Goal: Contribute content: Contribute content

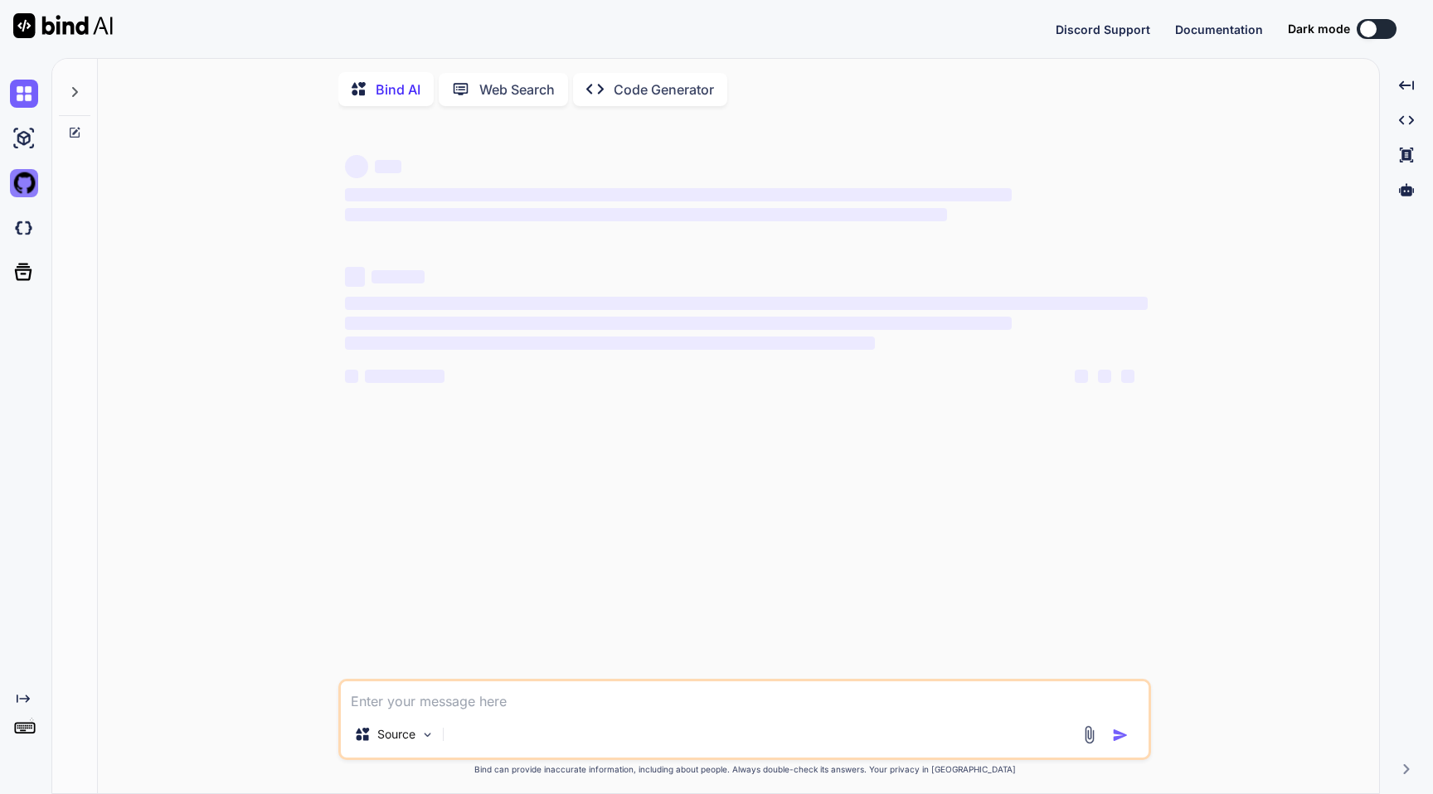
click at [22, 182] on img at bounding box center [24, 183] width 28 height 28
type textarea "x"
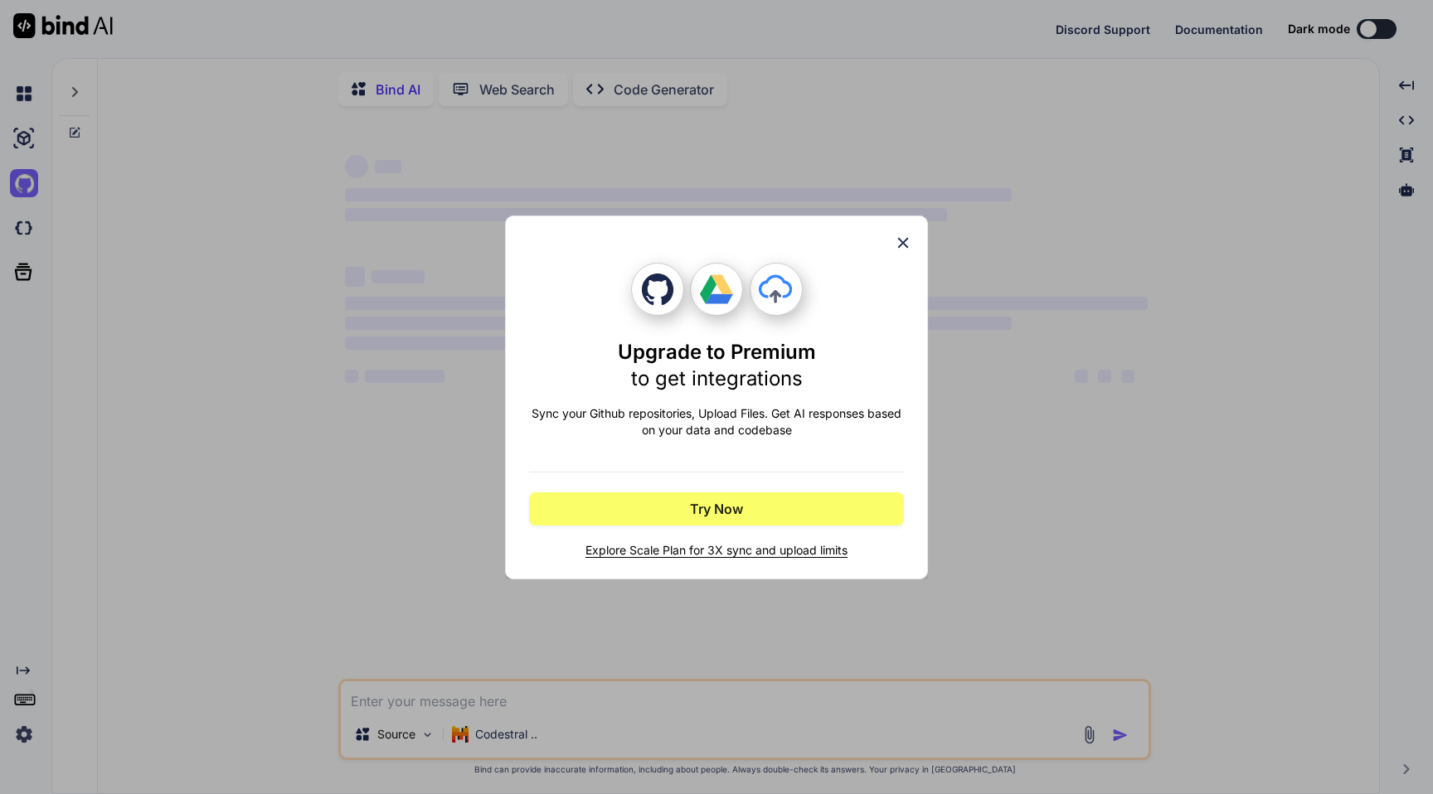
click at [126, 260] on div "Upgrade to Premium to get integrations Sync your Github repositories, Upload Fi…" at bounding box center [716, 397] width 1433 height 794
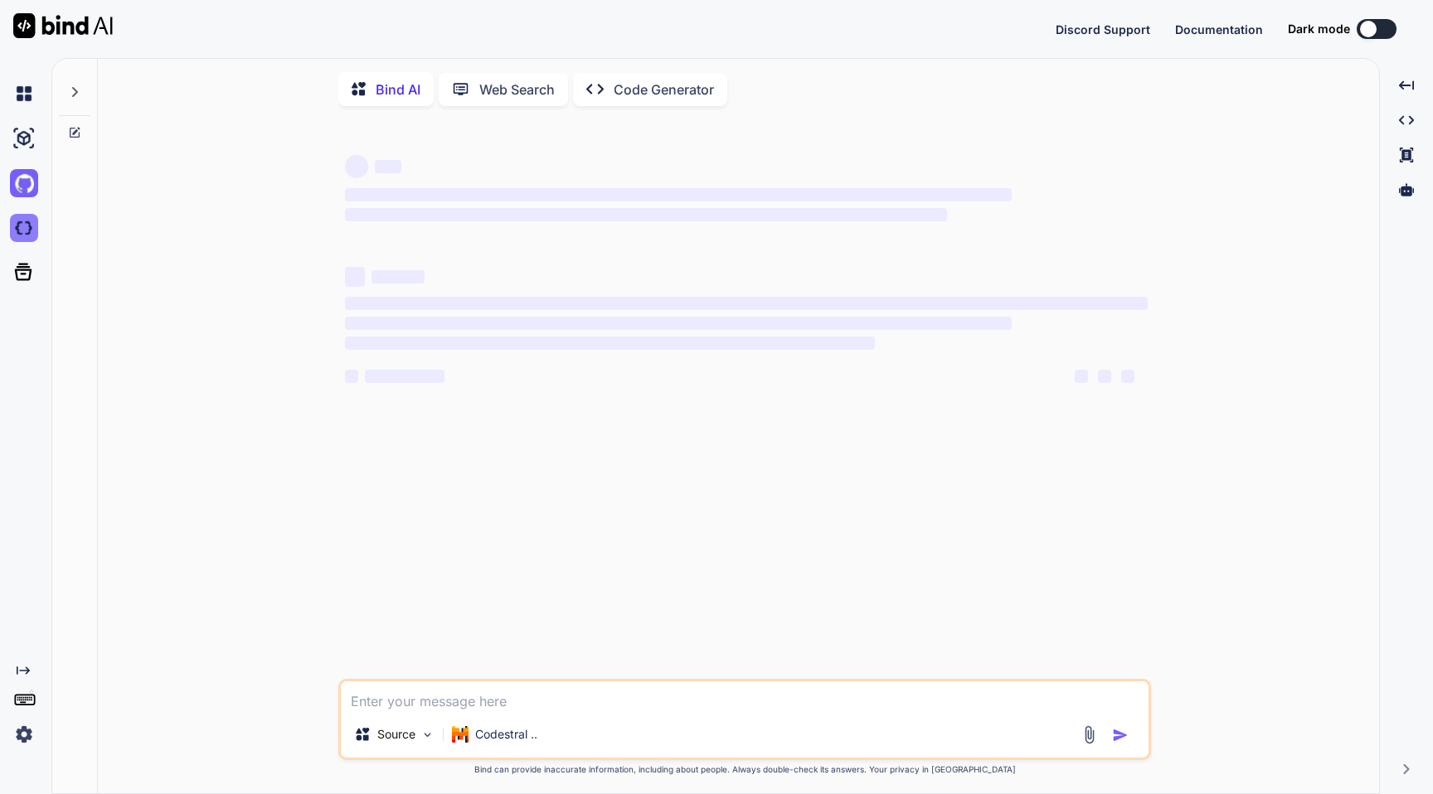
click at [26, 226] on img at bounding box center [24, 228] width 28 height 28
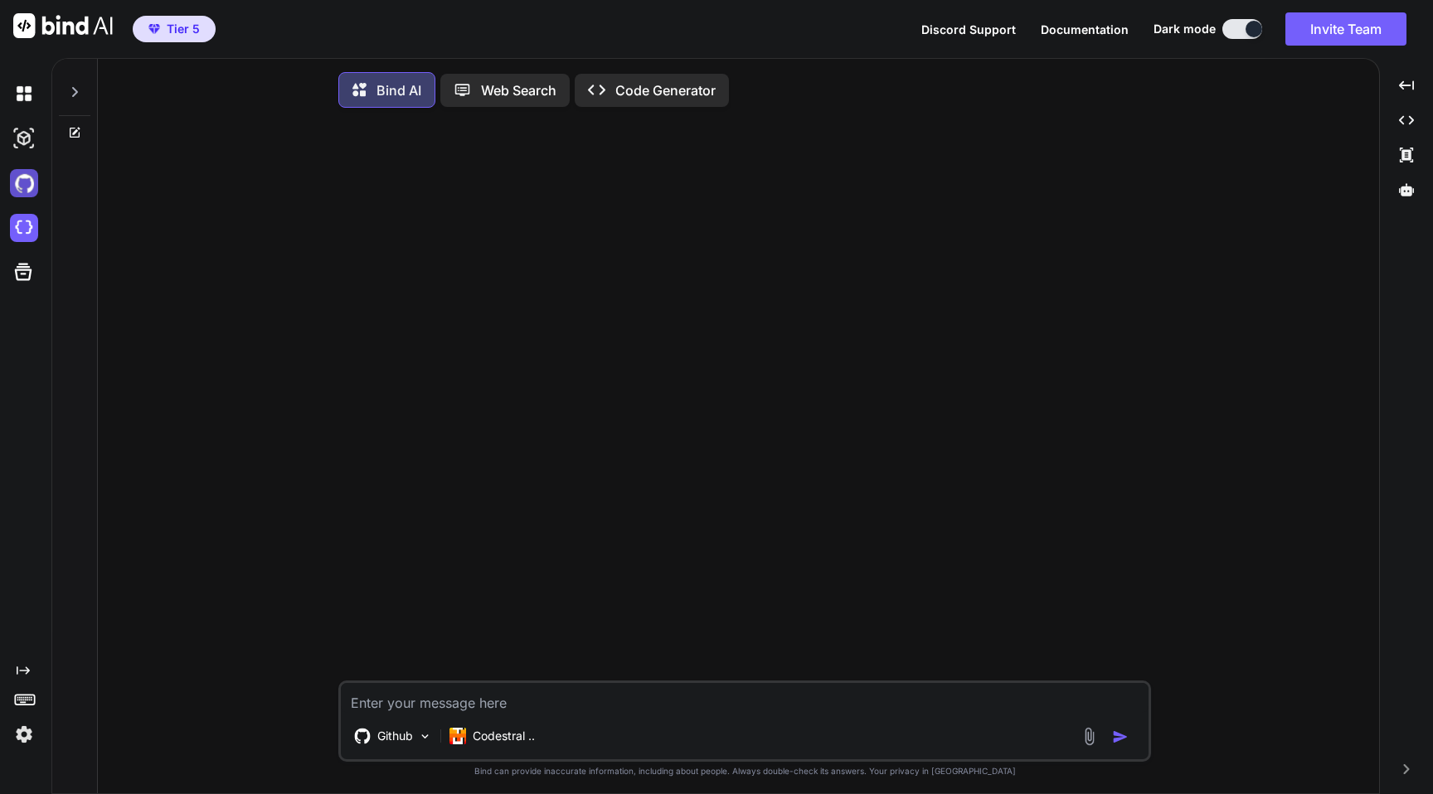
click at [30, 181] on img at bounding box center [24, 183] width 28 height 28
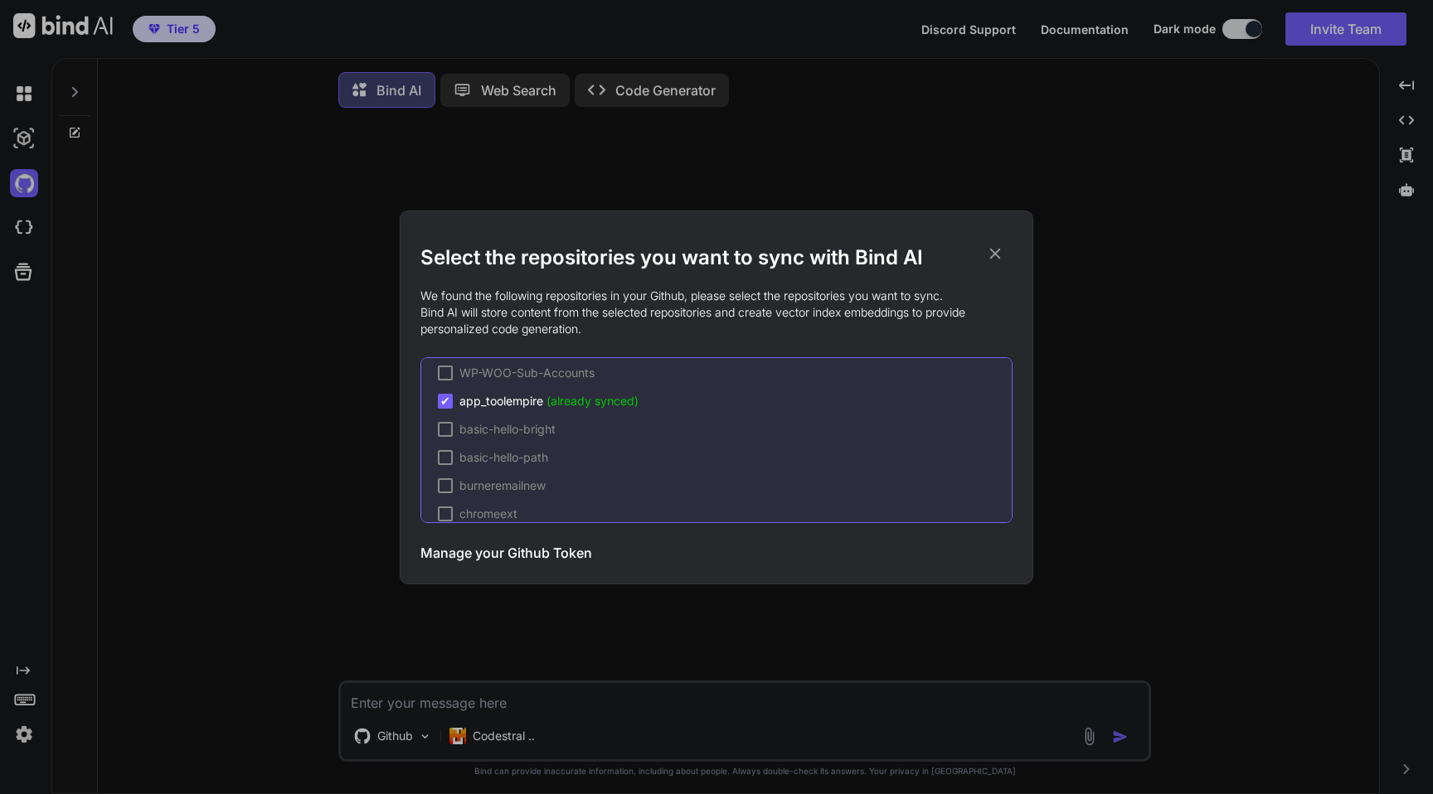
scroll to position [313, 0]
click at [152, 363] on div "Select the repositories you want to sync with Bind AI We found the following re…" at bounding box center [716, 397] width 1433 height 794
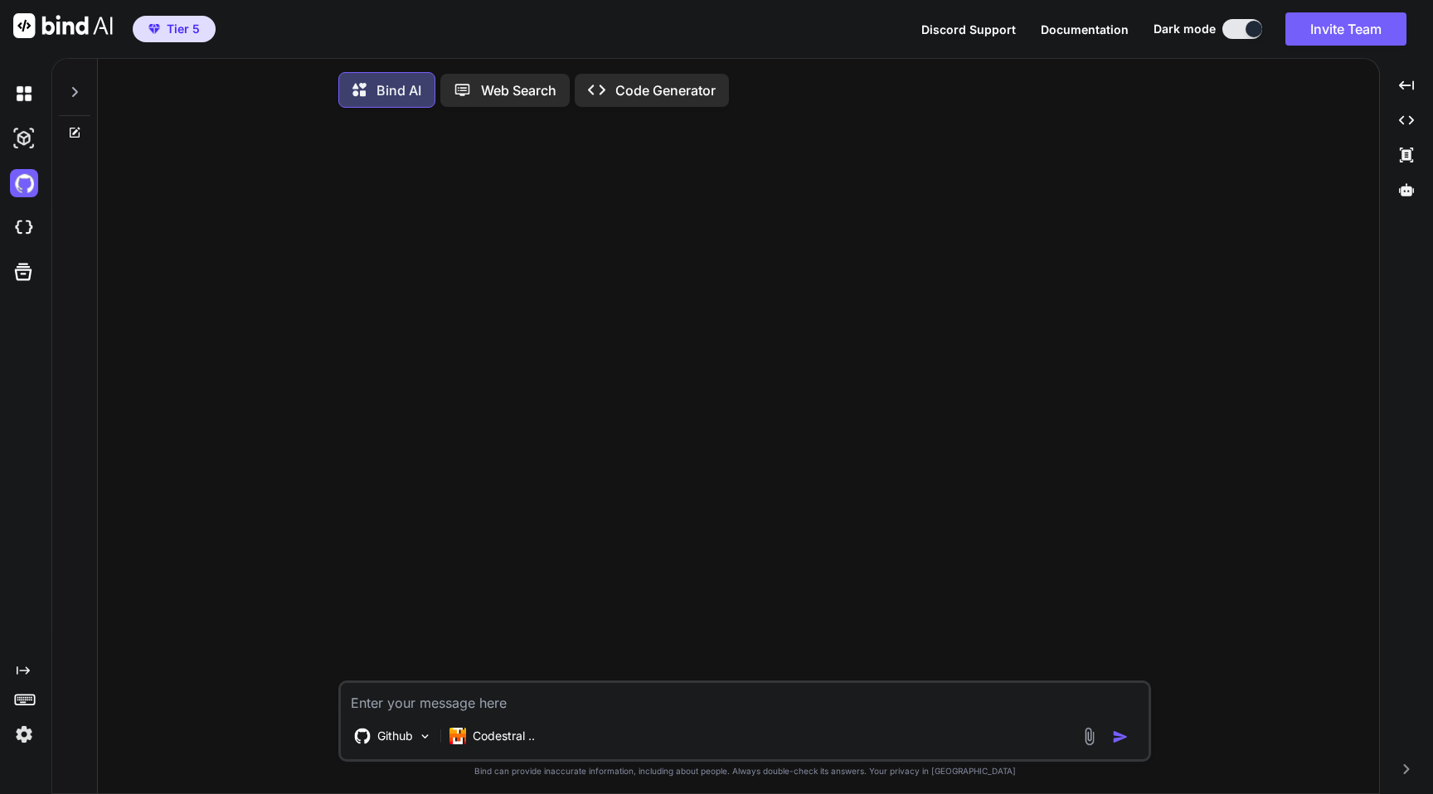
click at [16, 731] on img at bounding box center [24, 735] width 28 height 28
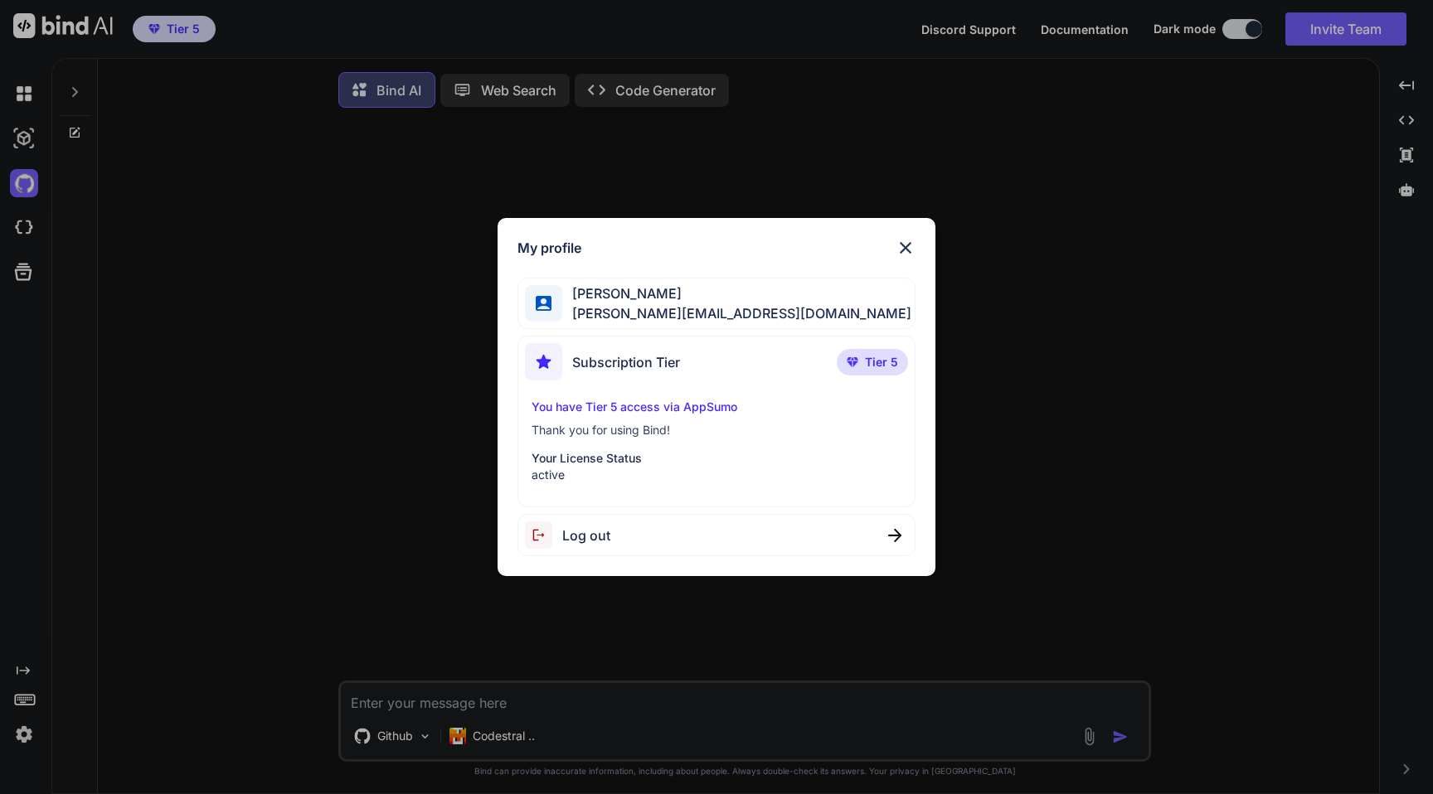
click at [293, 386] on div "My profile Gordan Metz gordon-metz@nicheful.io Subscription Tier Tier 5 You hav…" at bounding box center [716, 397] width 1433 height 794
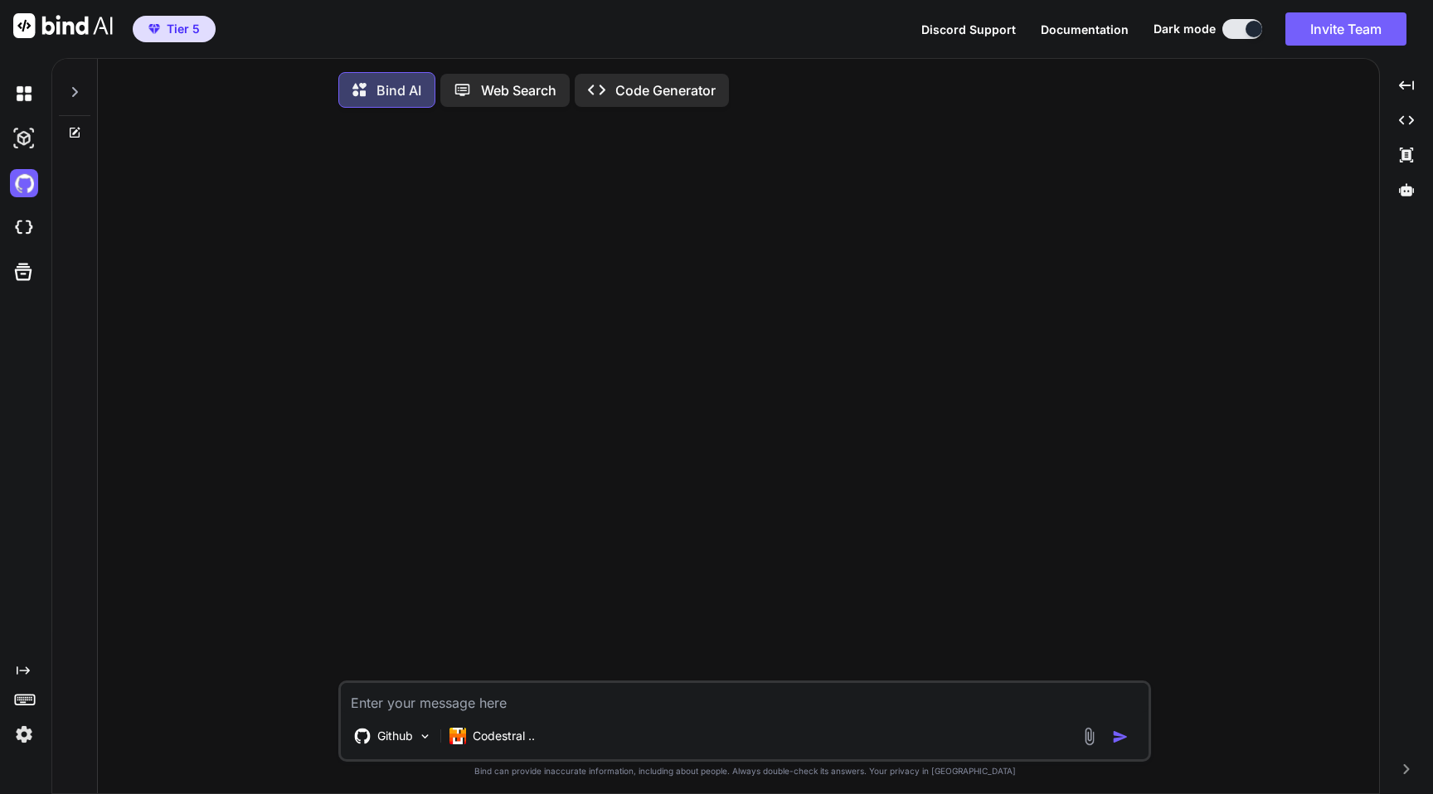
click at [504, 93] on p "Web Search" at bounding box center [518, 90] width 75 height 20
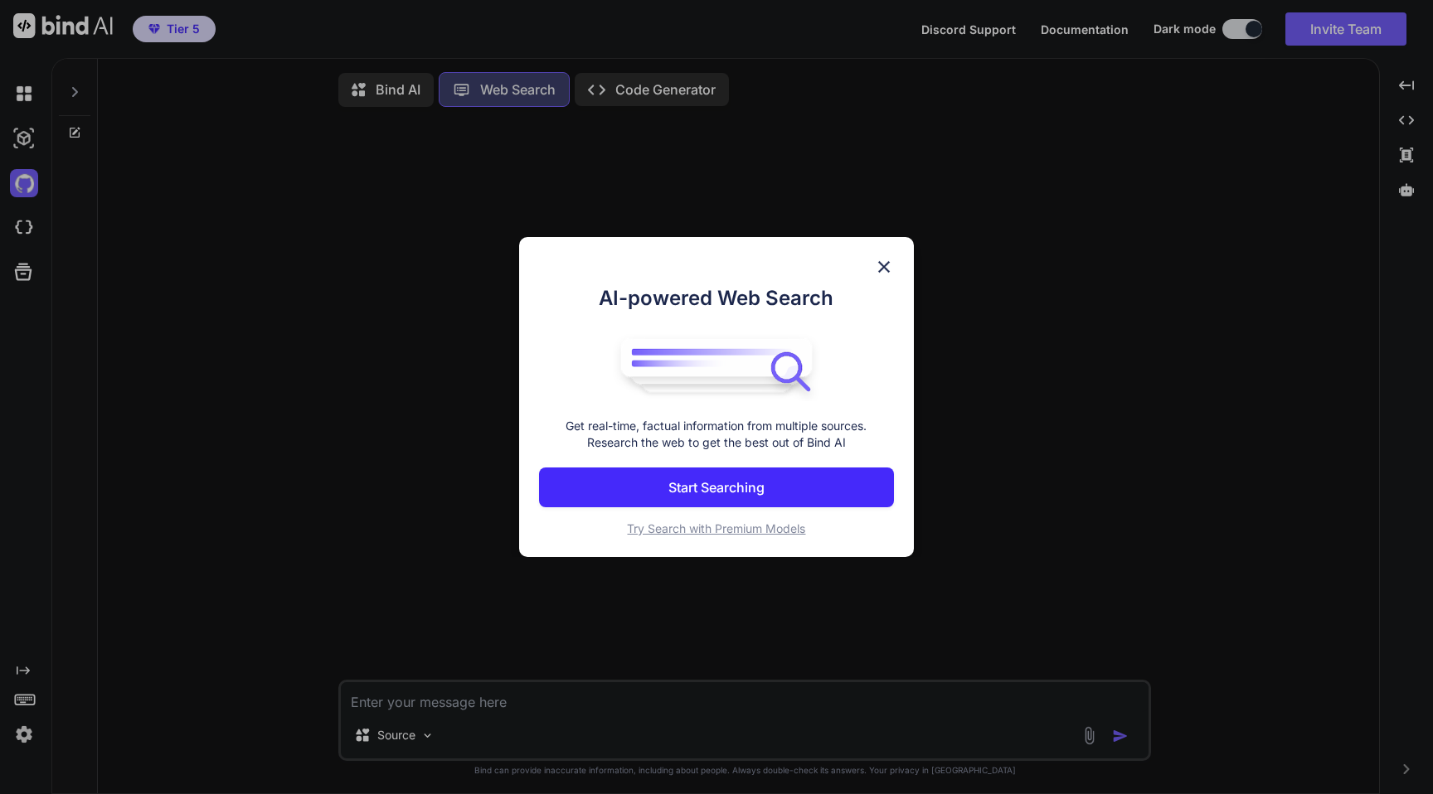
scroll to position [7, 0]
click at [885, 265] on img at bounding box center [884, 267] width 20 height 20
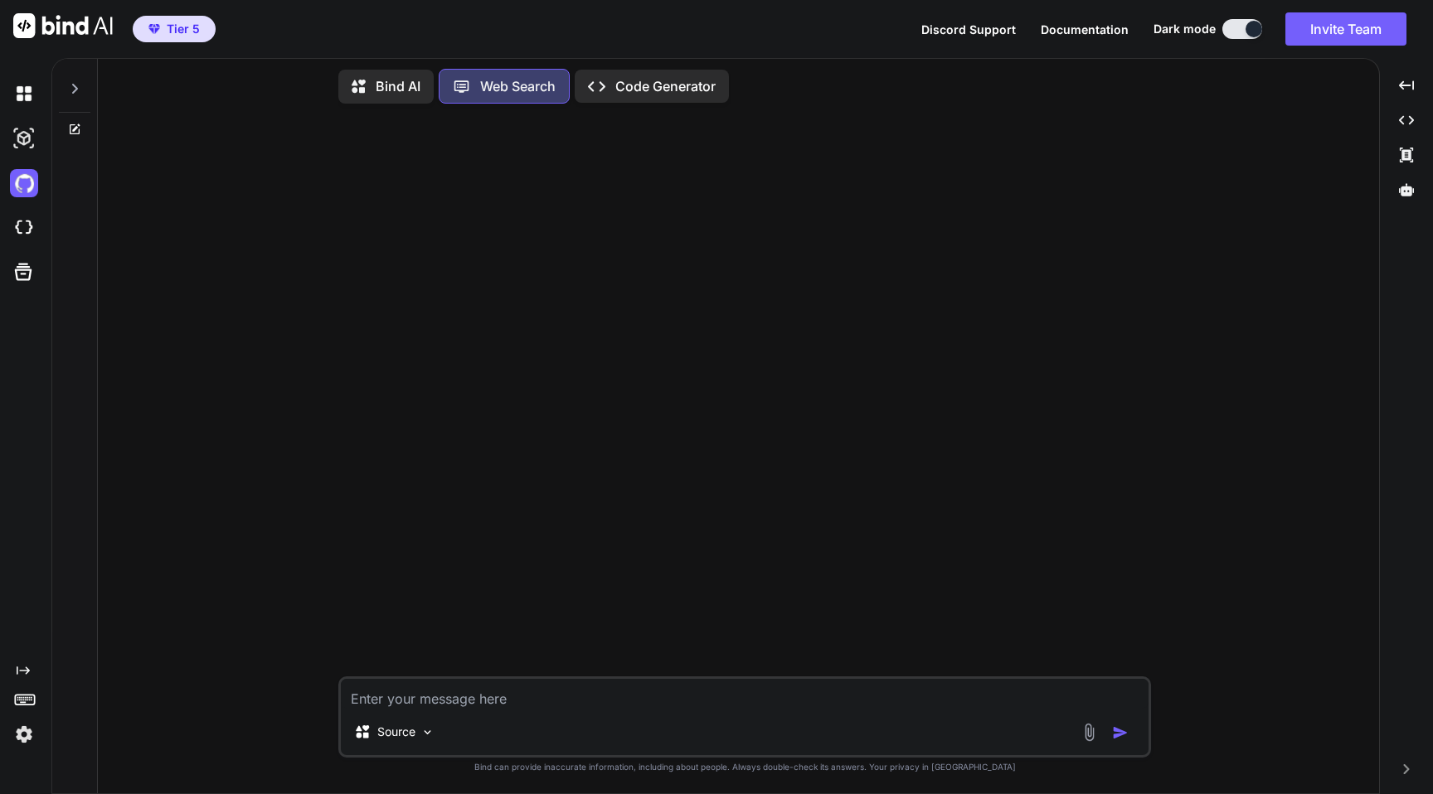
click at [372, 93] on div "Bind AI" at bounding box center [385, 87] width 95 height 34
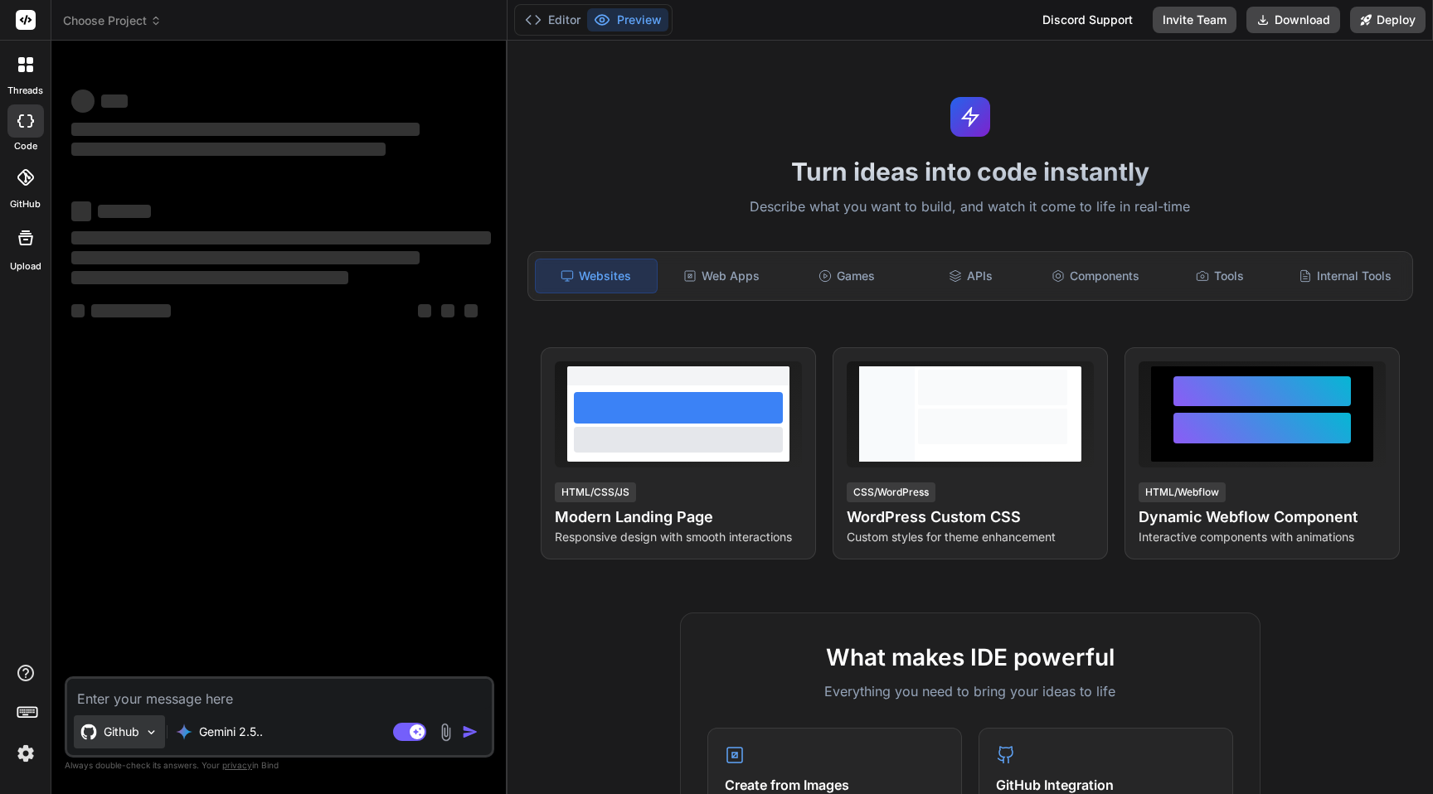
click at [125, 726] on p "Github" at bounding box center [122, 732] width 36 height 17
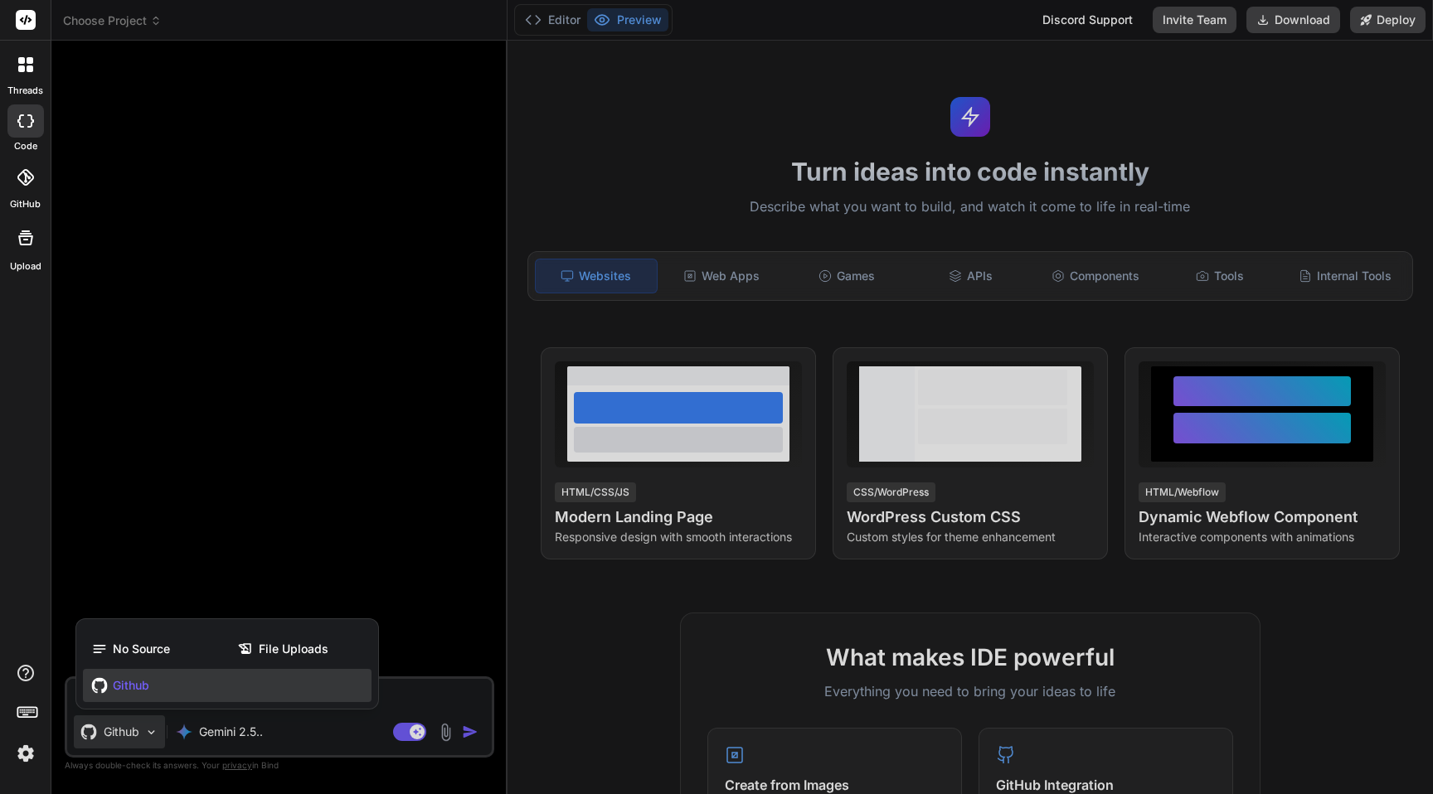
click at [125, 680] on span "Github" at bounding box center [131, 685] width 36 height 17
type textarea "x"
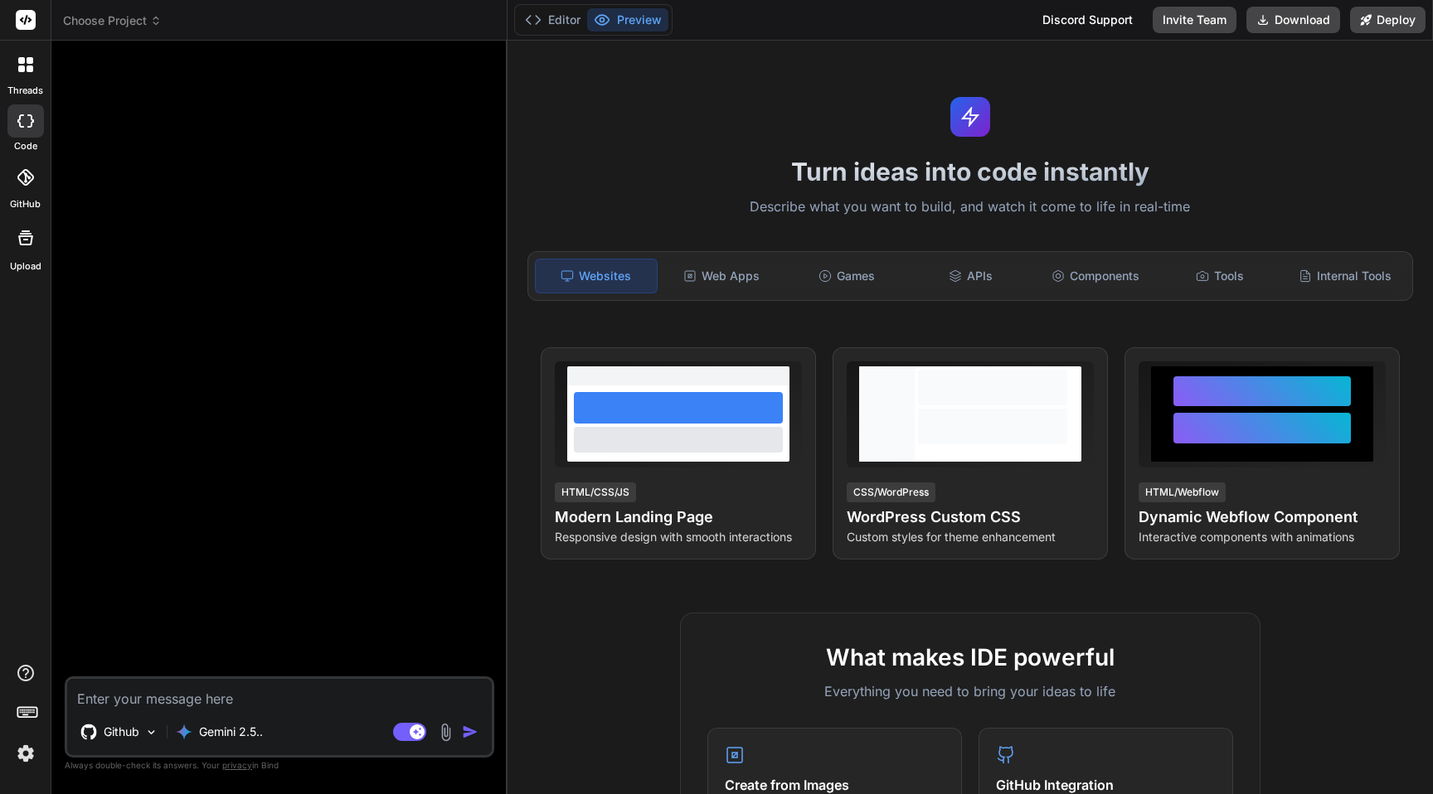
click at [183, 697] on textarea at bounding box center [279, 694] width 425 height 30
type textarea "f"
type textarea "x"
type textarea "fi"
type textarea "x"
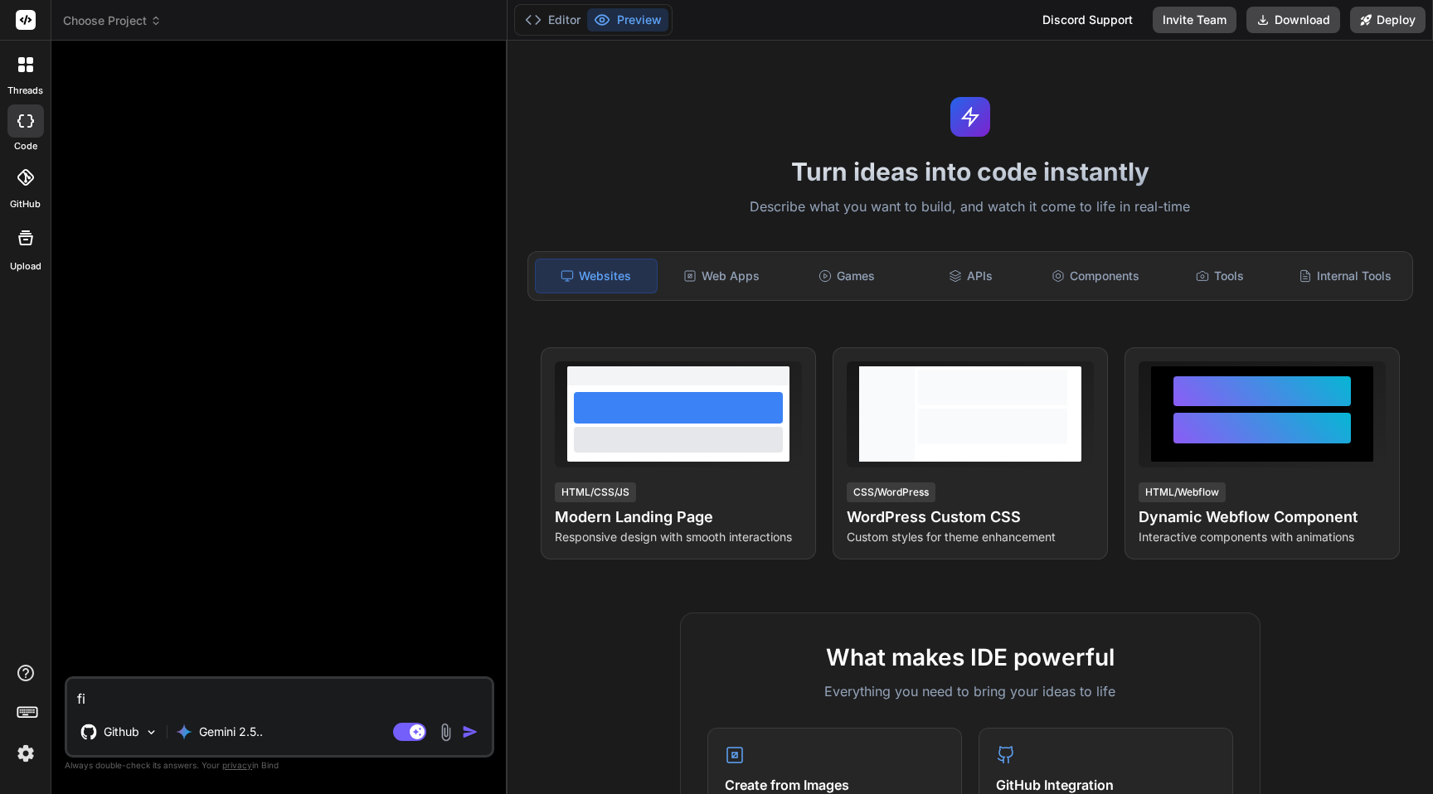
type textarea "fix"
type textarea "x"
type textarea "fix"
type textarea "x"
type textarea "fix m"
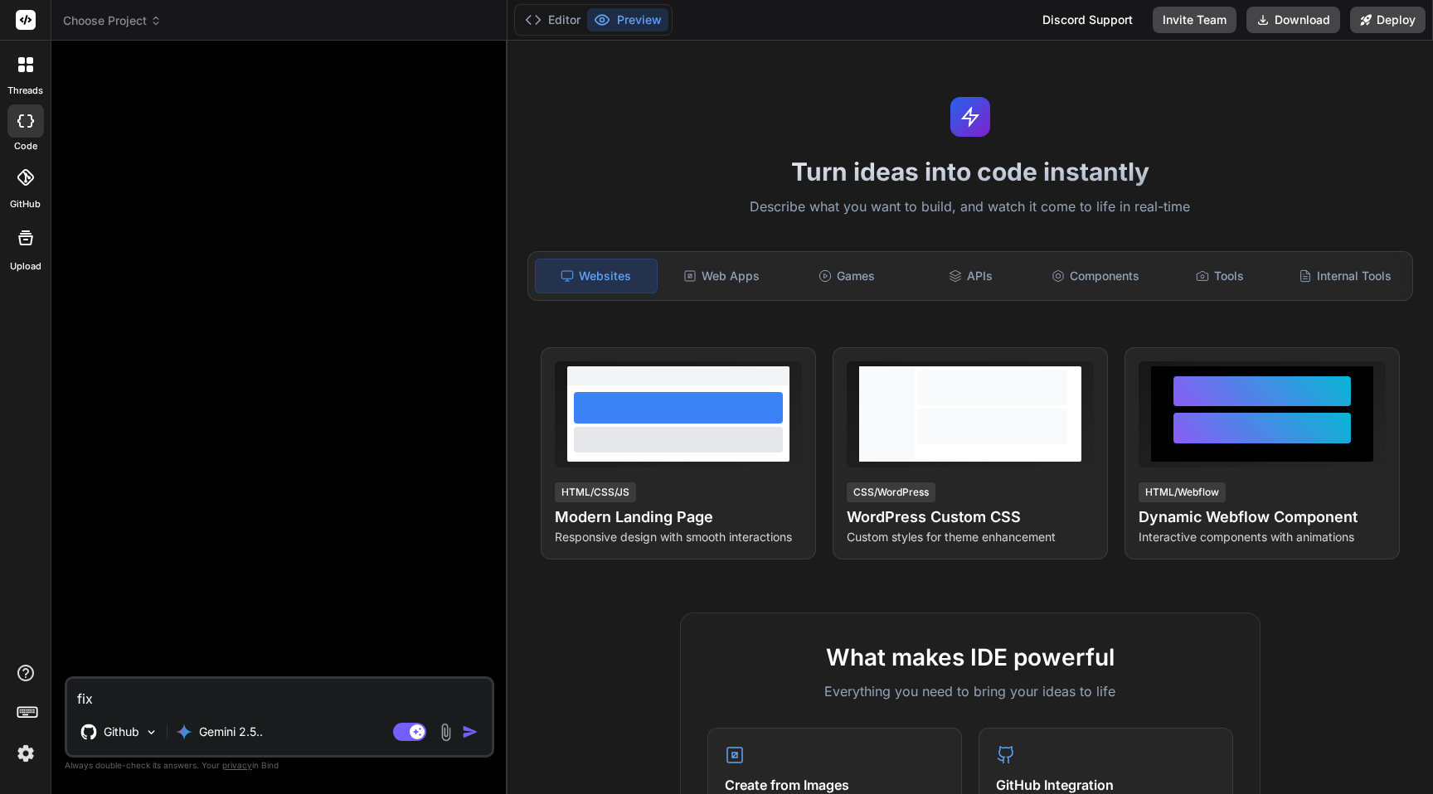
type textarea "x"
type textarea "fix my"
type textarea "x"
type textarea "fix my"
type textarea "x"
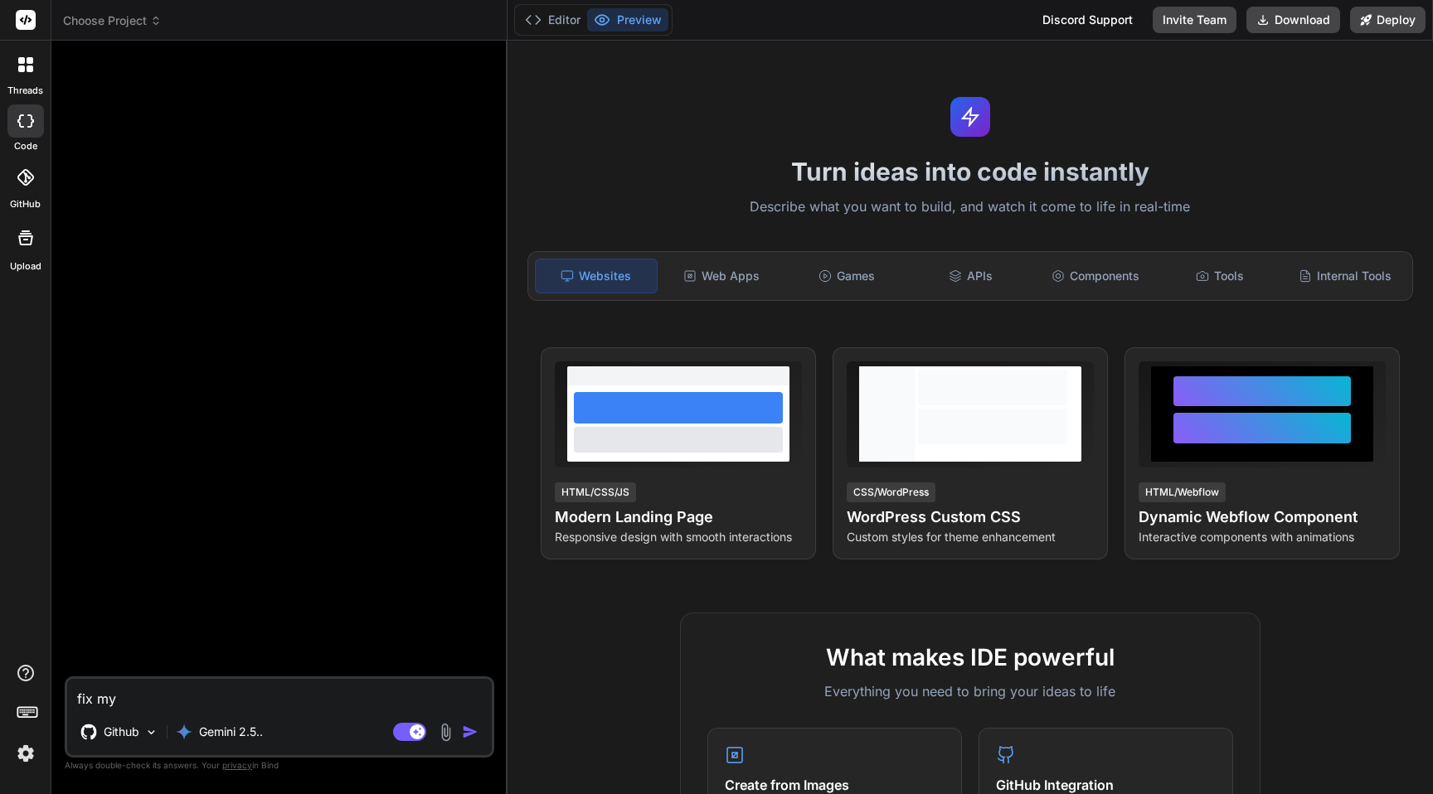
type textarea "fix my p"
type textarea "x"
type textarea "fix my pr"
type textarea "x"
type textarea "fix my pro"
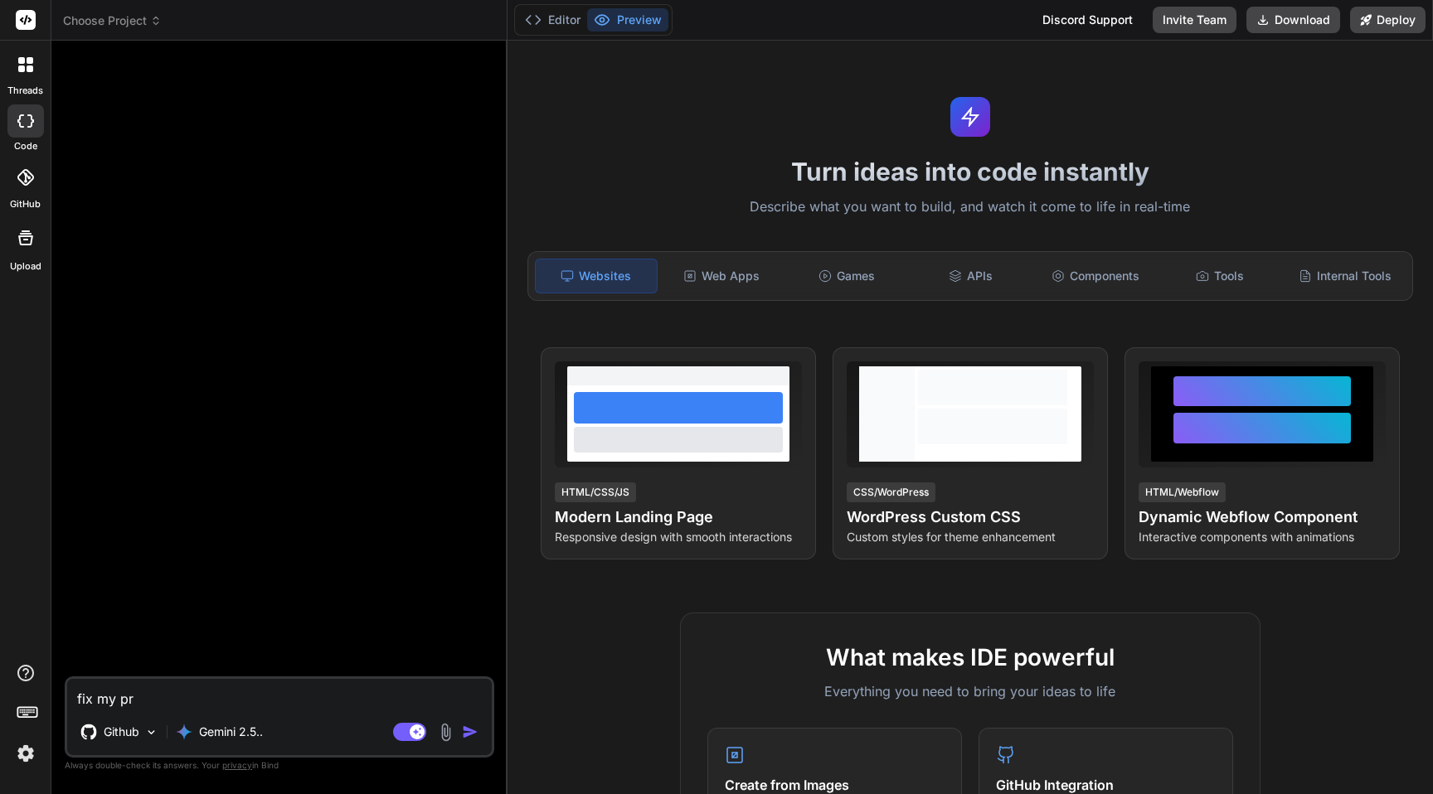
type textarea "x"
type textarea "fix my proj"
type textarea "x"
type textarea "fix my proje"
type textarea "x"
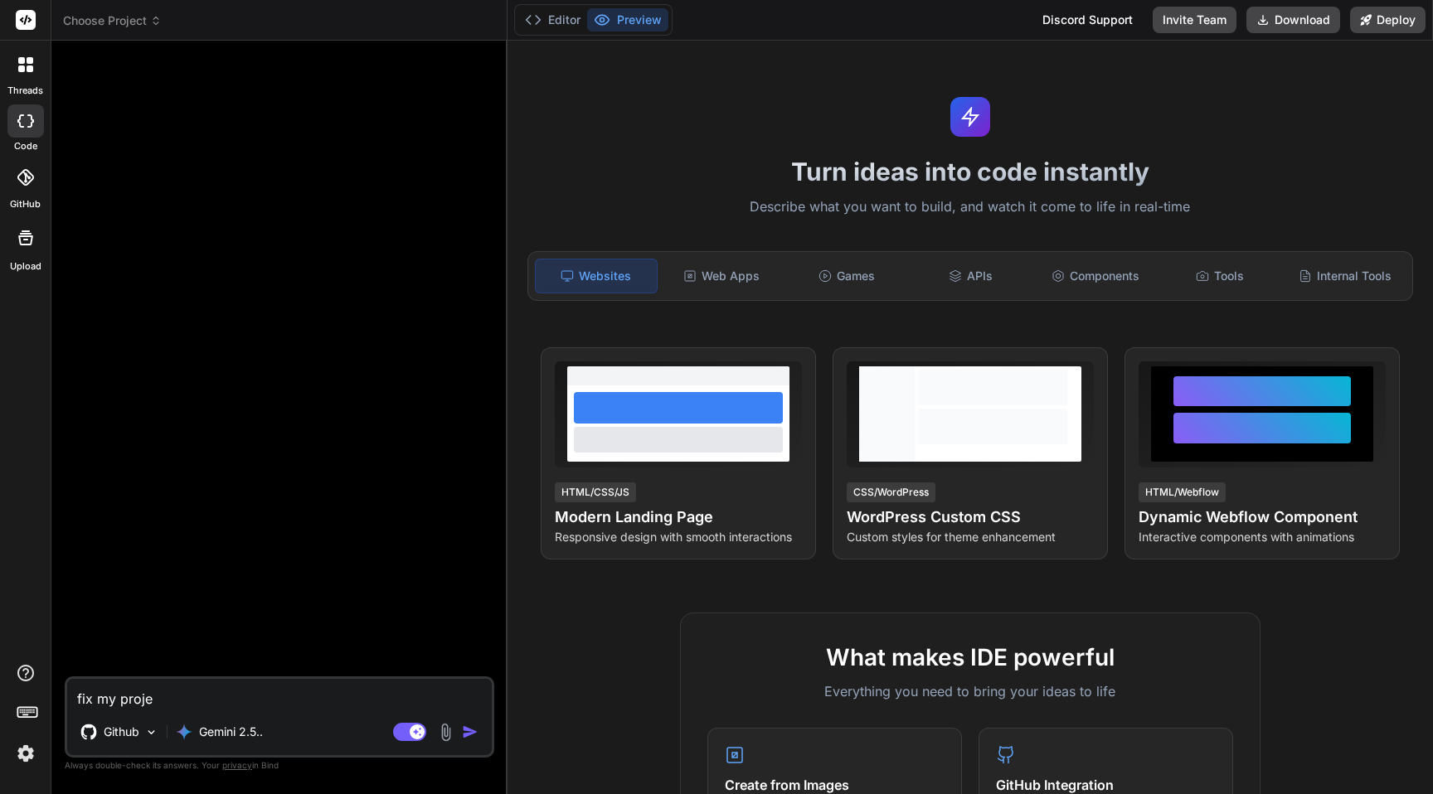
type textarea "fix my projec"
type textarea "x"
type textarea "fix my project"
type textarea "x"
type textarea "fix my project"
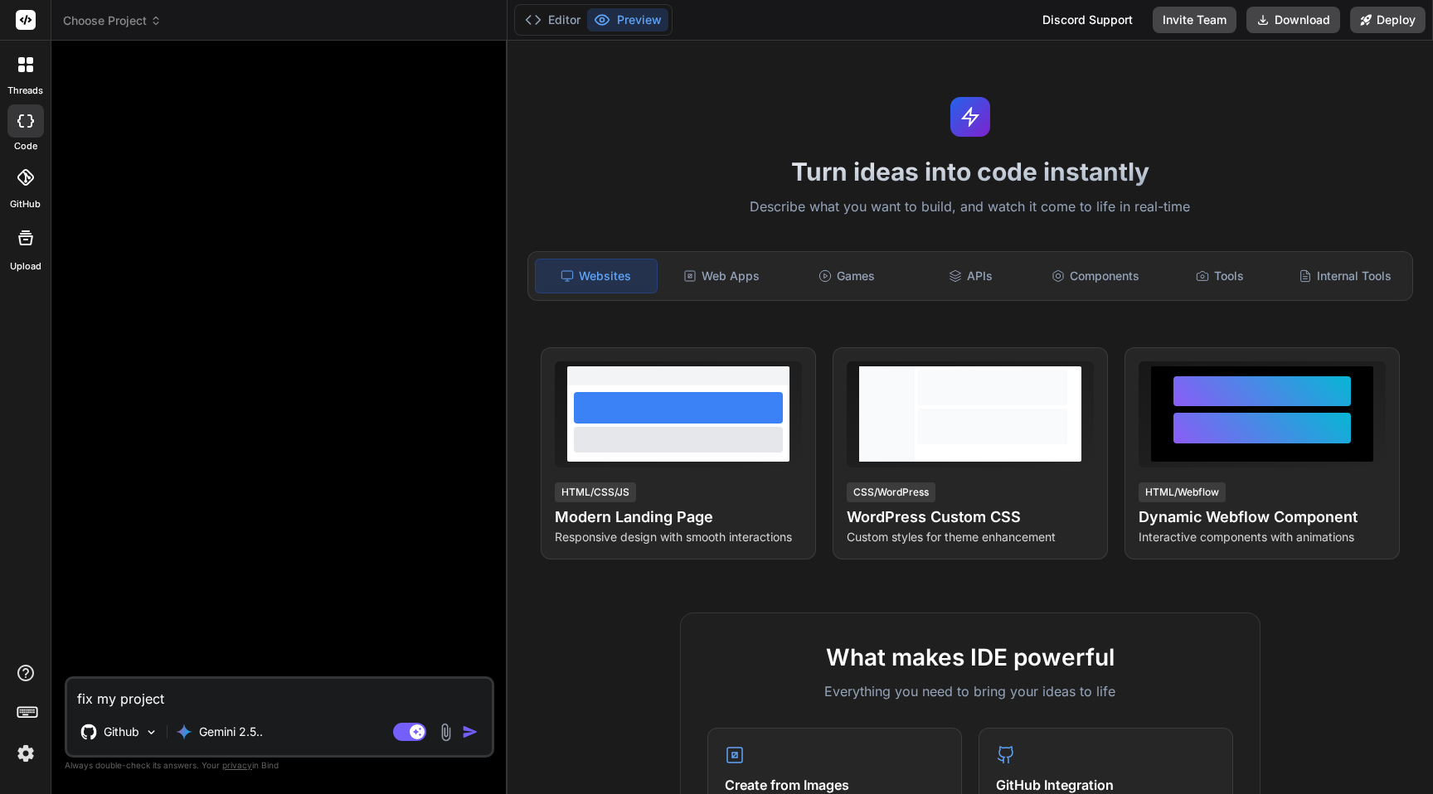
type textarea "x"
type textarea "fix my project b"
type textarea "x"
type textarea "fix my project bu"
type textarea "x"
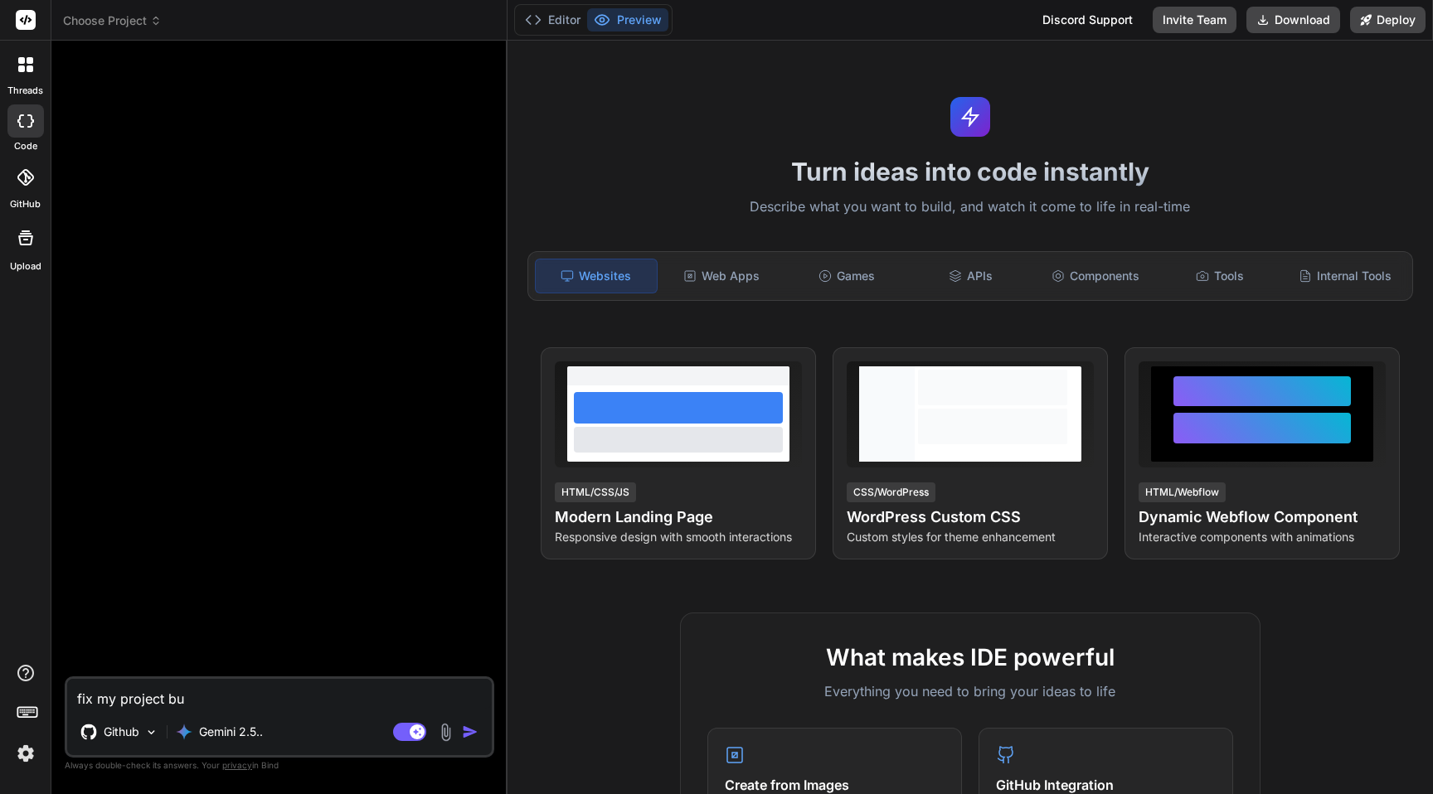
type textarea "fix my project bui"
type textarea "x"
type textarea "fix my project buil"
type textarea "x"
type textarea "fix my project build"
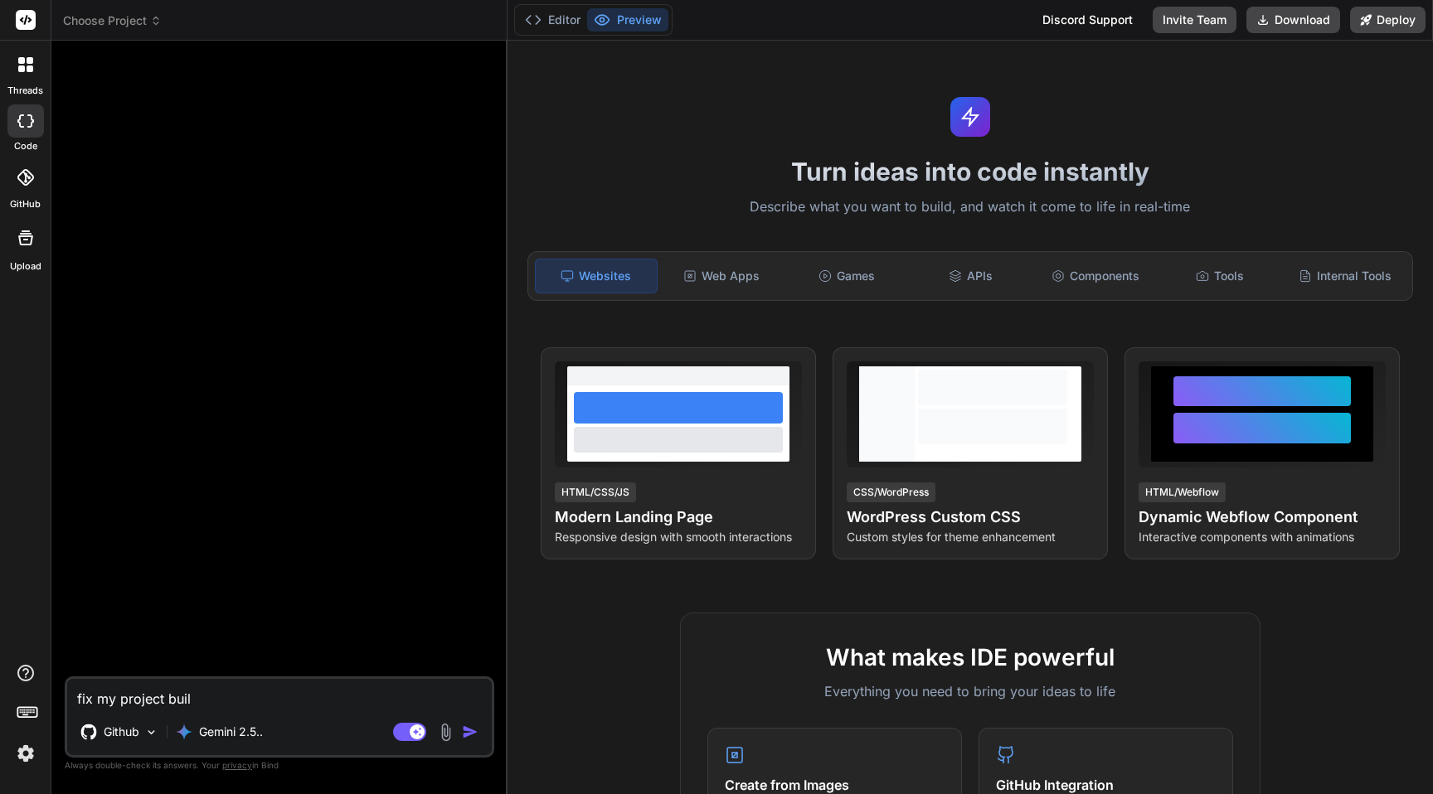
type textarea "x"
type textarea "fix my project build"
type textarea "x"
type textarea "fix my project build i"
type textarea "x"
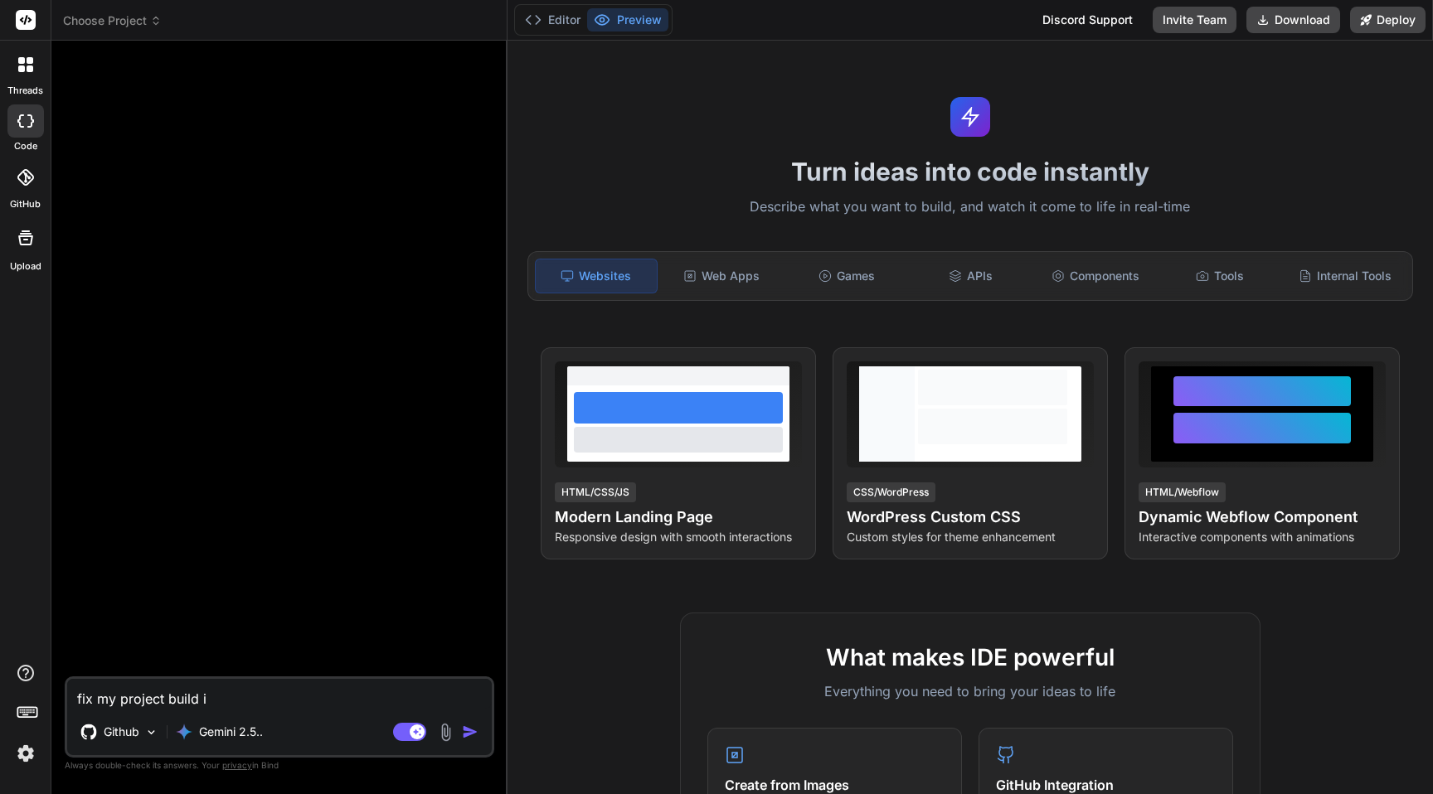
type textarea "fix my project build is"
type textarea "x"
type textarea "fix my project build iss"
type textarea "x"
type textarea "fix my project build issu"
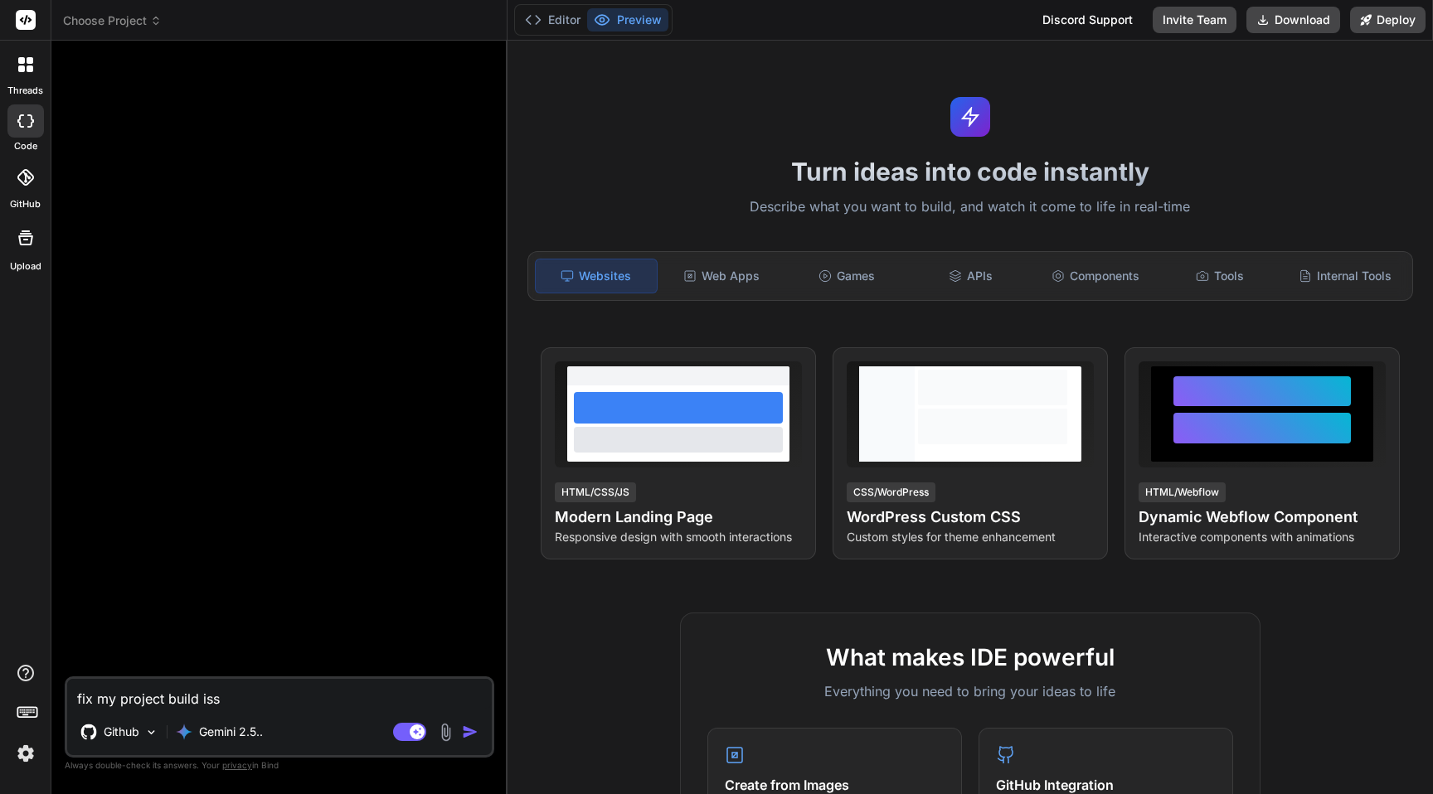
type textarea "x"
type textarea "fix my project build issue"
type textarea "x"
type textarea "fix my project build issues"
type textarea "x"
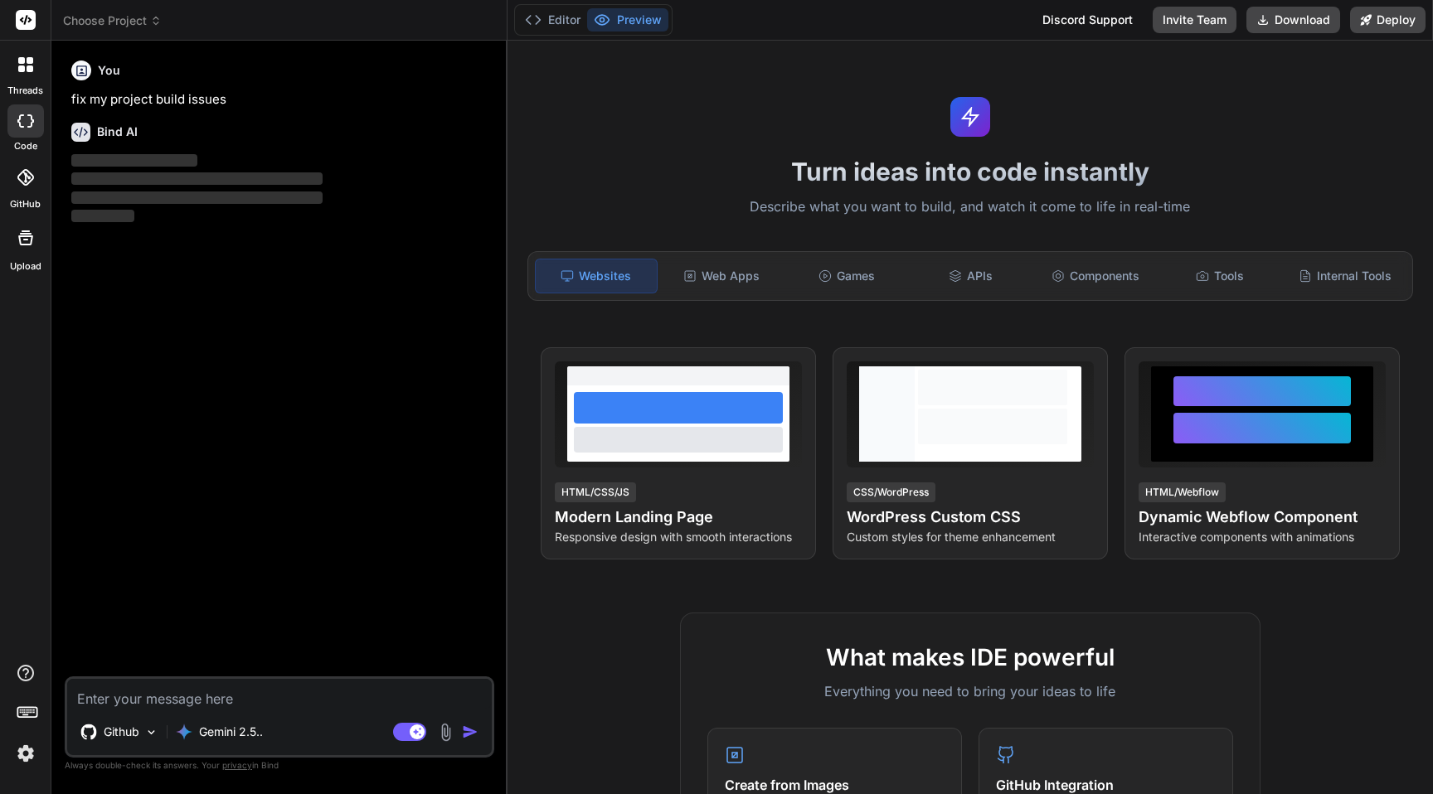
click at [157, 14] on span "Choose Project" at bounding box center [112, 20] width 99 height 17
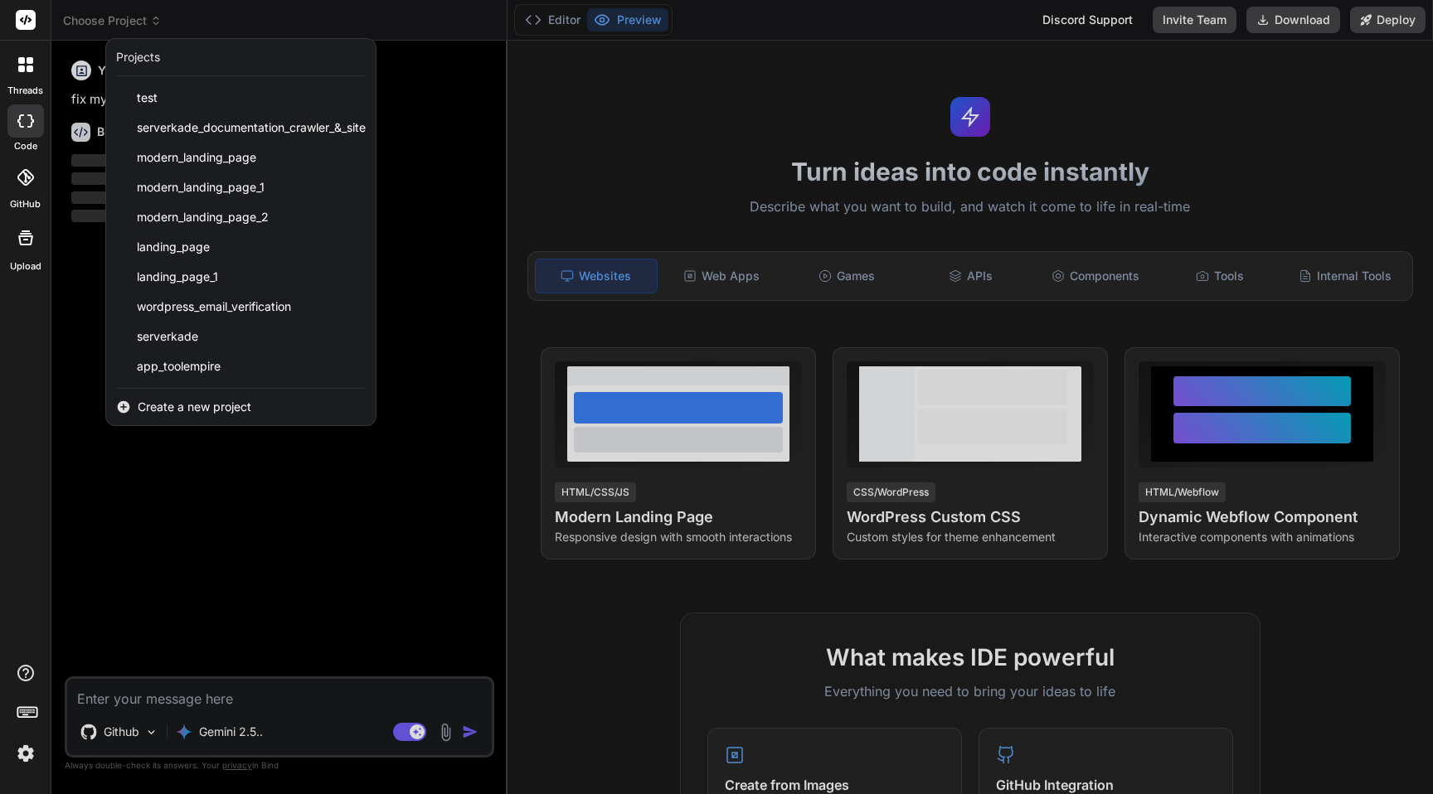
click at [228, 498] on div at bounding box center [716, 397] width 1433 height 794
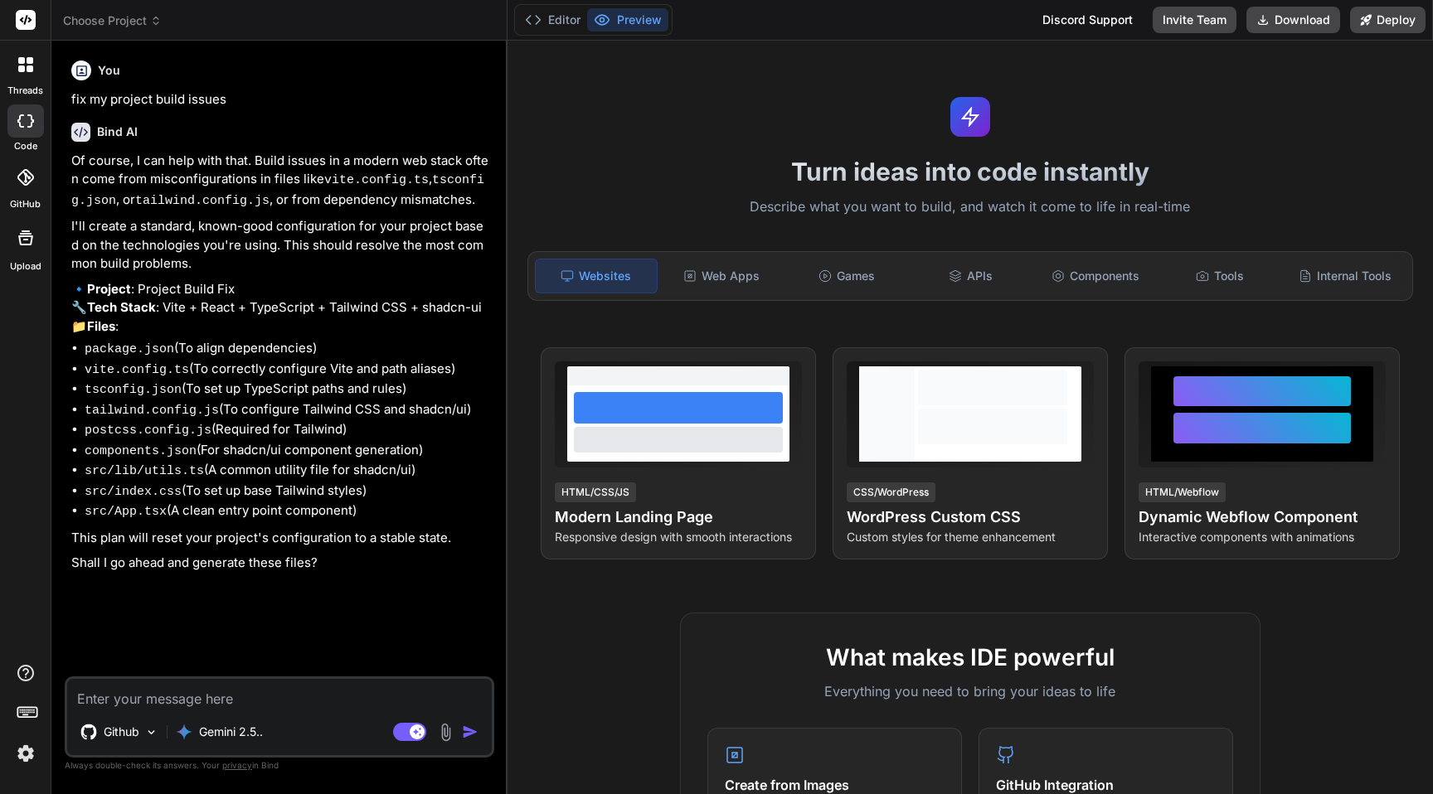
type textarea "x"
click at [240, 697] on textarea at bounding box center [279, 694] width 425 height 30
type textarea "w"
type textarea "x"
type textarea "wh"
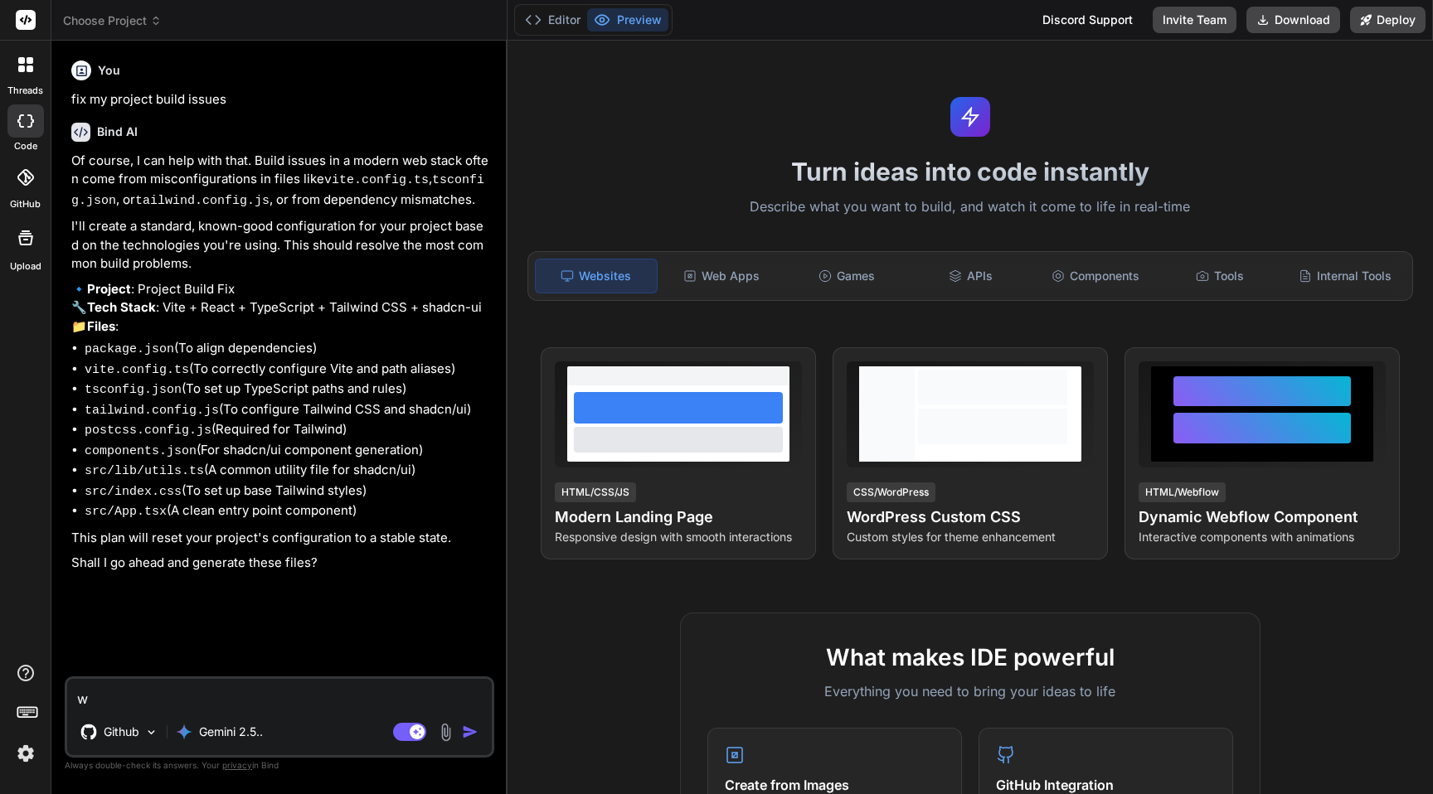
type textarea "x"
type textarea "wha"
type textarea "x"
type textarea "what"
type textarea "x"
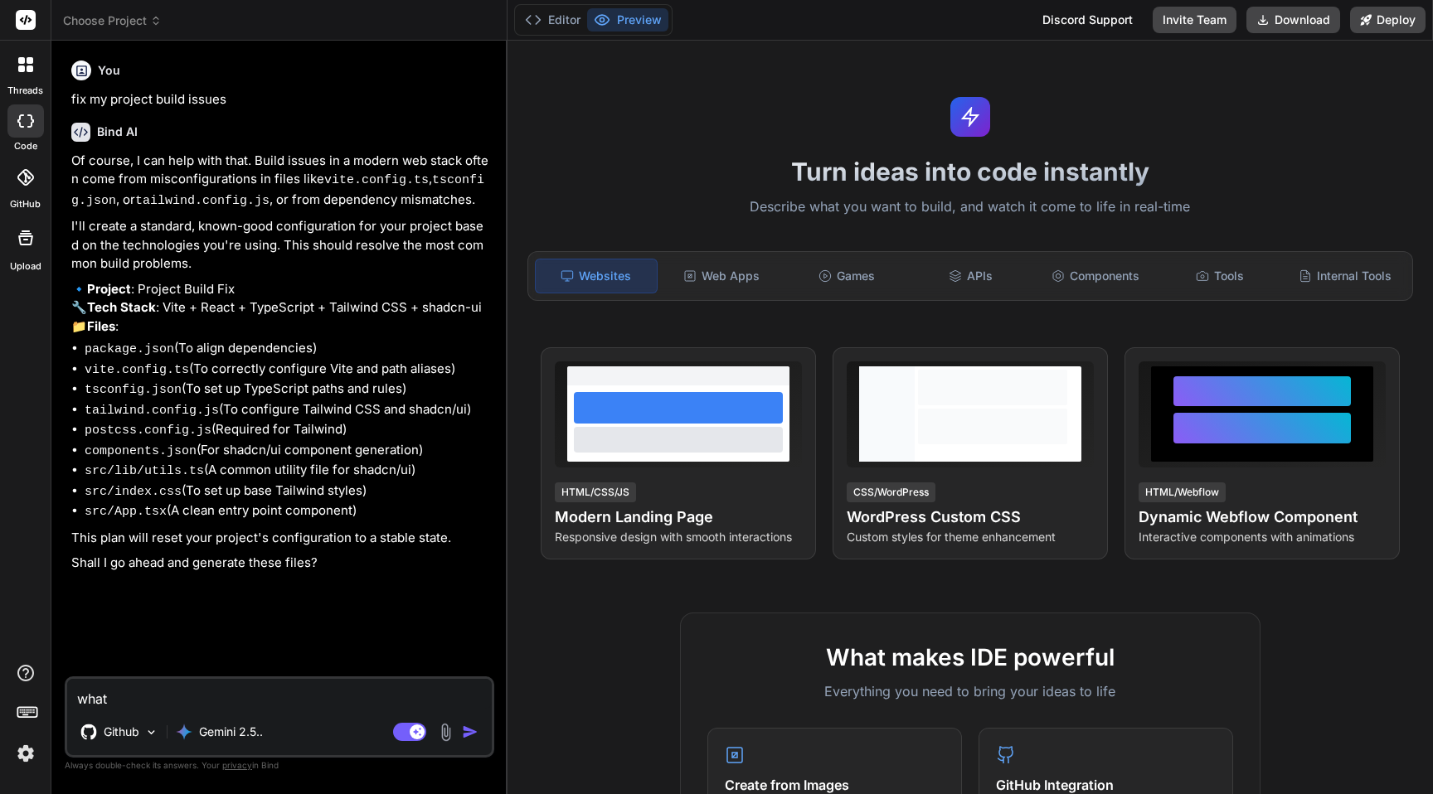
type textarea "what"
type textarea "x"
type textarea "what i"
type textarea "x"
type textarea "what is"
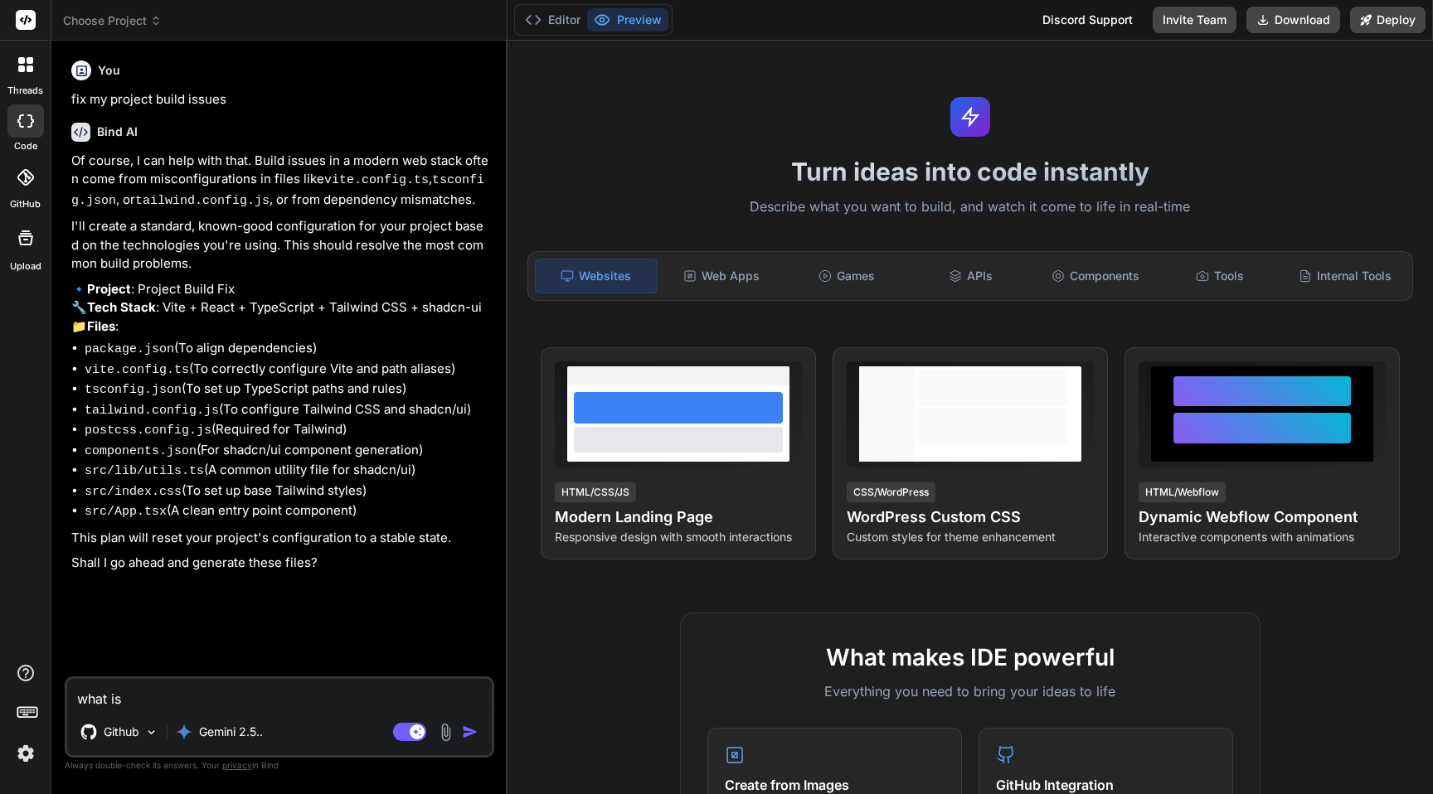
type textarea "x"
type textarea "what is"
type textarea "x"
type textarea "what is m"
type textarea "x"
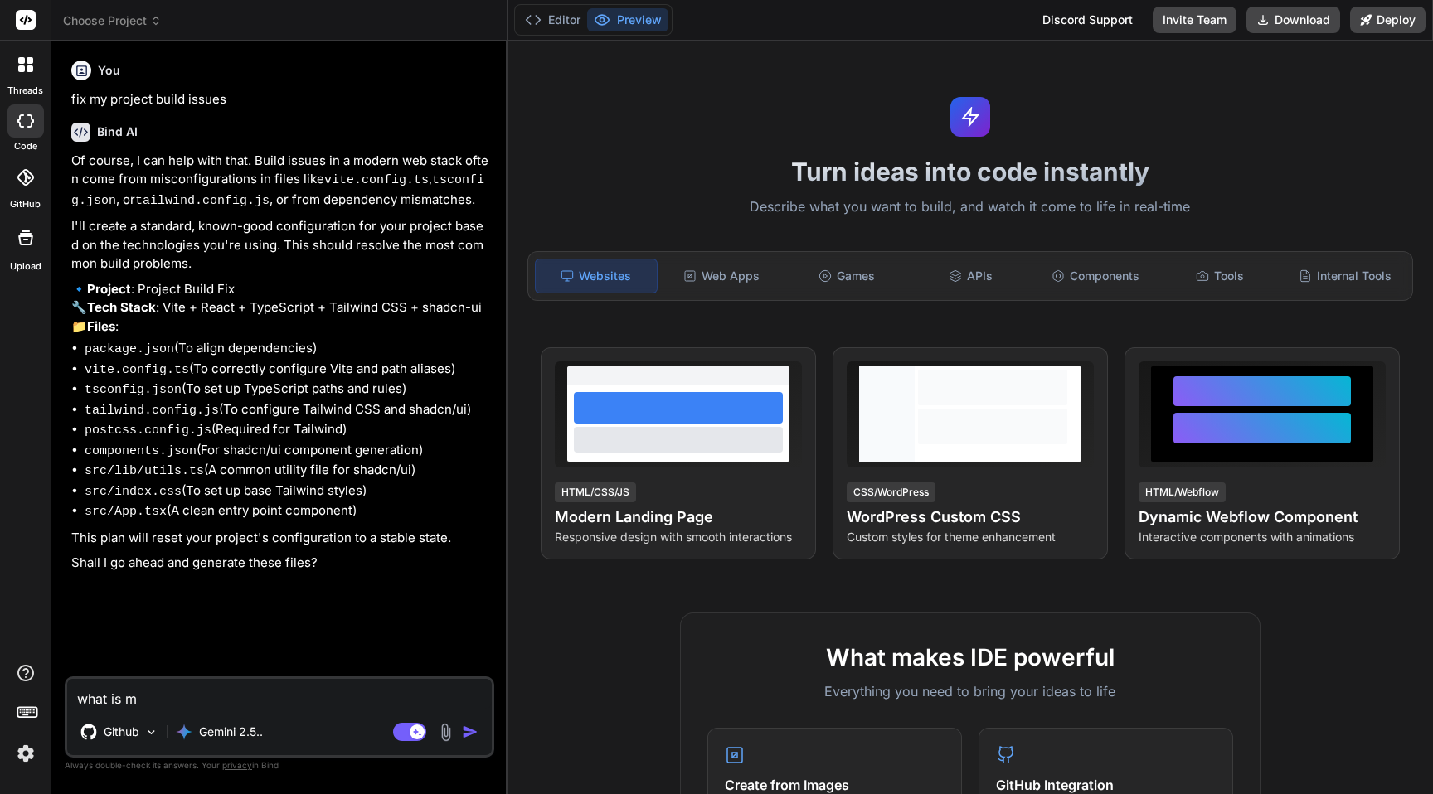
type textarea "what is my"
type textarea "x"
type textarea "what is my"
type textarea "x"
type textarea "what is my p"
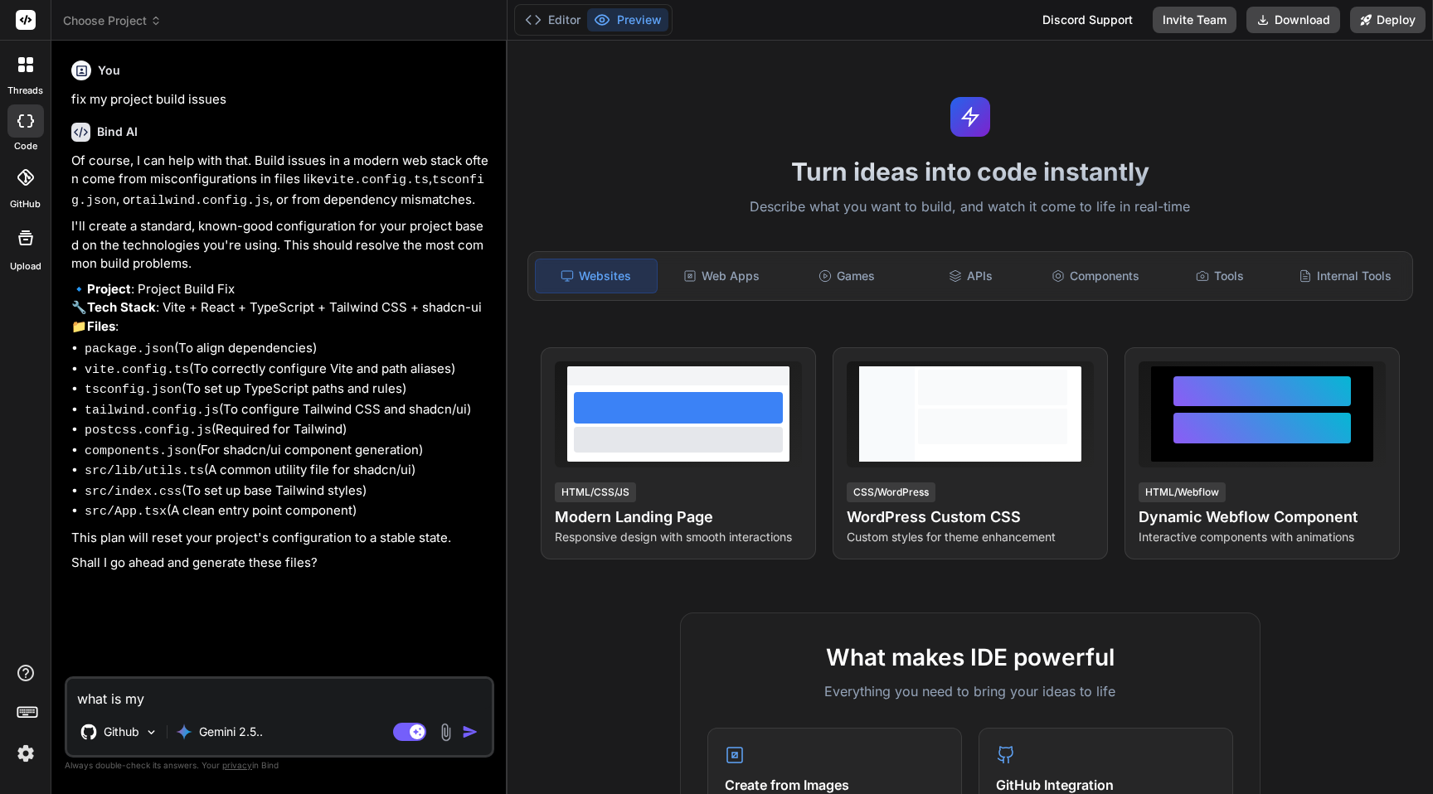
type textarea "x"
type textarea "what is my pr"
type textarea "x"
type textarea "what is my pro"
type textarea "x"
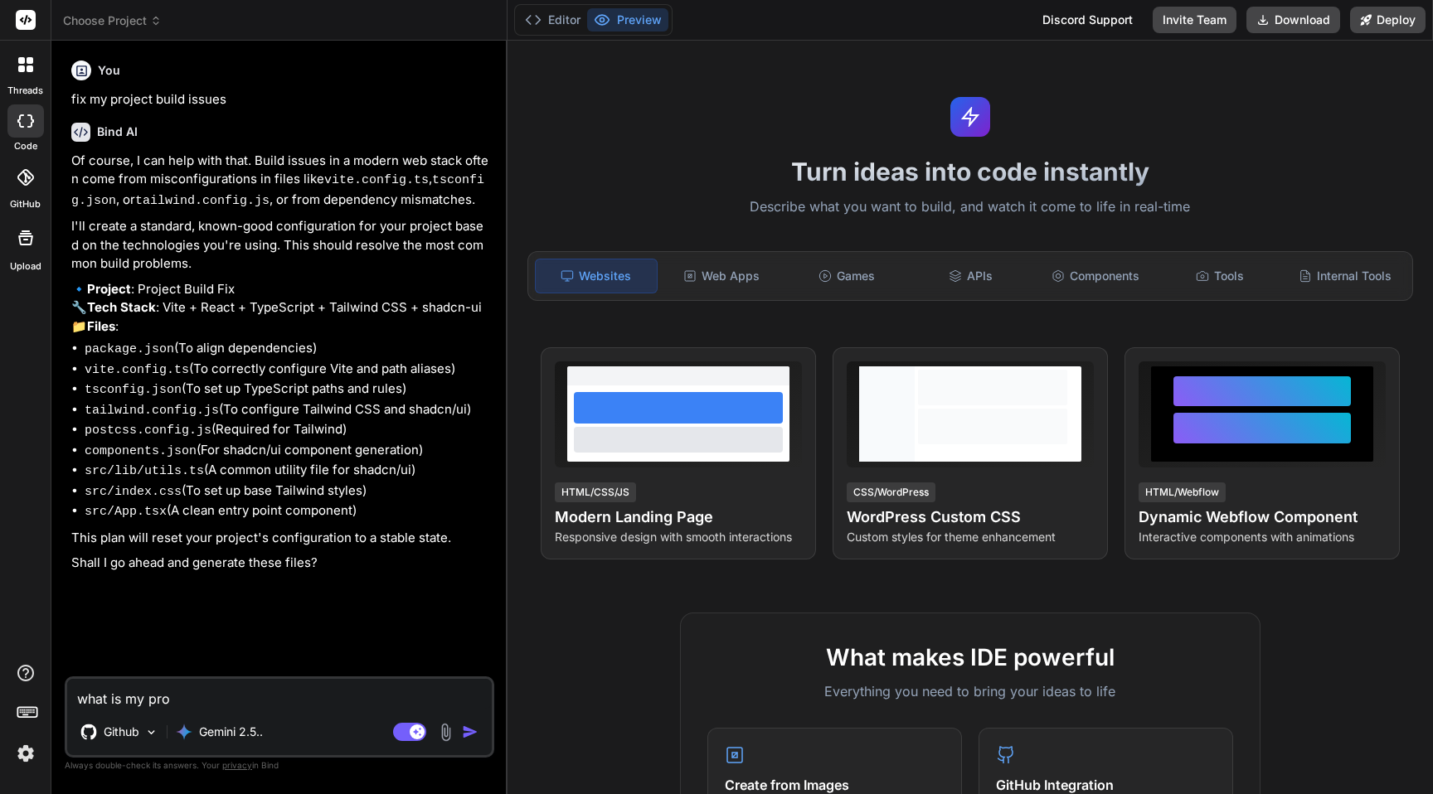
type textarea "what is my proj"
type textarea "x"
type textarea "what is my proje"
type textarea "x"
type textarea "what is my projec"
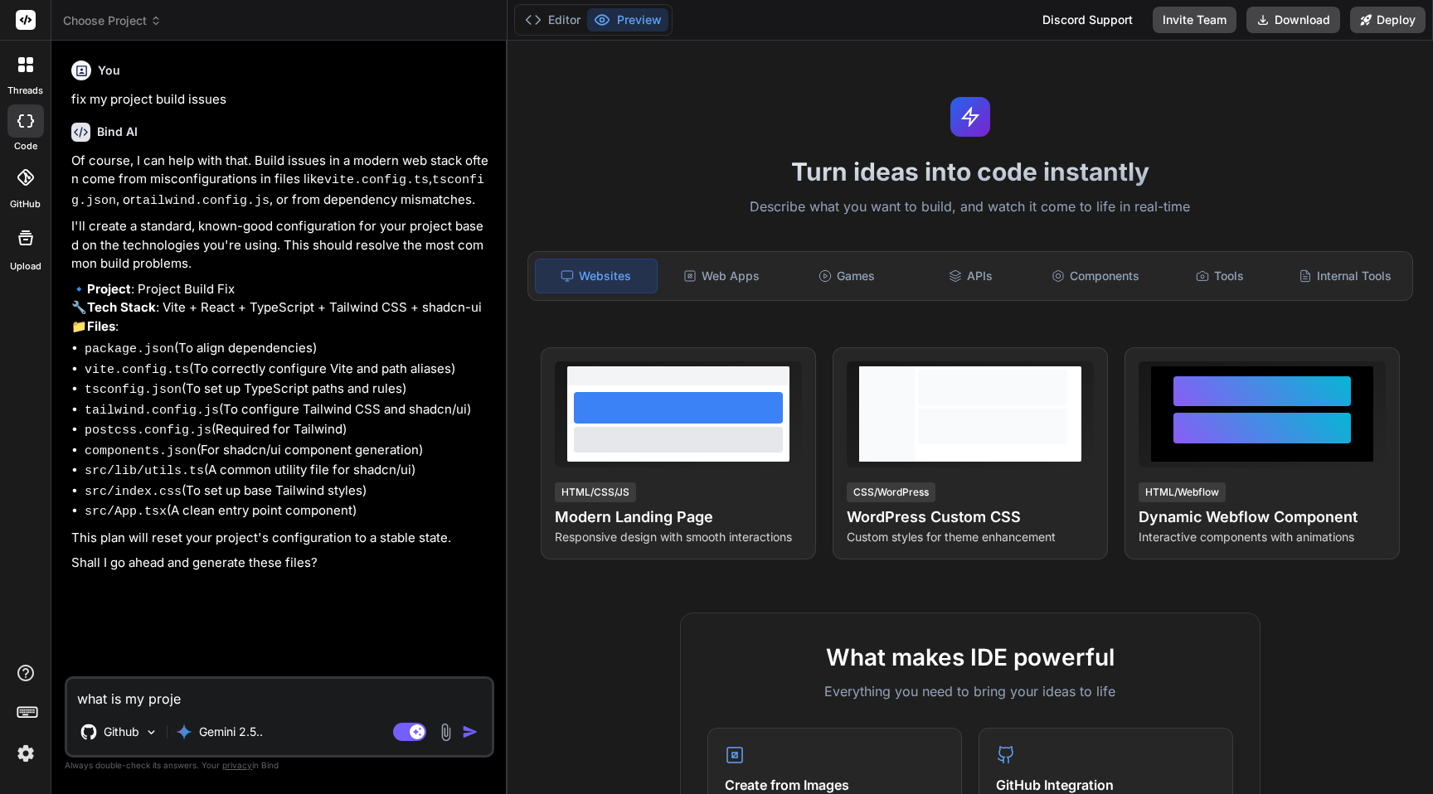
type textarea "x"
type textarea "what is my project"
type textarea "x"
type textarea "what is my project"
type textarea "x"
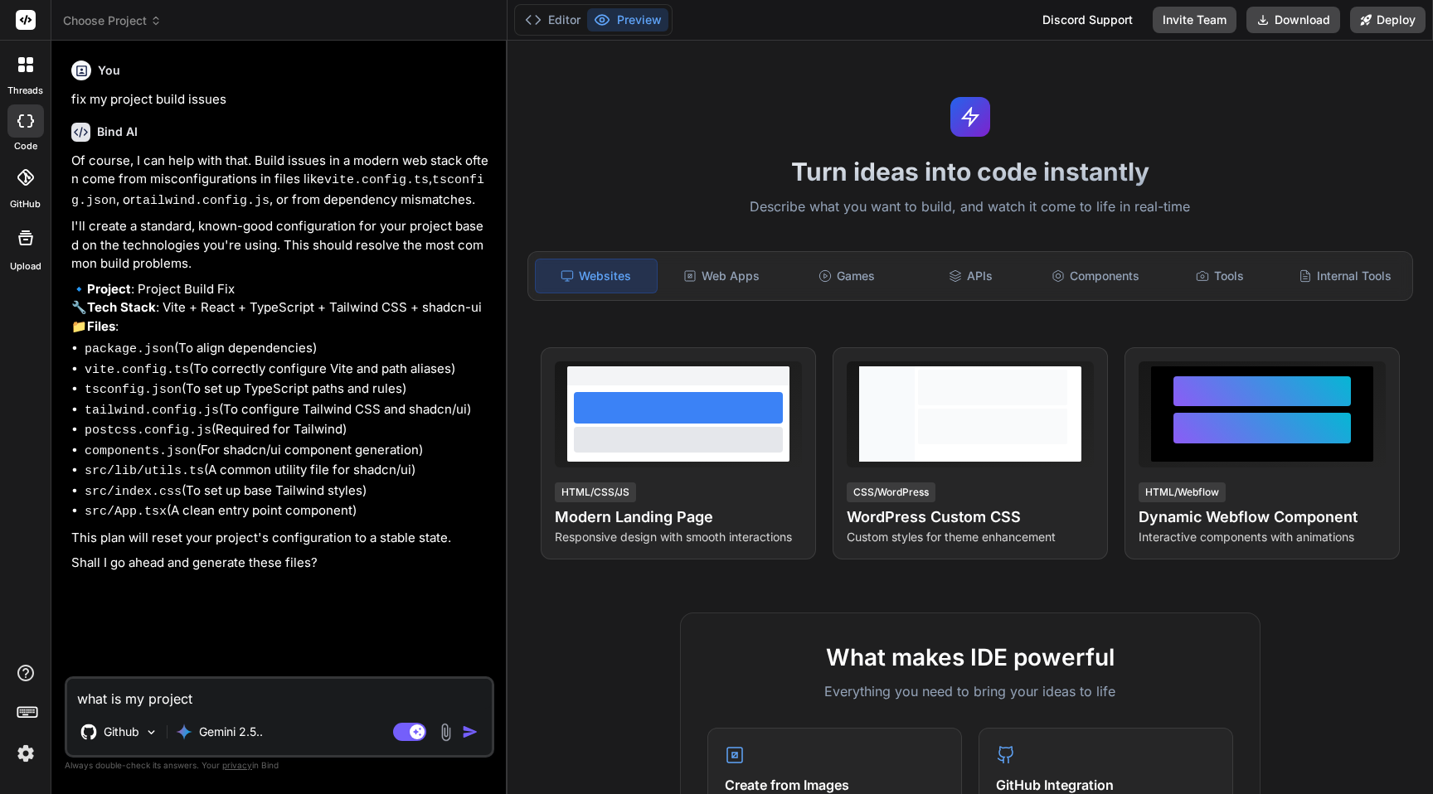
type textarea "what is my project a"
type textarea "x"
type textarea "what is my project ab"
type textarea "x"
type textarea "what is my project abo"
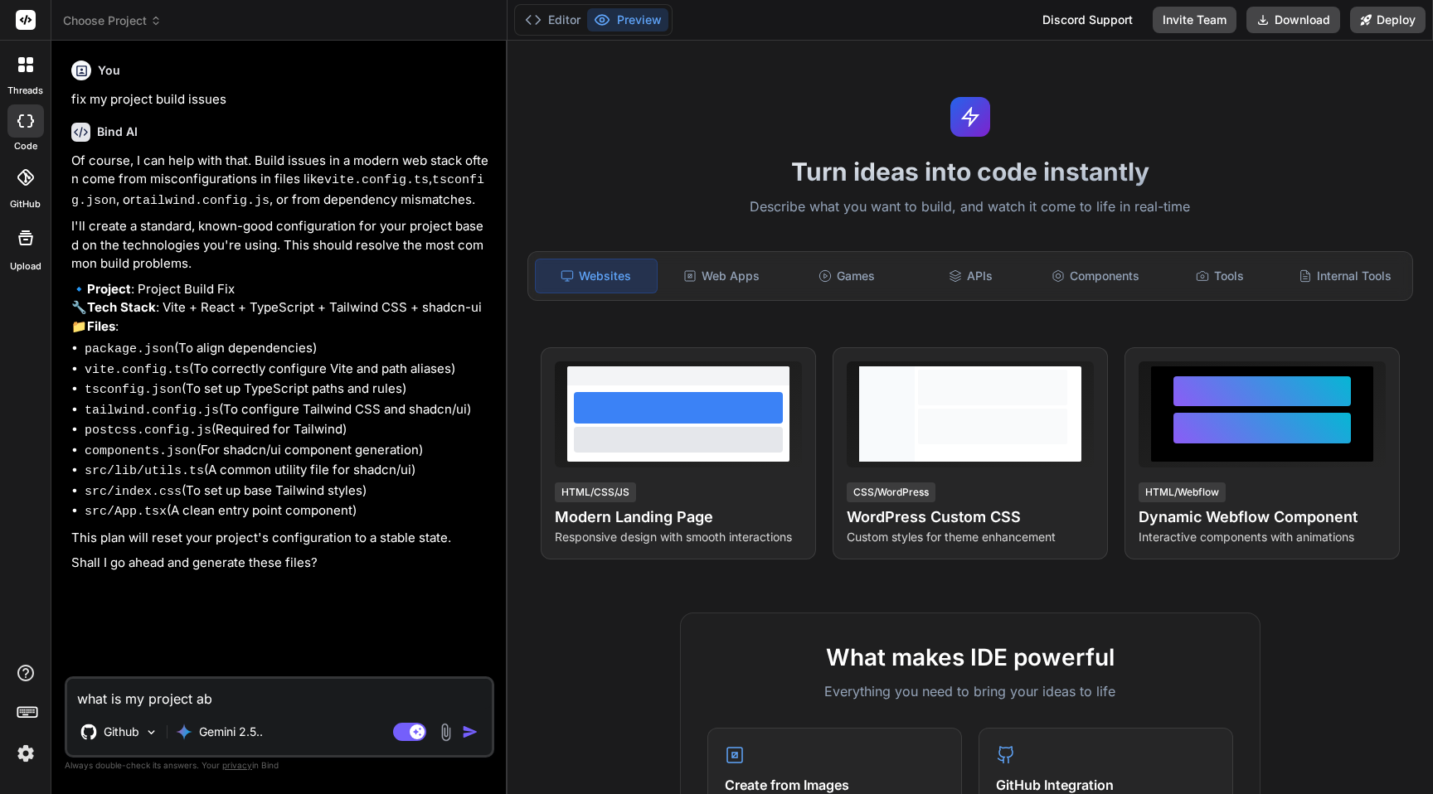
type textarea "x"
type textarea "what is my project abou"
type textarea "x"
type textarea "what is my project about"
type textarea "x"
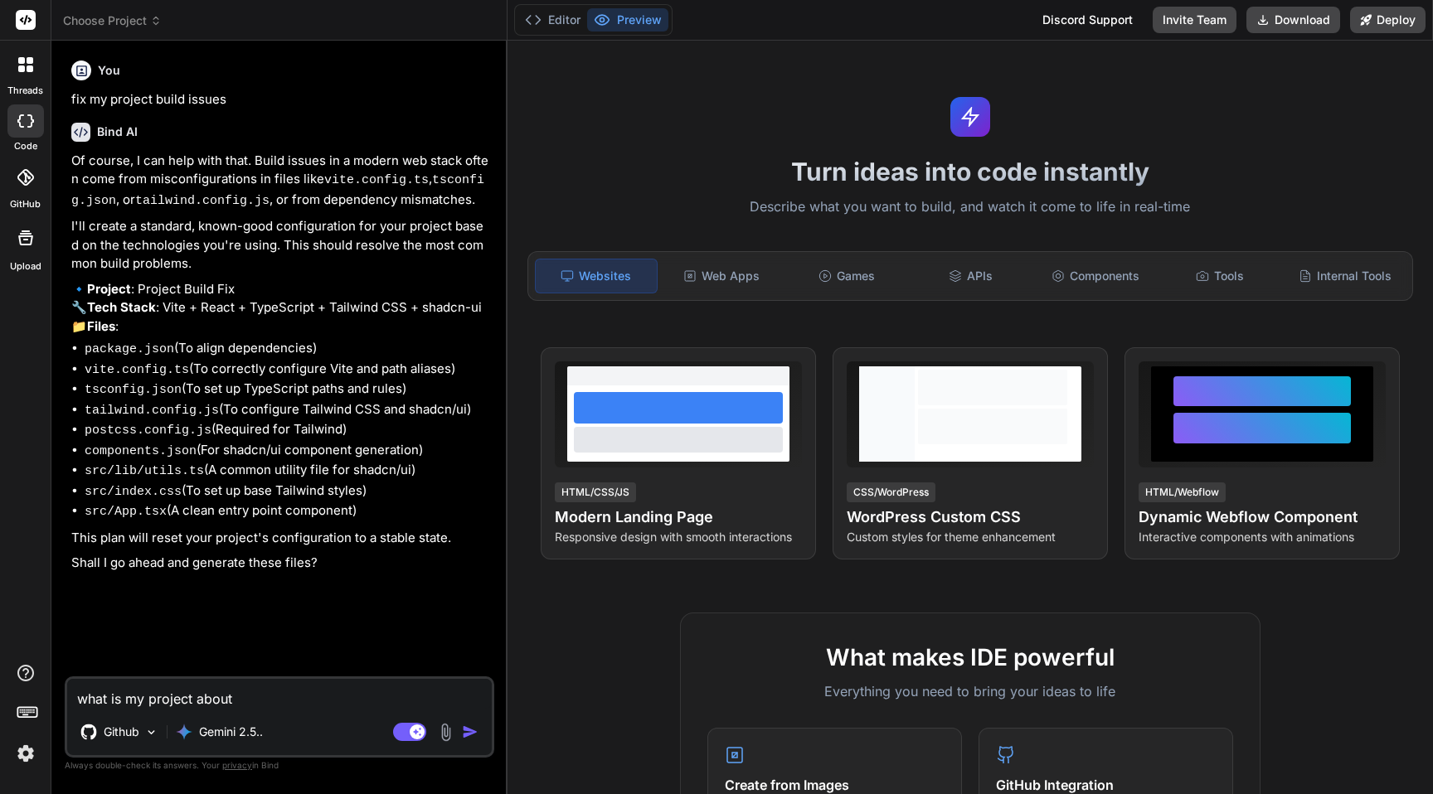
type textarea "what is my project about>"
type textarea "x"
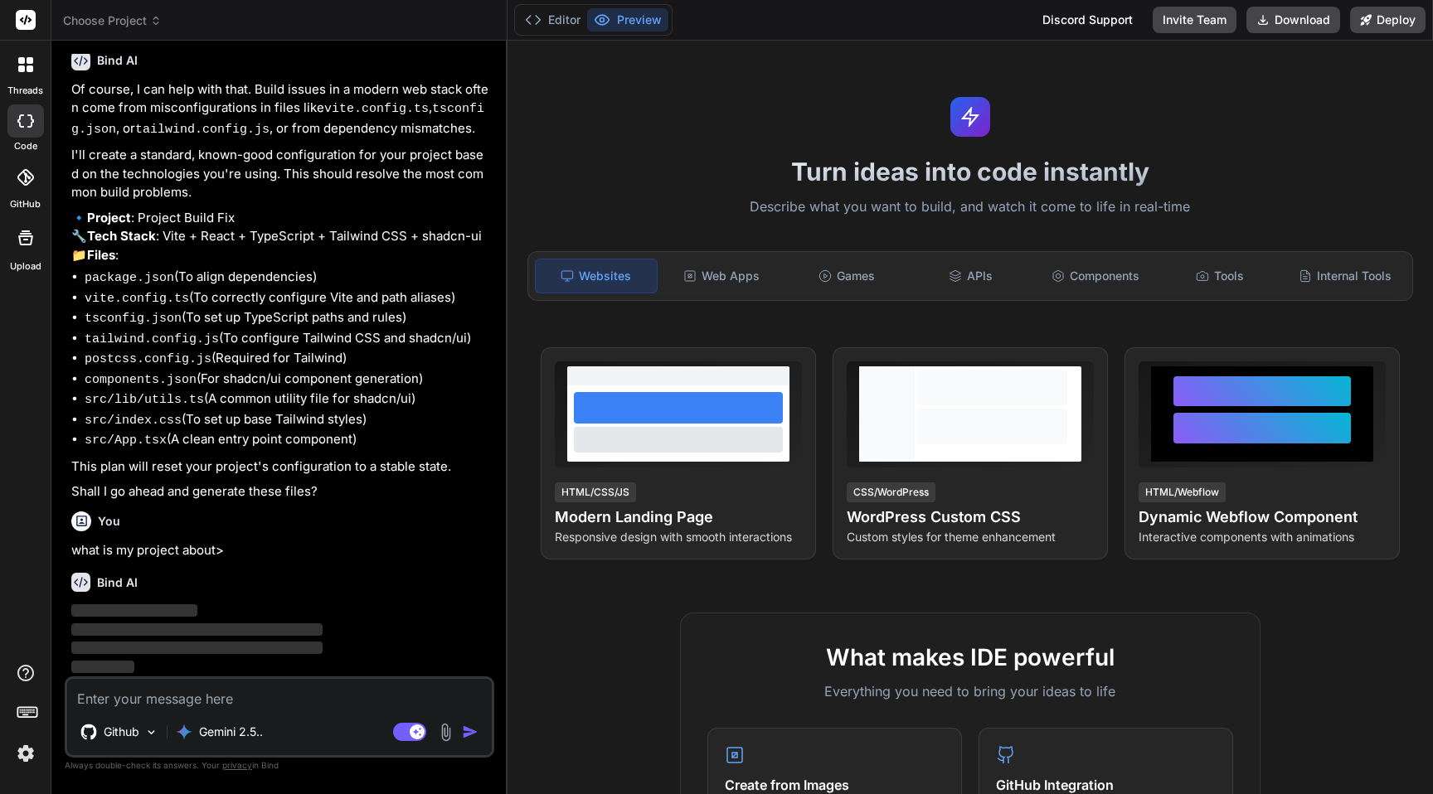
scroll to position [90, 0]
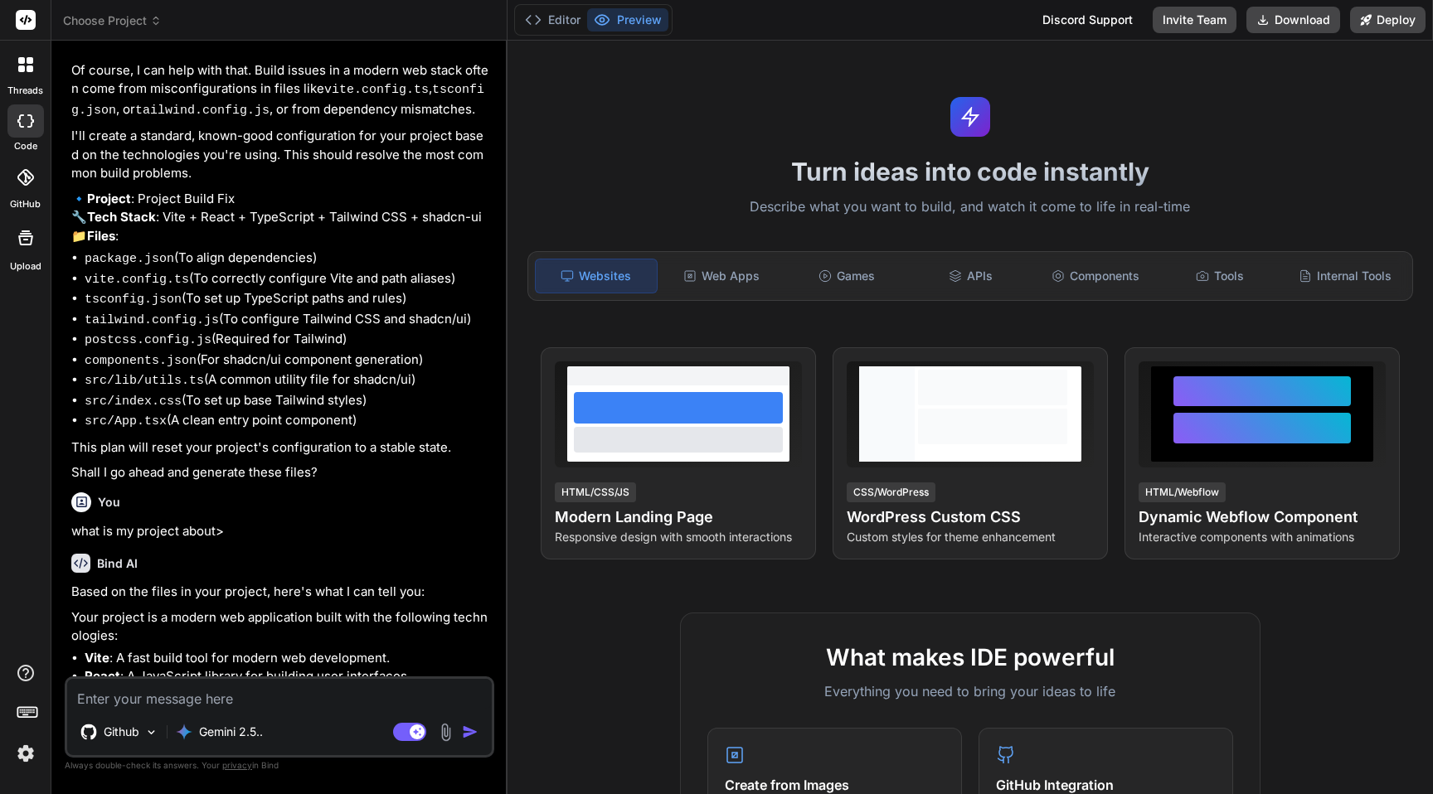
type textarea "x"
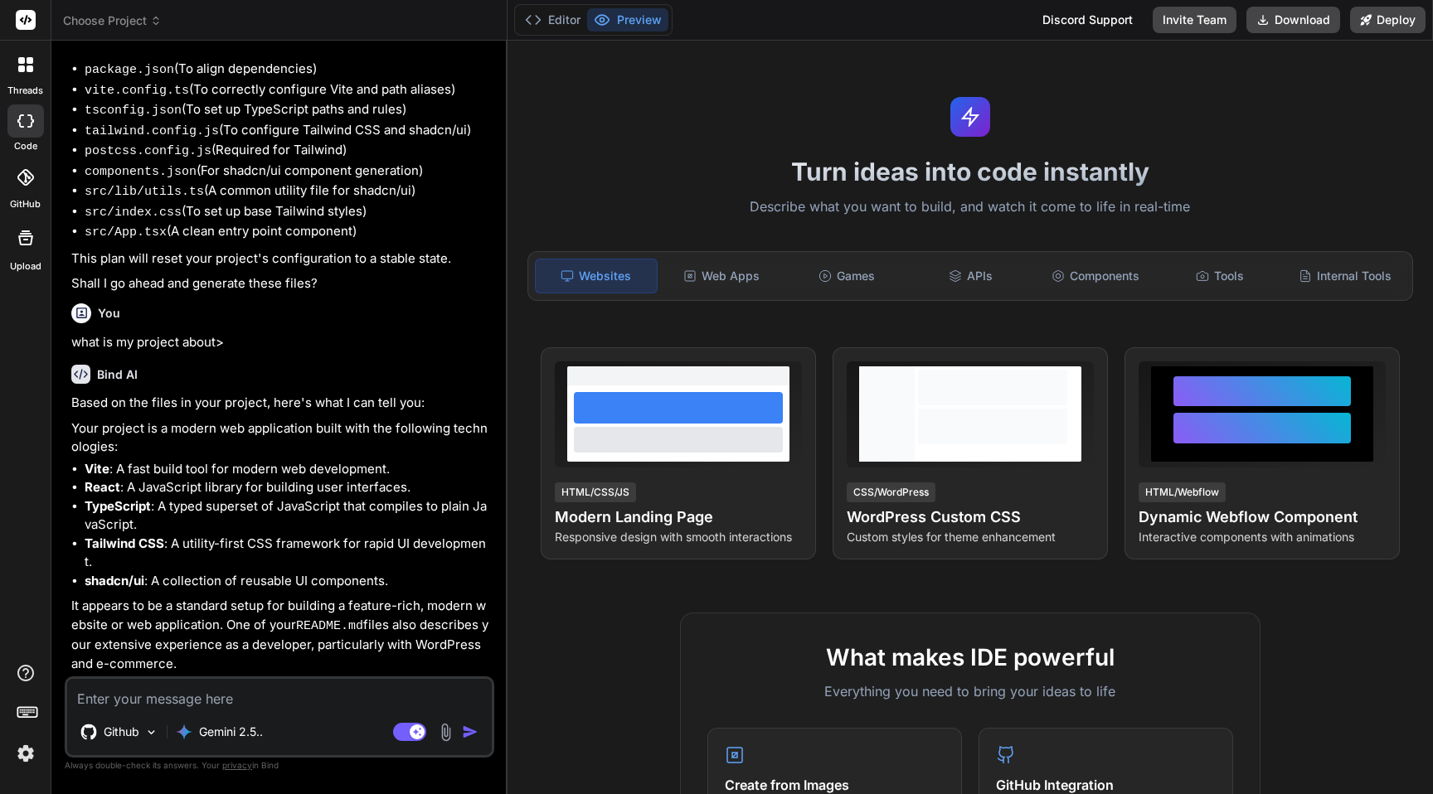
type textarea "r"
type textarea "x"
type textarea "re"
type textarea "x"
type textarea "rea"
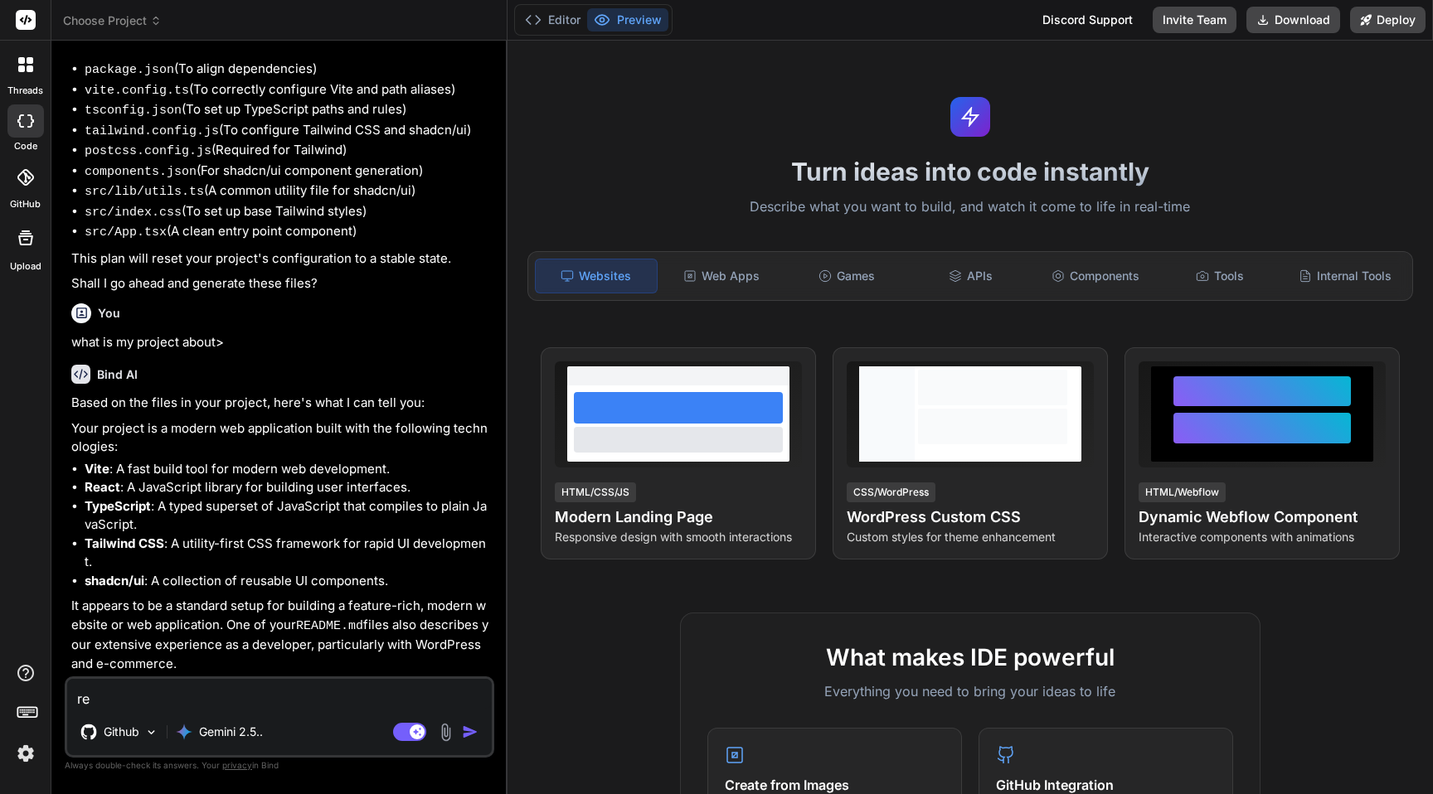
type textarea "x"
type textarea "read"
type textarea "x"
type textarea "read"
type textarea "x"
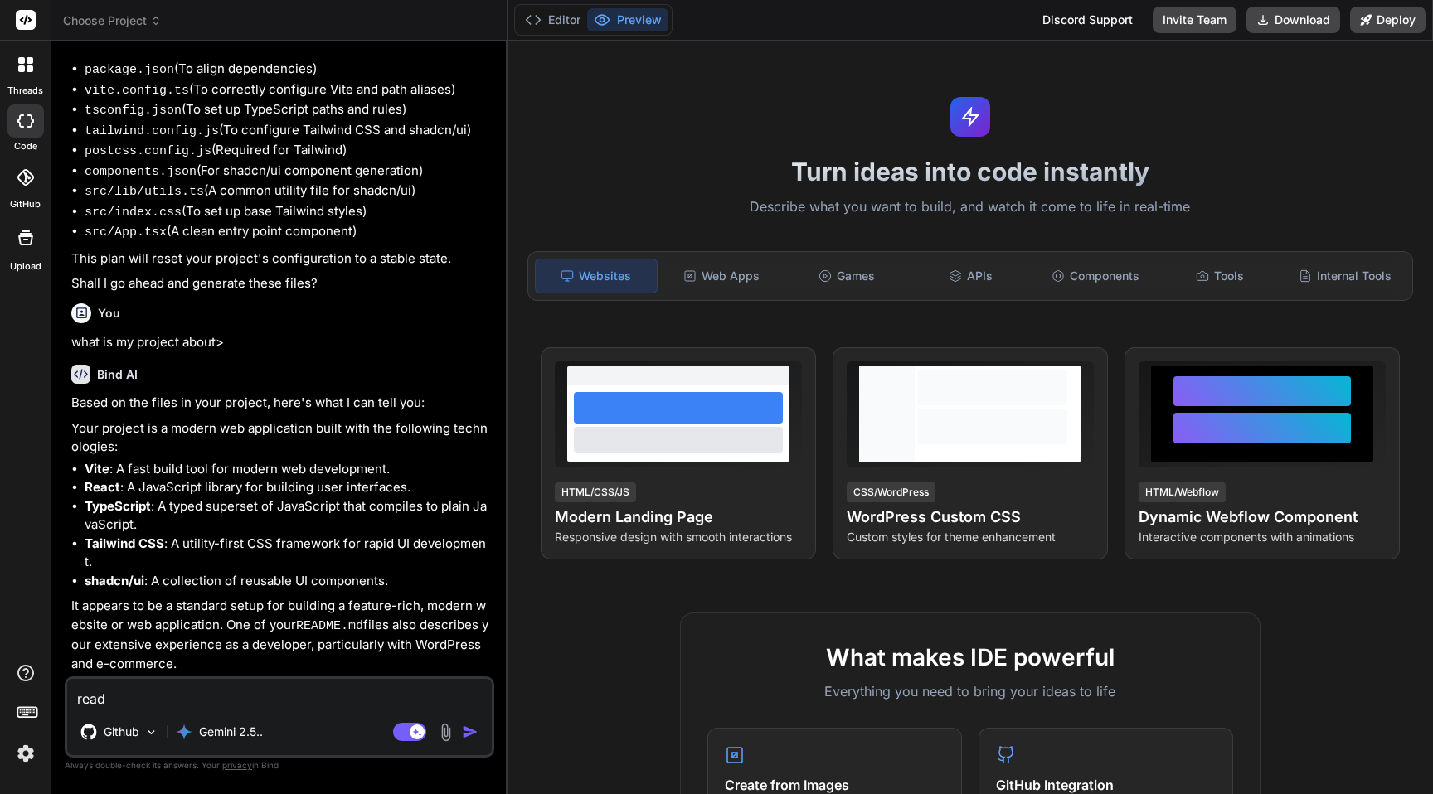
type textarea "read i"
type textarea "x"
type textarea "read in"
type textarea "x"
type textarea "read ind"
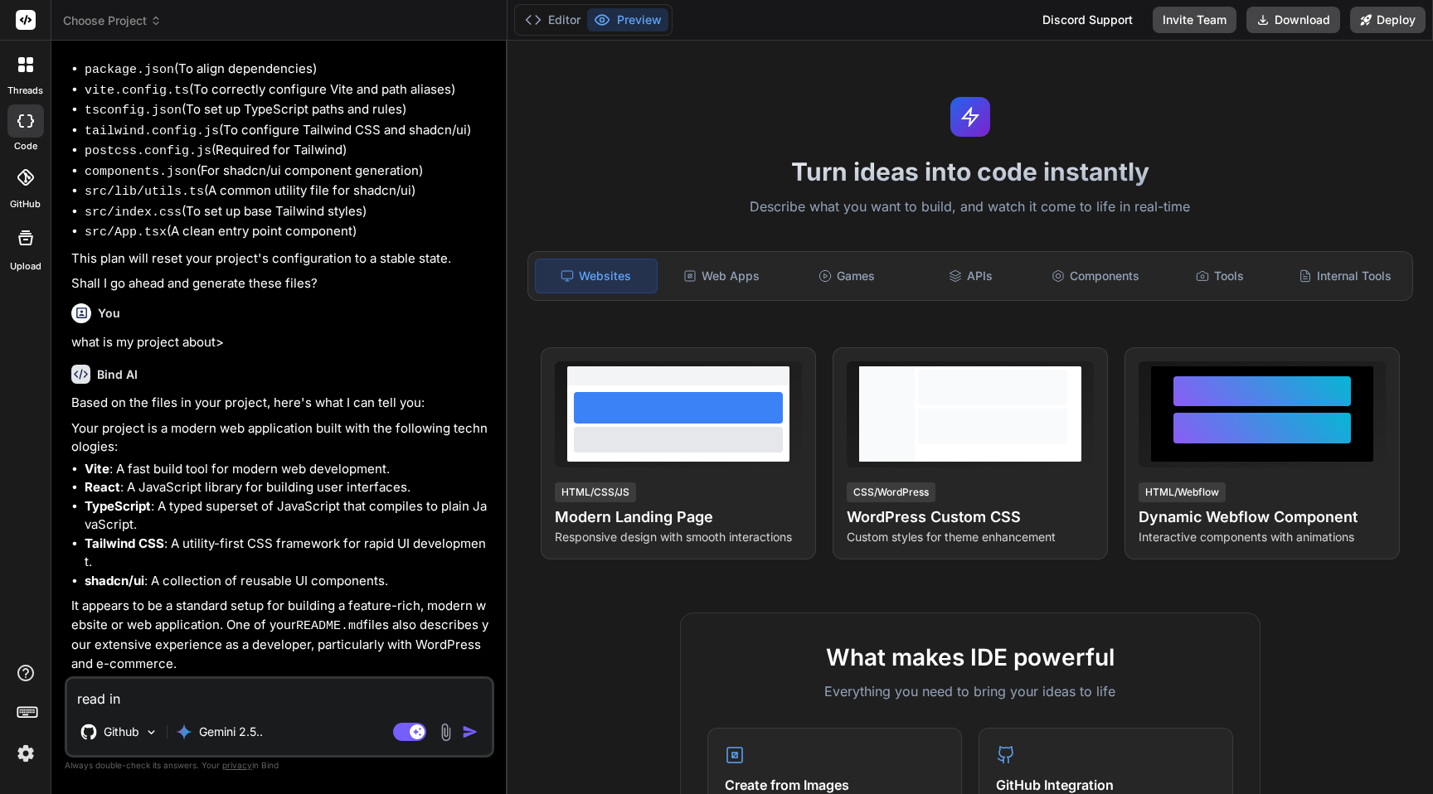
type textarea "x"
type textarea "read inde"
type textarea "x"
type textarea "read index"
type textarea "x"
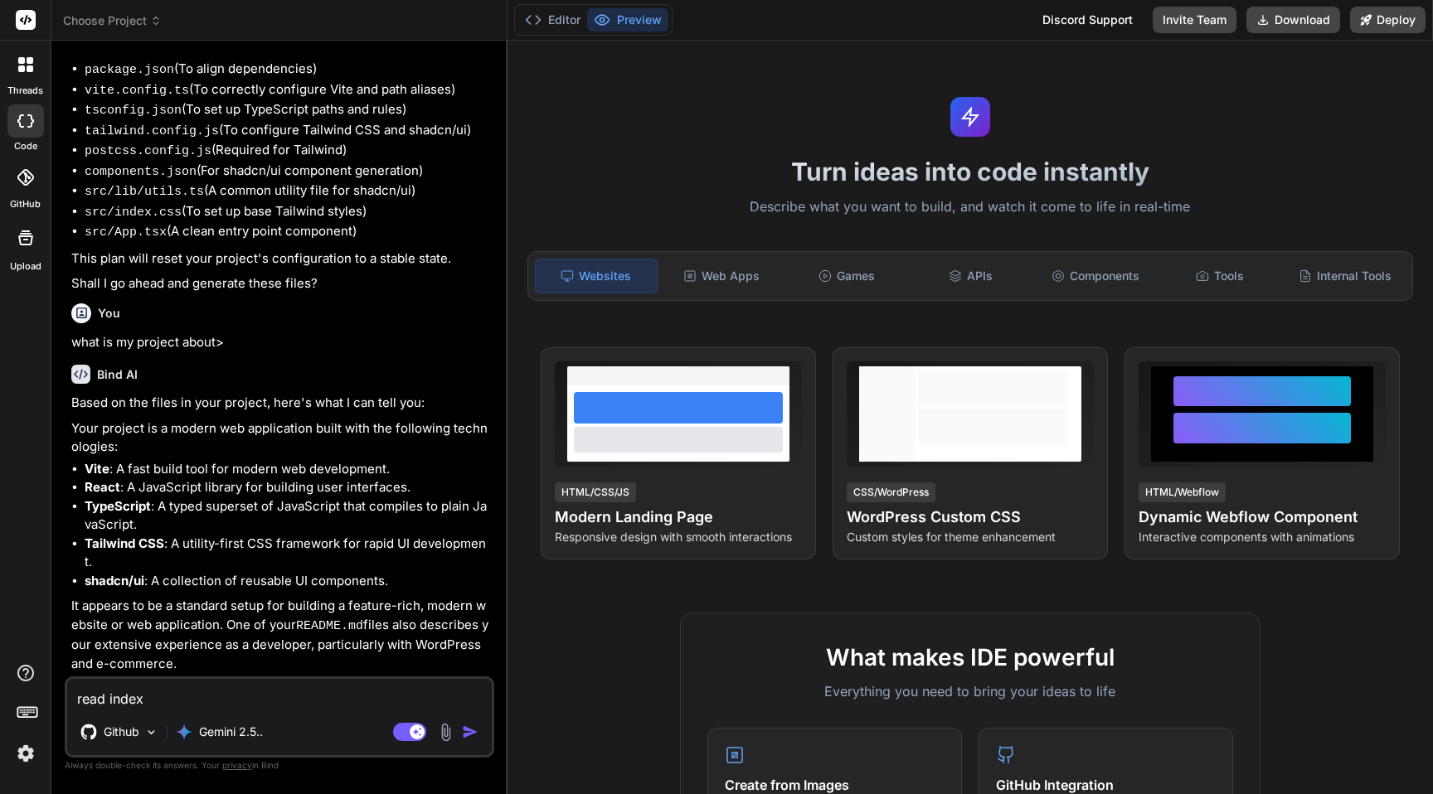
type textarea "read index."
type textarea "x"
type textarea "read index.h"
type textarea "x"
type textarea "read [DOMAIN_NAME]"
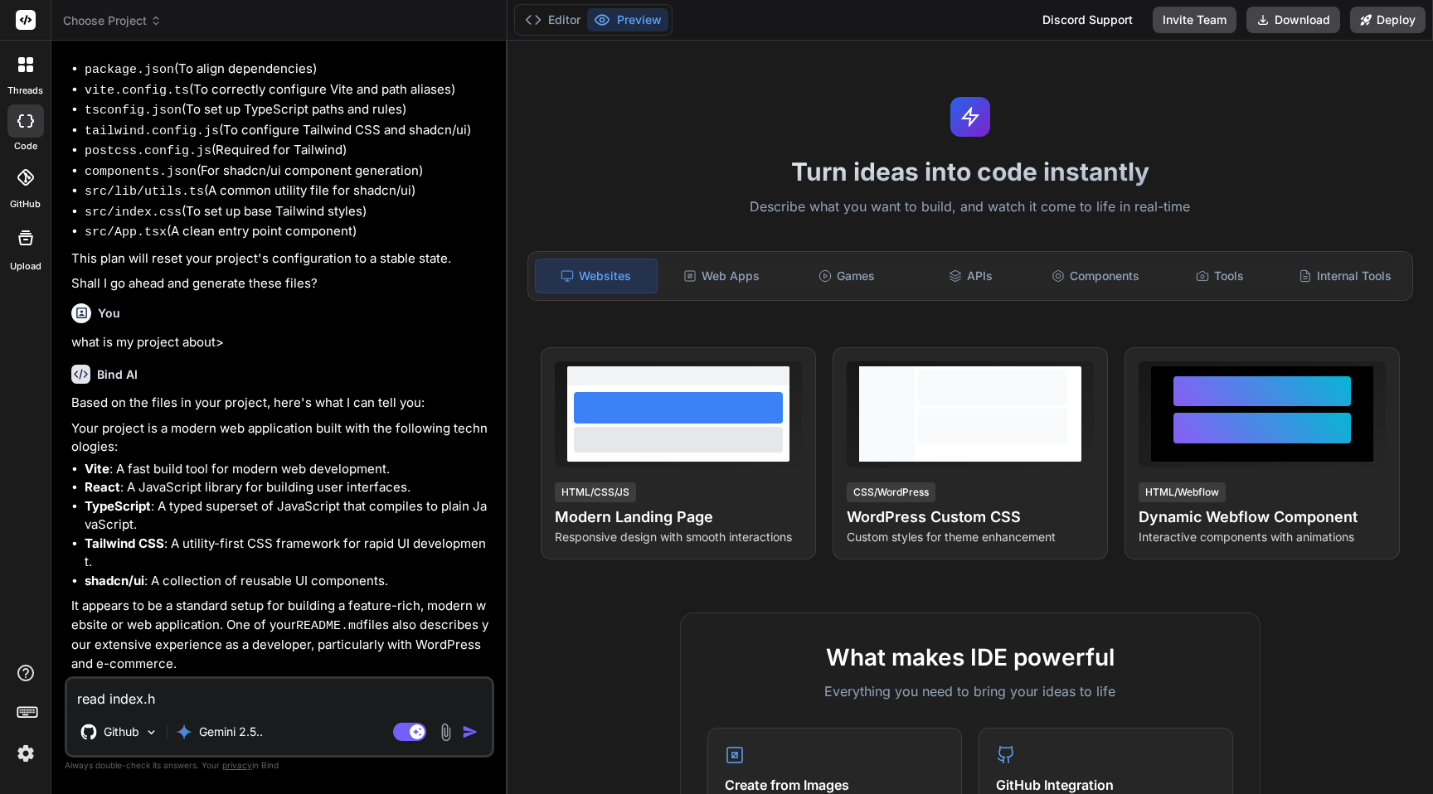
type textarea "x"
type textarea "read index.htn"
type textarea "x"
type textarea "read [DOMAIN_NAME]"
type textarea "x"
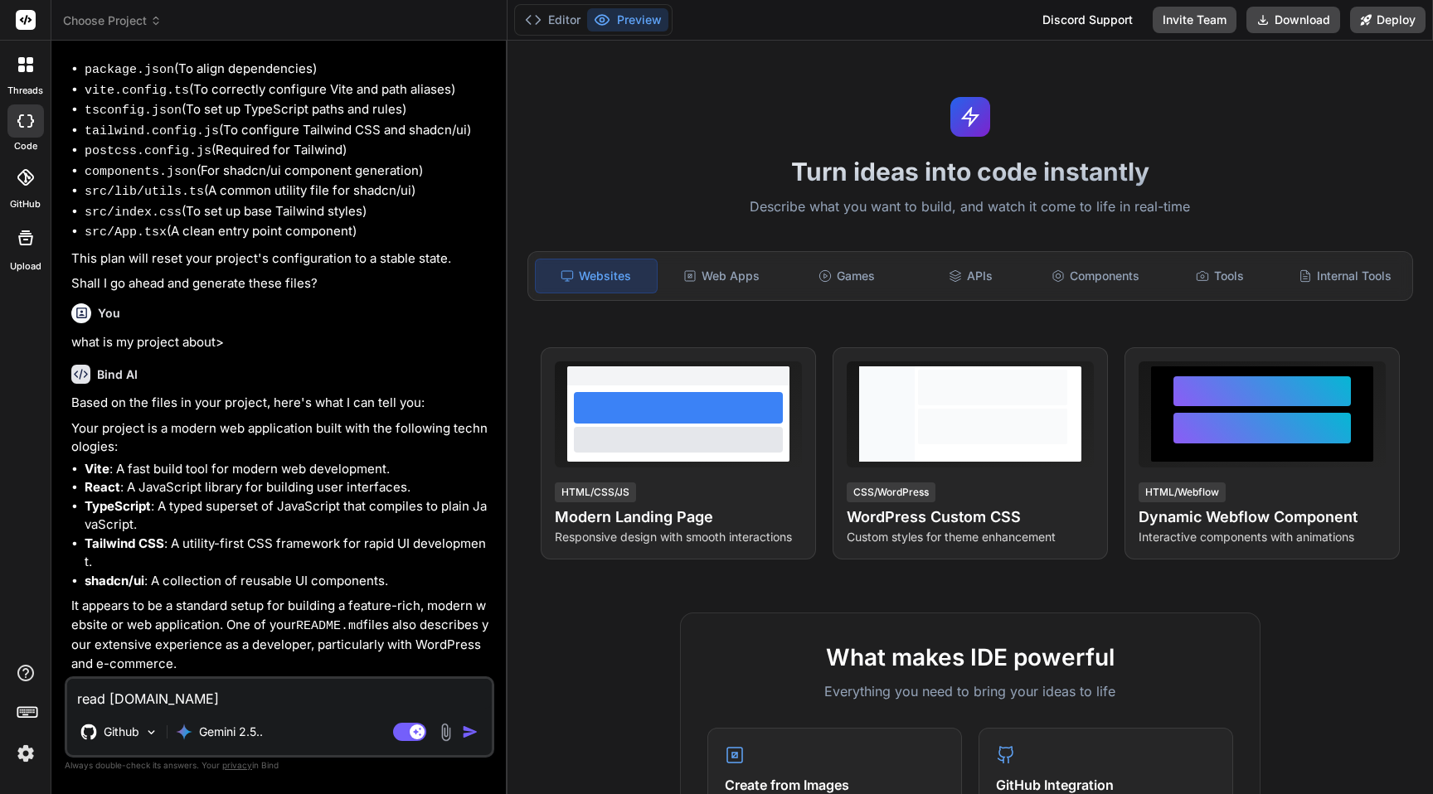
type textarea "read index.htm"
type textarea "x"
type textarea "read index.html"
type textarea "x"
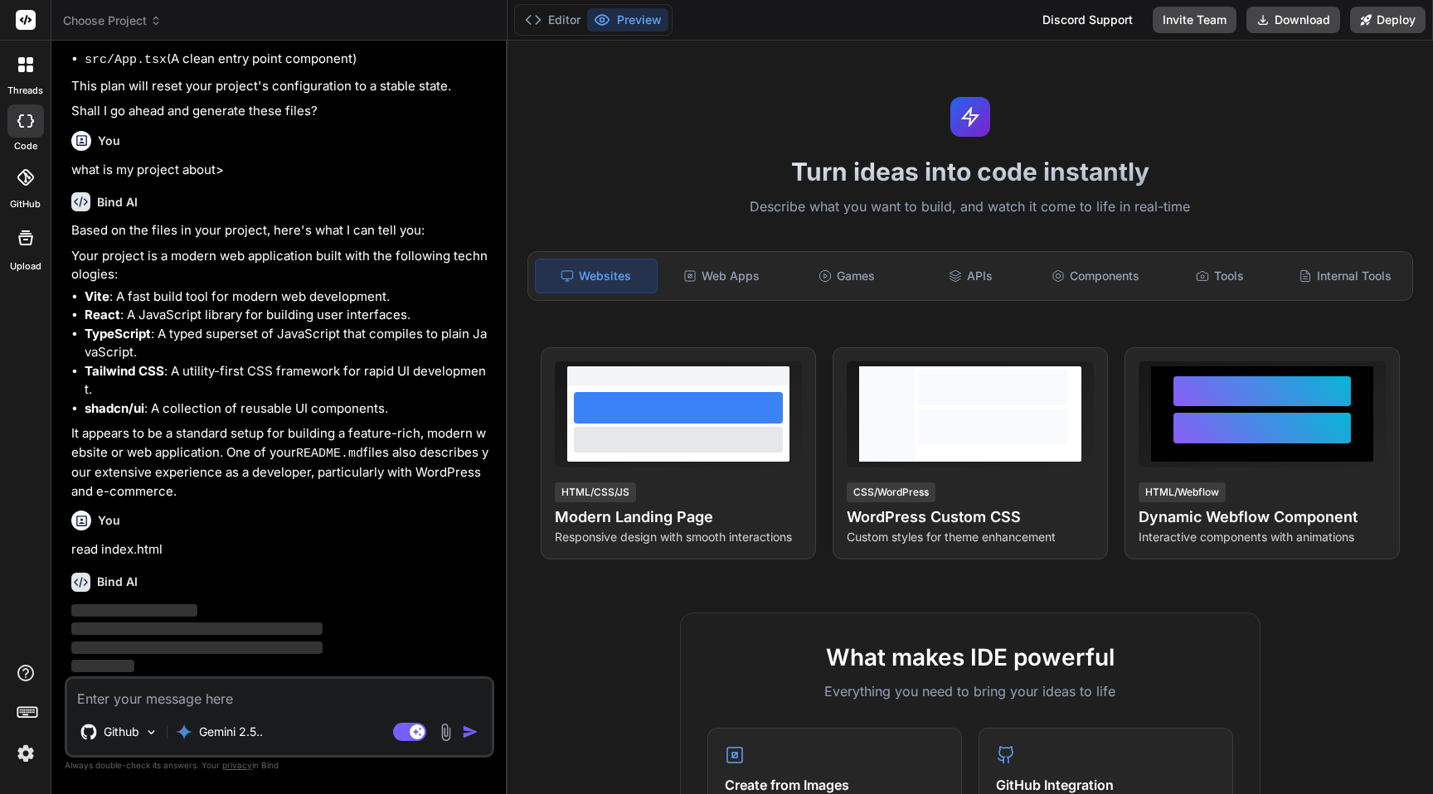
scroll to position [468, 0]
click at [572, 1] on div "Editor Preview Discord Support Invite Team Download Deploy" at bounding box center [969, 20] width 925 height 41
click at [567, 12] on button "Editor" at bounding box center [552, 19] width 69 height 23
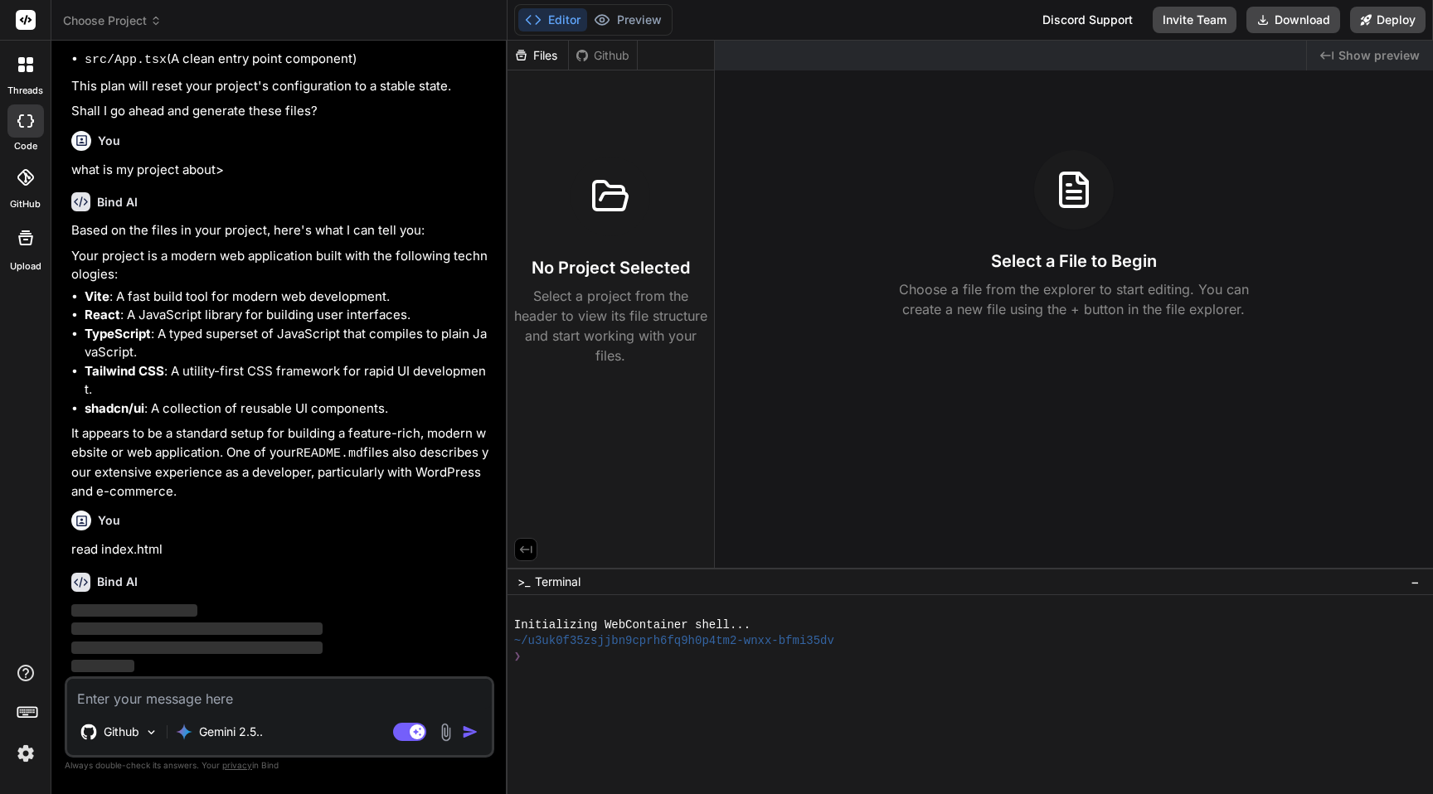
click at [614, 56] on div "Github" at bounding box center [603, 55] width 68 height 17
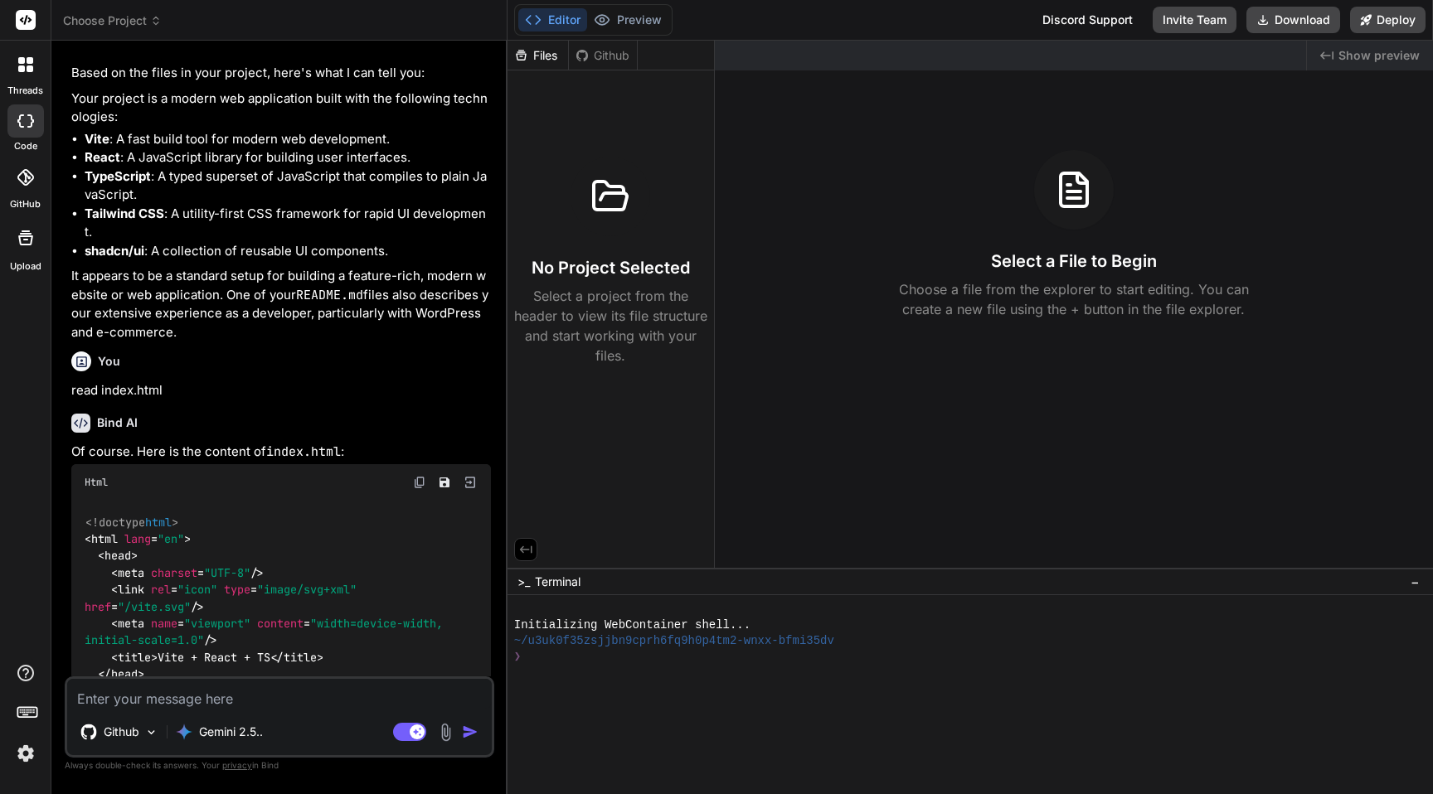
scroll to position [733, 0]
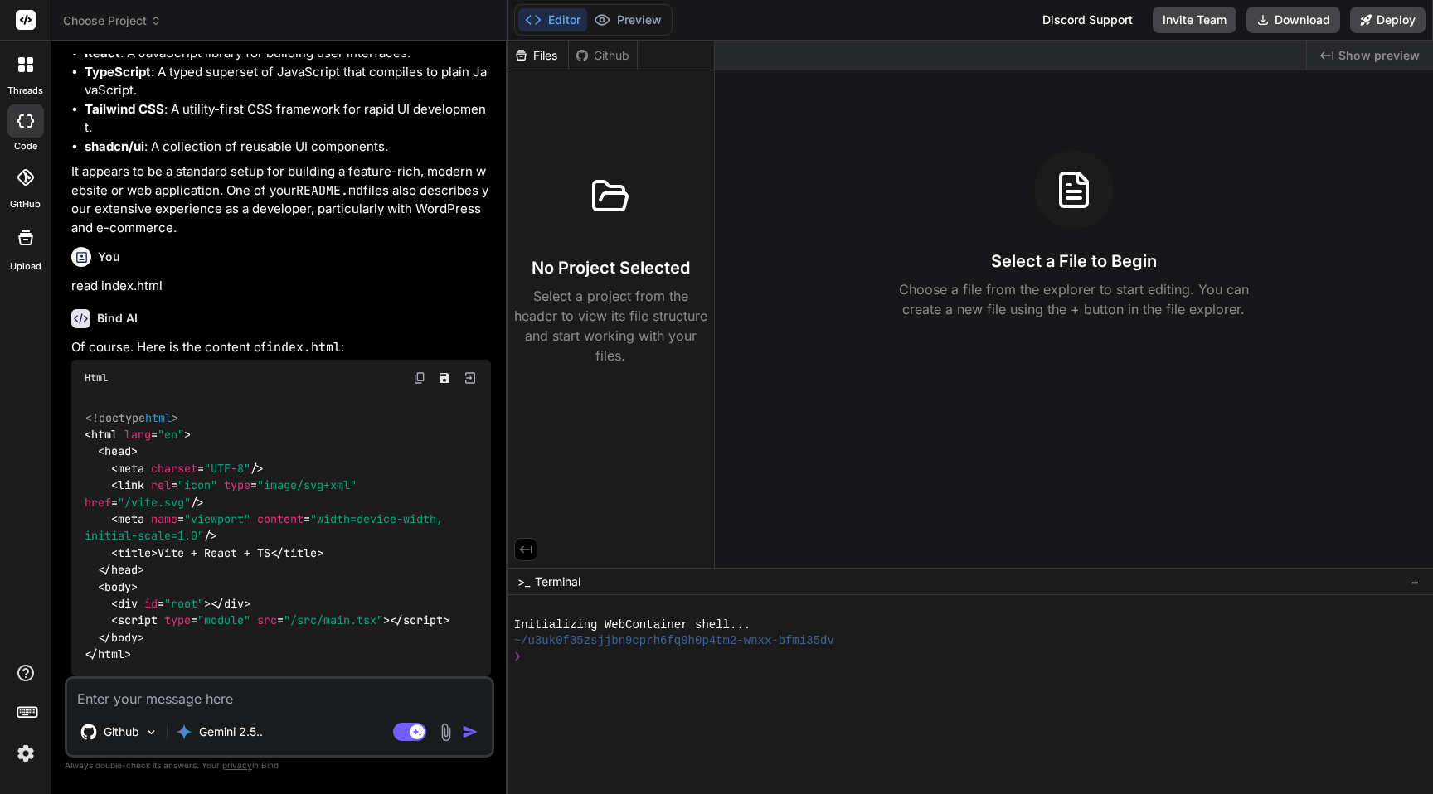
click at [593, 61] on div "Github" at bounding box center [603, 55] width 68 height 17
click at [124, 731] on p "Github" at bounding box center [122, 732] width 36 height 17
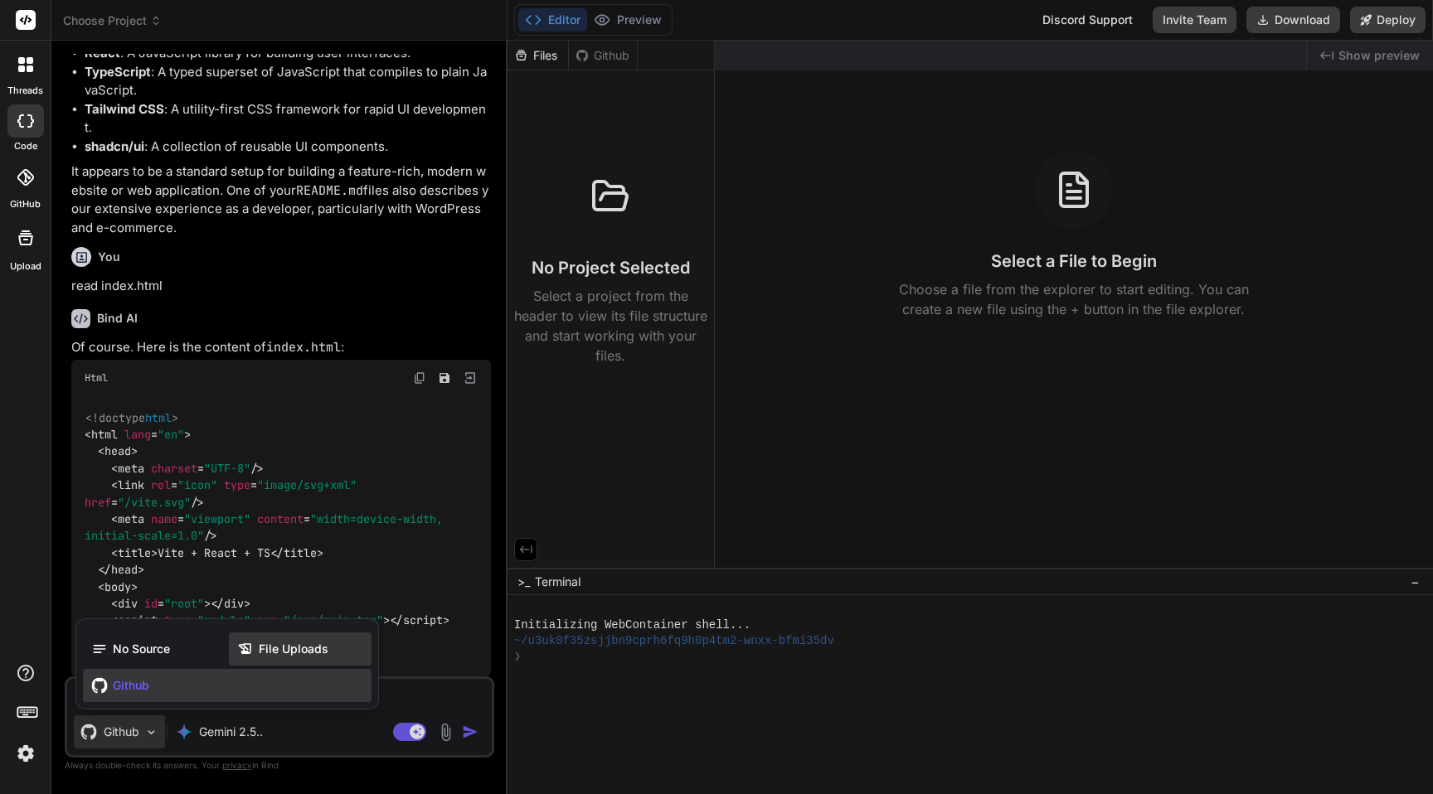
click at [283, 642] on span "File Uploads" at bounding box center [294, 649] width 70 height 17
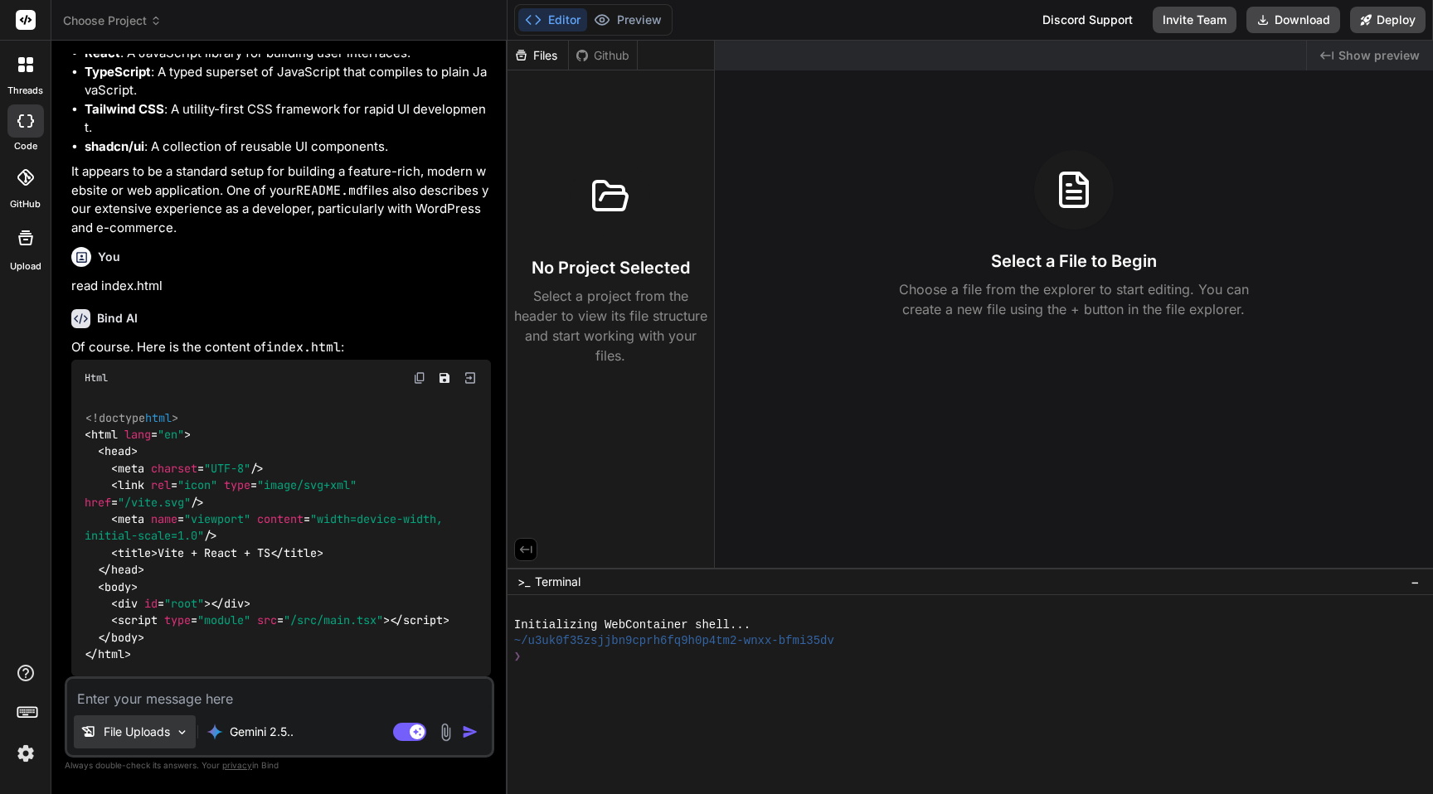
click at [135, 740] on div "File Uploads" at bounding box center [135, 732] width 122 height 33
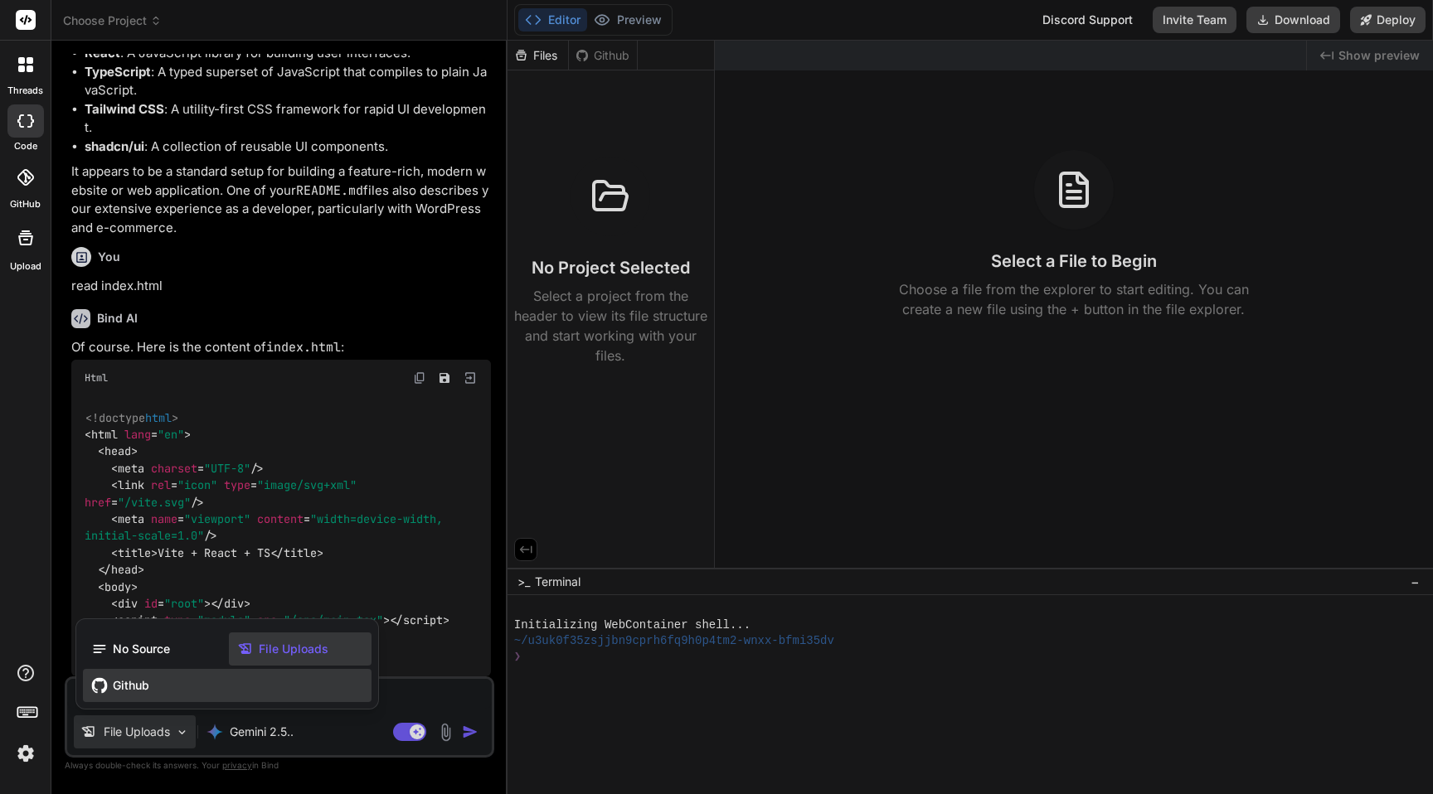
click at [140, 690] on span "Github" at bounding box center [131, 685] width 36 height 17
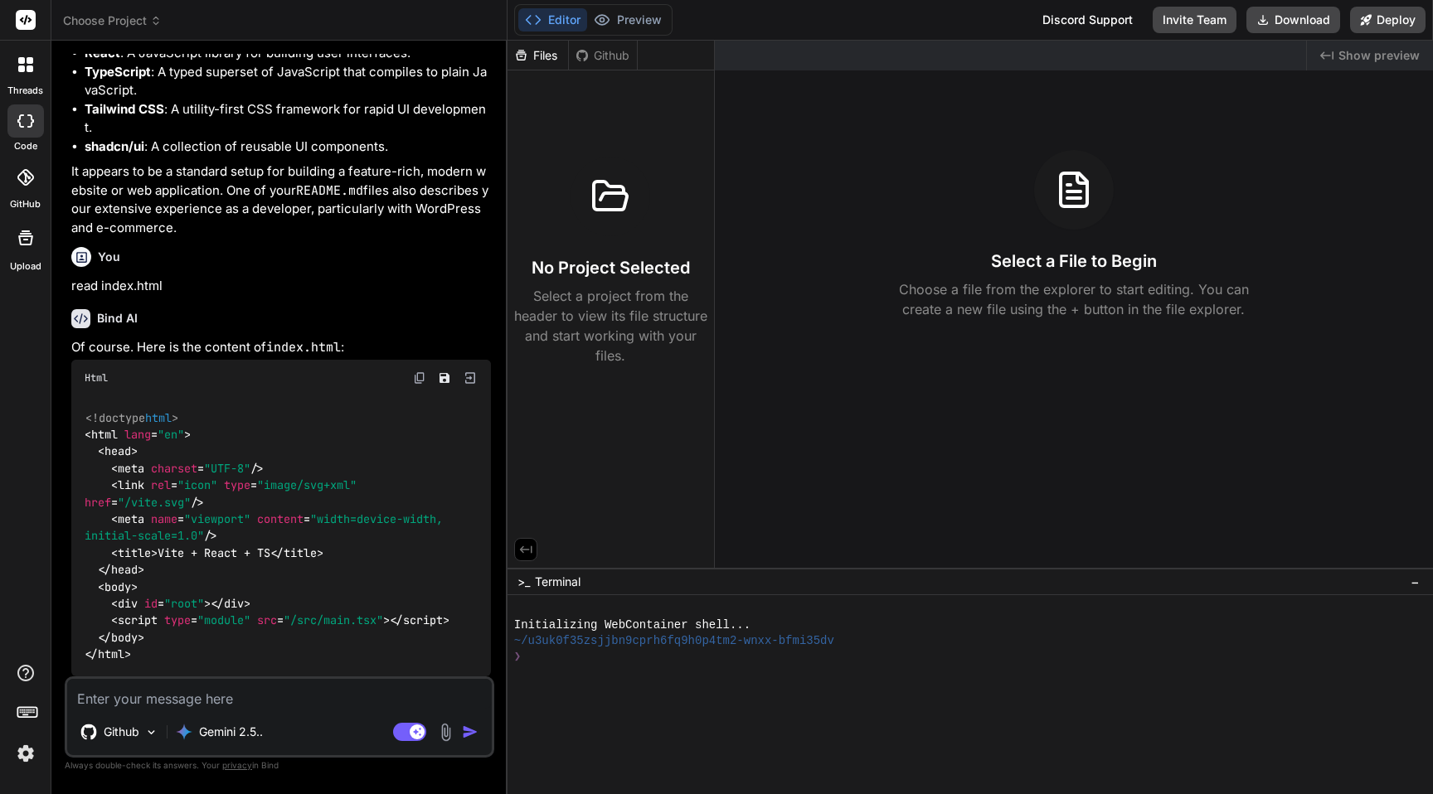
click at [27, 761] on img at bounding box center [26, 754] width 28 height 28
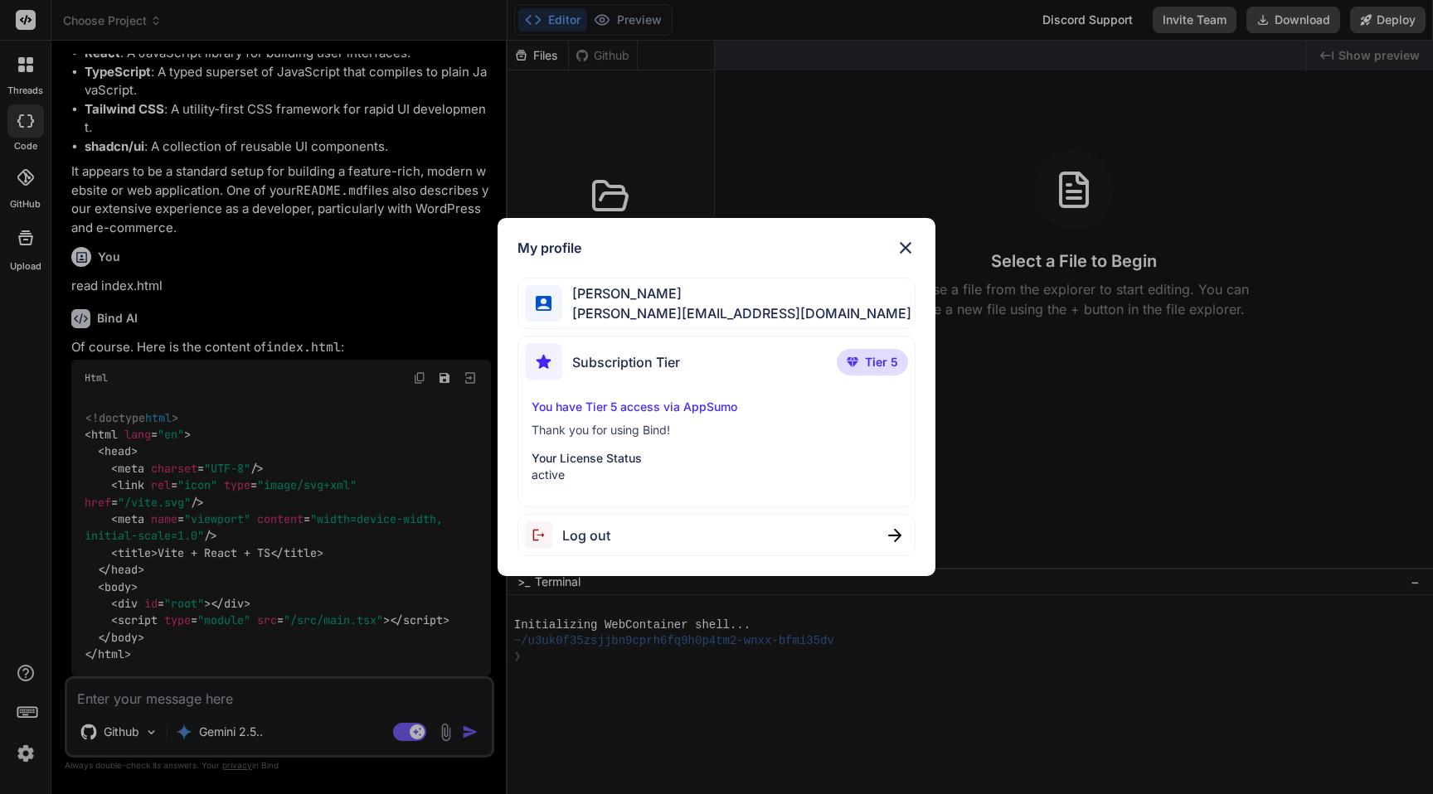
click at [317, 356] on div "My profile [PERSON_NAME] [PERSON_NAME][EMAIL_ADDRESS][DOMAIN_NAME] Subscription…" at bounding box center [716, 397] width 1433 height 794
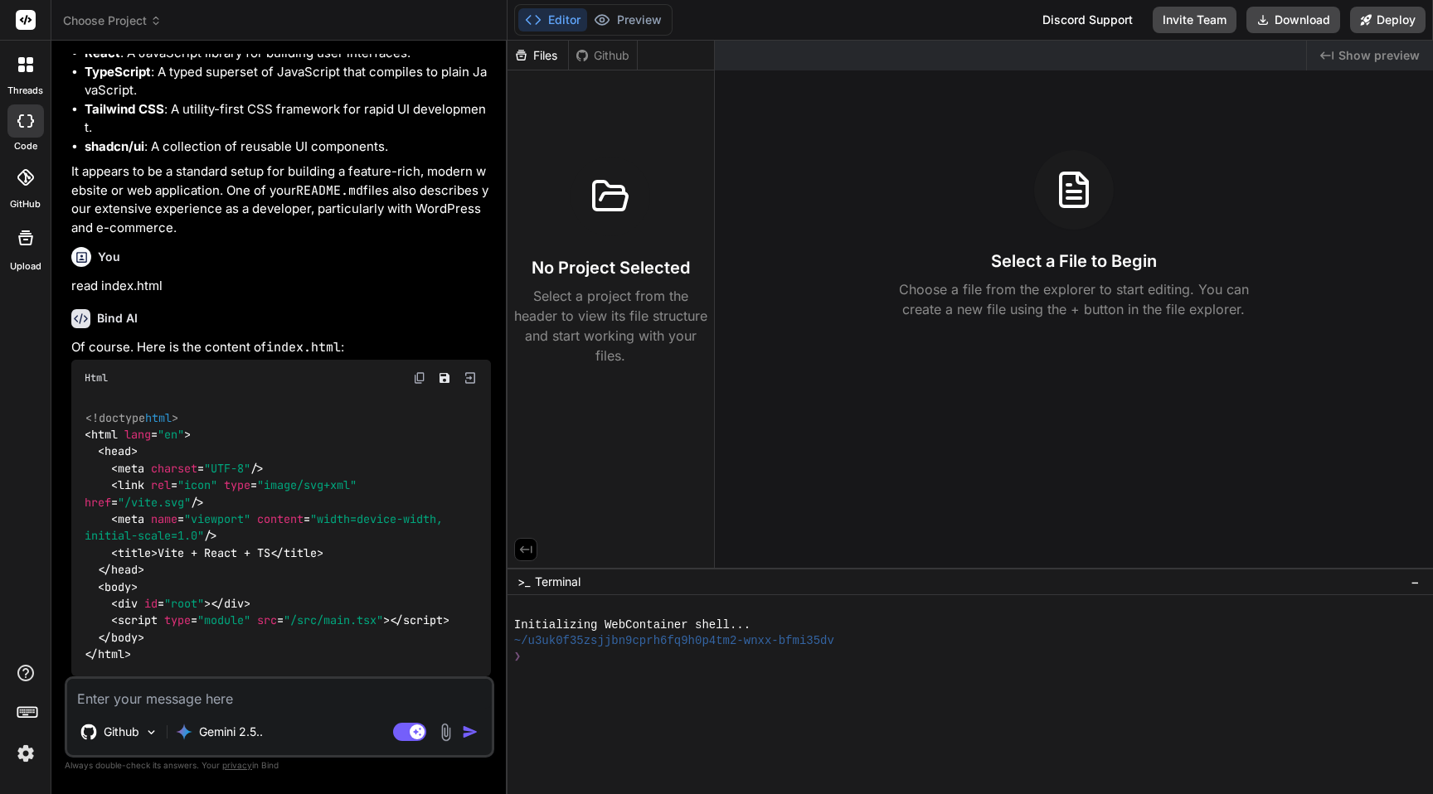
click at [24, 244] on icon at bounding box center [25, 238] width 15 height 15
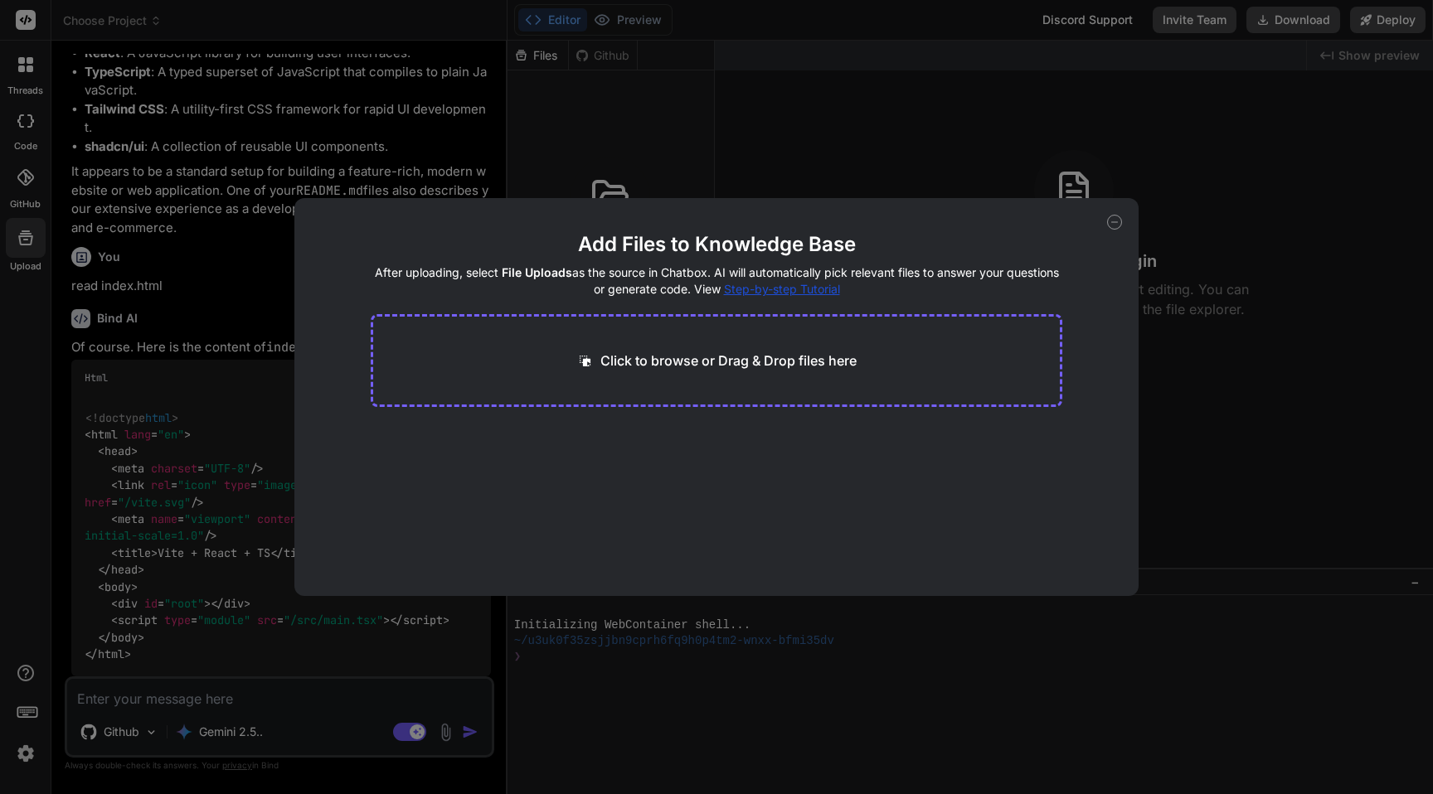
click at [1122, 223] on div "Add Files to Knowledge Base After uploading, select File Uploads as the source …" at bounding box center [716, 397] width 844 height 398
click at [1114, 224] on icon at bounding box center [1114, 222] width 15 height 15
type textarea "x"
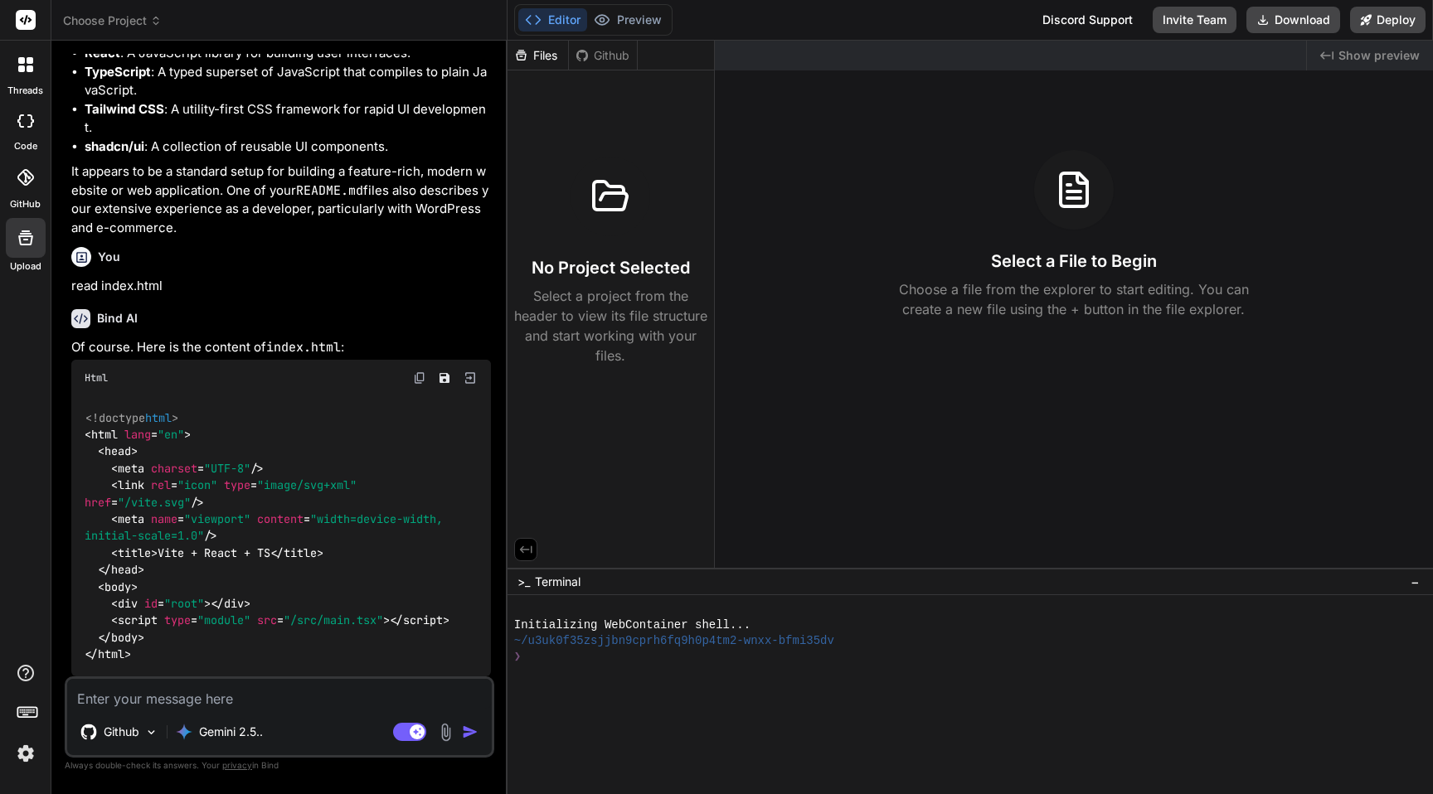
click at [90, 20] on span "Choose Project" at bounding box center [112, 20] width 99 height 17
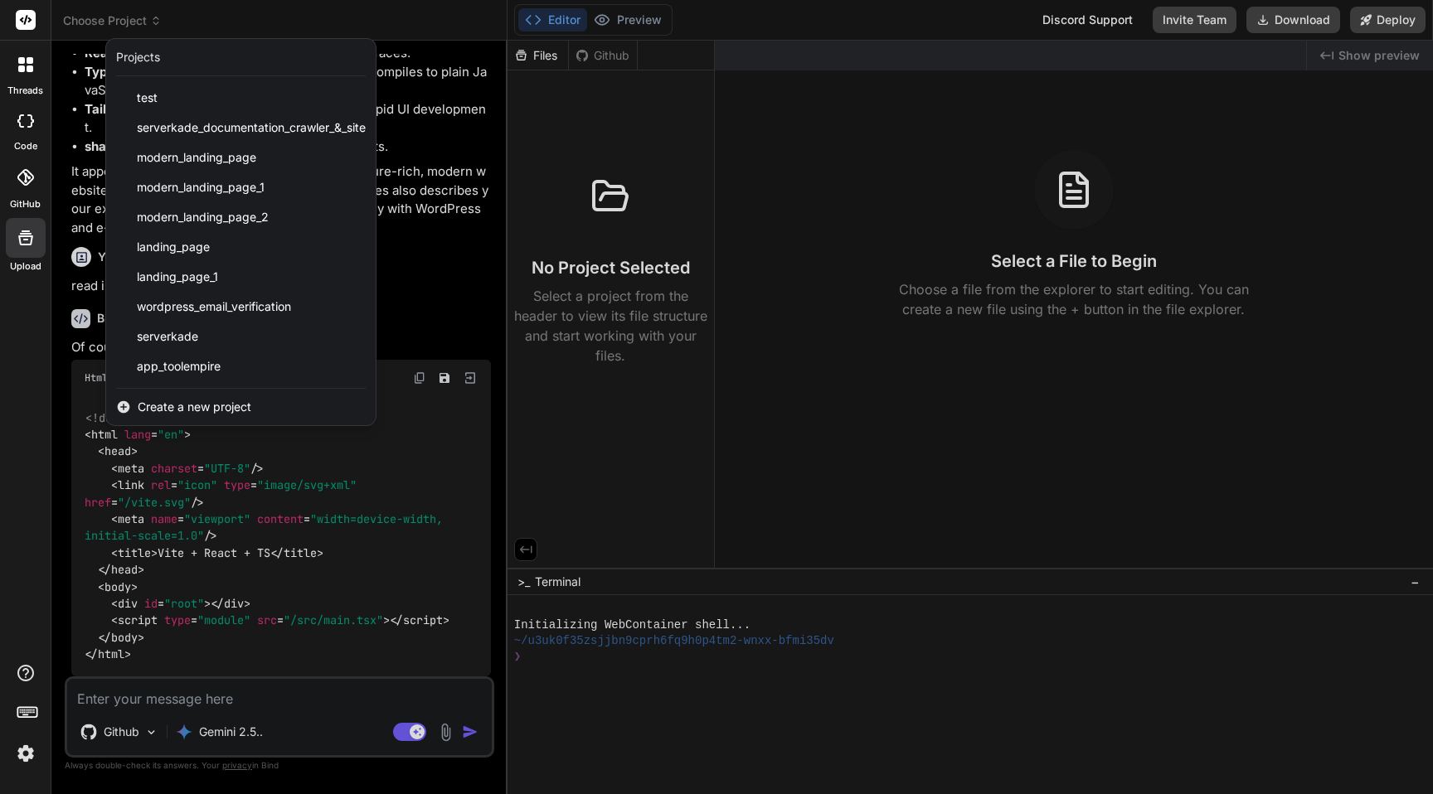
click at [180, 405] on span "Create a new project" at bounding box center [195, 407] width 114 height 17
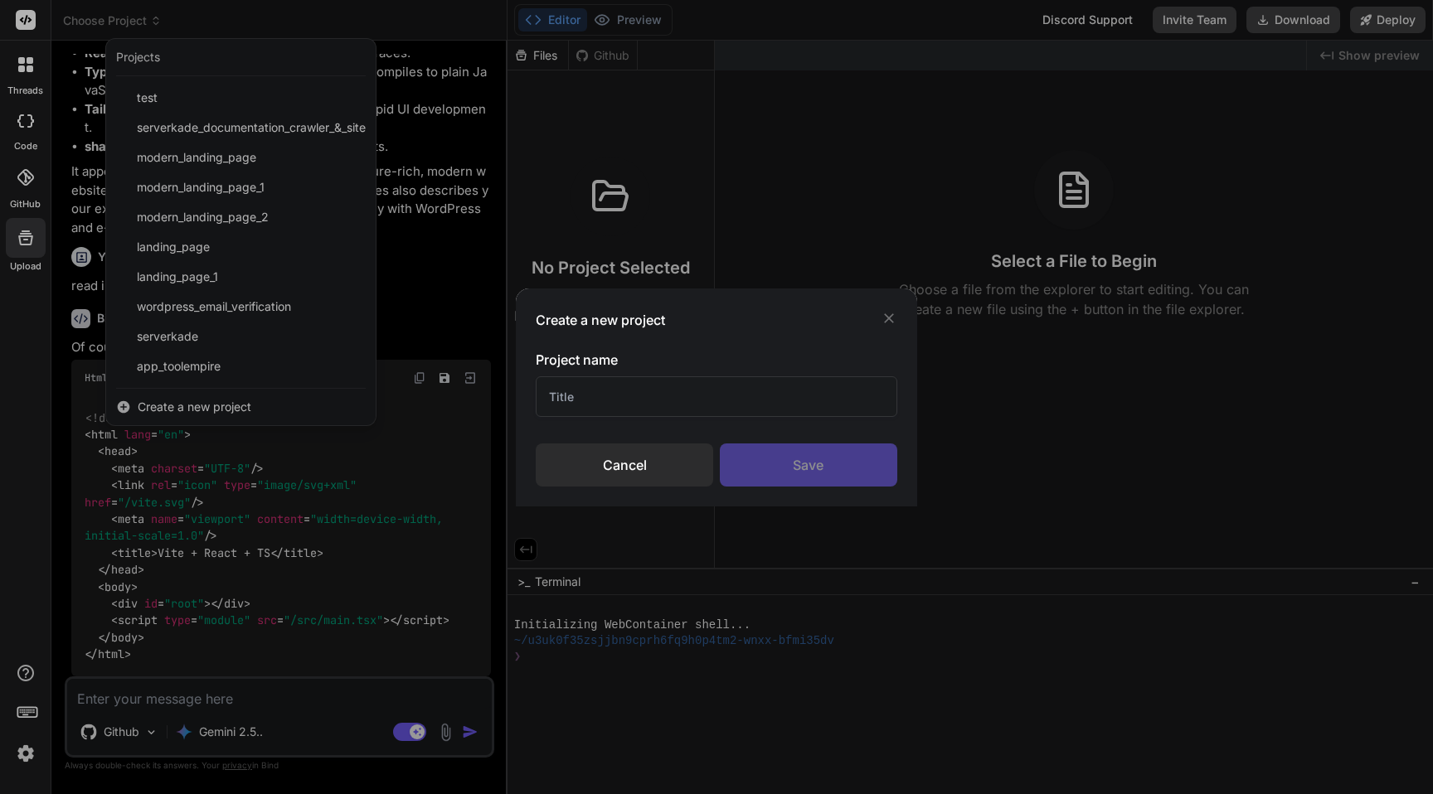
click at [735, 396] on input "text" at bounding box center [717, 396] width 362 height 41
type input "kade ext"
click at [825, 462] on div "Save" at bounding box center [808, 465] width 177 height 43
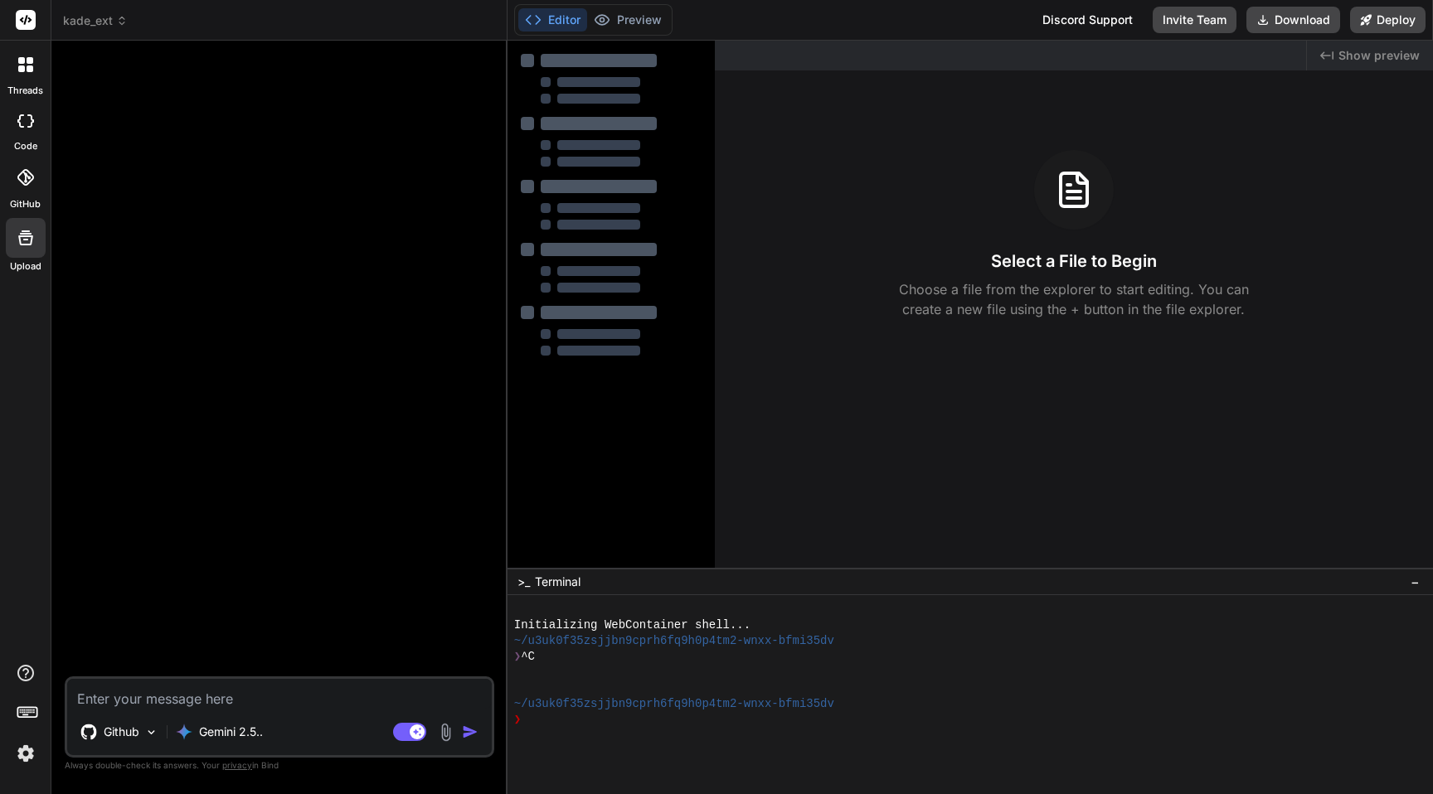
click at [22, 247] on icon at bounding box center [26, 238] width 20 height 20
type textarea "x"
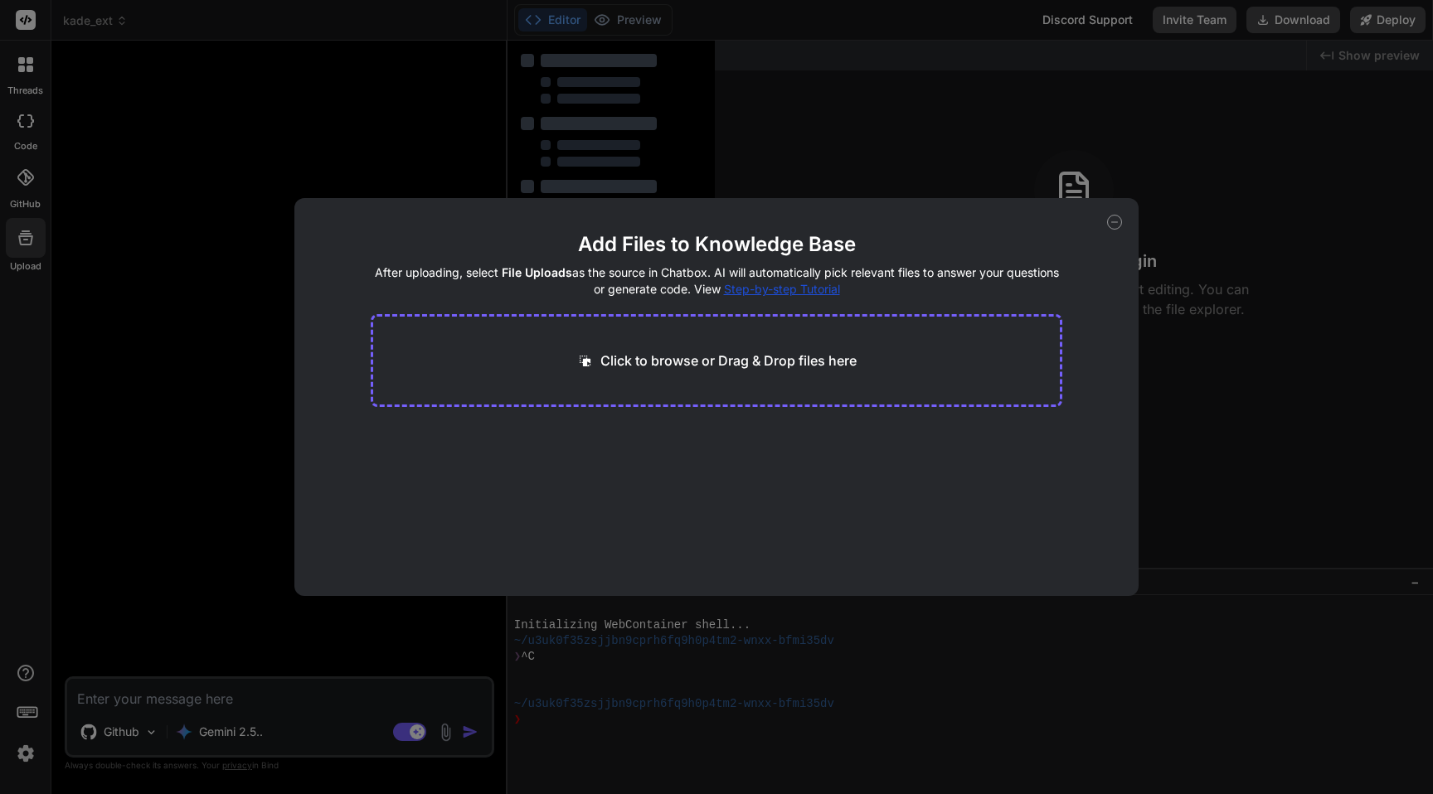
click at [676, 352] on p "Click to browse or Drag & Drop files here" at bounding box center [728, 361] width 256 height 20
type input "C:\fakepath\popup.js"
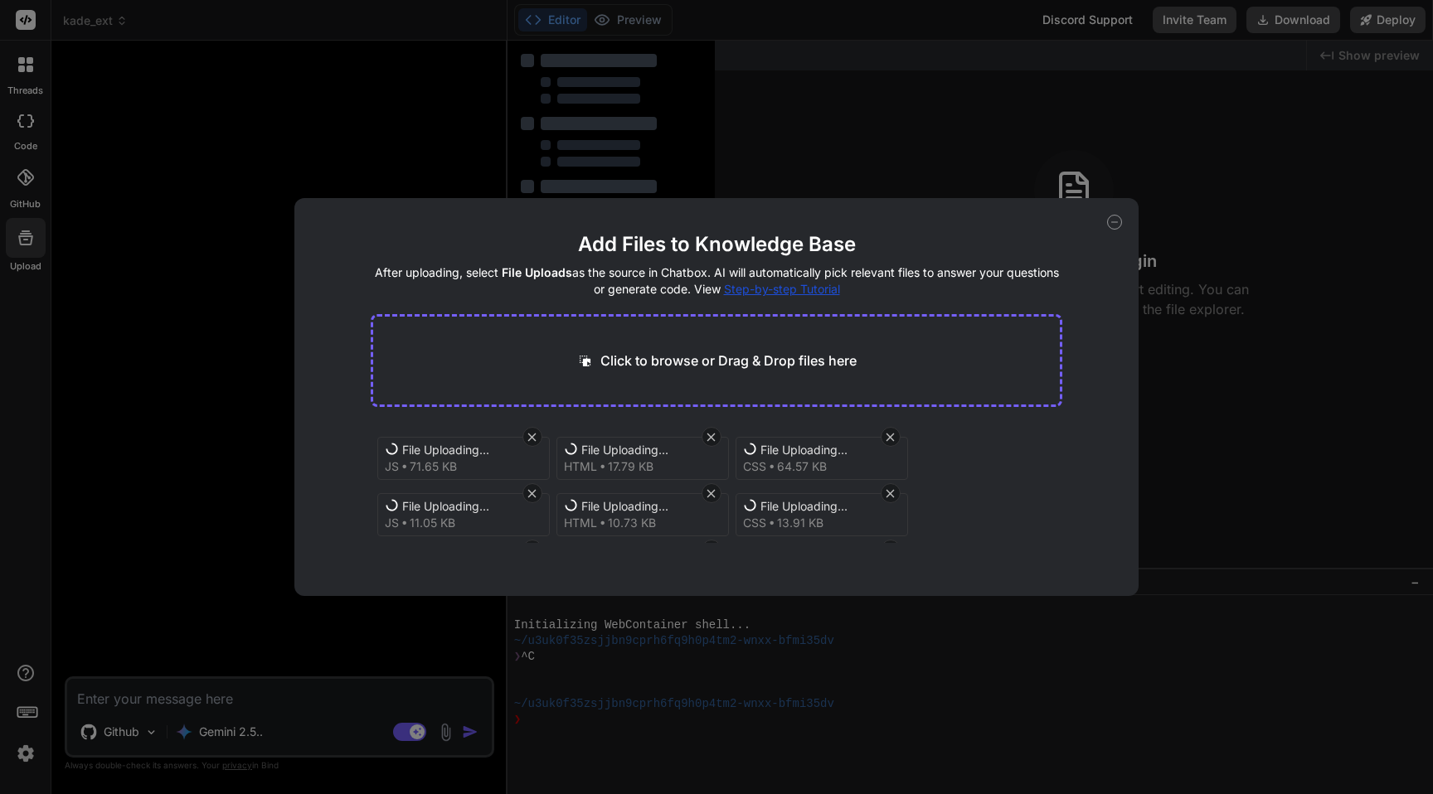
click at [676, 360] on p "Click to browse or Drag & Drop files here" at bounding box center [728, 361] width 256 height 20
type textarea "x"
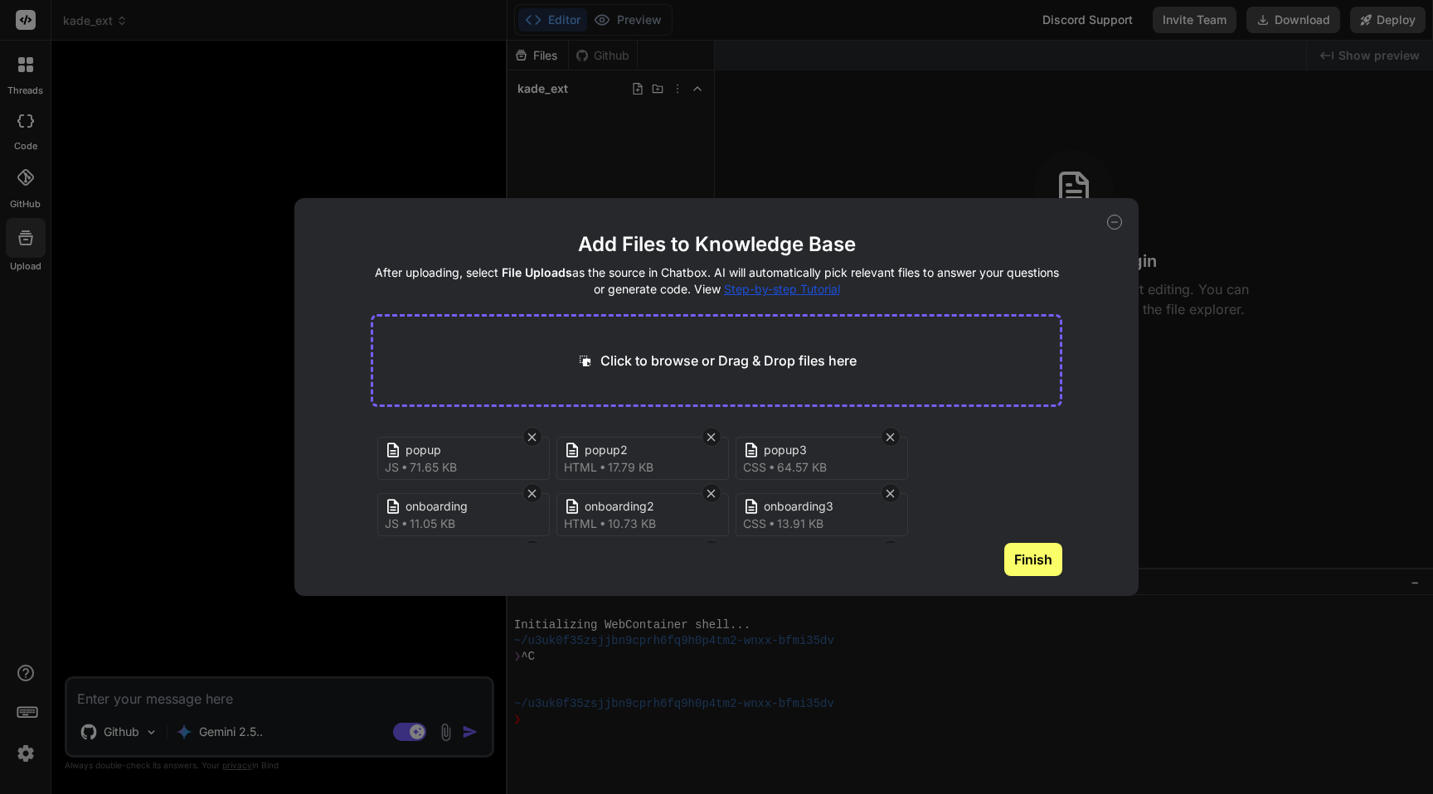
click at [1023, 566] on button "Finish" at bounding box center [1033, 559] width 58 height 33
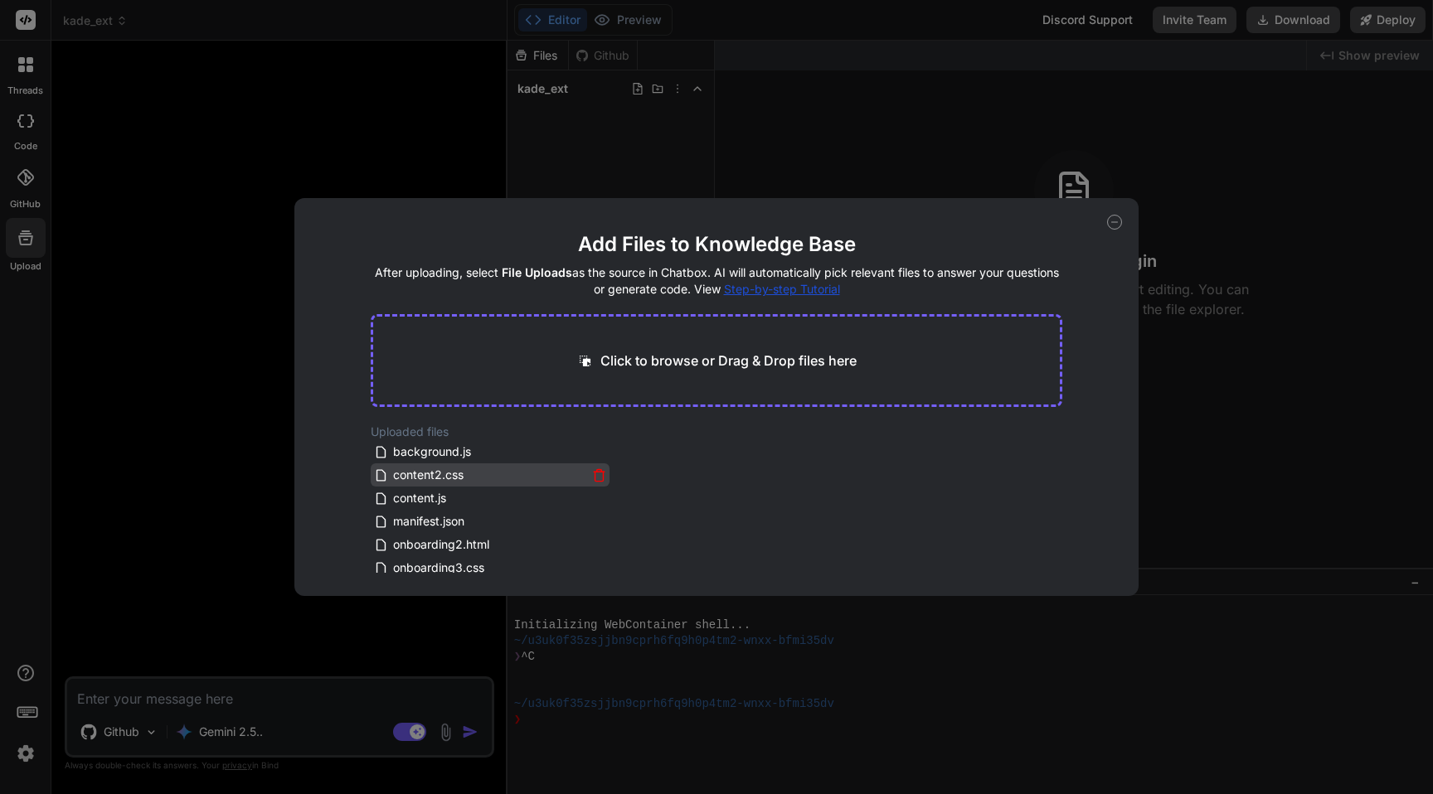
scroll to position [100, 0]
click at [210, 449] on div "Add Files to Knowledge Base After uploading, select File Uploads as the source …" at bounding box center [716, 397] width 1433 height 794
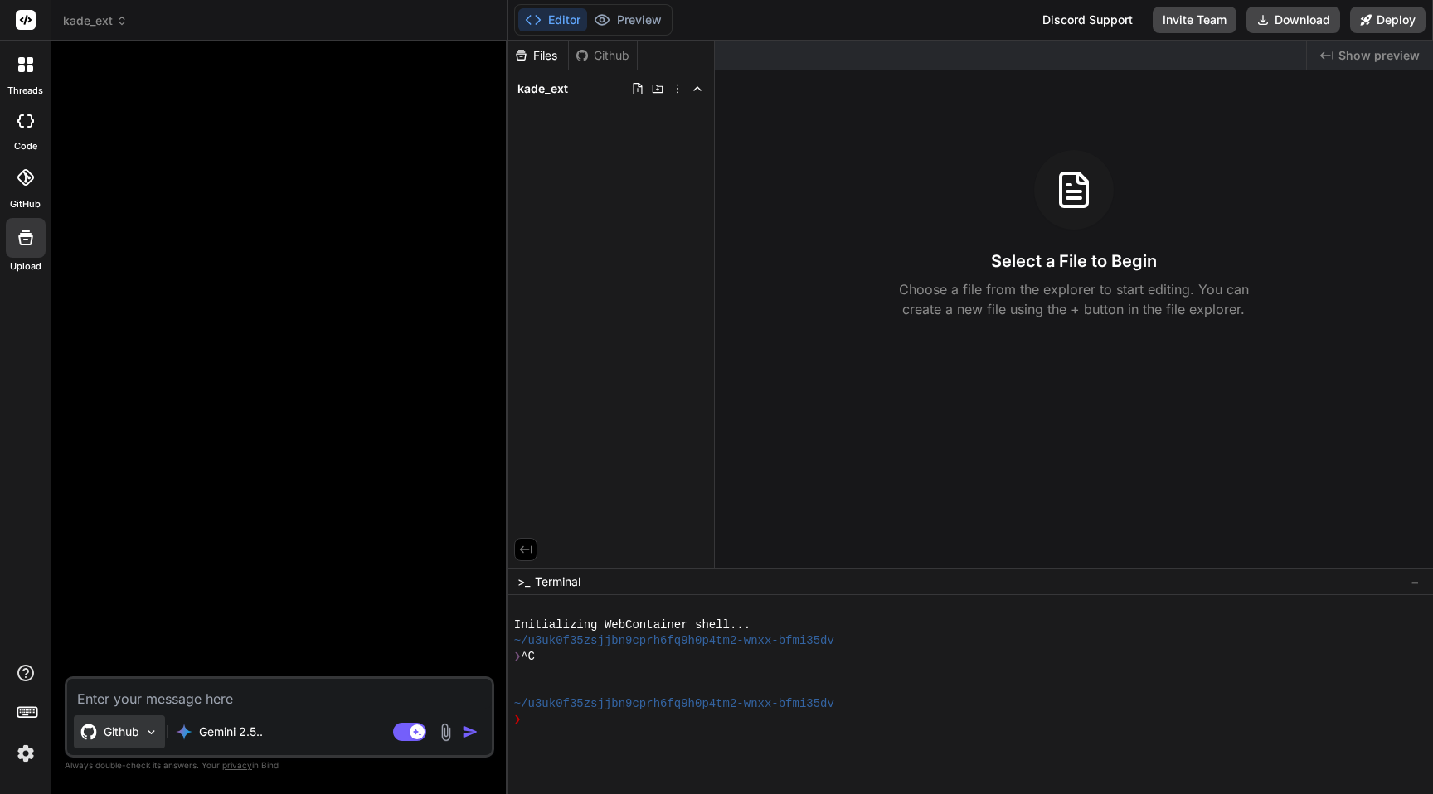
click at [129, 726] on p "Github" at bounding box center [122, 732] width 36 height 17
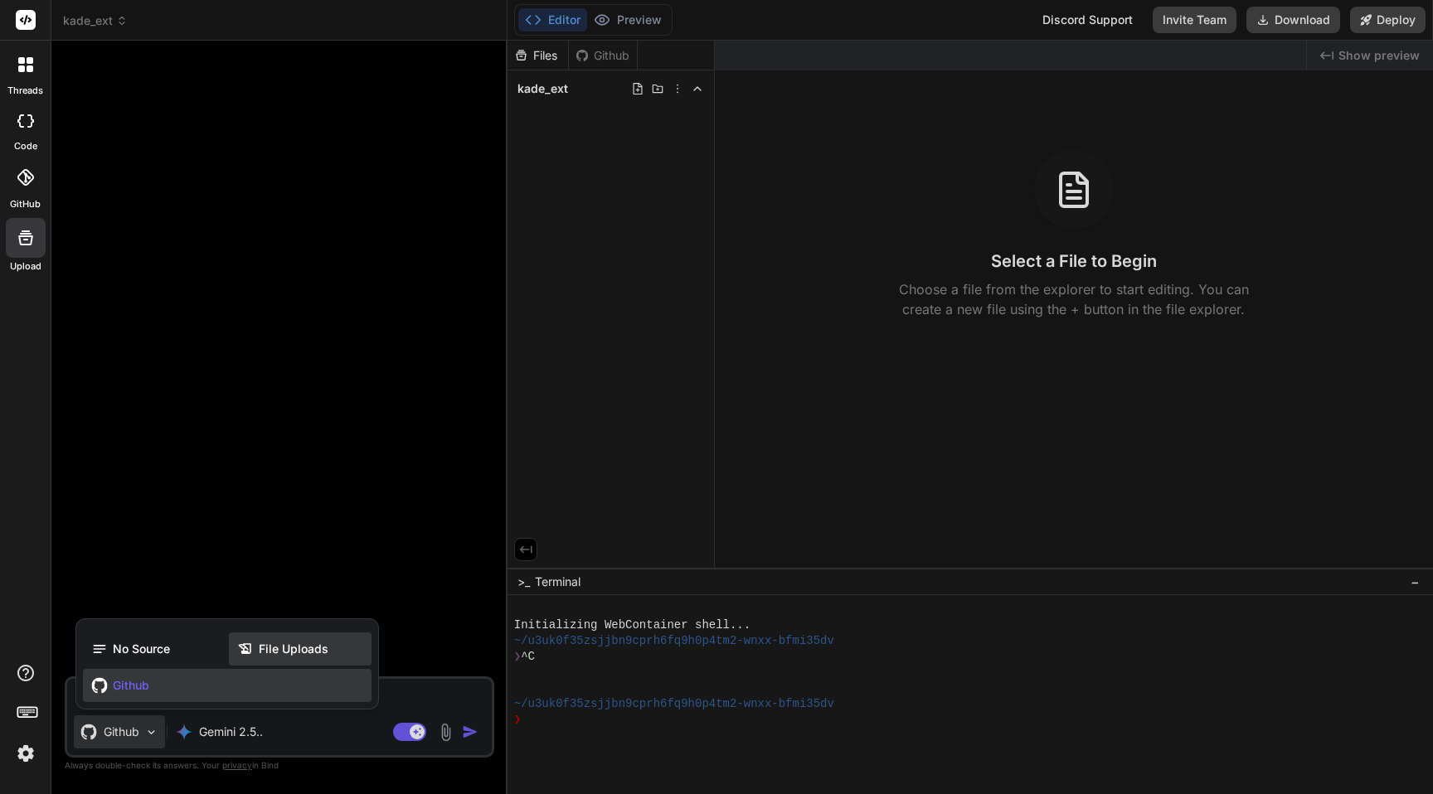
click at [311, 645] on span "File Uploads" at bounding box center [294, 649] width 70 height 17
type textarea "x"
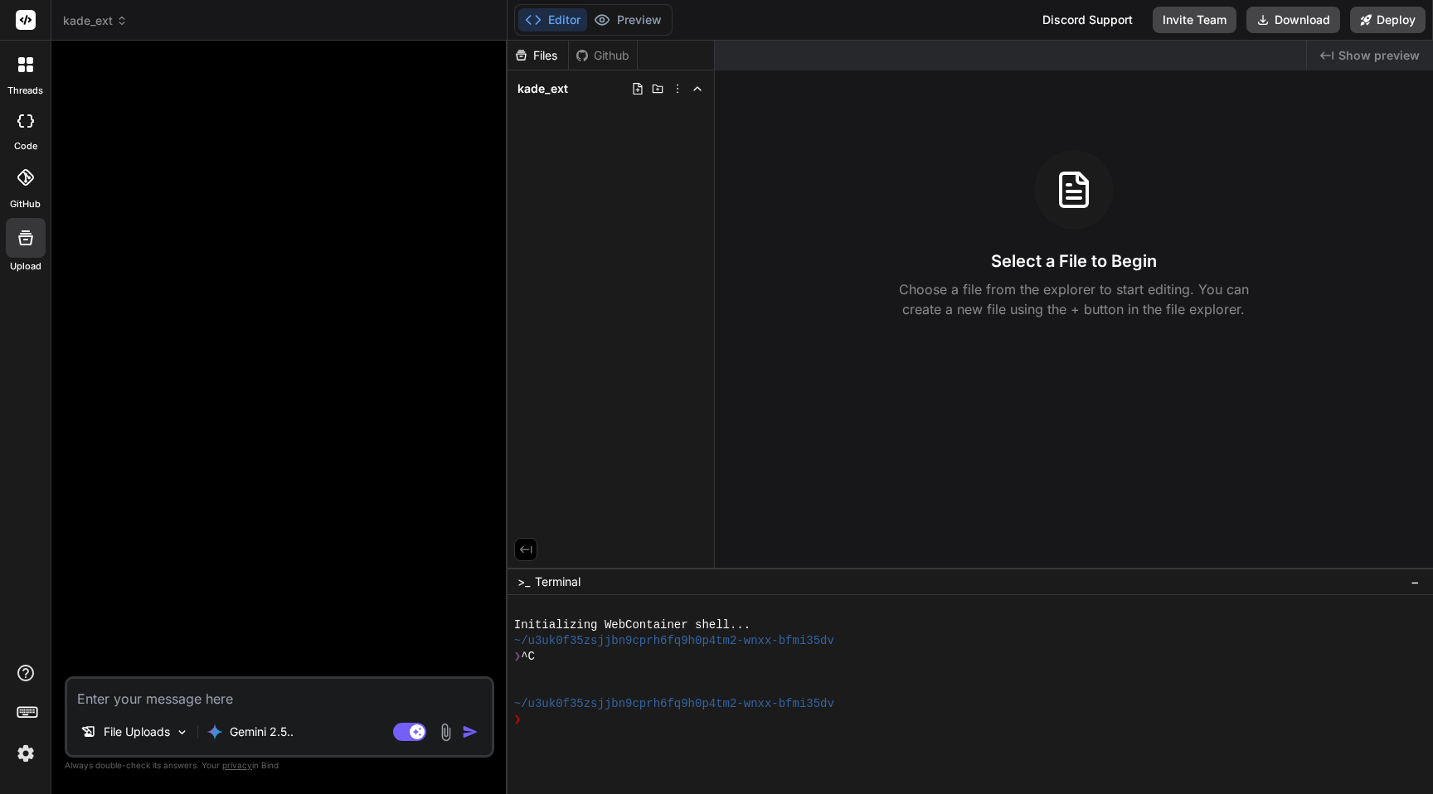
click at [148, 701] on textarea at bounding box center [279, 694] width 425 height 30
type textarea "F"
type textarea "x"
type textarea "Fi"
type textarea "x"
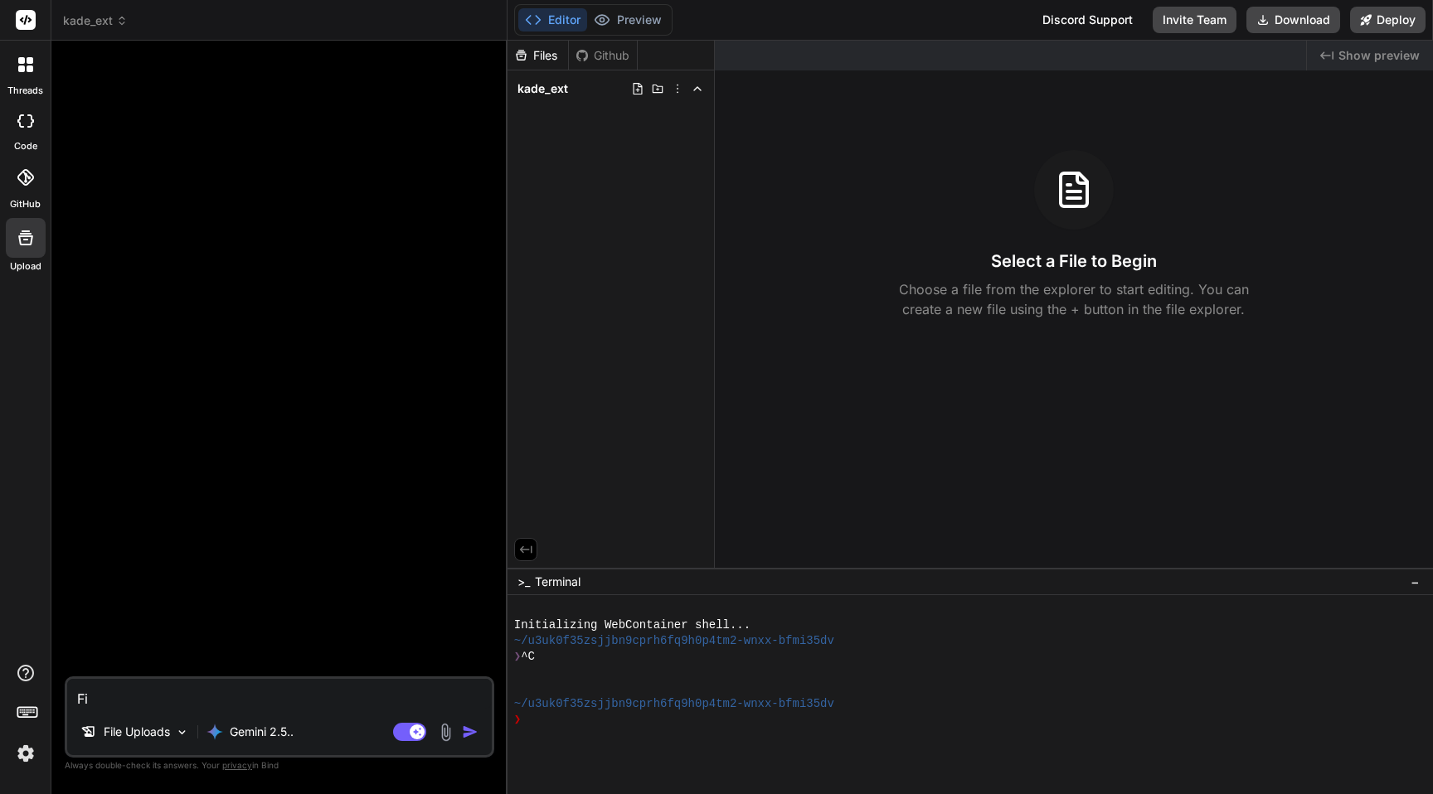
type textarea "Fix"
type textarea "x"
type textarea "Fix"
type textarea "x"
type textarea "Fix m"
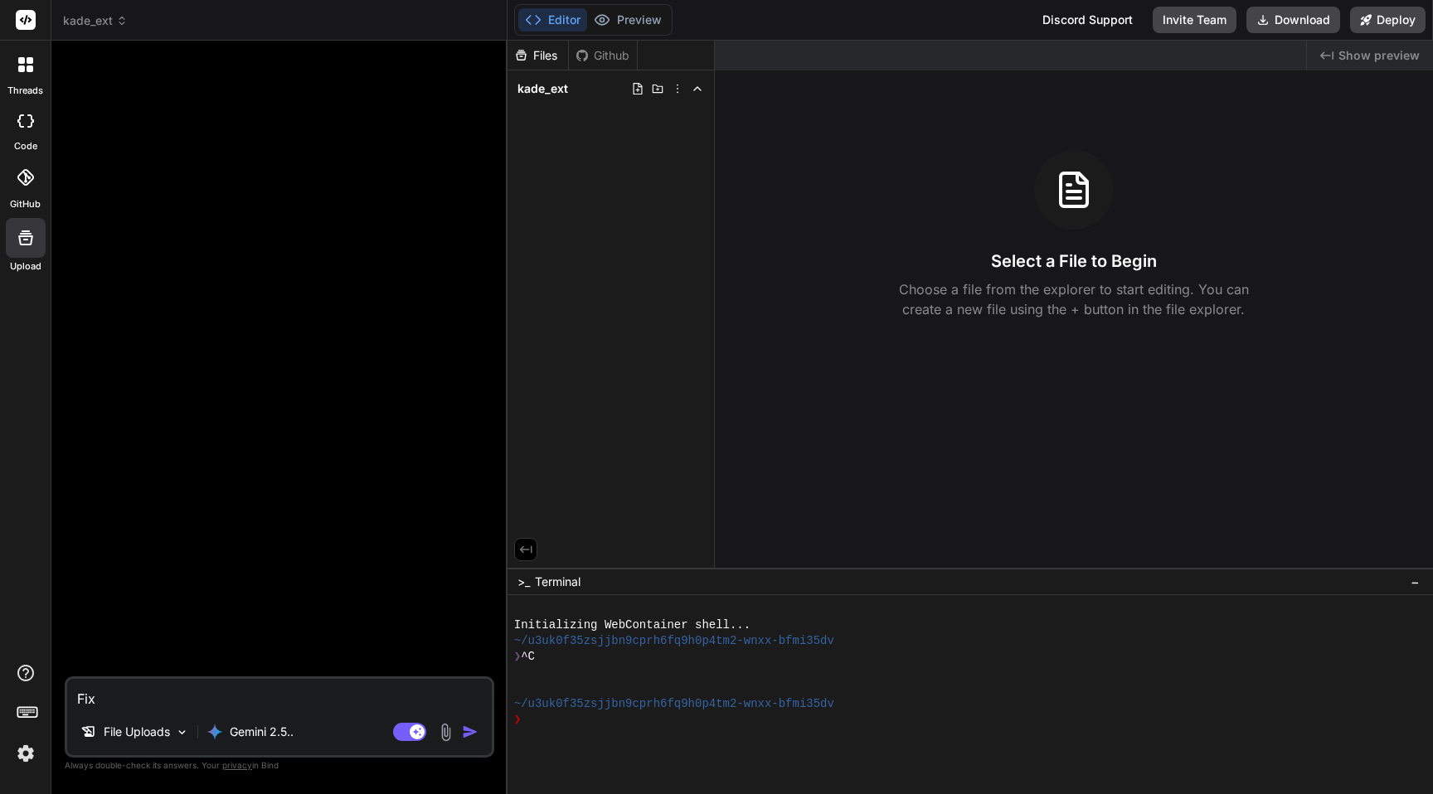
type textarea "x"
type textarea "Fix"
type textarea "x"
type textarea "Fix i"
type textarea "x"
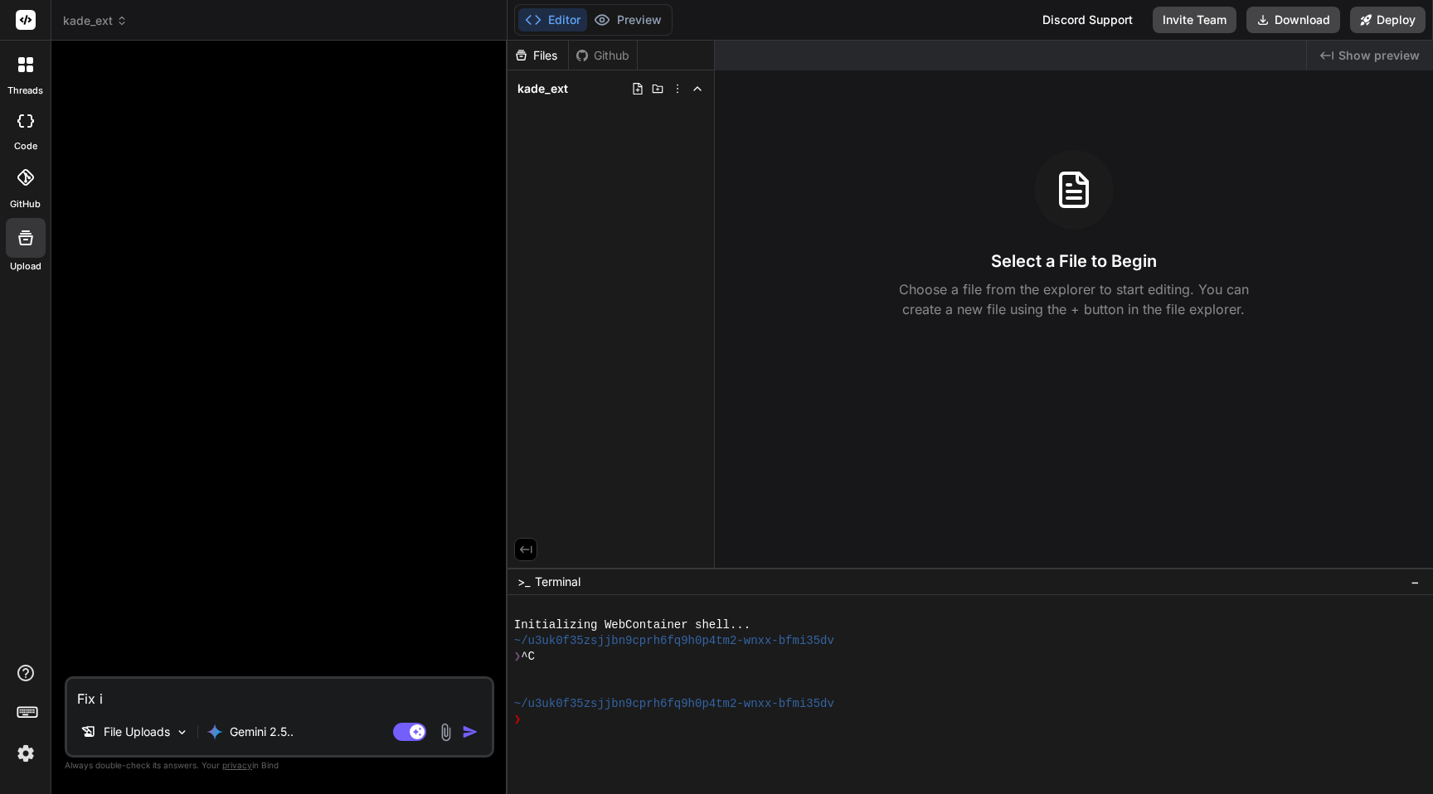
type textarea "Fix ic"
type textarea "x"
type textarea "Fix ico"
type textarea "x"
type textarea "Fix icon"
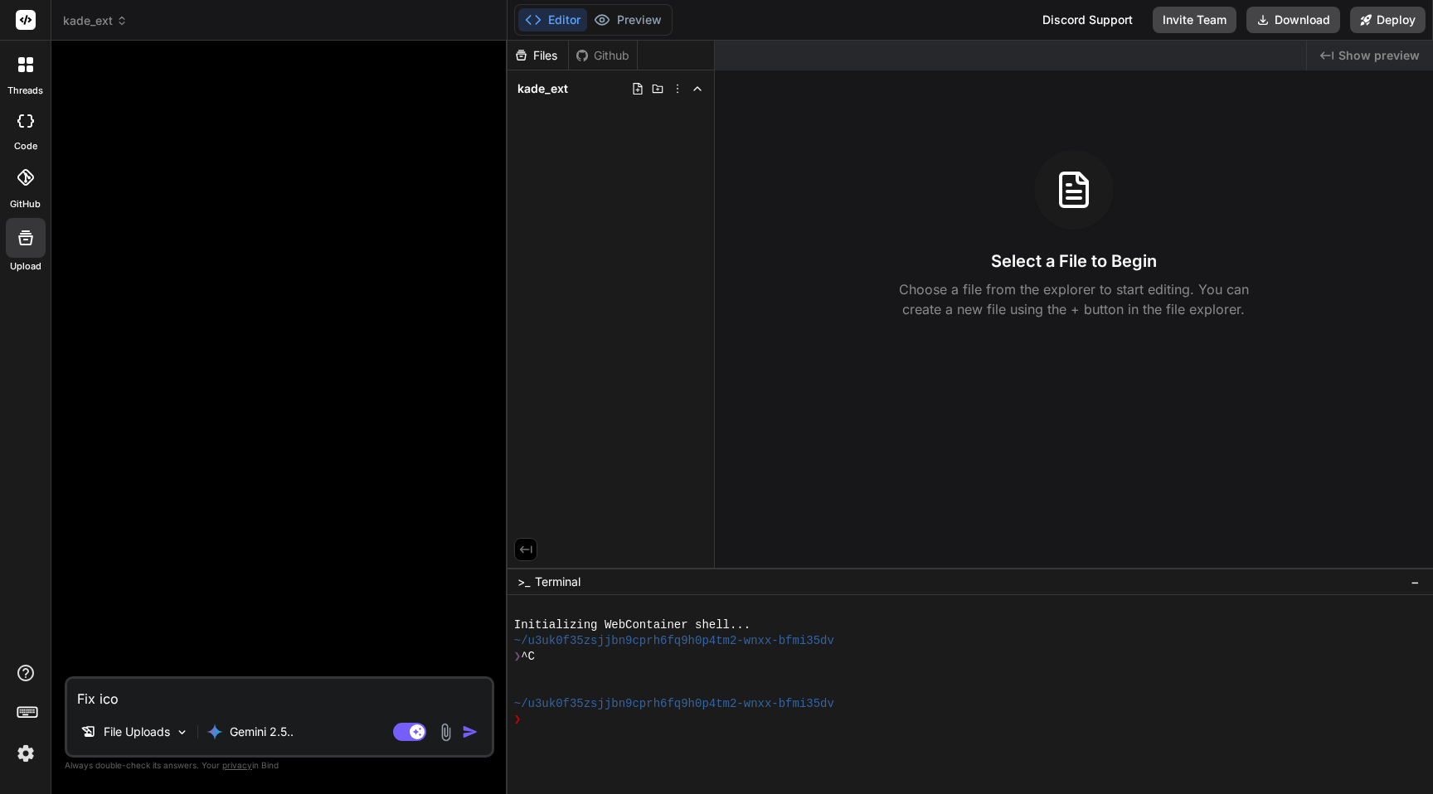
type textarea "x"
type textarea "Fix icon"
type textarea "x"
type textarea "Fix icon i"
type textarea "x"
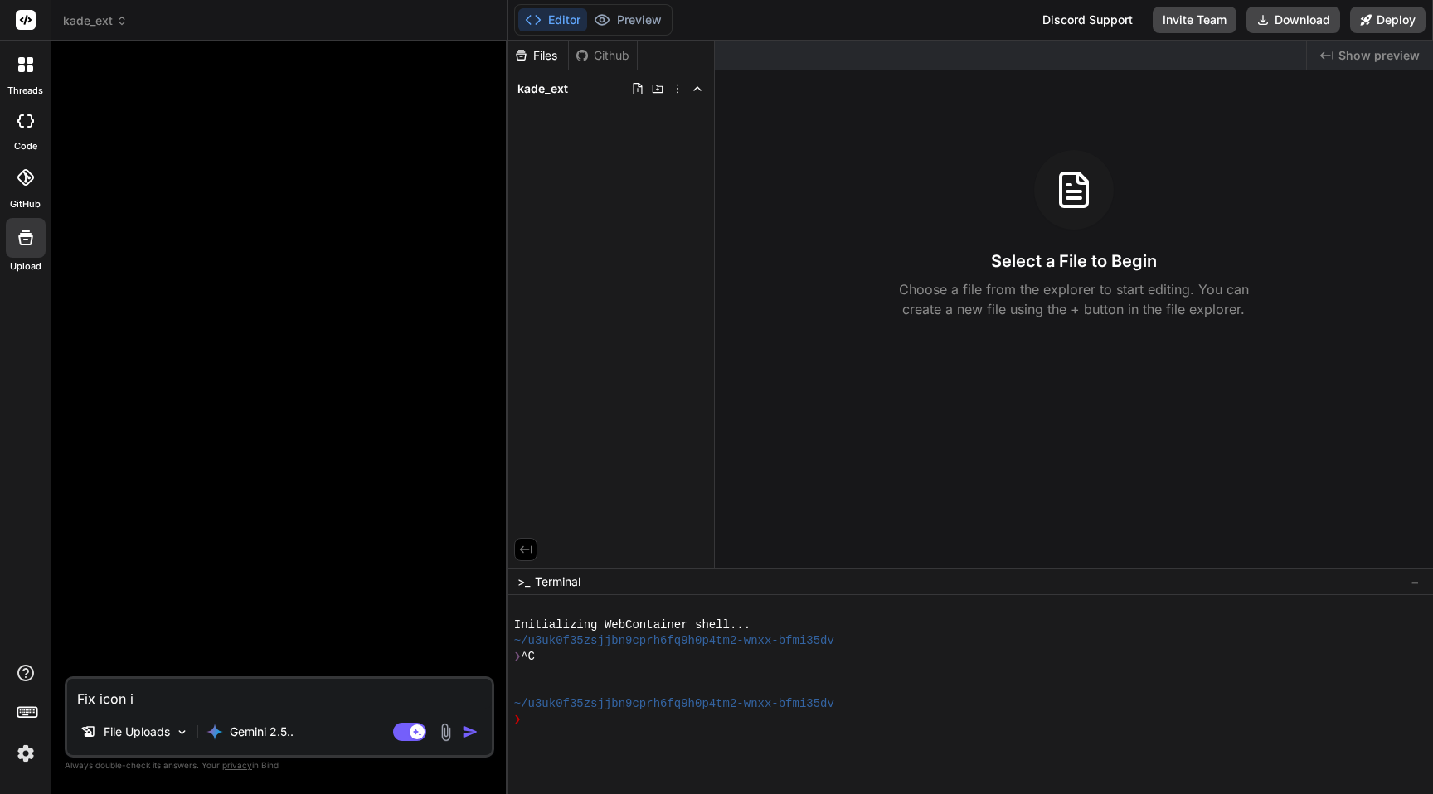
type textarea "Fix icon in"
type textarea "x"
type textarea "Fix icon inj"
type textarea "x"
type textarea "Fix icon inje"
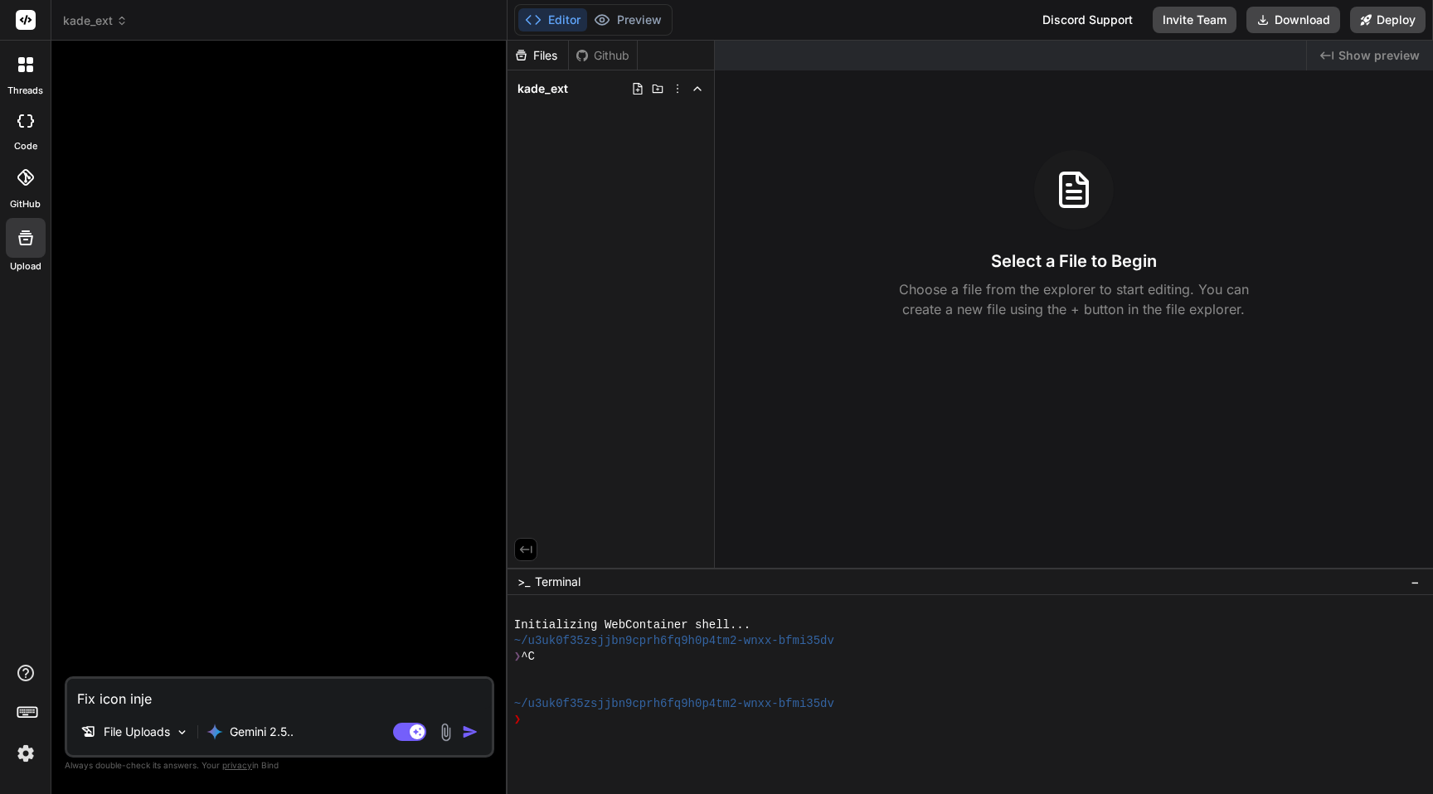
type textarea "x"
type textarea "Fix icon injec"
type textarea "x"
type textarea "Fix icon inject"
type textarea "x"
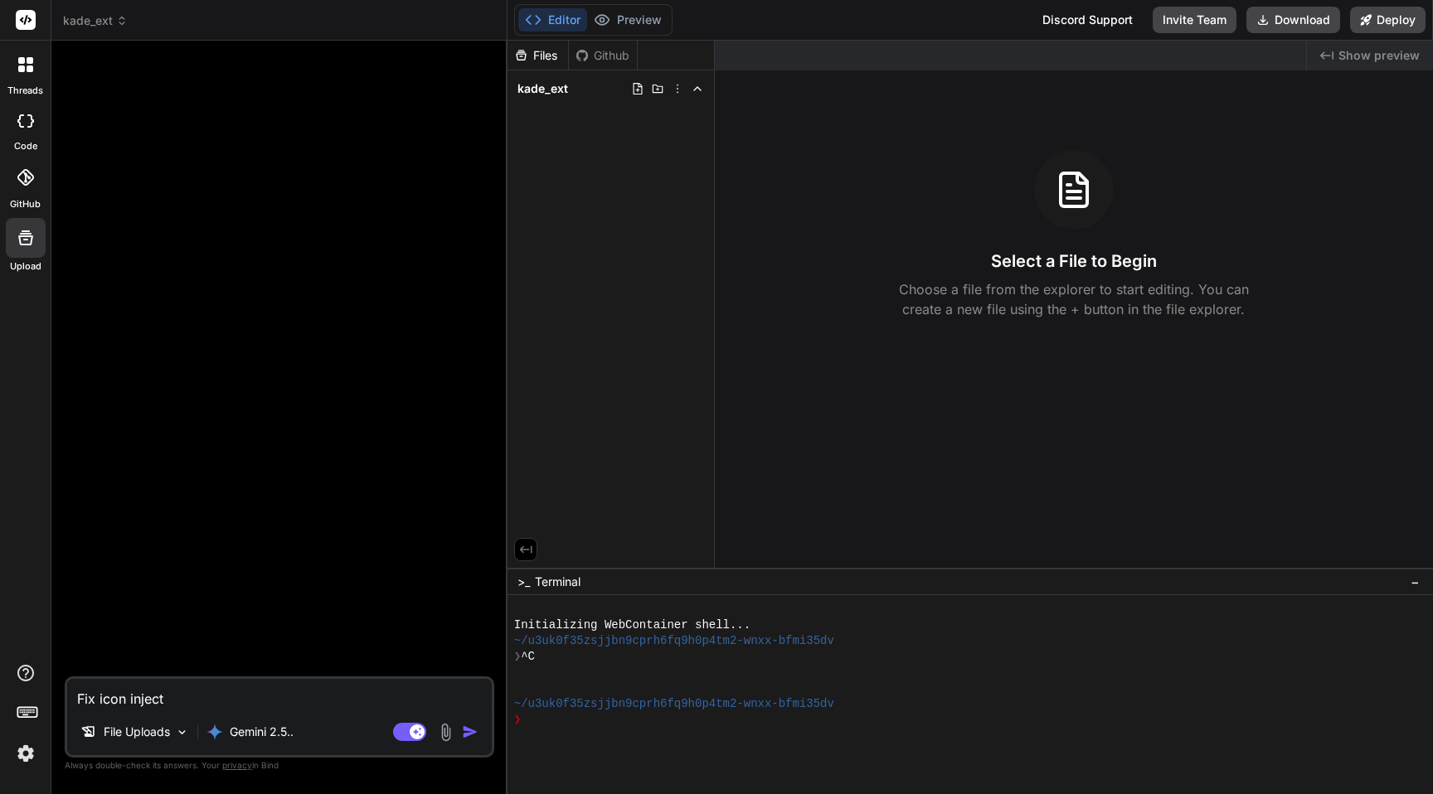
type textarea "Fix icon injecto"
type textarea "x"
type textarea "Fix icon inject"
type textarea "x"
type textarea "Fix icon injecti"
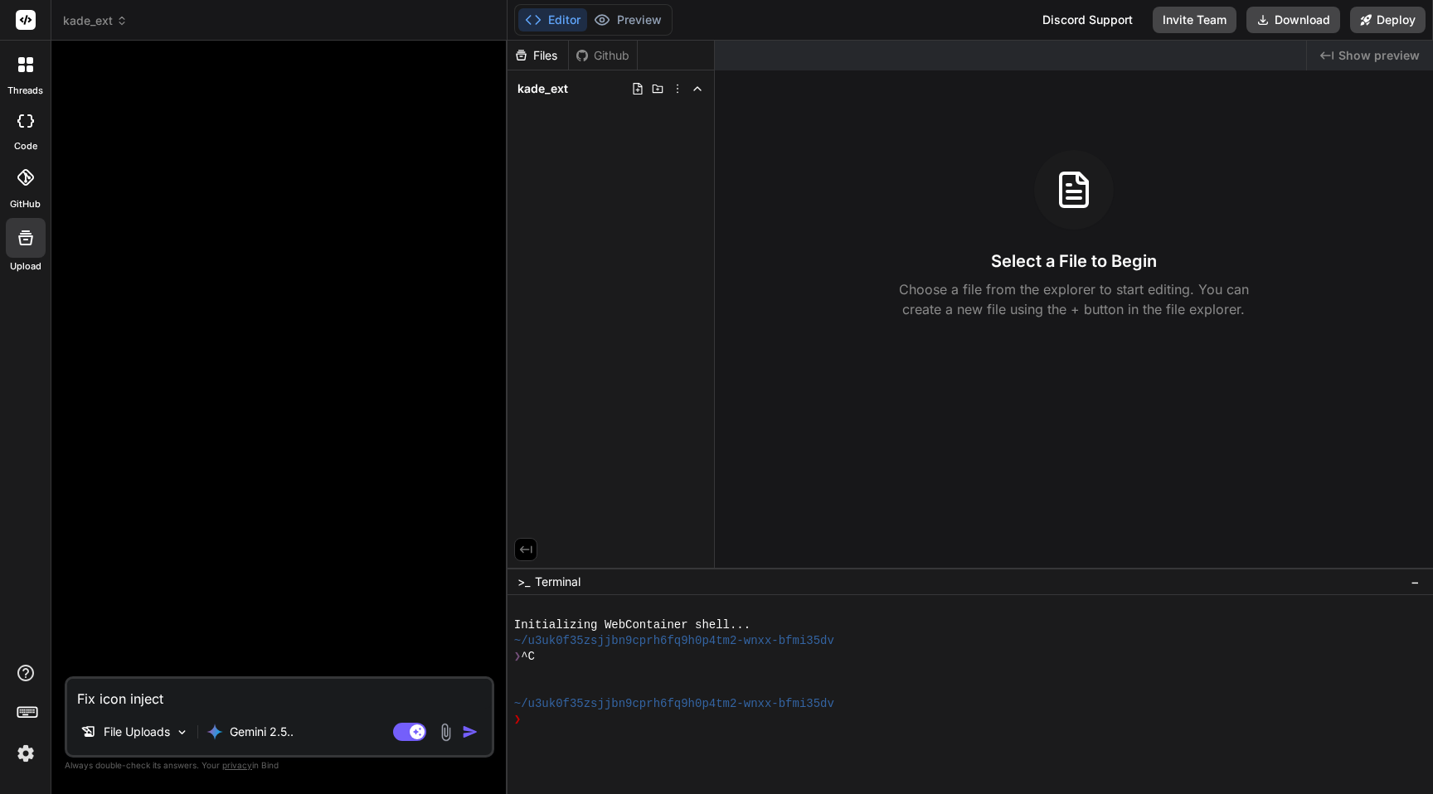
type textarea "x"
type textarea "Fix icon injectio"
type textarea "x"
type textarea "Fix icon injection"
type textarea "x"
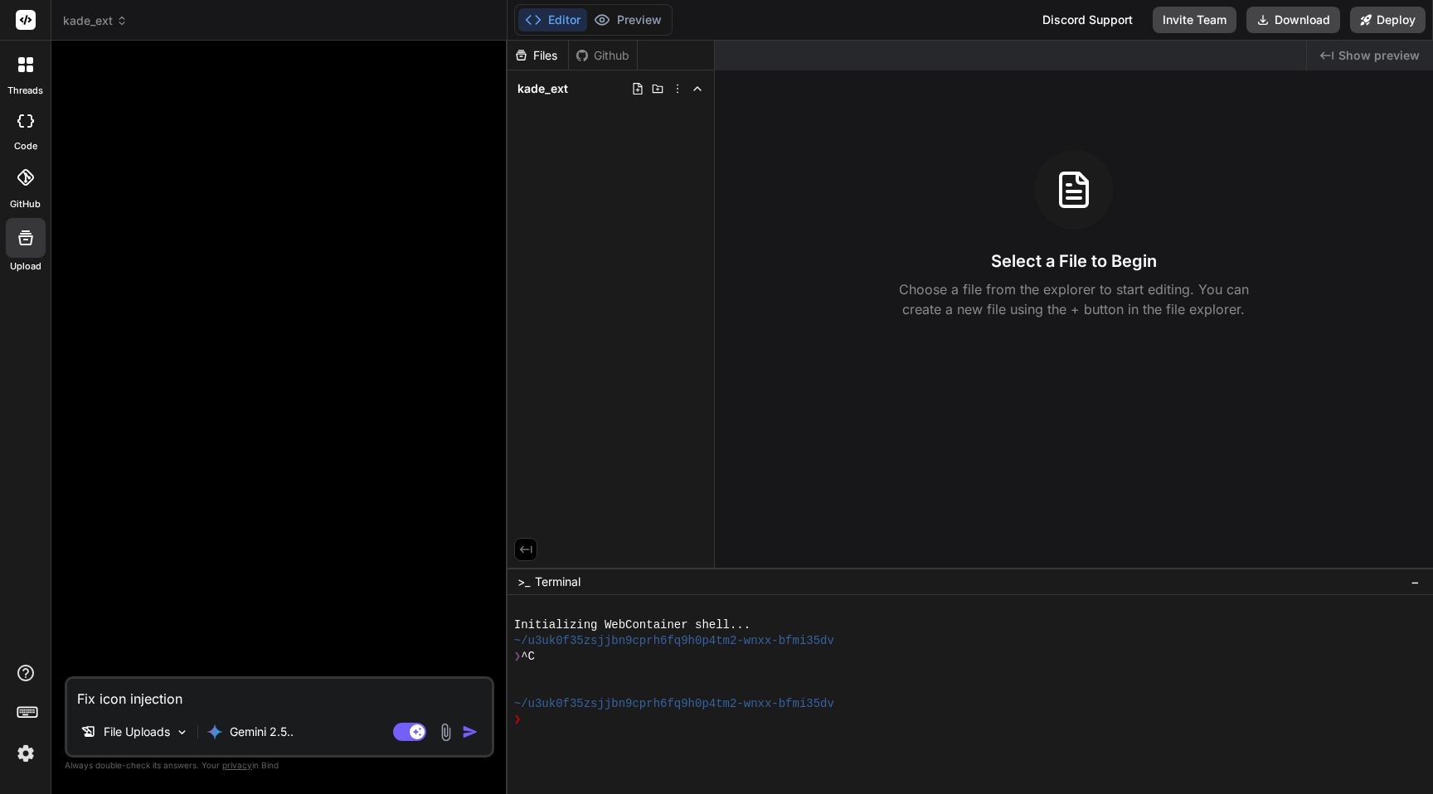
type textarea "Fix icon injection"
type textarea "x"
type textarea "Fix icon injection i"
type textarea "x"
type textarea "Fix icon injection in"
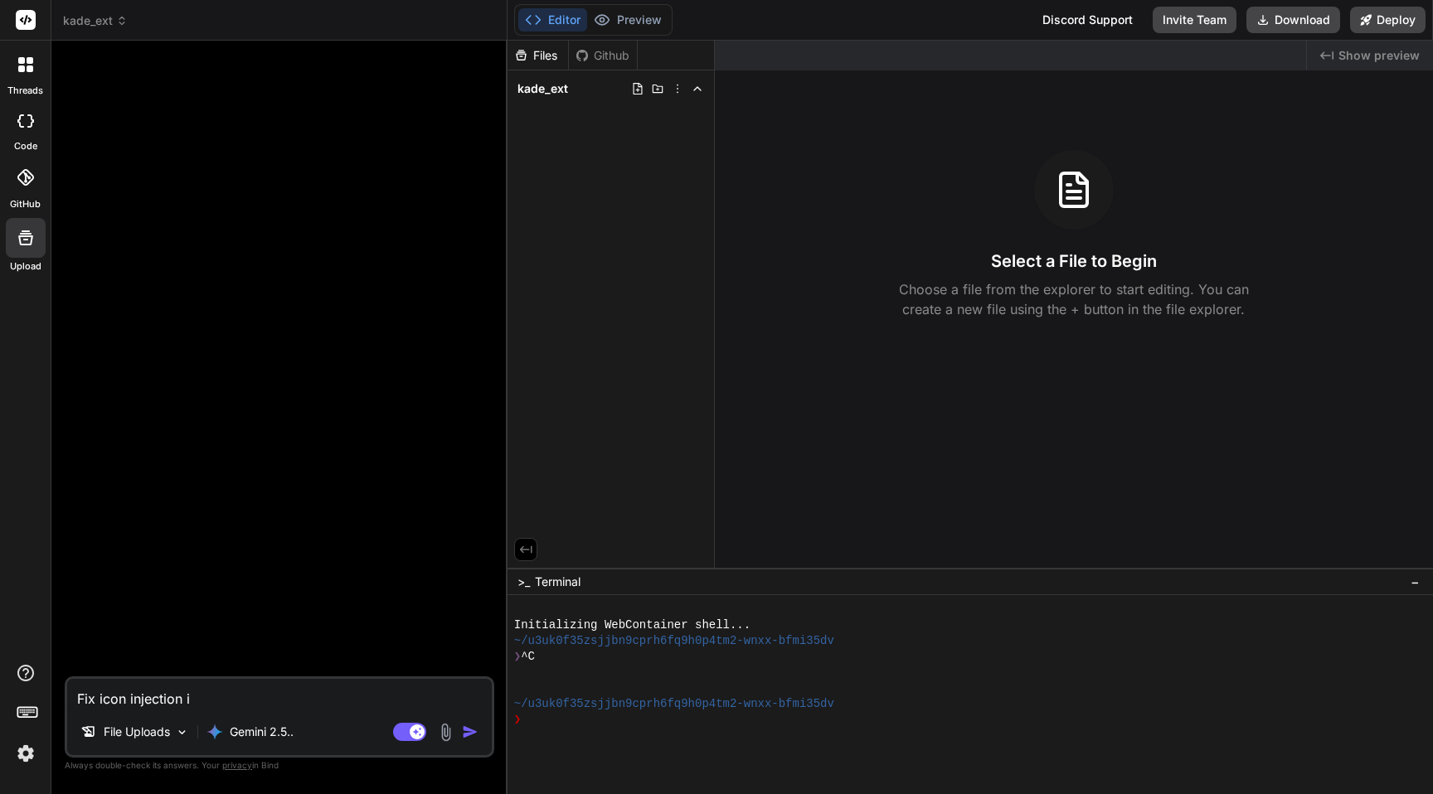
type textarea "x"
type textarea "Fix icon injection in"
type textarea "x"
type textarea "Fix icon injection in e"
type textarea "x"
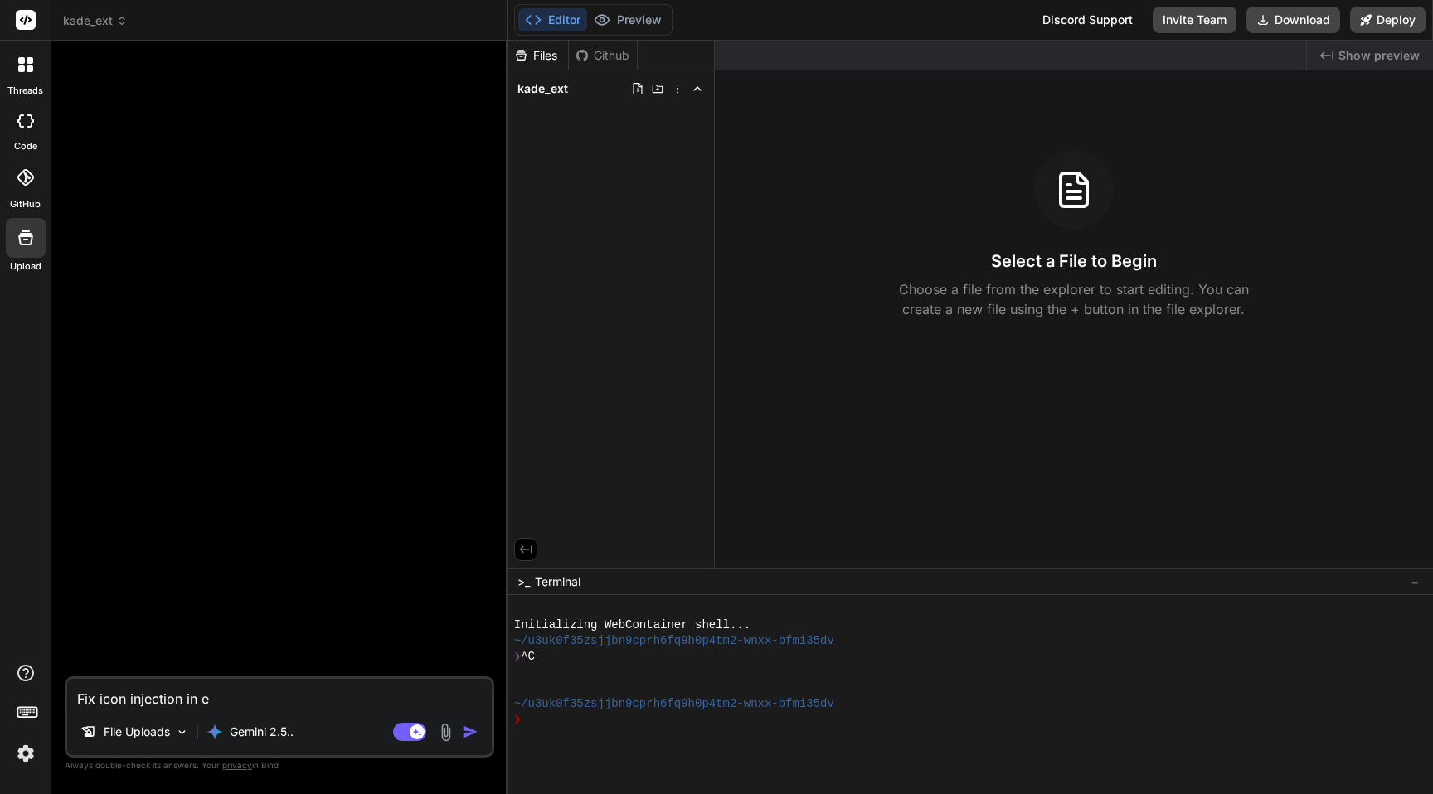
type textarea "Fix icon injection in em"
type textarea "x"
type textarea "Fix icon injection in ema"
type textarea "x"
type textarea "Fix icon injection in emai"
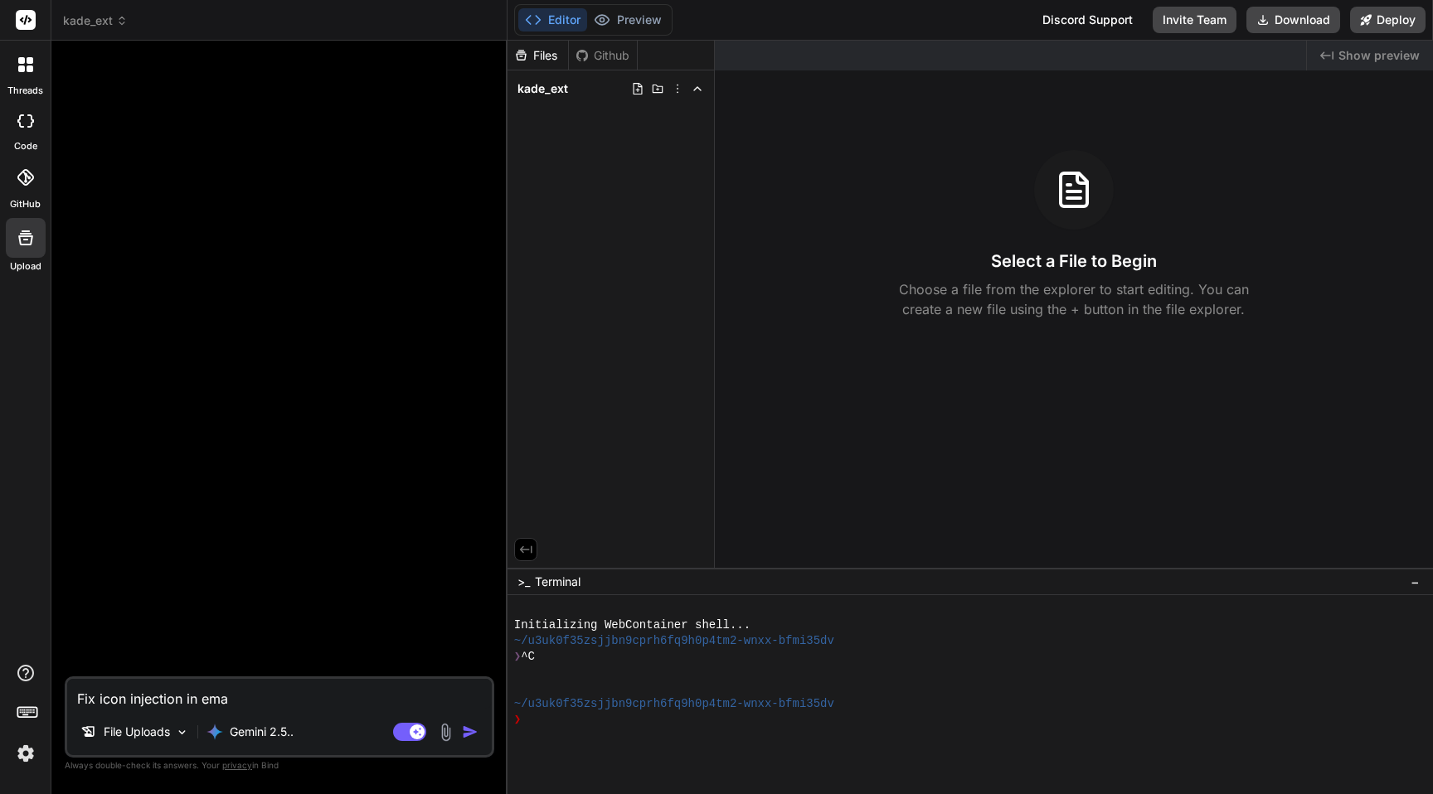
type textarea "x"
type textarea "Fix icon injection in email"
type textarea "x"
type textarea "Fix icon injection in email"
type textarea "x"
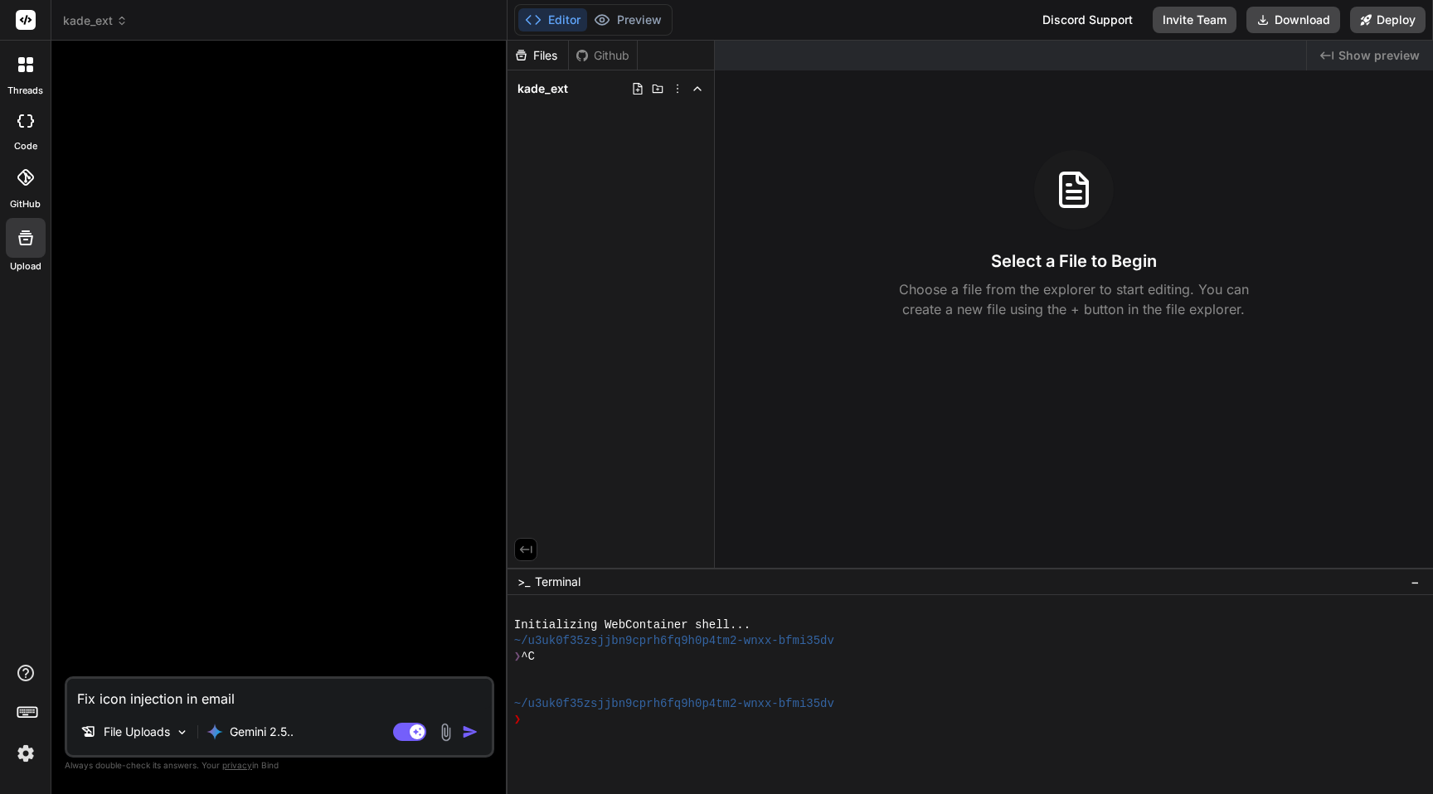
type textarea "Fix icon injection in email f"
type textarea "x"
type textarea "Fix icon injection in email fi"
type textarea "x"
type textarea "Fix icon injection in email fie"
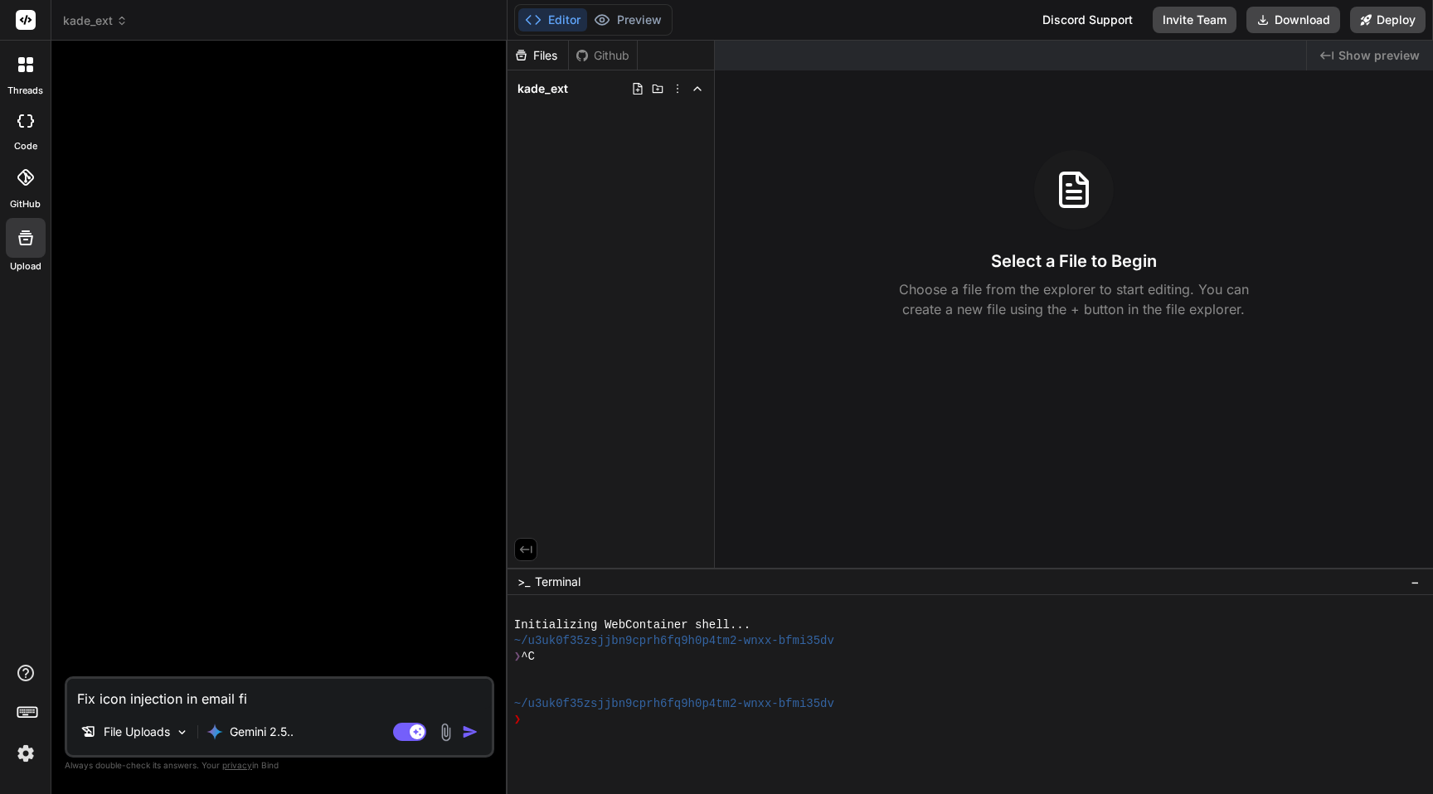
type textarea "x"
type textarea "Fix icon injection in email fiel"
type textarea "x"
type textarea "Fix icon injection in email field"
type textarea "x"
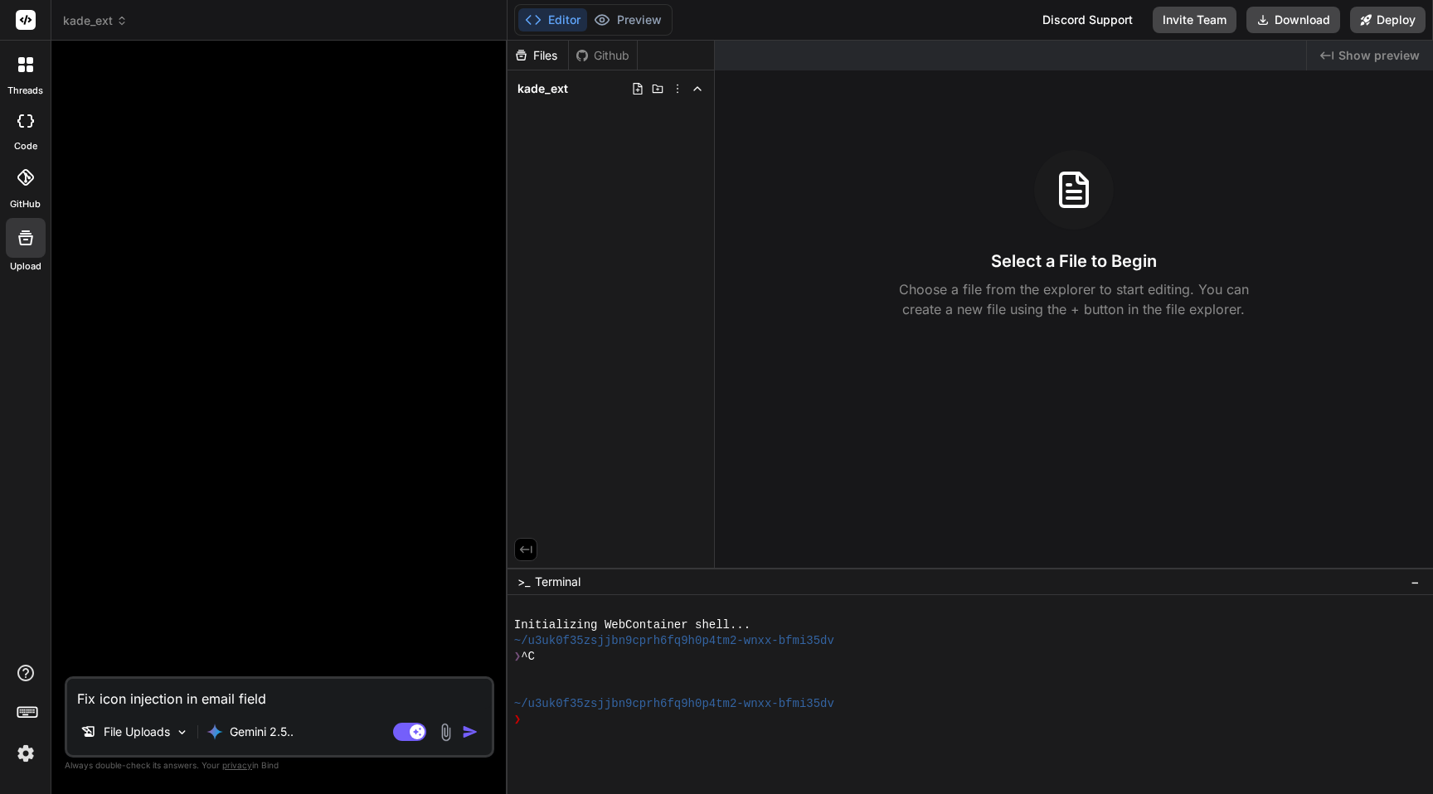
type textarea "Fix icon injection in email fields"
type textarea "x"
type textarea "Fix icon injection in email fields,"
type textarea "x"
type textarea "Fix icon injection in email fields,"
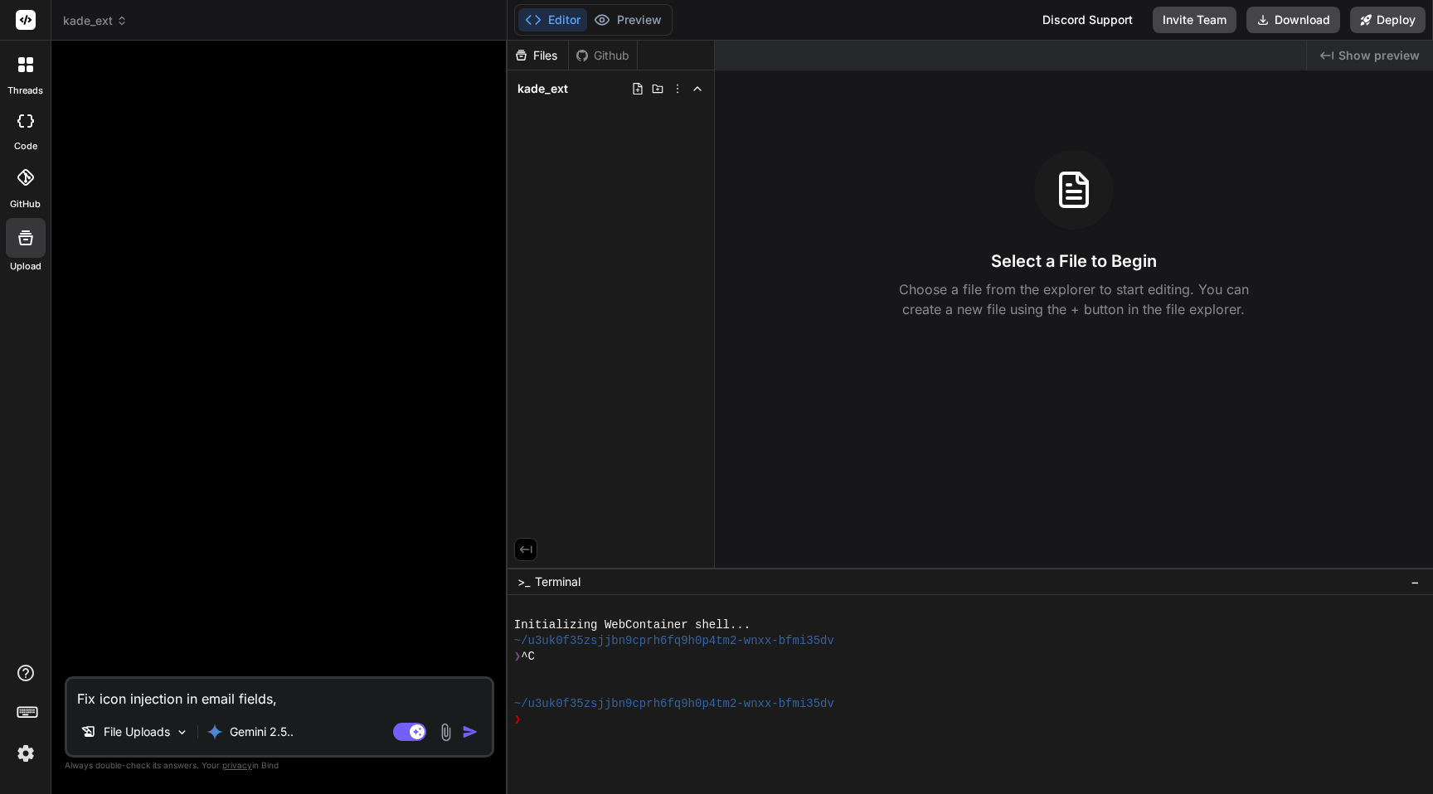
type textarea "x"
type textarea "Fix icon injection in email fields, s"
type textarea "x"
type textarea "Fix icon injection in email fields, so"
type textarea "x"
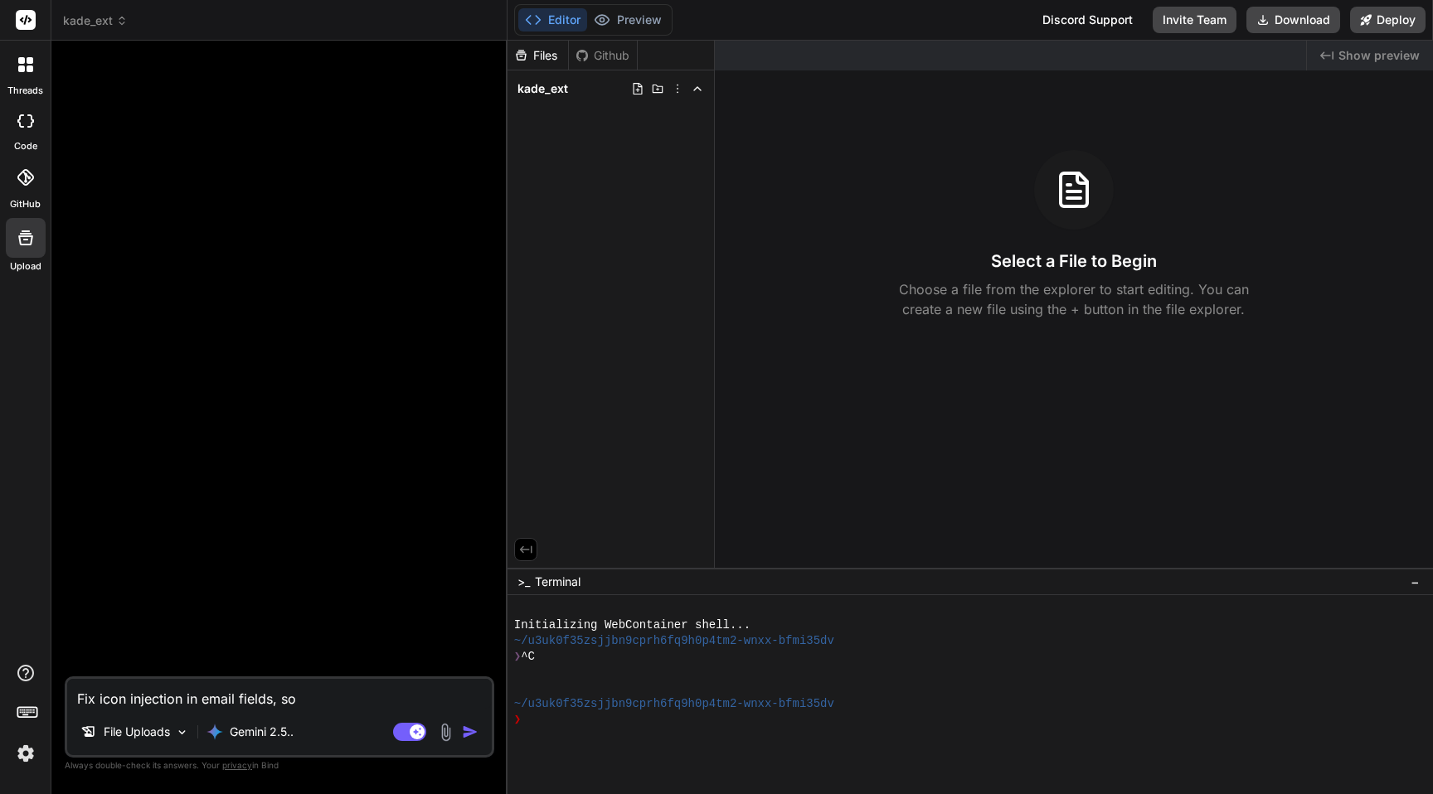
type textarea "Fix icon injection in email fields, som"
type textarea "x"
type textarea "Fix icon injection in email fields, some"
type textarea "x"
type textarea "Fix icon injection in email fields, somet"
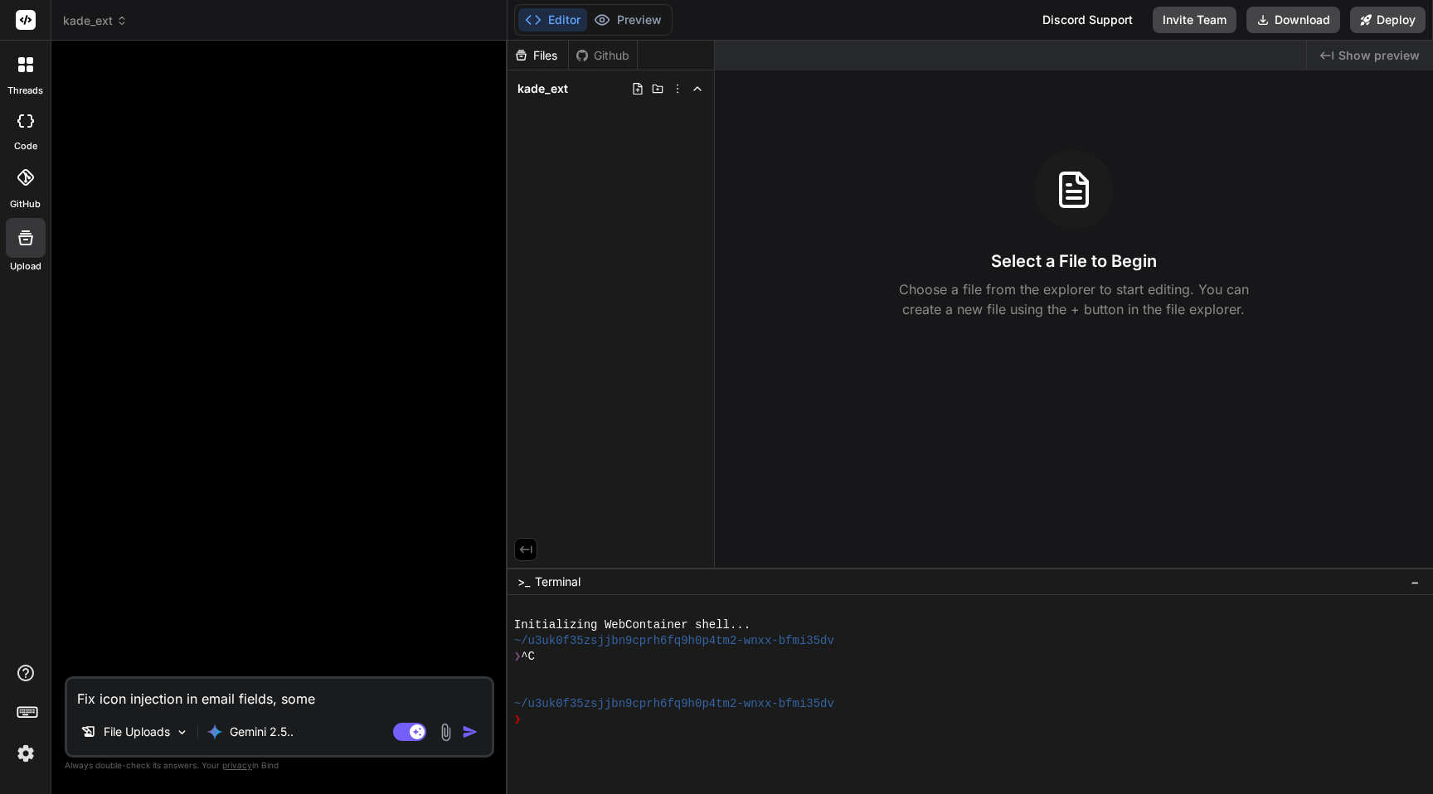
type textarea "x"
type textarea "Fix icon injection in email fields, someti"
type textarea "x"
type textarea "Fix icon injection in email fields, sometim"
type textarea "x"
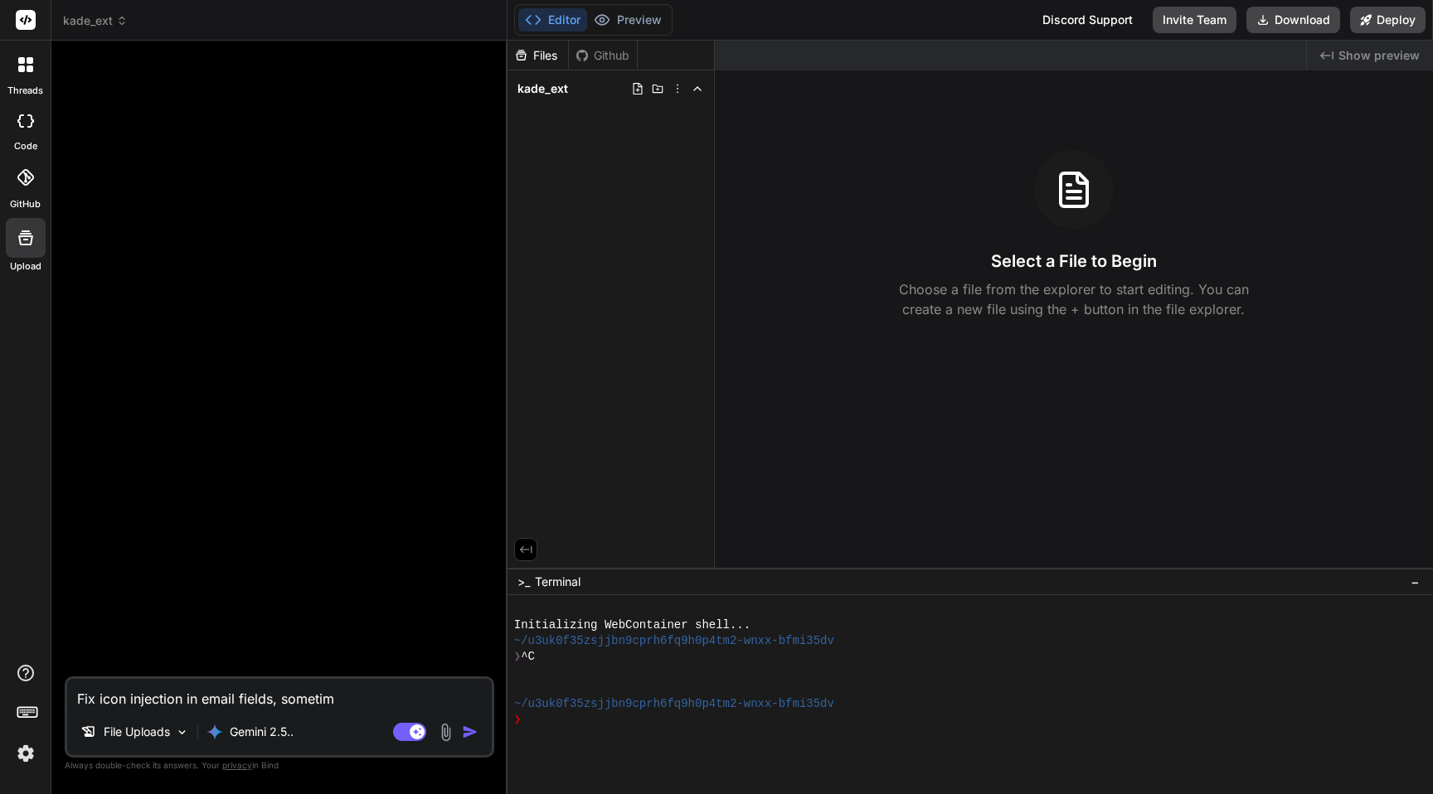
type textarea "Fix icon injection in email fields, sometime"
type textarea "x"
type textarea "Fix icon injection in email fields, sometime"
type textarea "x"
type textarea "Fix icon injection in email fields, sometime i"
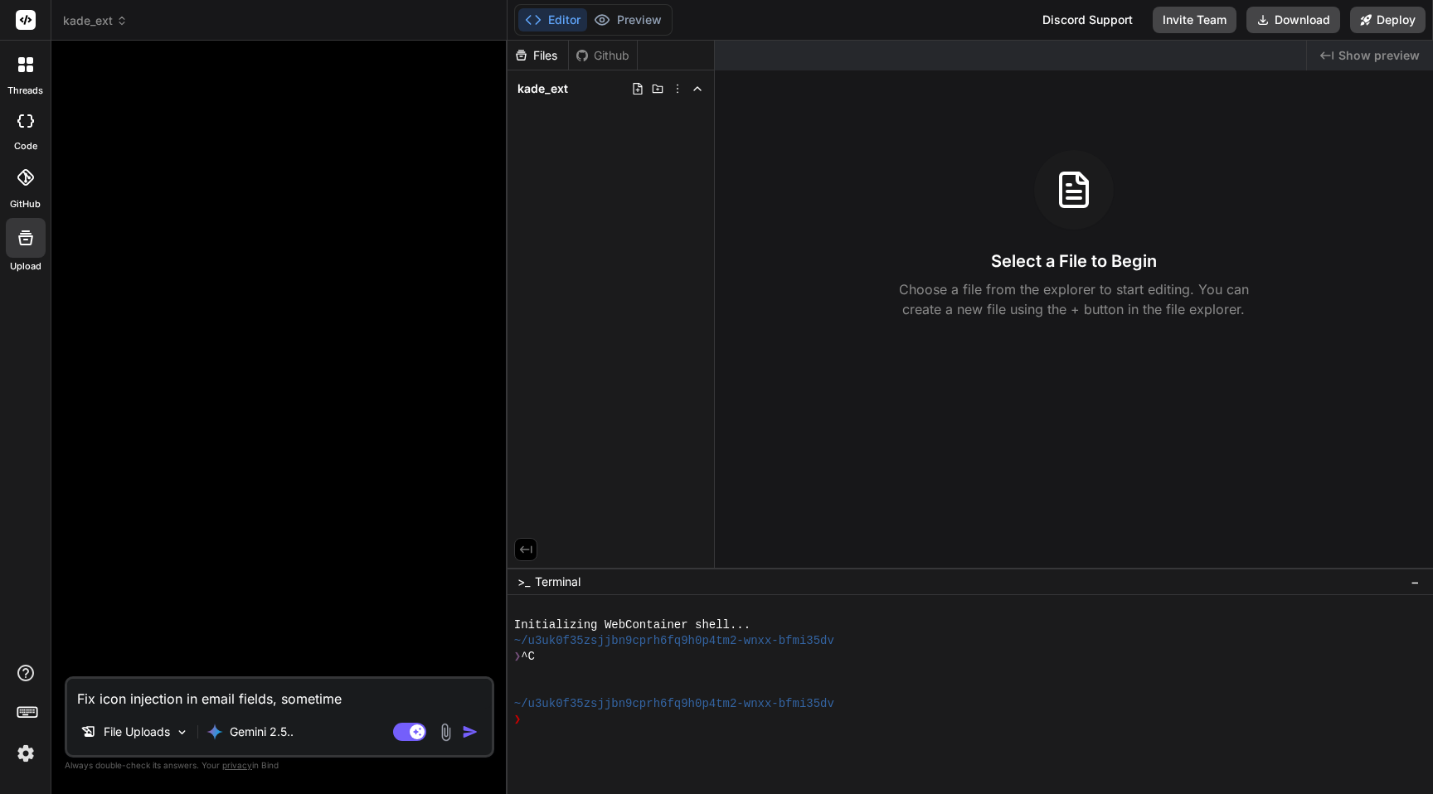
type textarea "x"
type textarea "Fix icon injection in email fields, sometime it"
type textarea "x"
type textarea "Fix icon injection in email fields, sometime it"
type textarea "x"
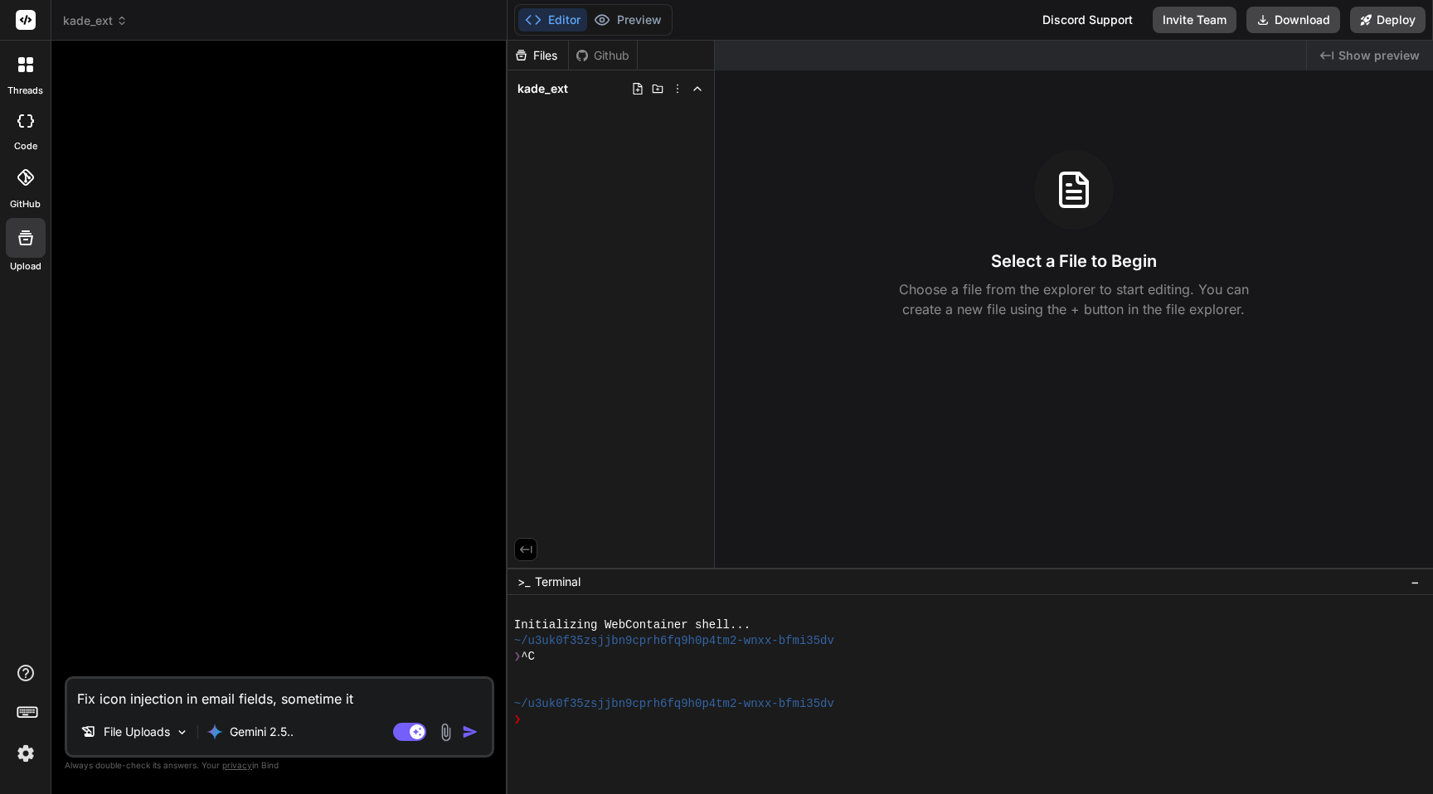
type textarea "Fix icon injection in email fields, sometime it d"
type textarea "x"
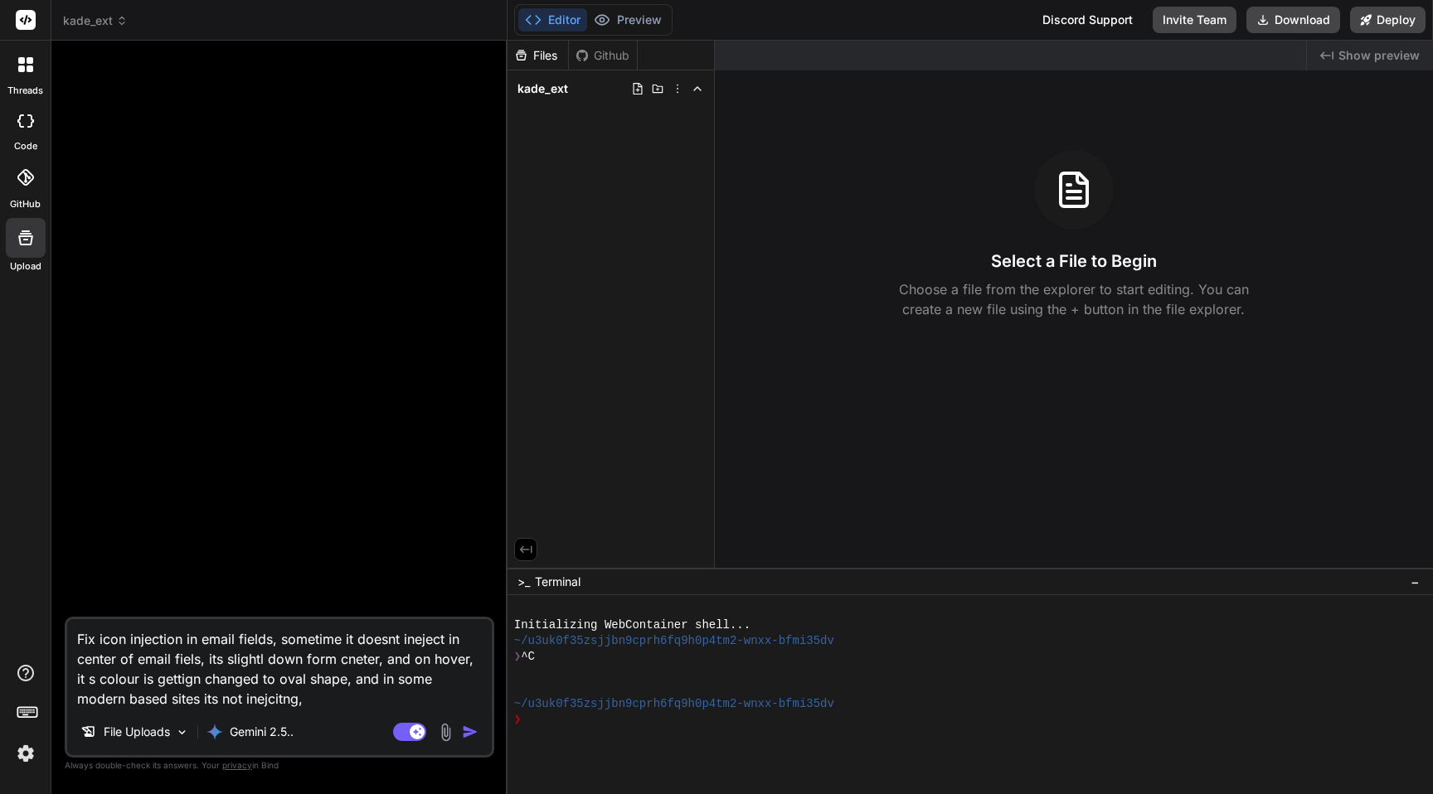
click at [336, 675] on textarea "Fix icon injection in email fields, sometime it doesnt ineject in center of ema…" at bounding box center [279, 664] width 425 height 90
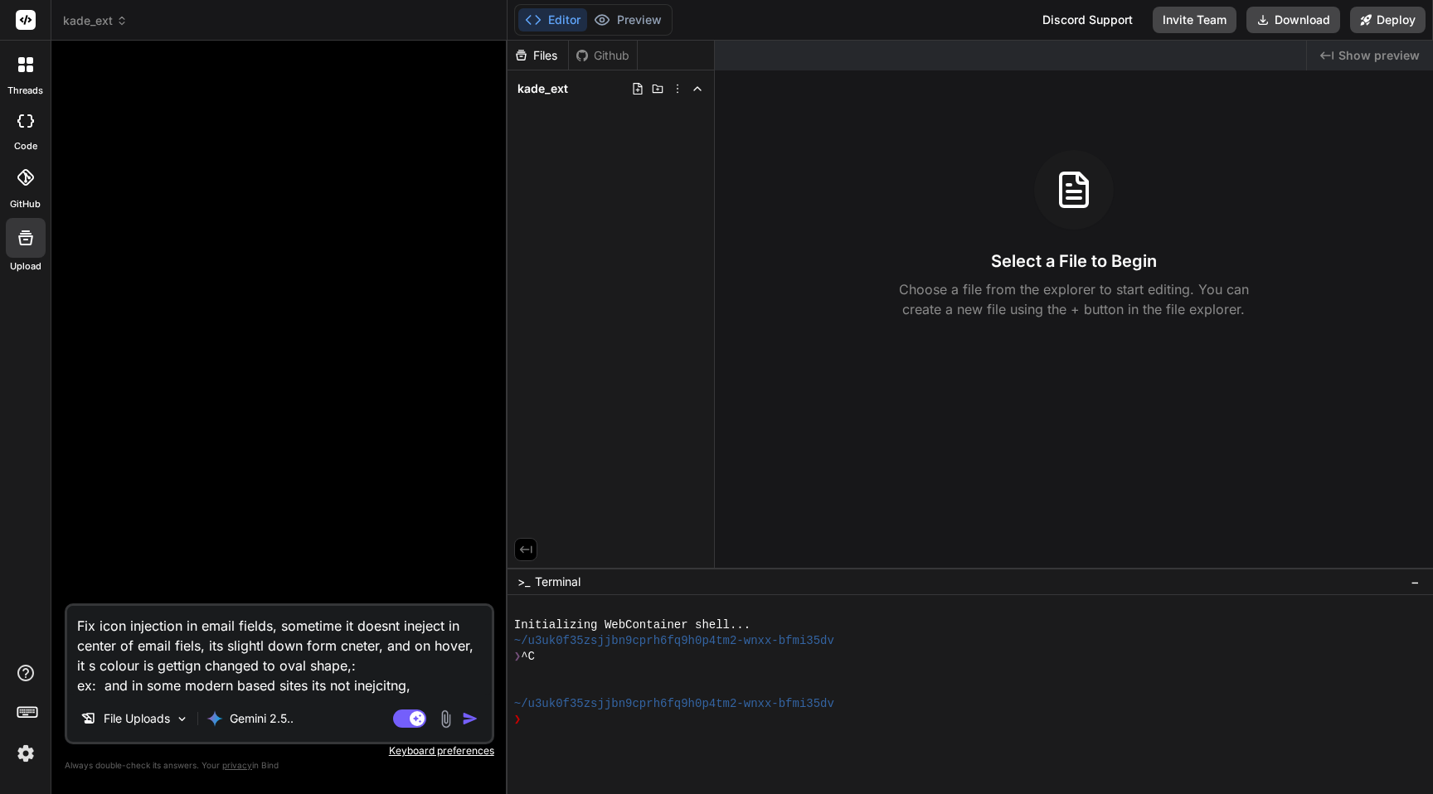
paste textarea "<div class="cls-field kadeemail-parent"> <label for="cls-0e051c71-ec2b-4965-8ab…"
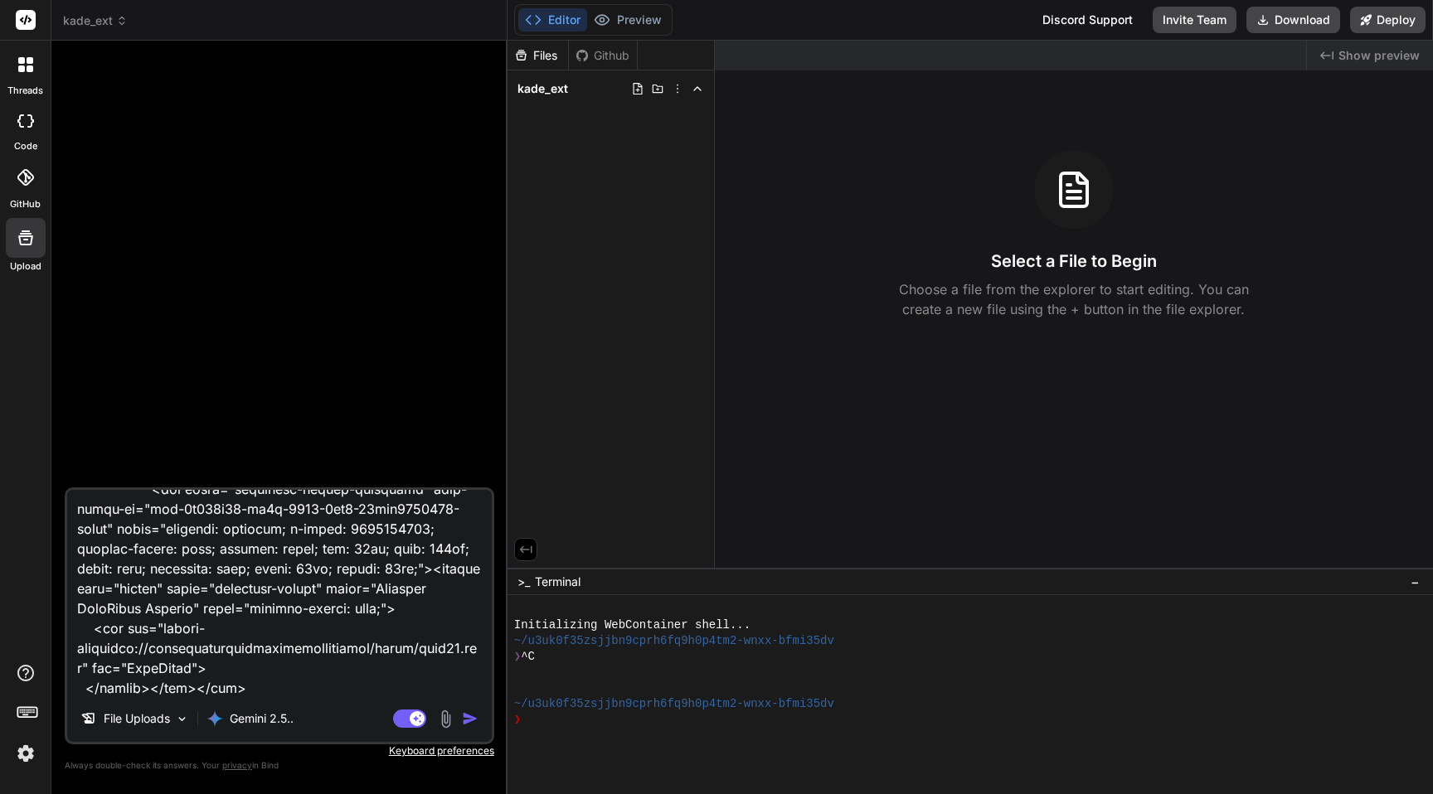
scroll to position [262, 0]
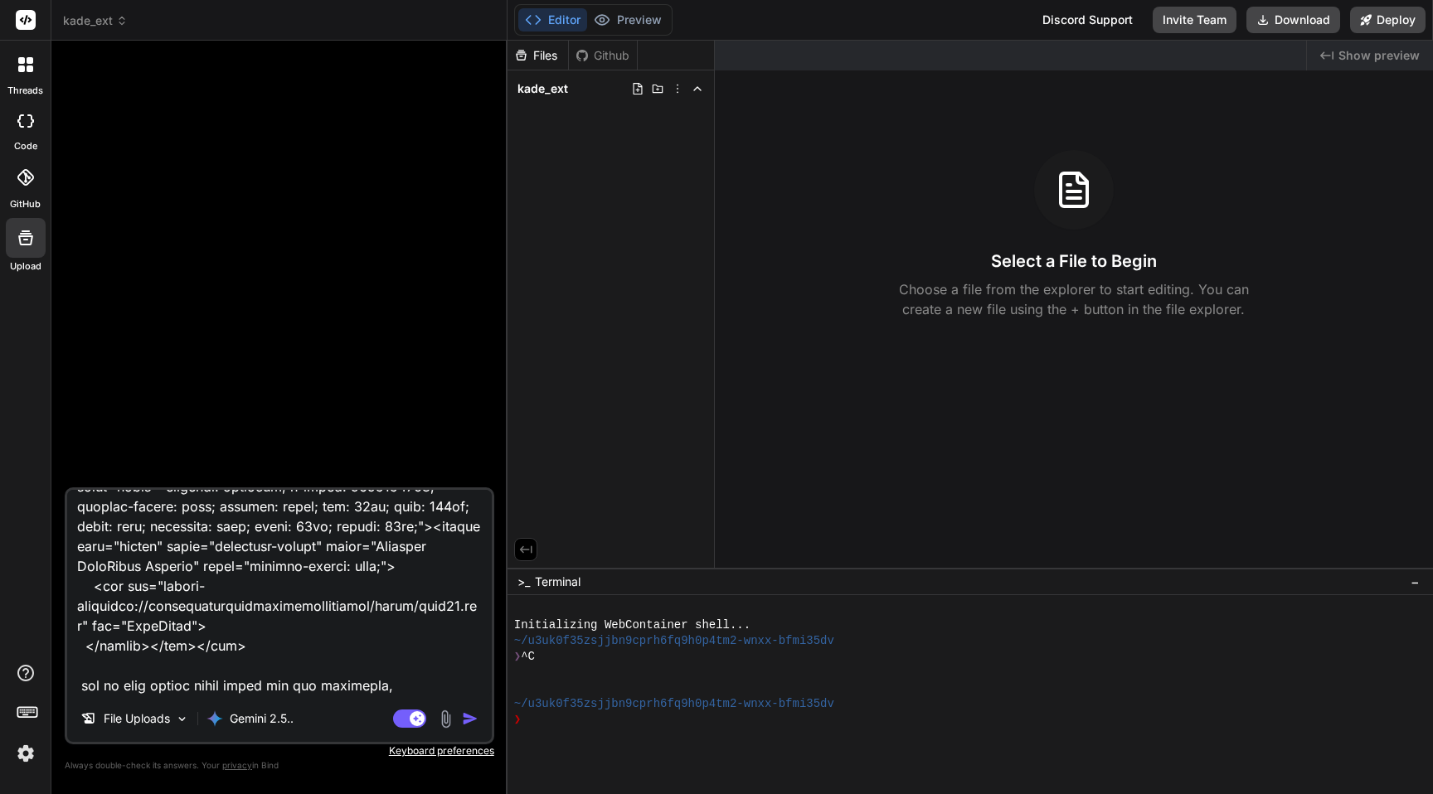
click at [410, 684] on textarea at bounding box center [279, 593] width 425 height 206
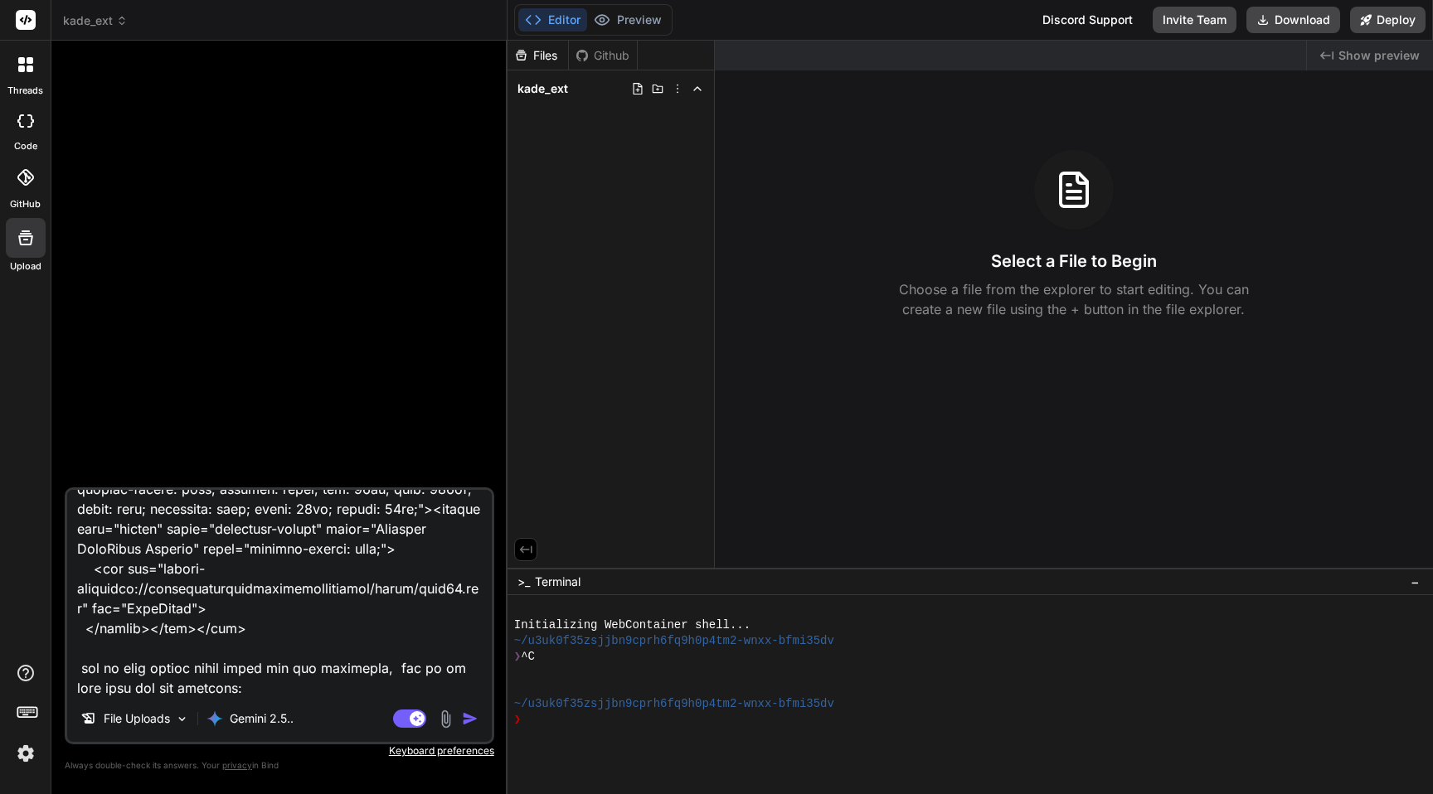
scroll to position [302, 0]
paste textarea "<div data-v-49e8bb6c="" data-v-fb8363cf="" class="signup"><div data-v-49e8bb6c=…"
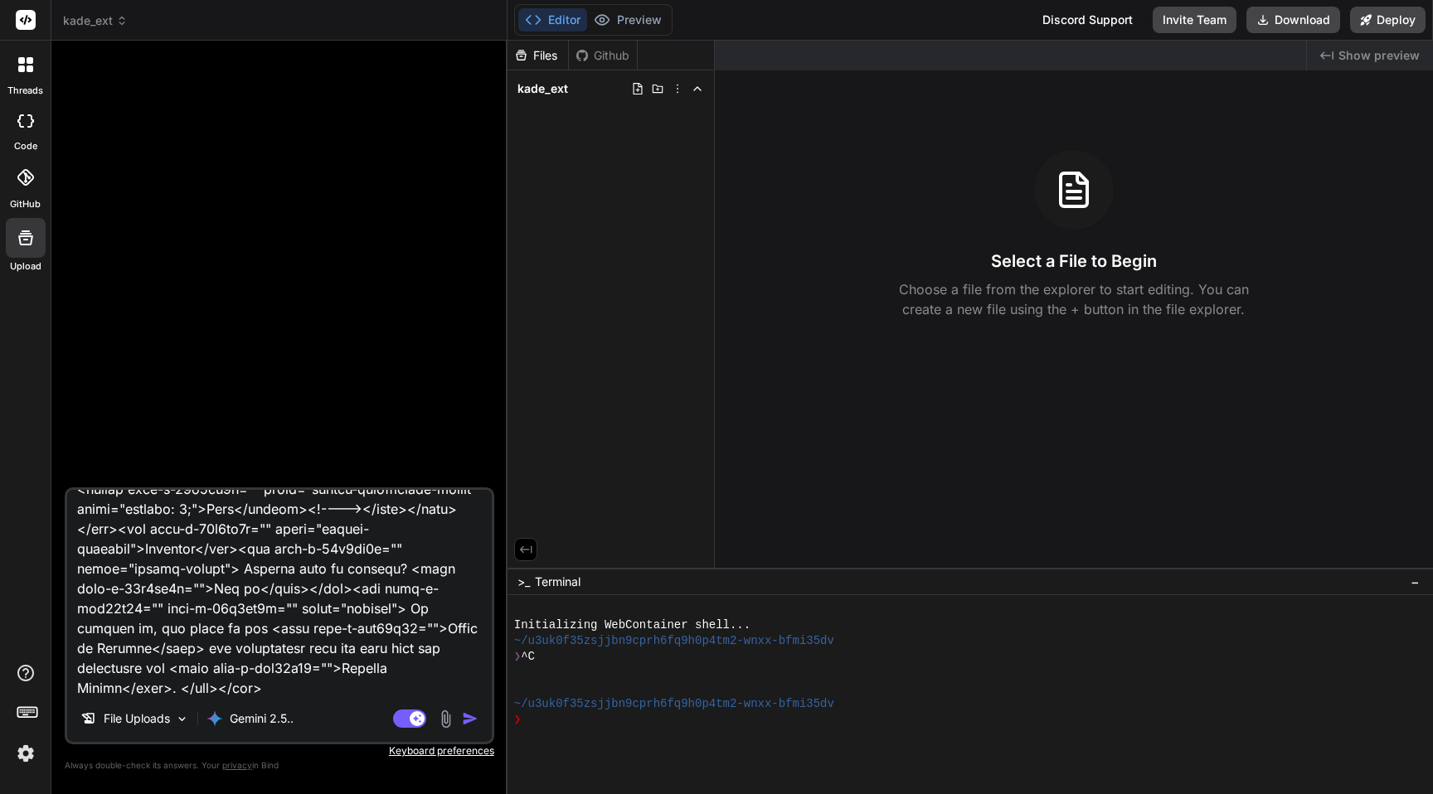
scroll to position [1633, 0]
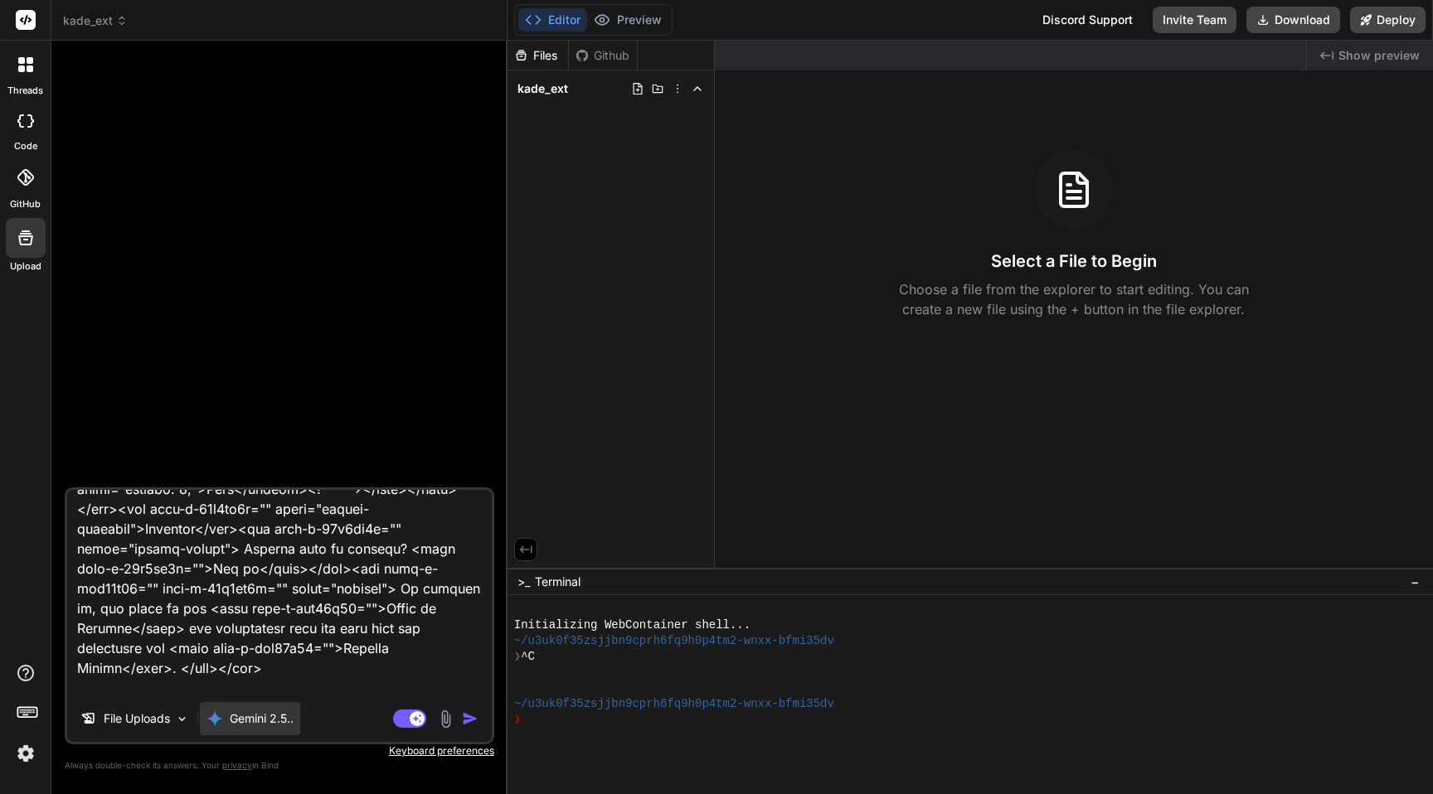
click at [263, 712] on p "Gemini 2.5.." at bounding box center [262, 719] width 64 height 17
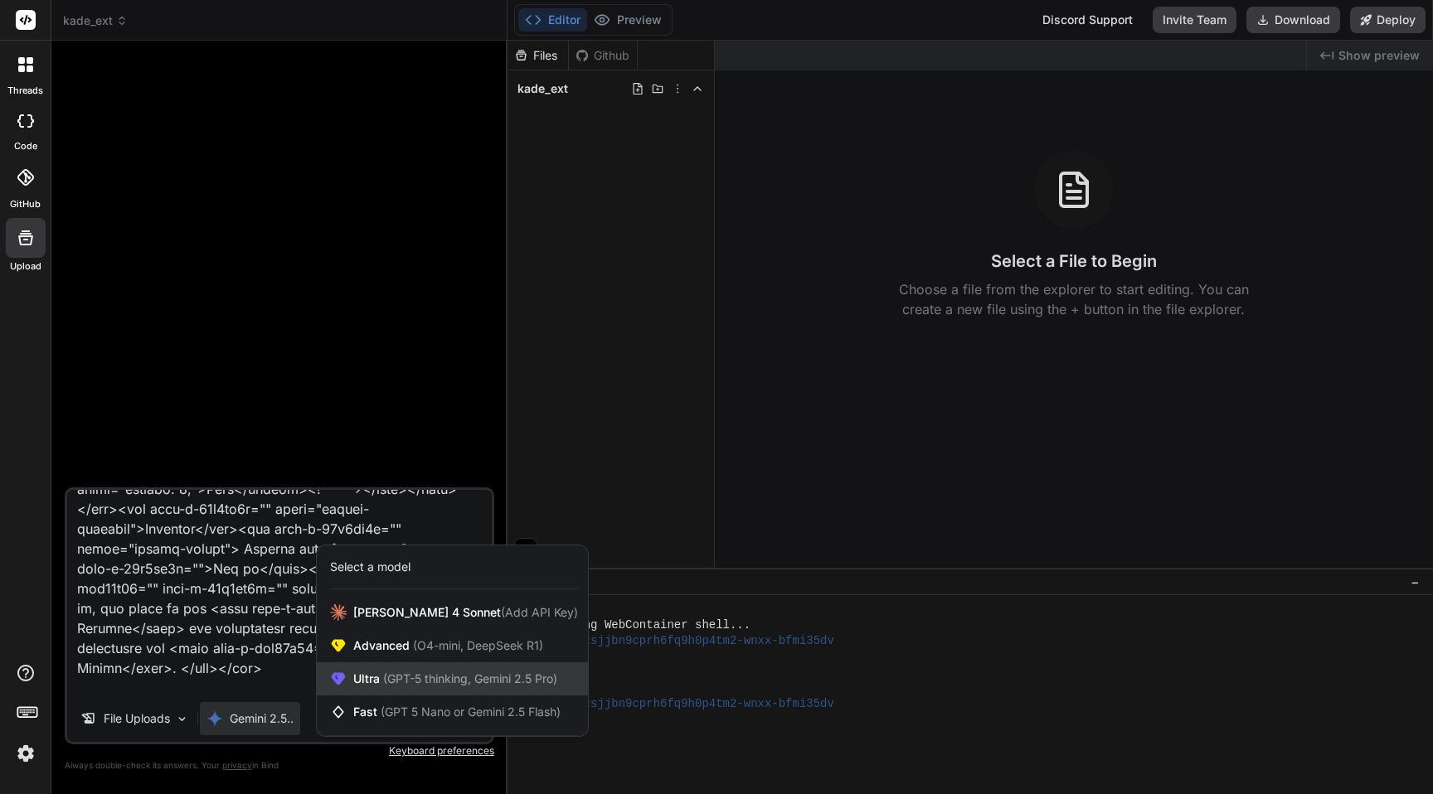
click at [415, 672] on span "(GPT-5 thinking, Gemini 2.5 Pro)" at bounding box center [468, 679] width 177 height 14
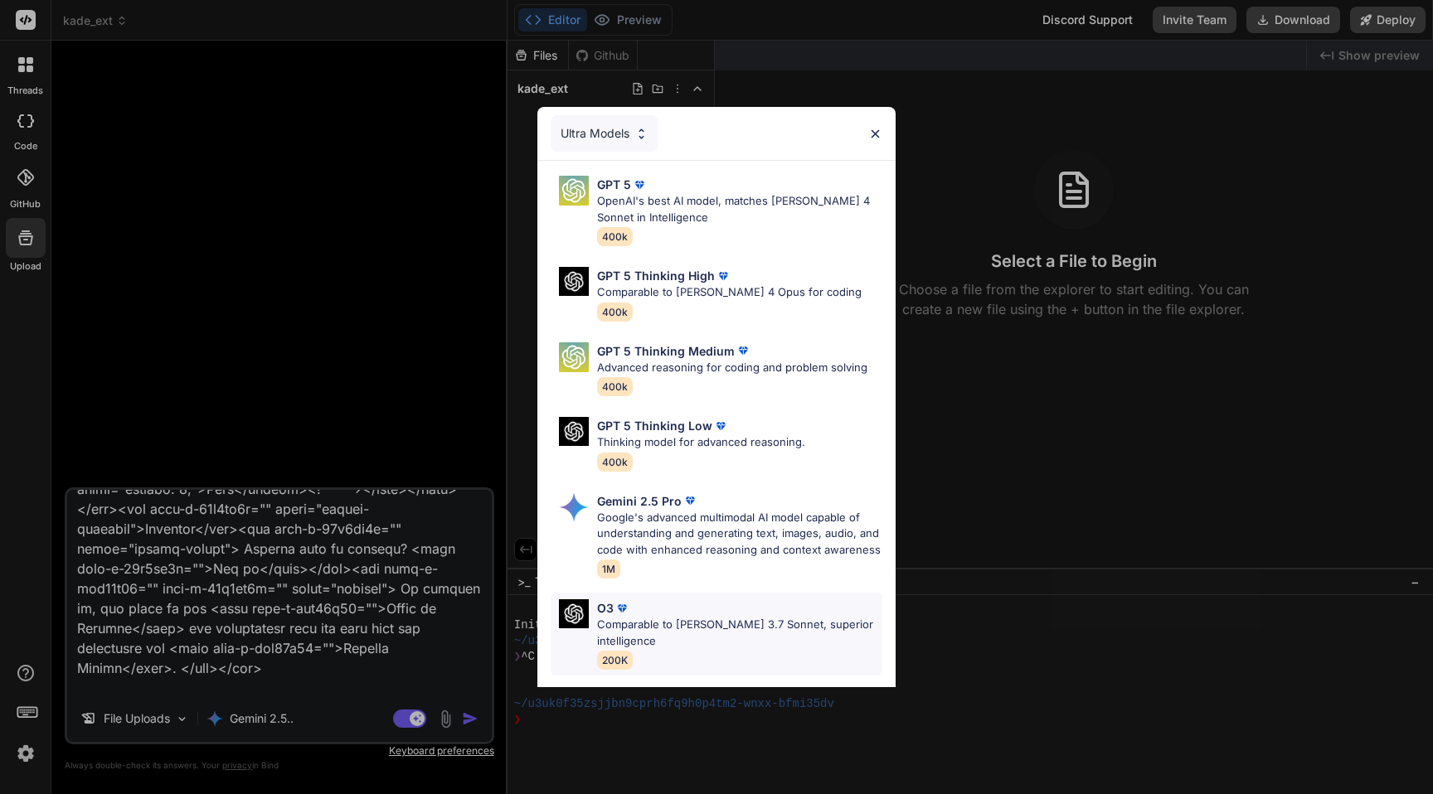
scroll to position [122, 0]
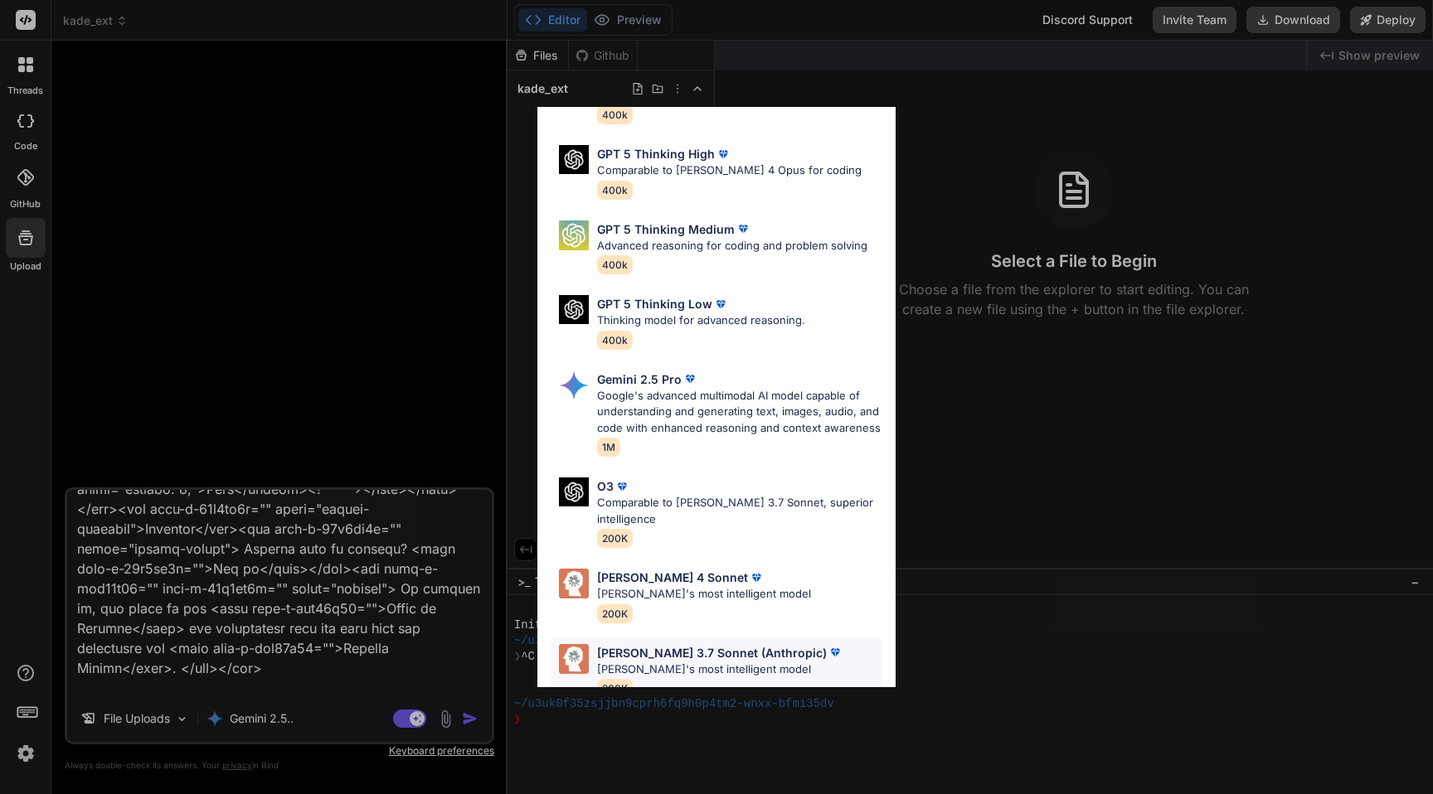
click at [706, 662] on p "[PERSON_NAME]'s most intelligent model" at bounding box center [720, 670] width 246 height 17
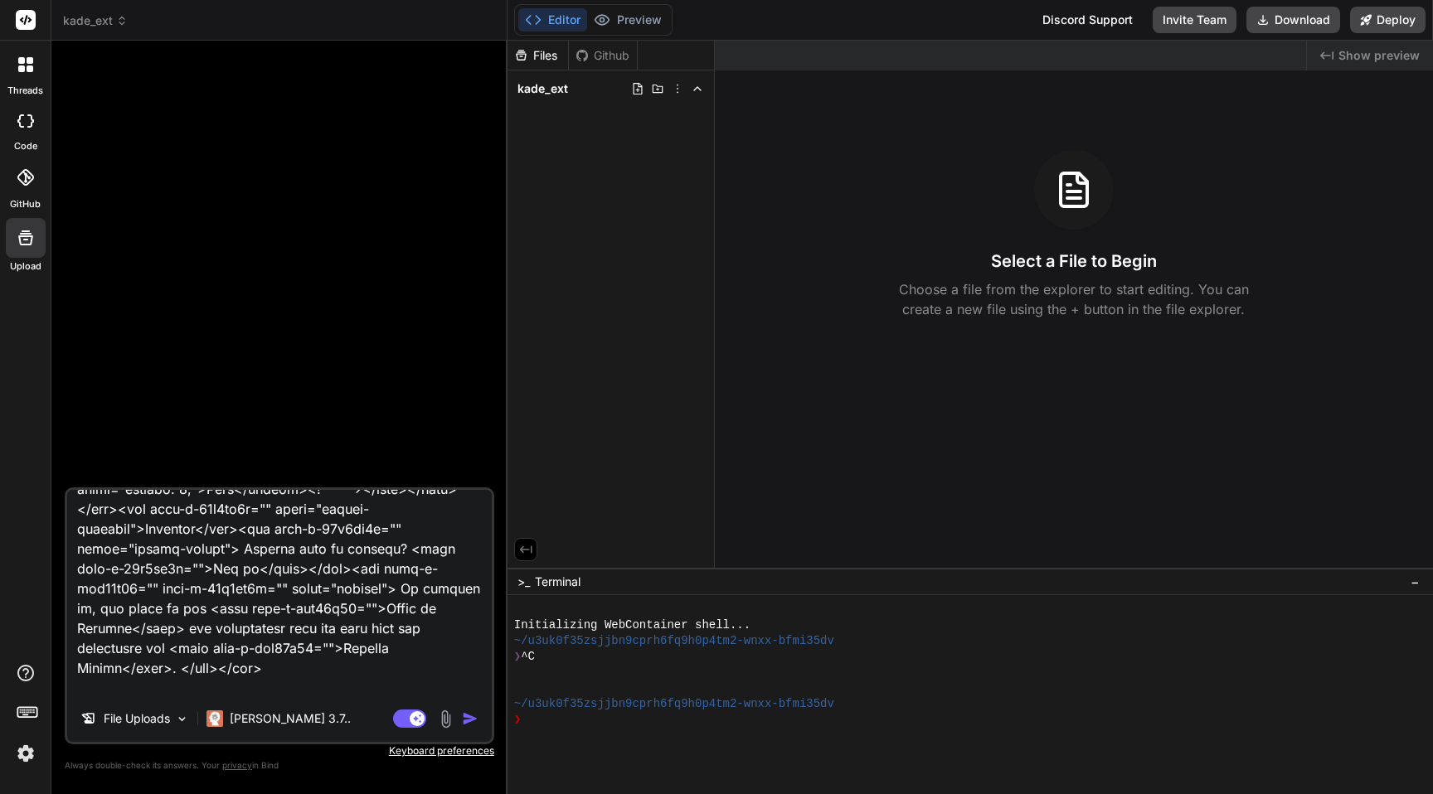
click at [300, 672] on textarea at bounding box center [279, 593] width 425 height 206
click at [242, 722] on p "[PERSON_NAME] 3.7.." at bounding box center [290, 719] width 121 height 17
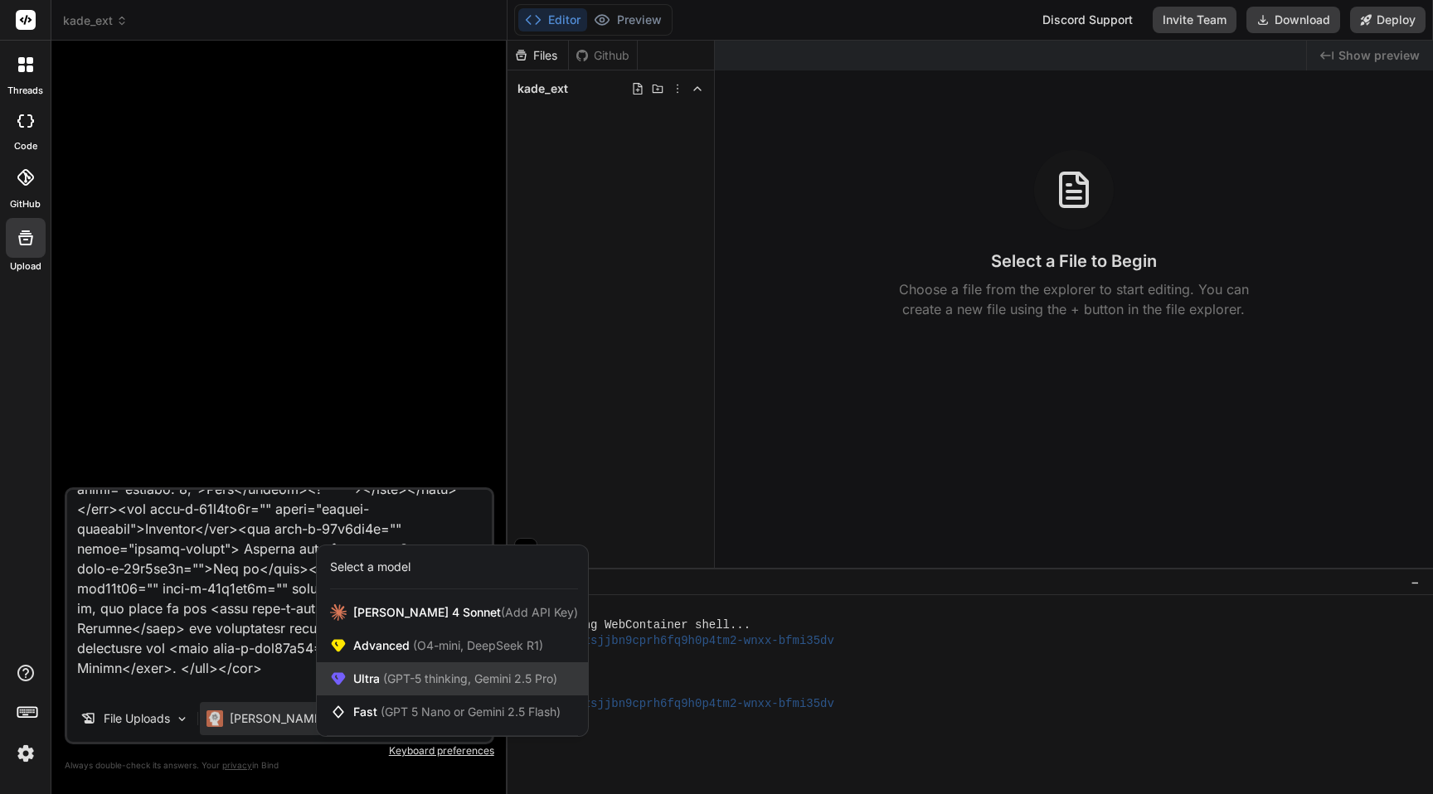
click at [419, 668] on div "Ultra (GPT-5 thinking, Gemini 2.5 Pro)" at bounding box center [452, 679] width 271 height 33
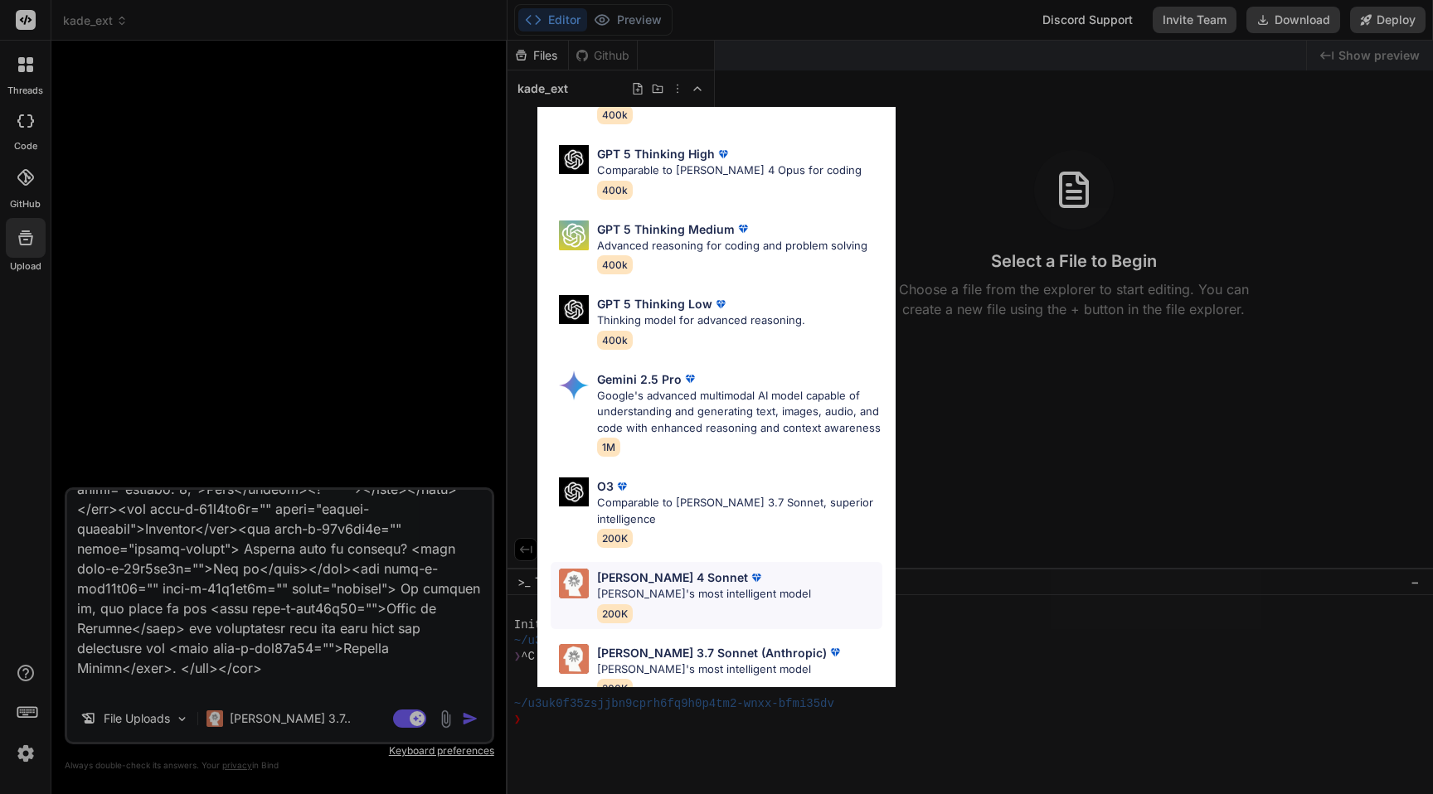
click at [745, 586] on p "[PERSON_NAME]'s most intelligent model" at bounding box center [704, 594] width 214 height 17
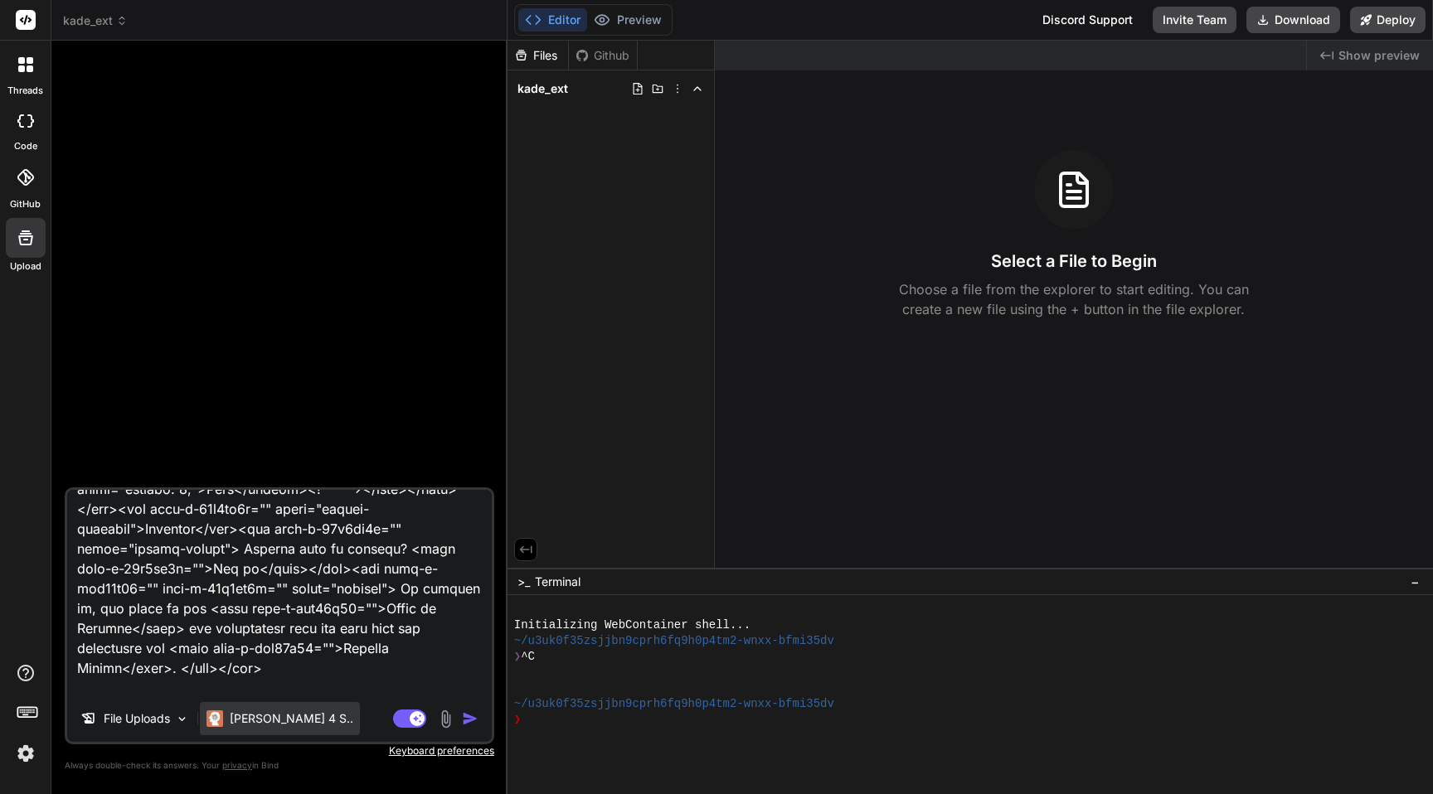
click at [274, 716] on p "[PERSON_NAME] 4 S.." at bounding box center [292, 719] width 124 height 17
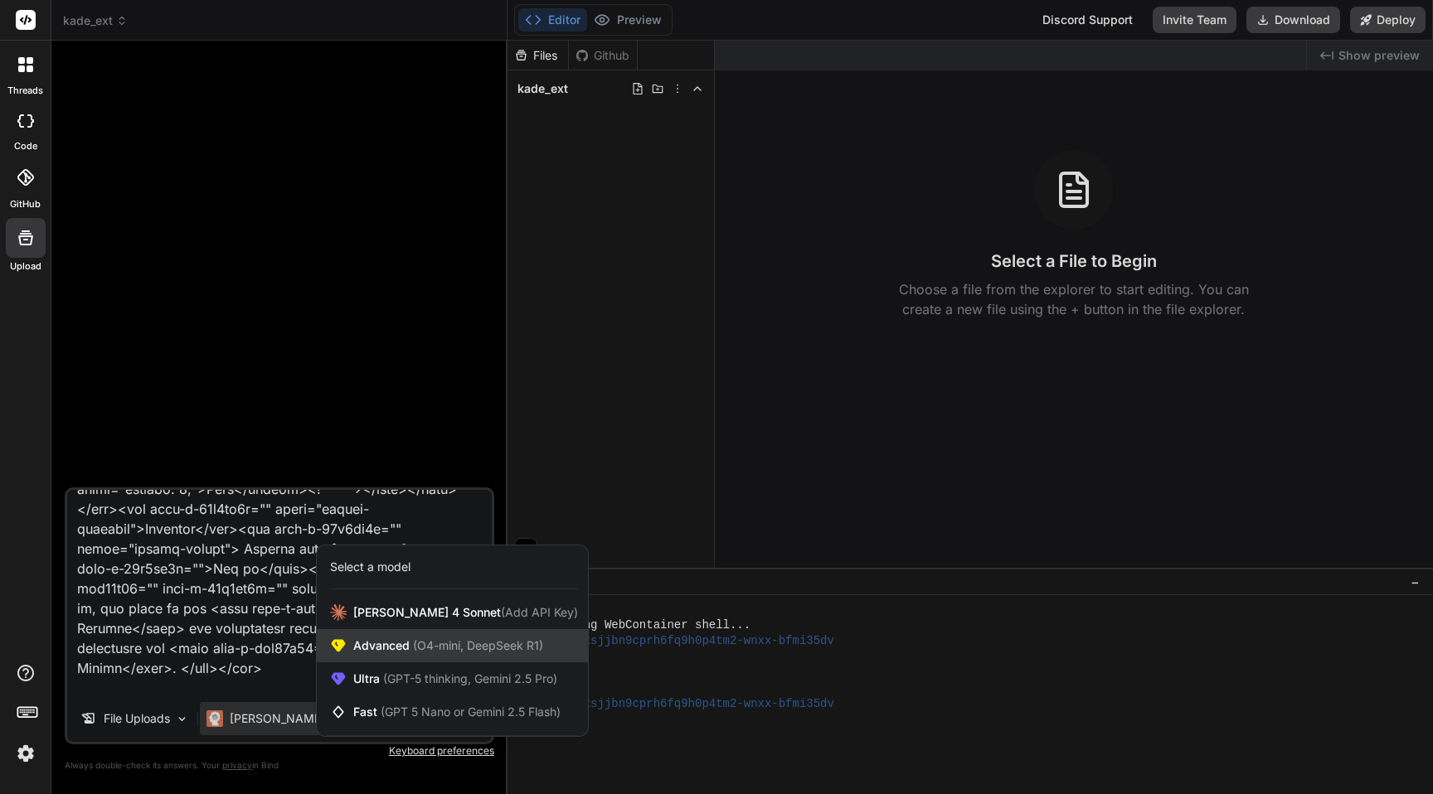
click at [429, 646] on span "(O4-mini, DeepSeek R1)" at bounding box center [476, 645] width 133 height 14
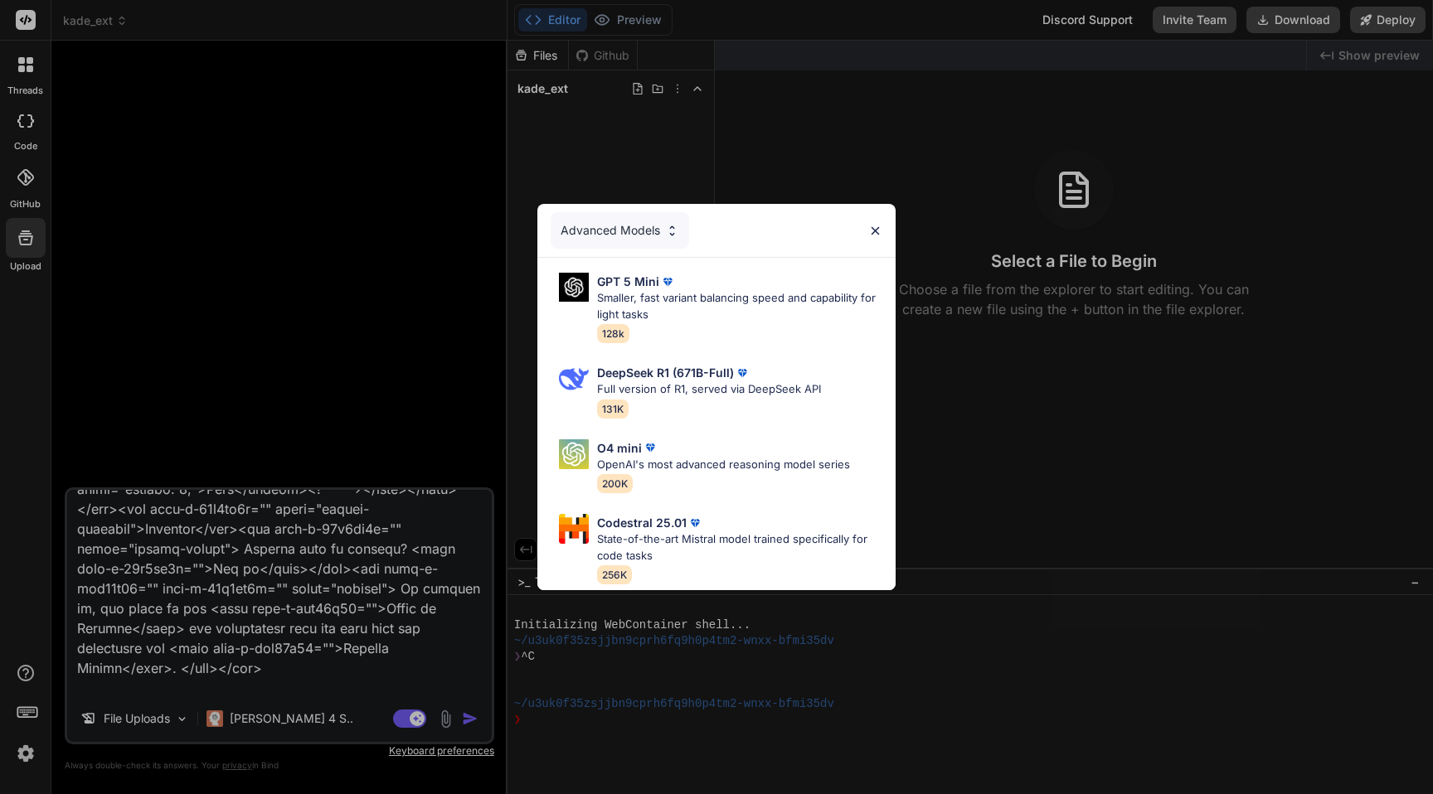
click at [283, 542] on div "Advanced Models GPT 5 Mini Smaller, fast variant balancing speed and capability…" at bounding box center [716, 397] width 1433 height 794
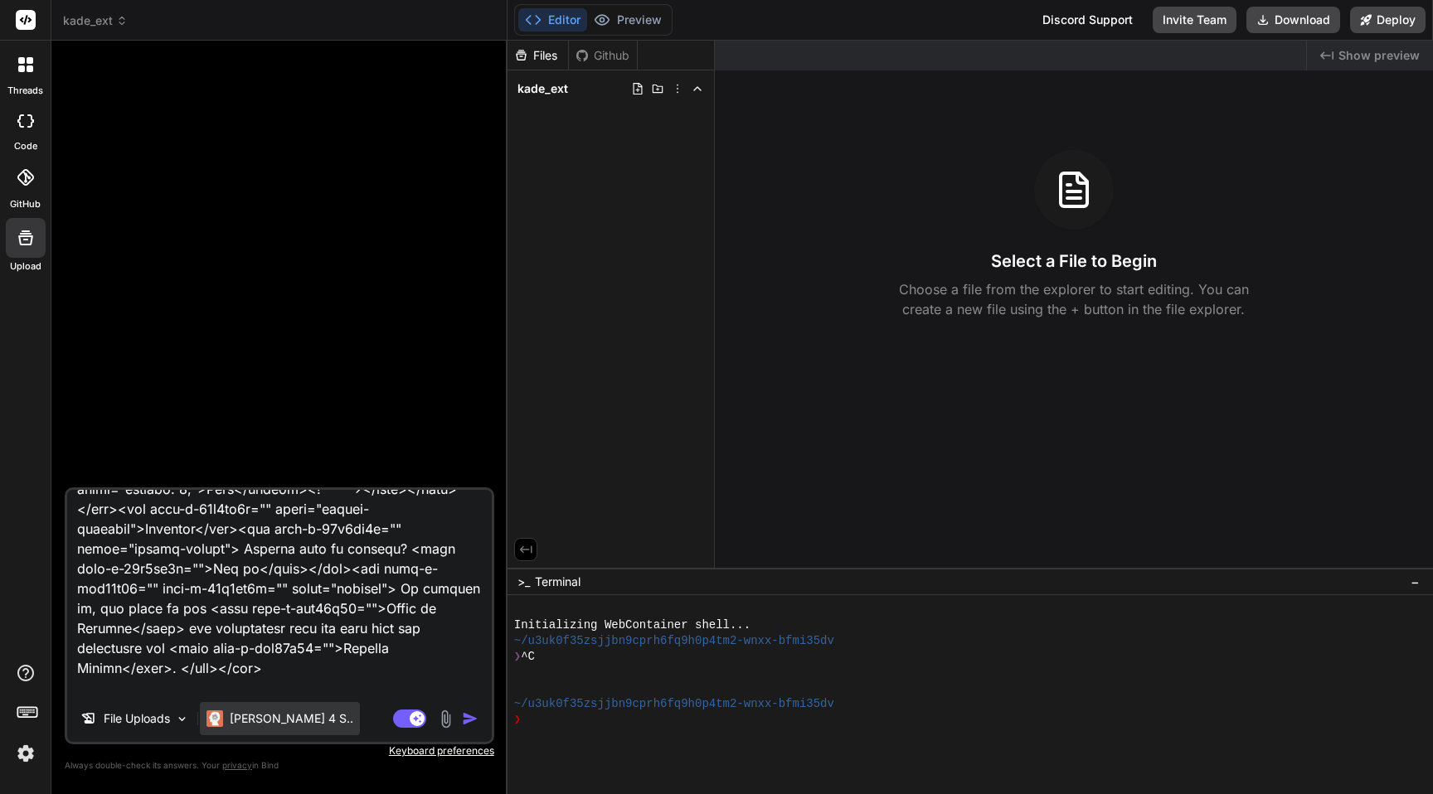
click at [266, 717] on p "[PERSON_NAME] 4 S.." at bounding box center [292, 719] width 124 height 17
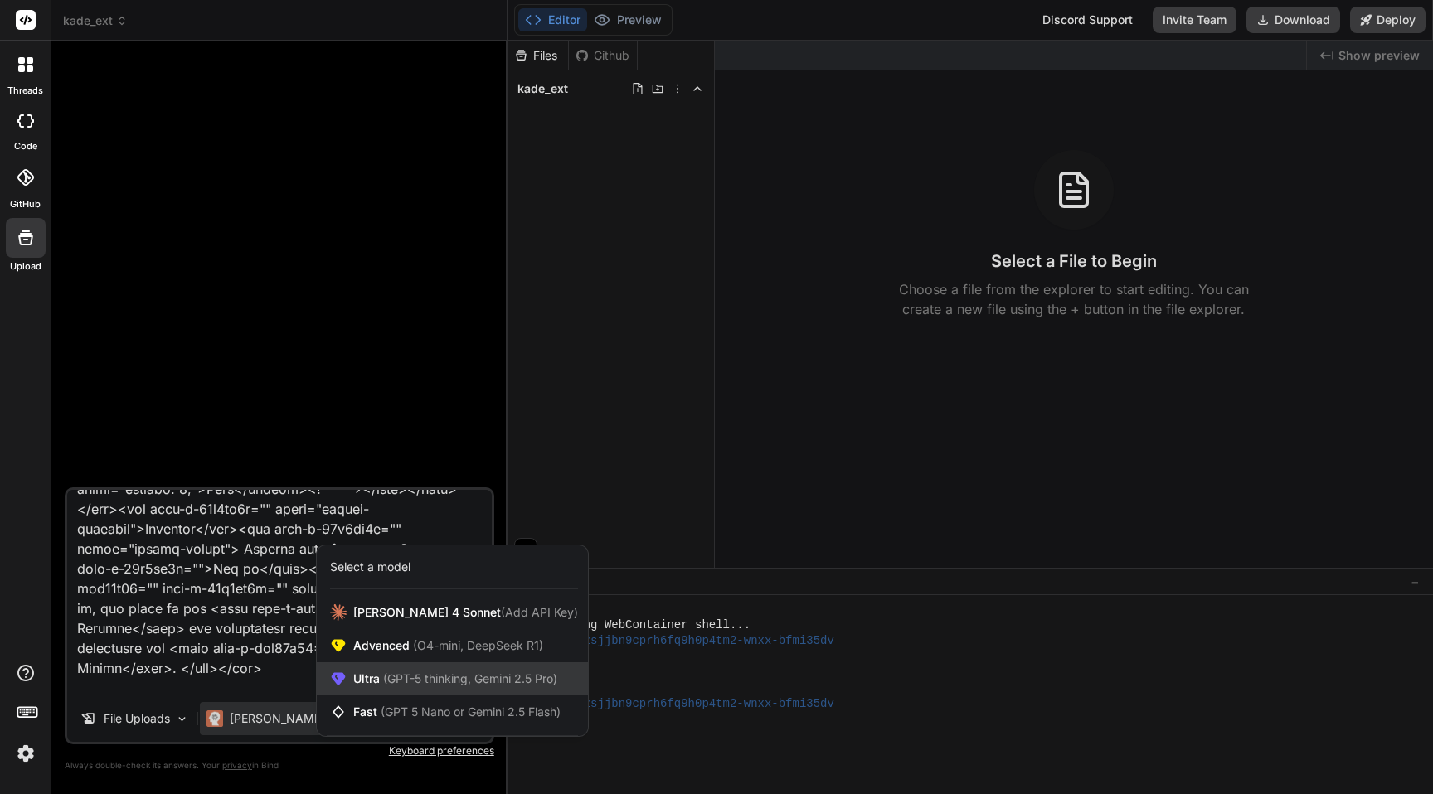
click at [410, 668] on div "Ultra (GPT-5 thinking, Gemini 2.5 Pro)" at bounding box center [452, 679] width 271 height 33
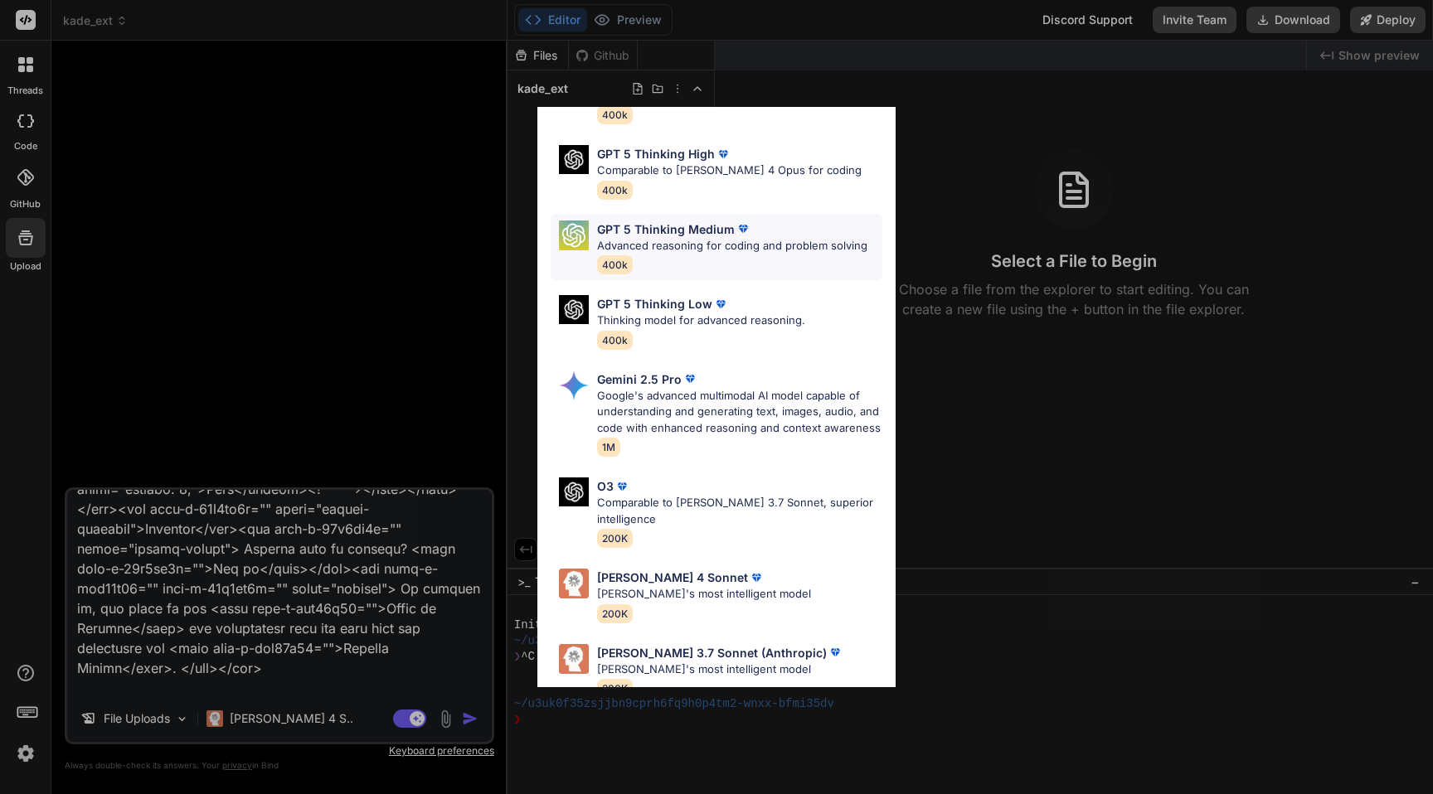
scroll to position [0, 0]
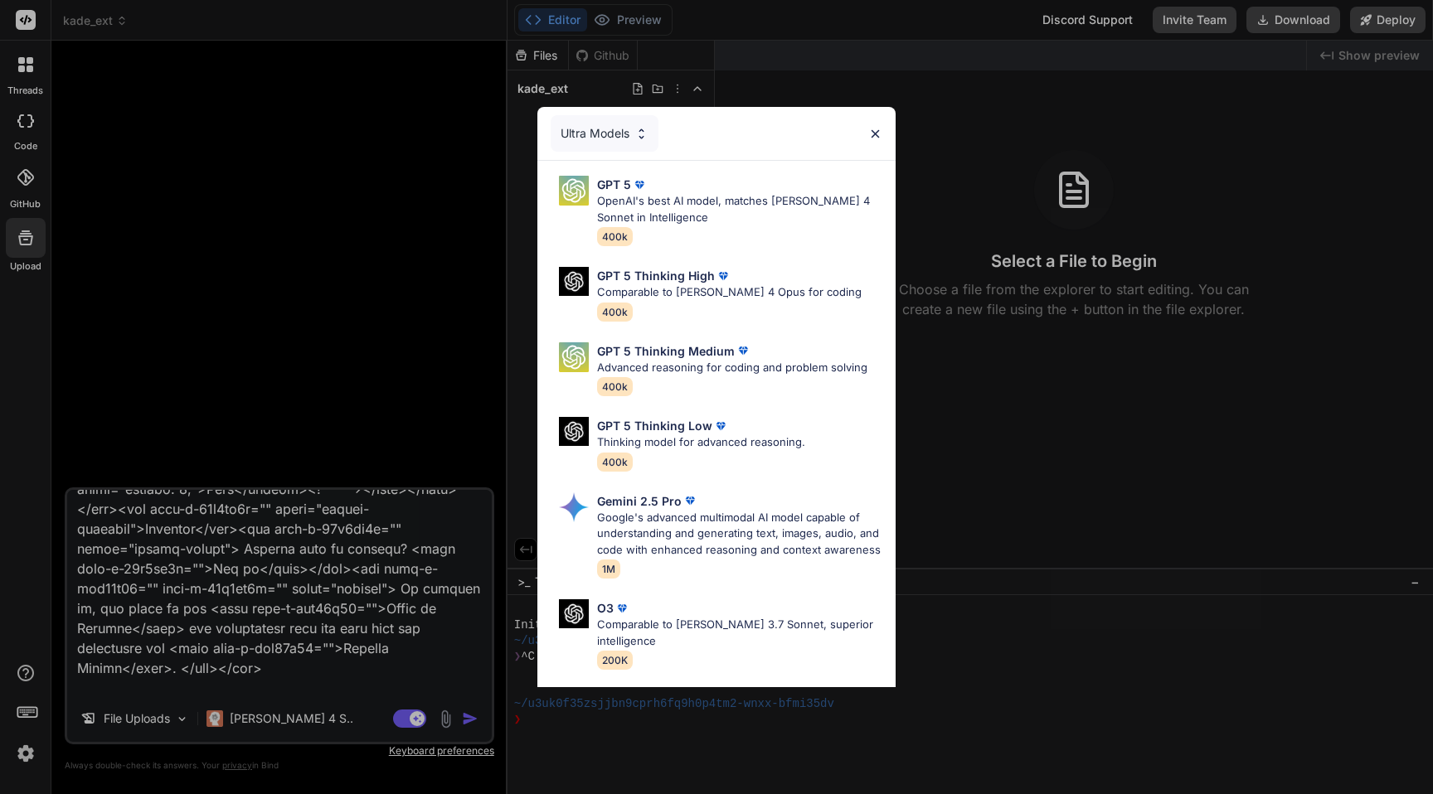
click at [298, 599] on div "Ultra Models GPT 5 OpenAI's best AI model, matches [PERSON_NAME] 4 Sonnet in In…" at bounding box center [716, 397] width 1433 height 794
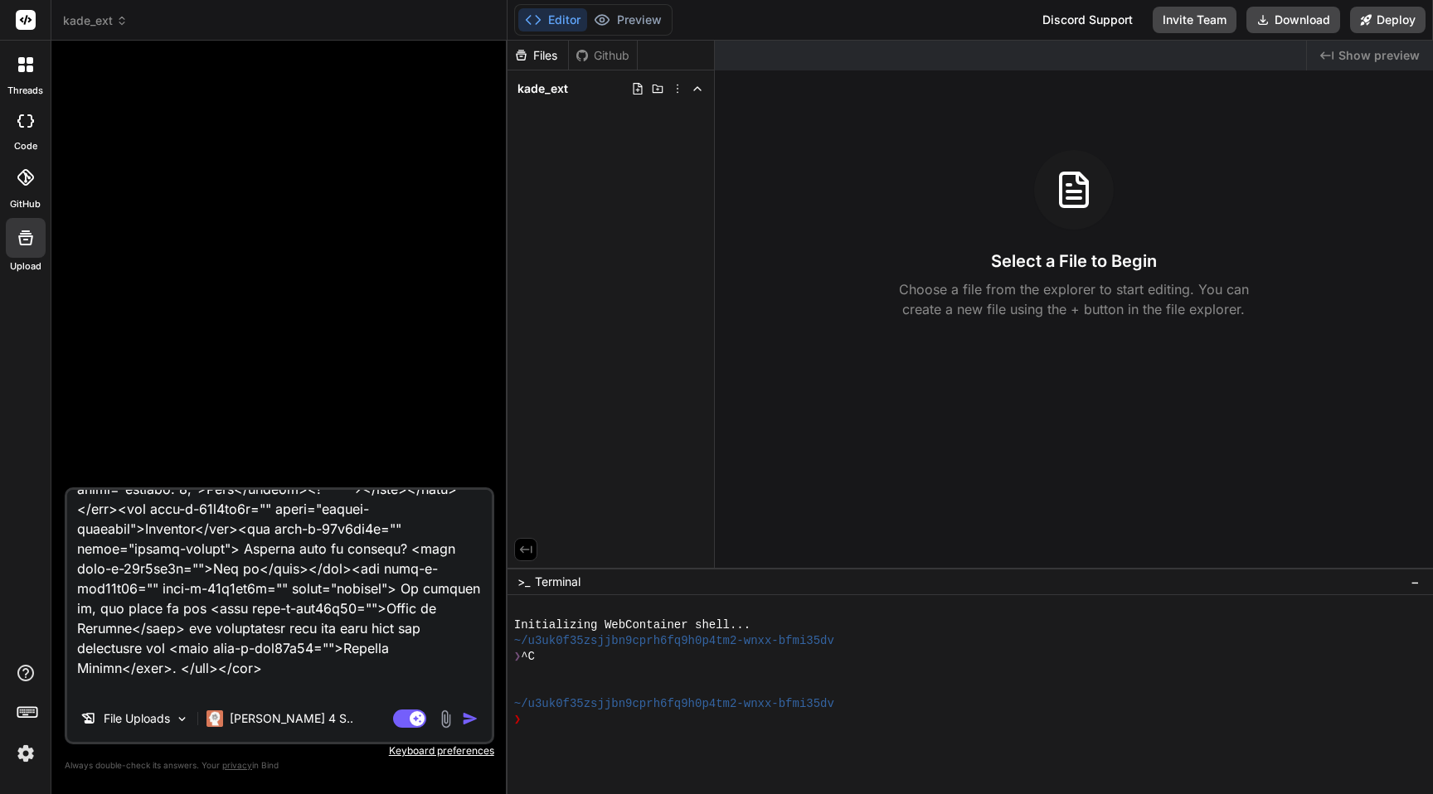
click at [478, 723] on button "button" at bounding box center [473, 719] width 23 height 17
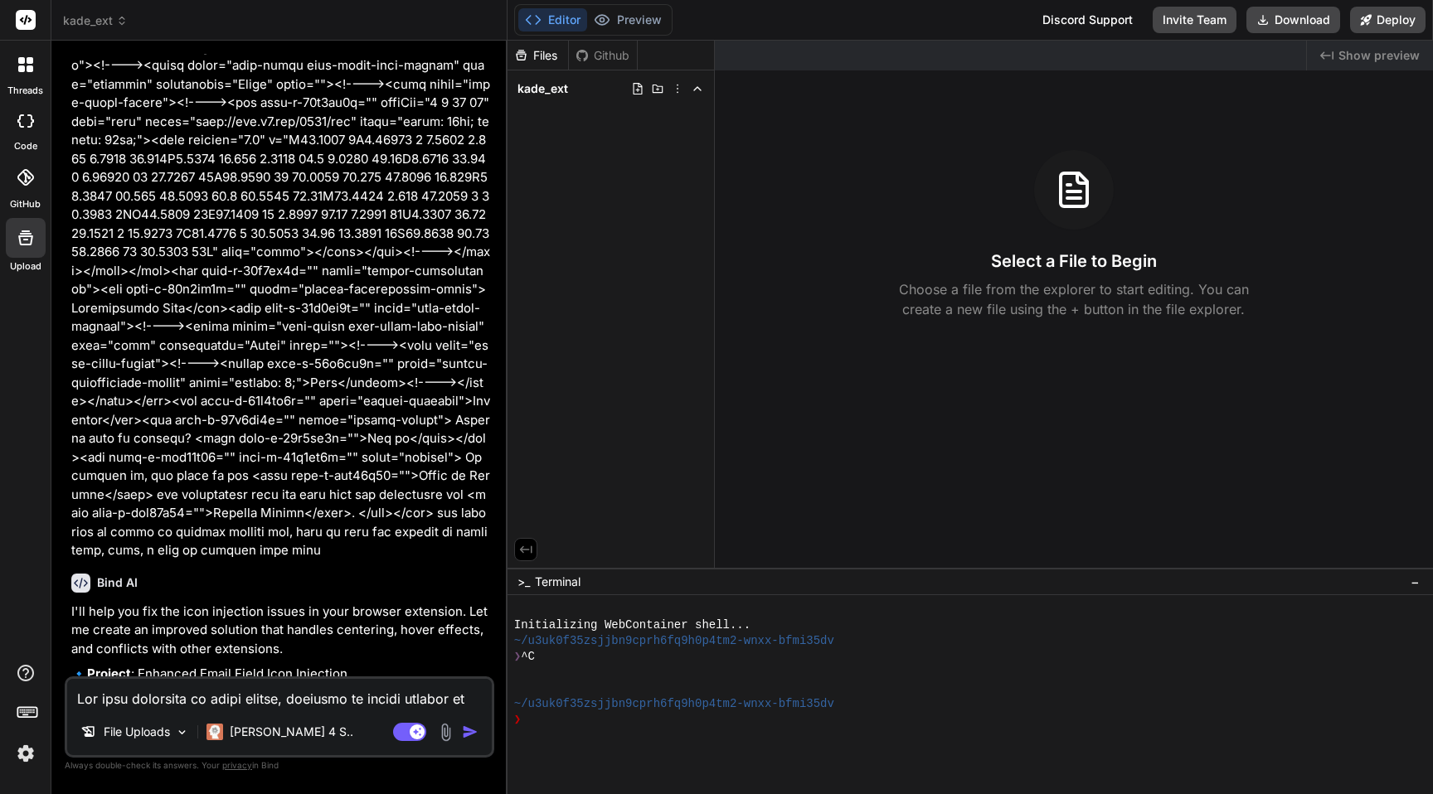
scroll to position [1206, 0]
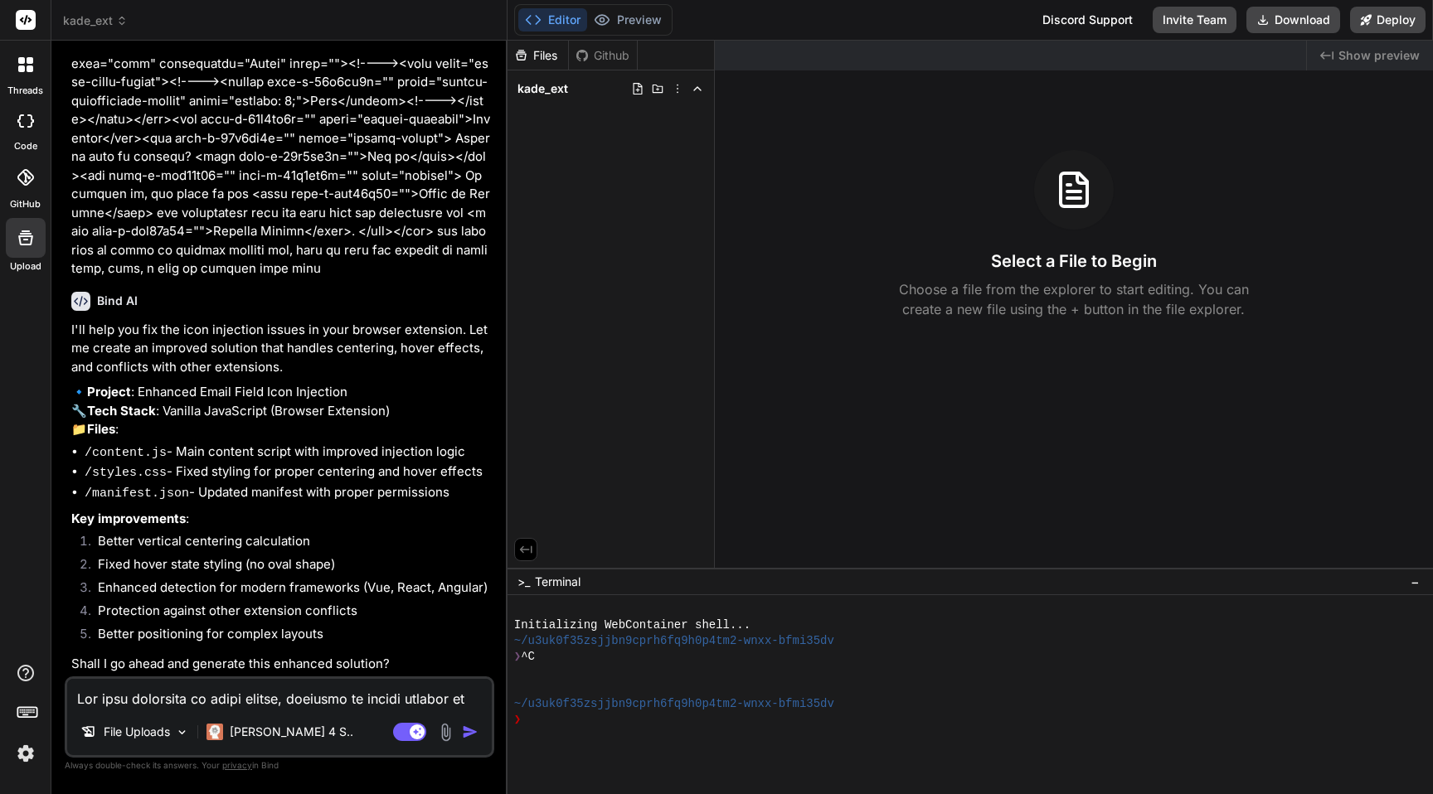
click at [247, 693] on textarea at bounding box center [279, 694] width 425 height 30
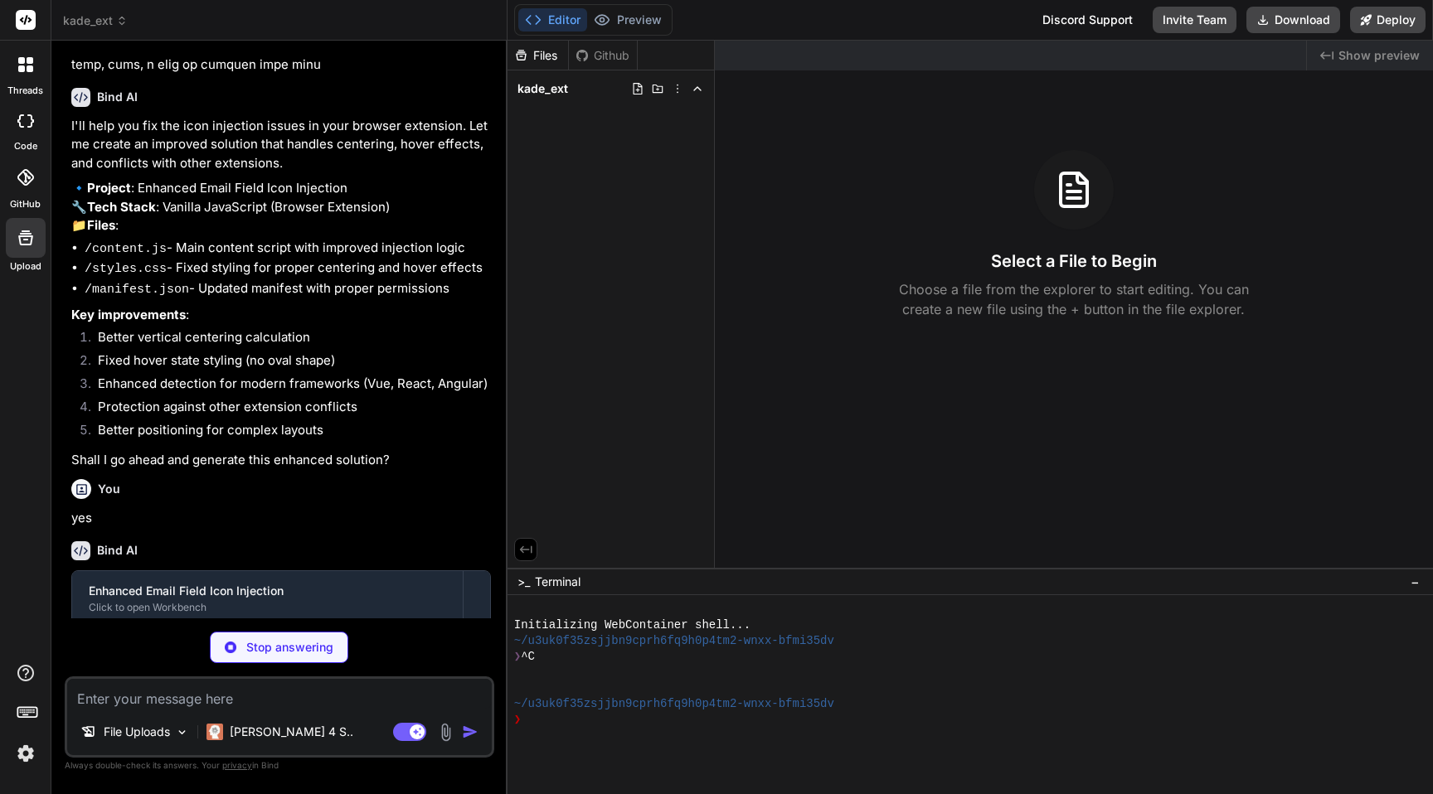
scroll to position [1469, 0]
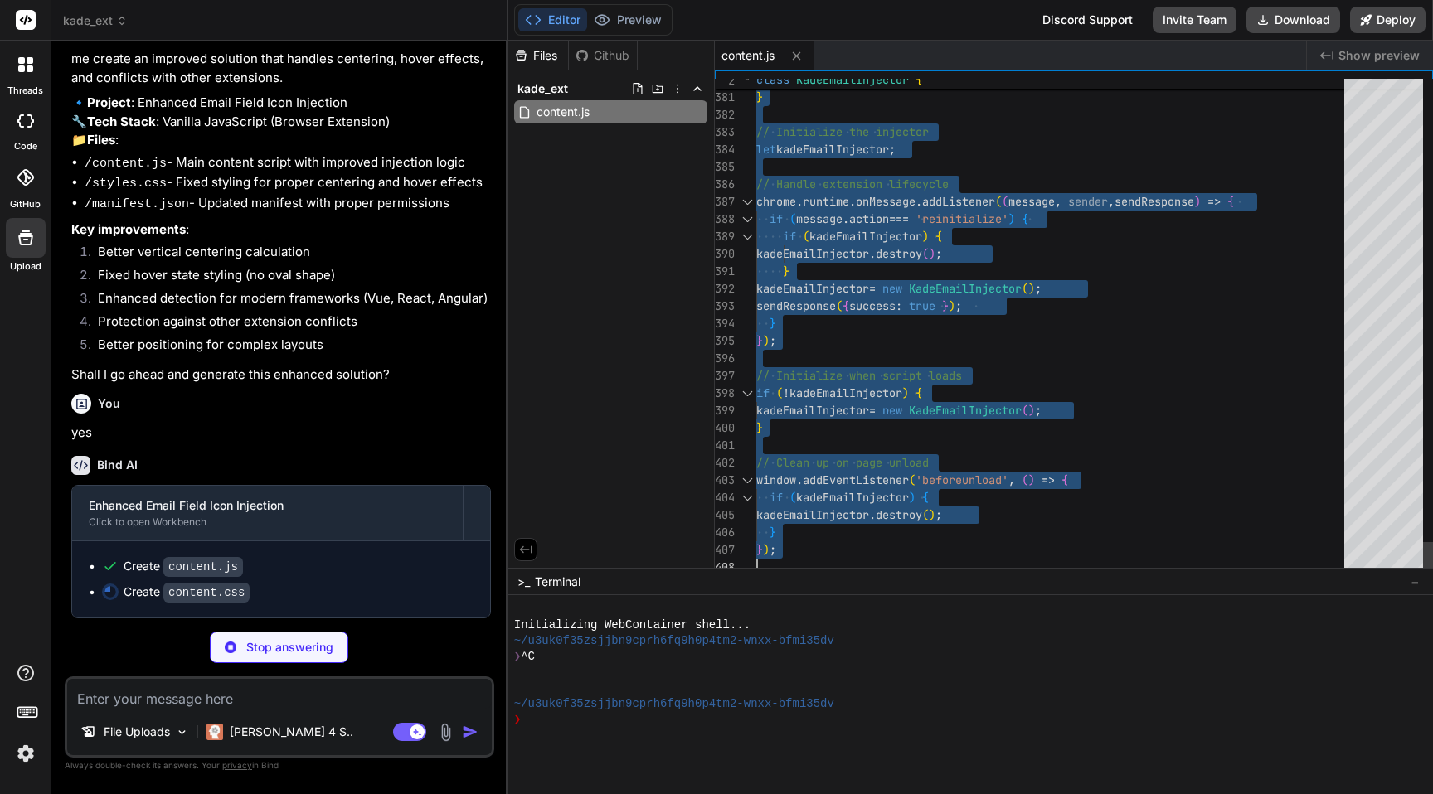
scroll to position [139, 0]
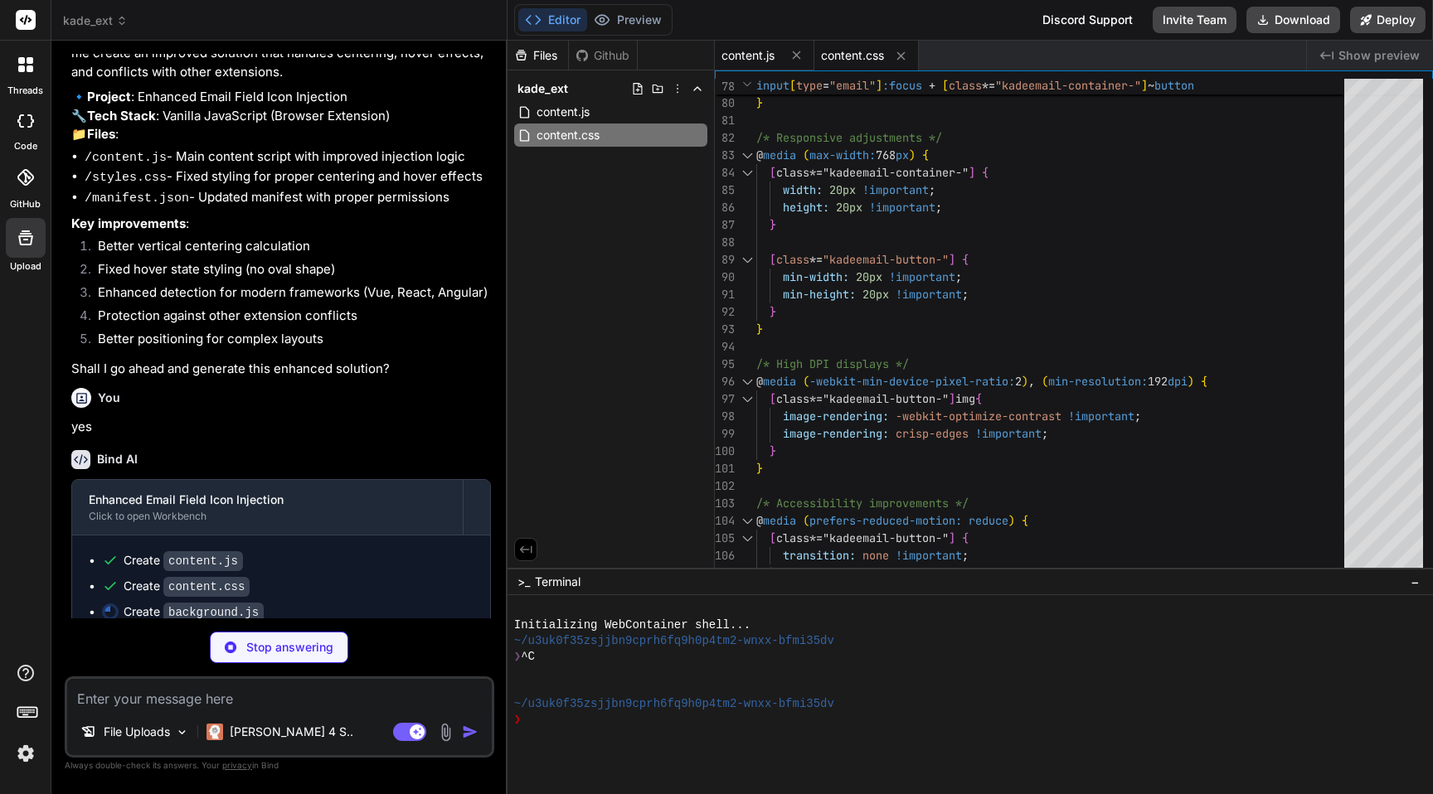
click at [729, 66] on div "content.js" at bounding box center [765, 56] width 100 height 30
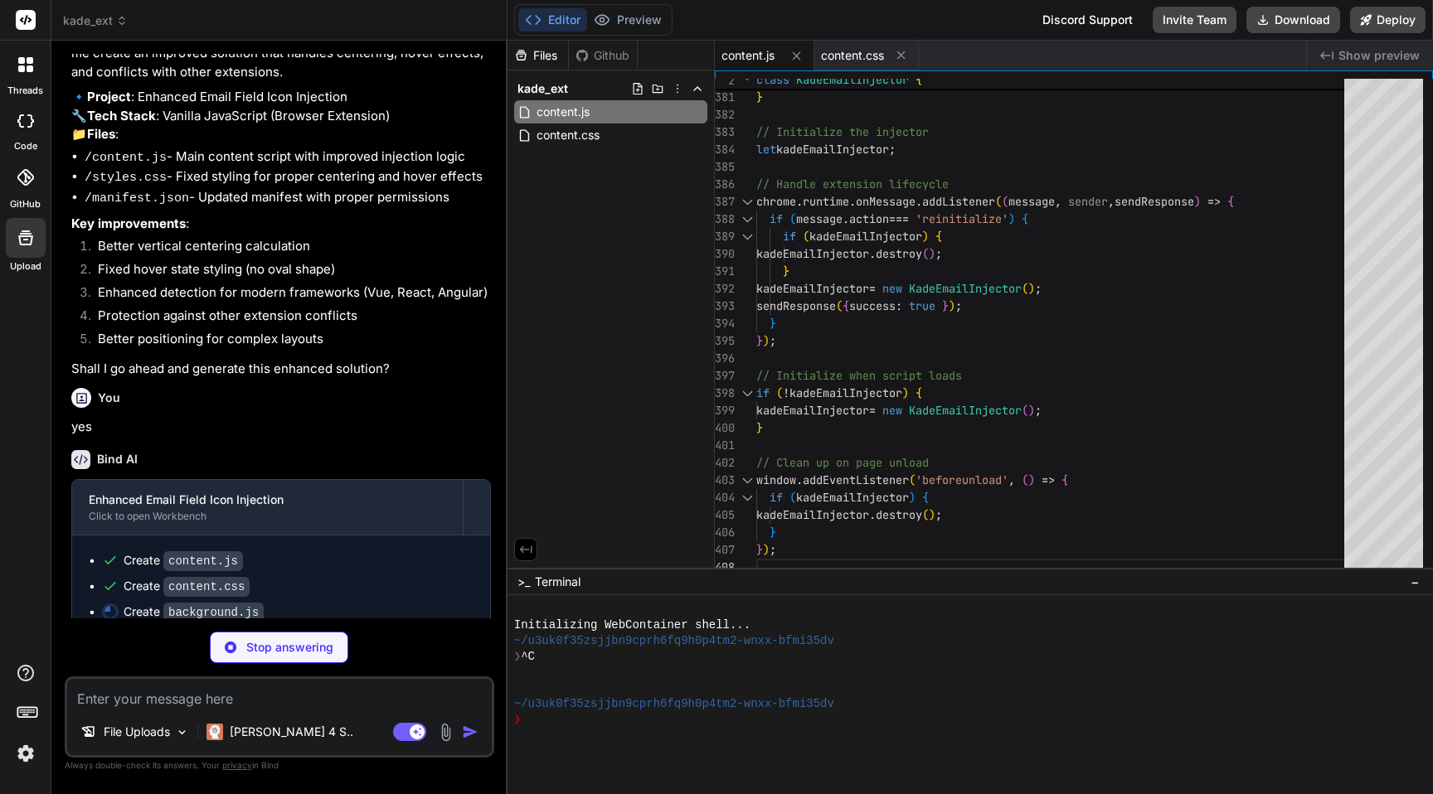
scroll to position [1520, 0]
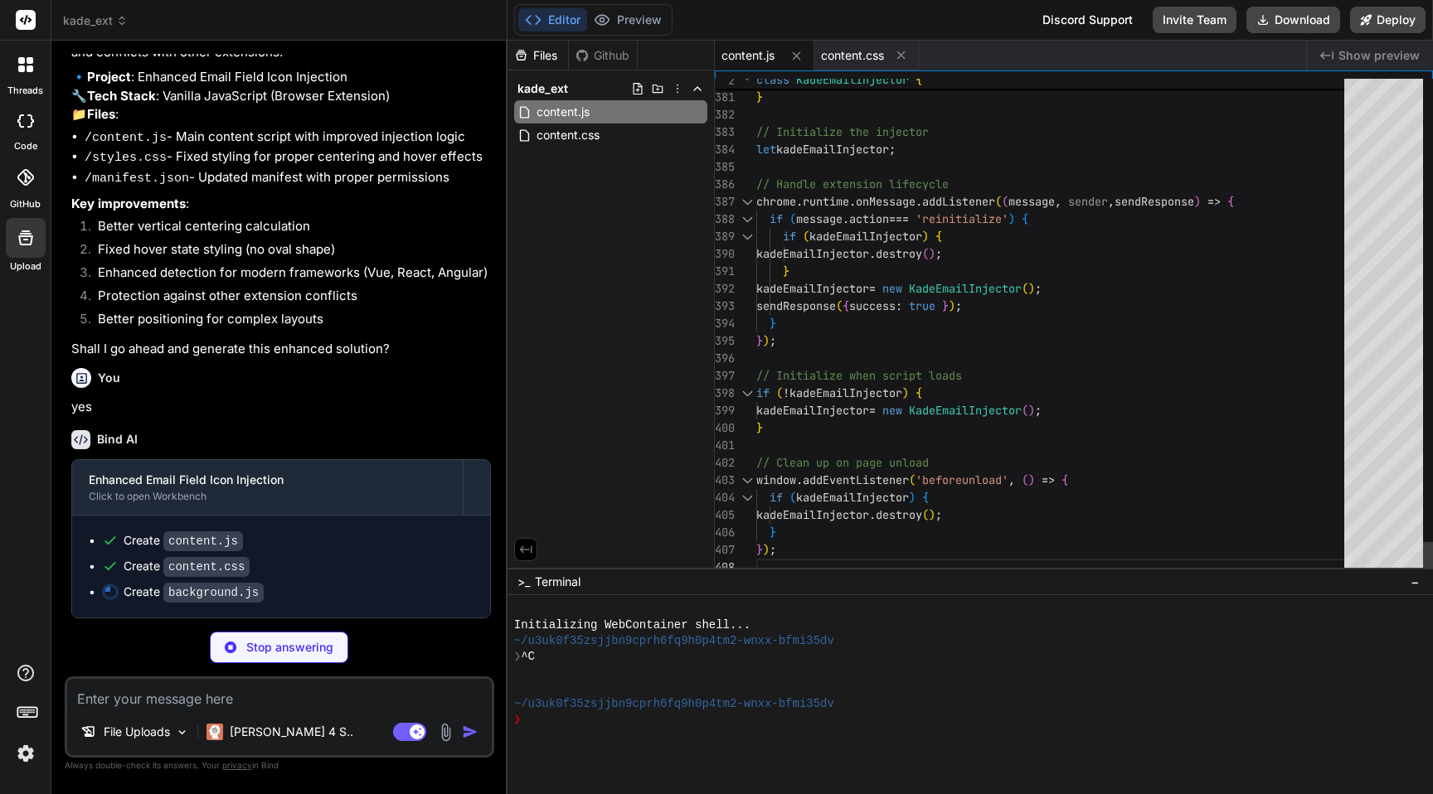
click at [200, 697] on textarea at bounding box center [279, 694] width 425 height 30
click at [692, 480] on div "Files Github kade_ext content.js content.css" at bounding box center [610, 304] width 207 height 527
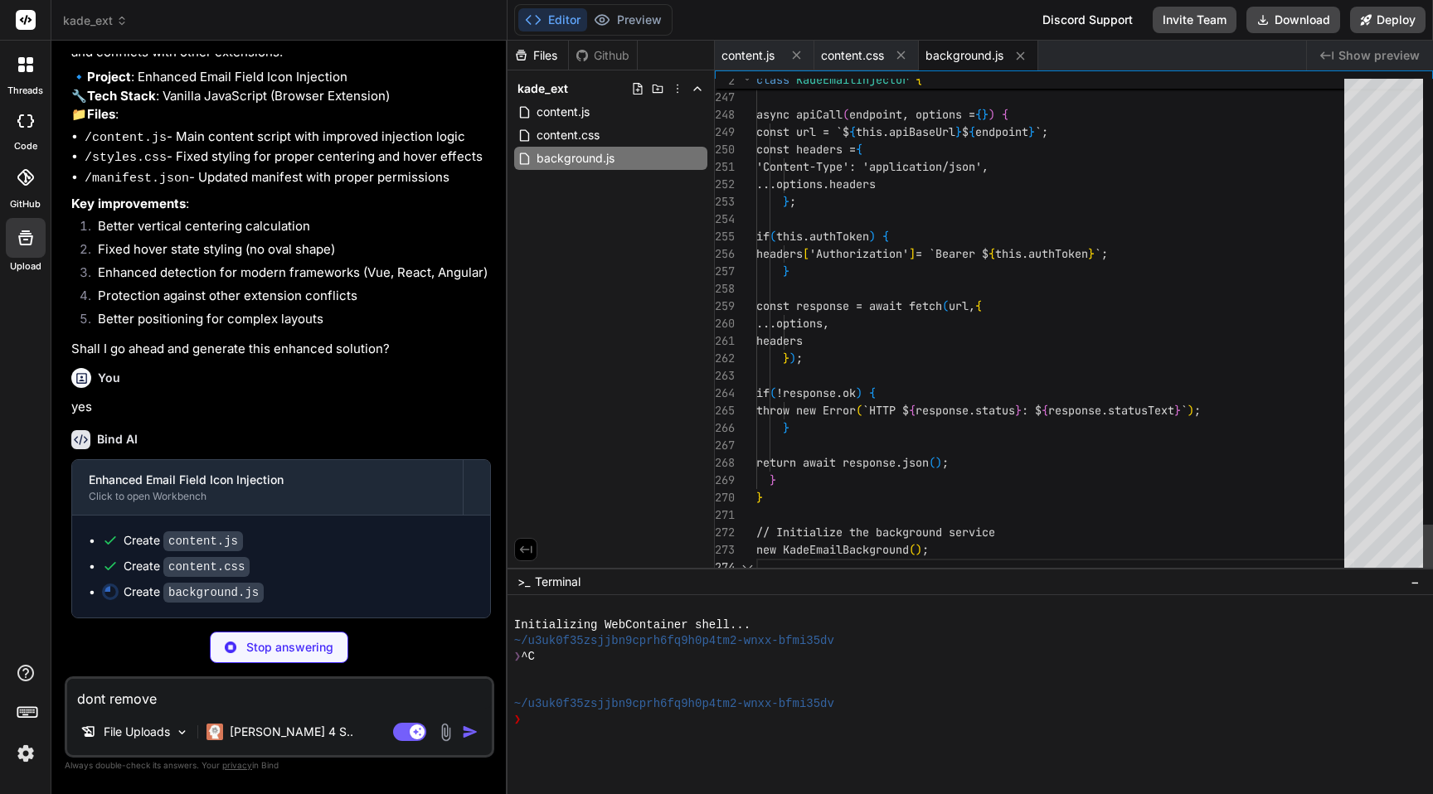
scroll to position [52, 0]
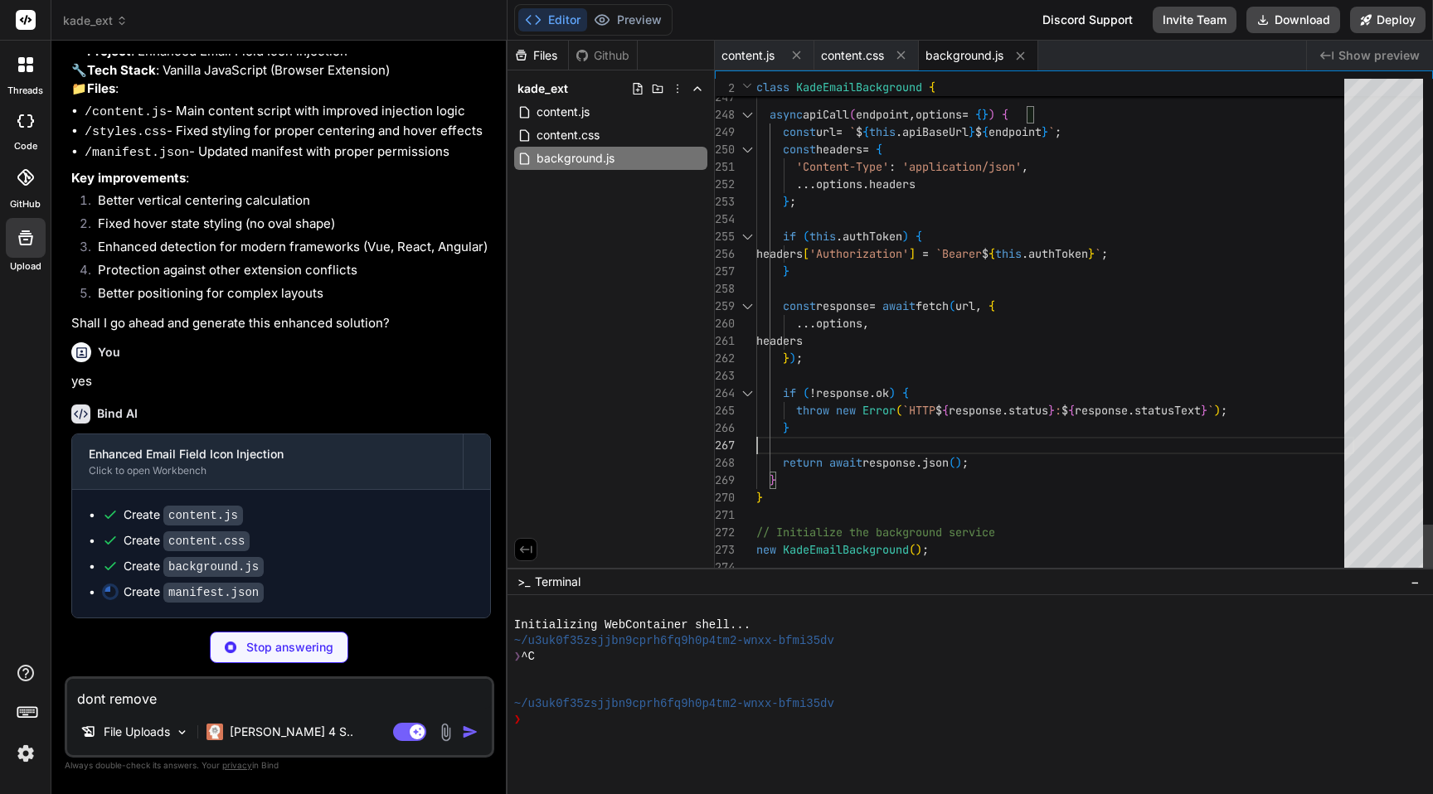
scroll to position [104, 0]
click at [563, 111] on span "content.js" at bounding box center [563, 112] width 56 height 20
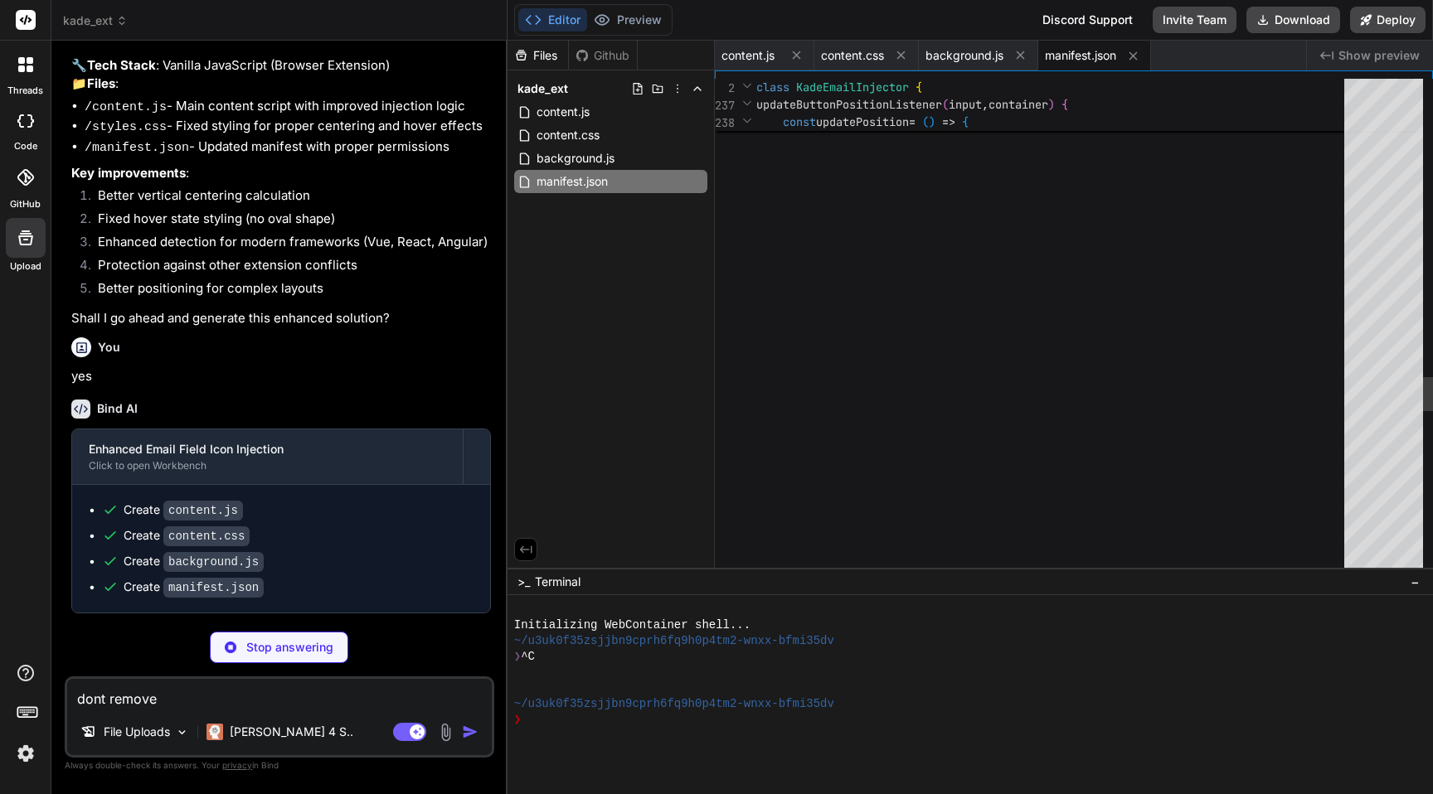
scroll to position [0, 0]
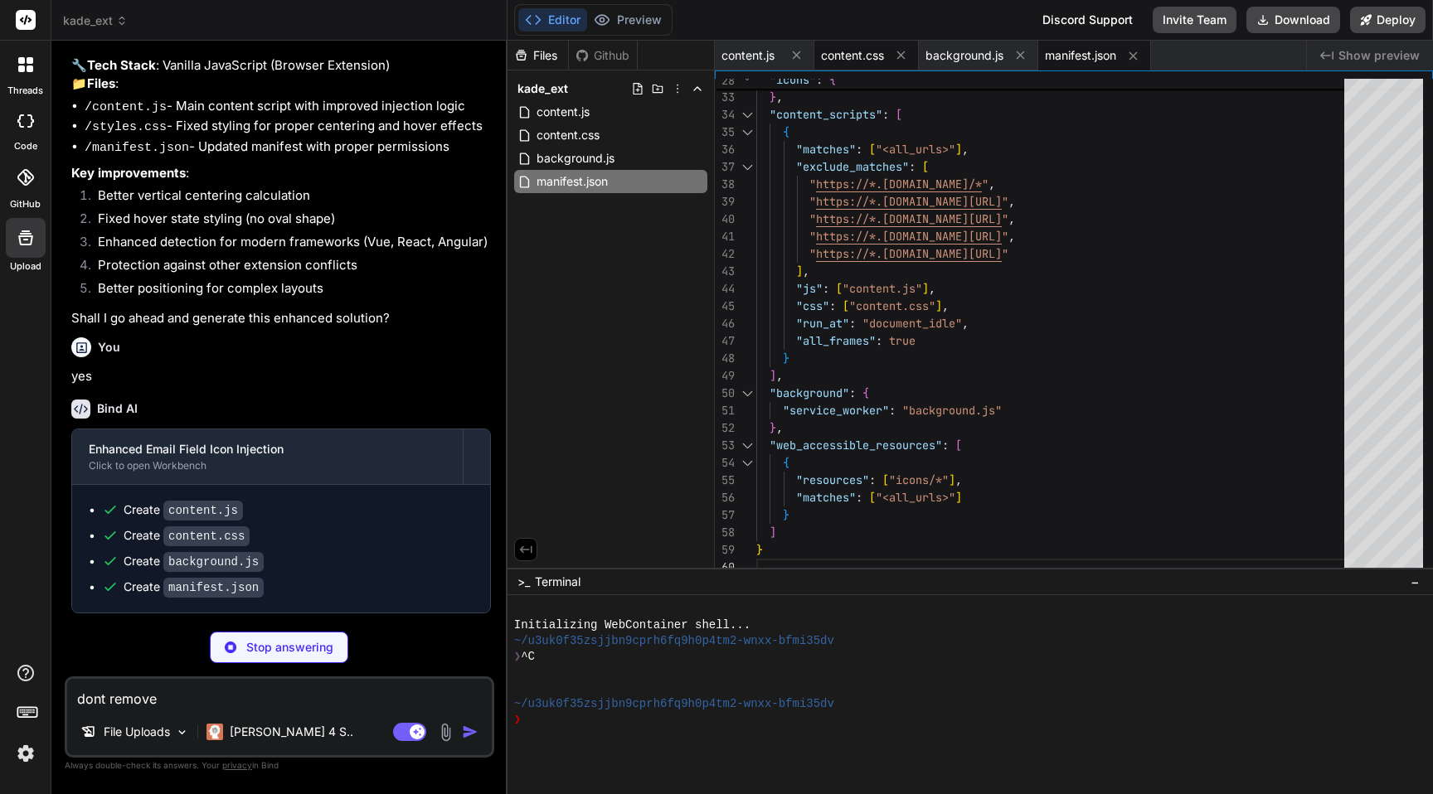
click at [847, 61] on span "content.css" at bounding box center [852, 55] width 63 height 17
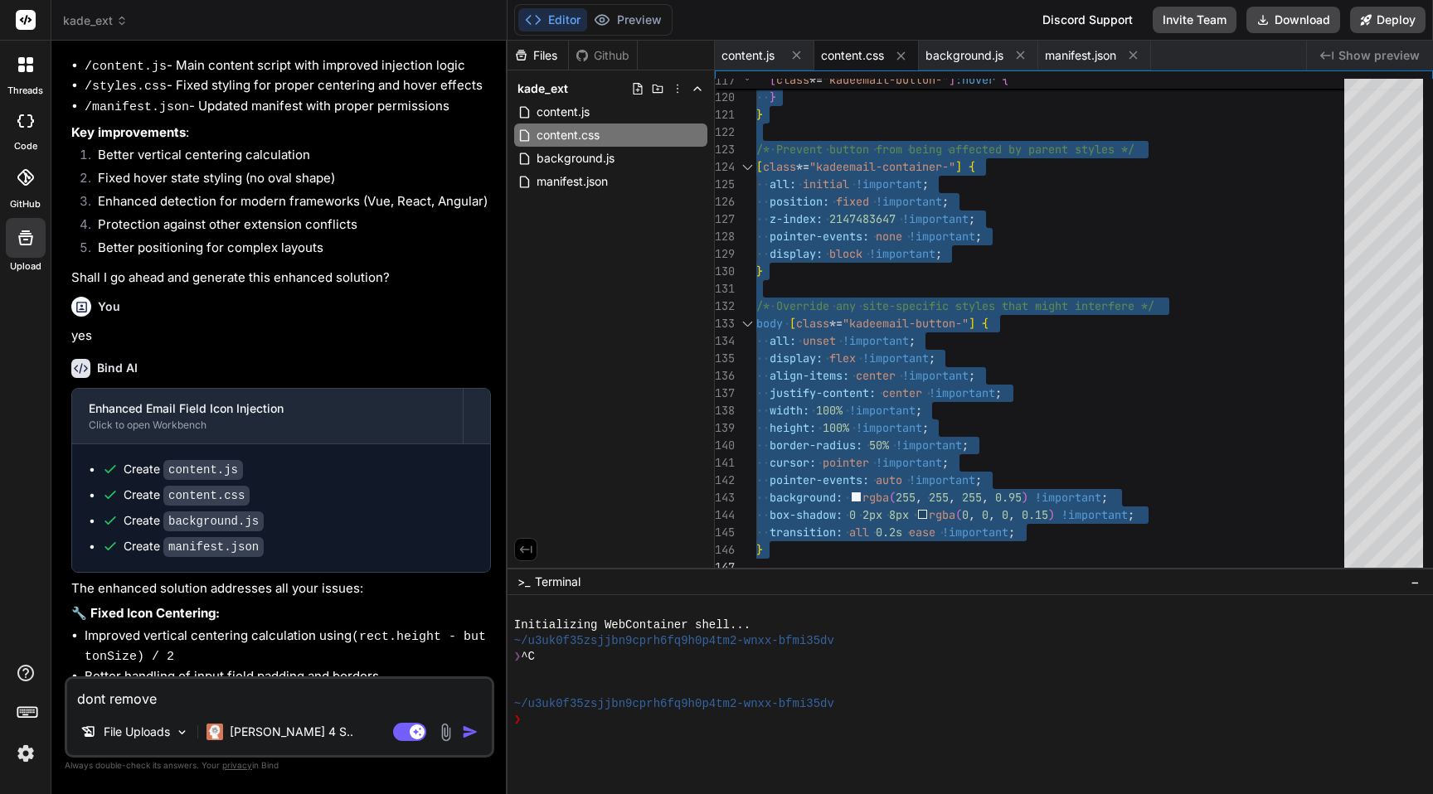
scroll to position [1584, 0]
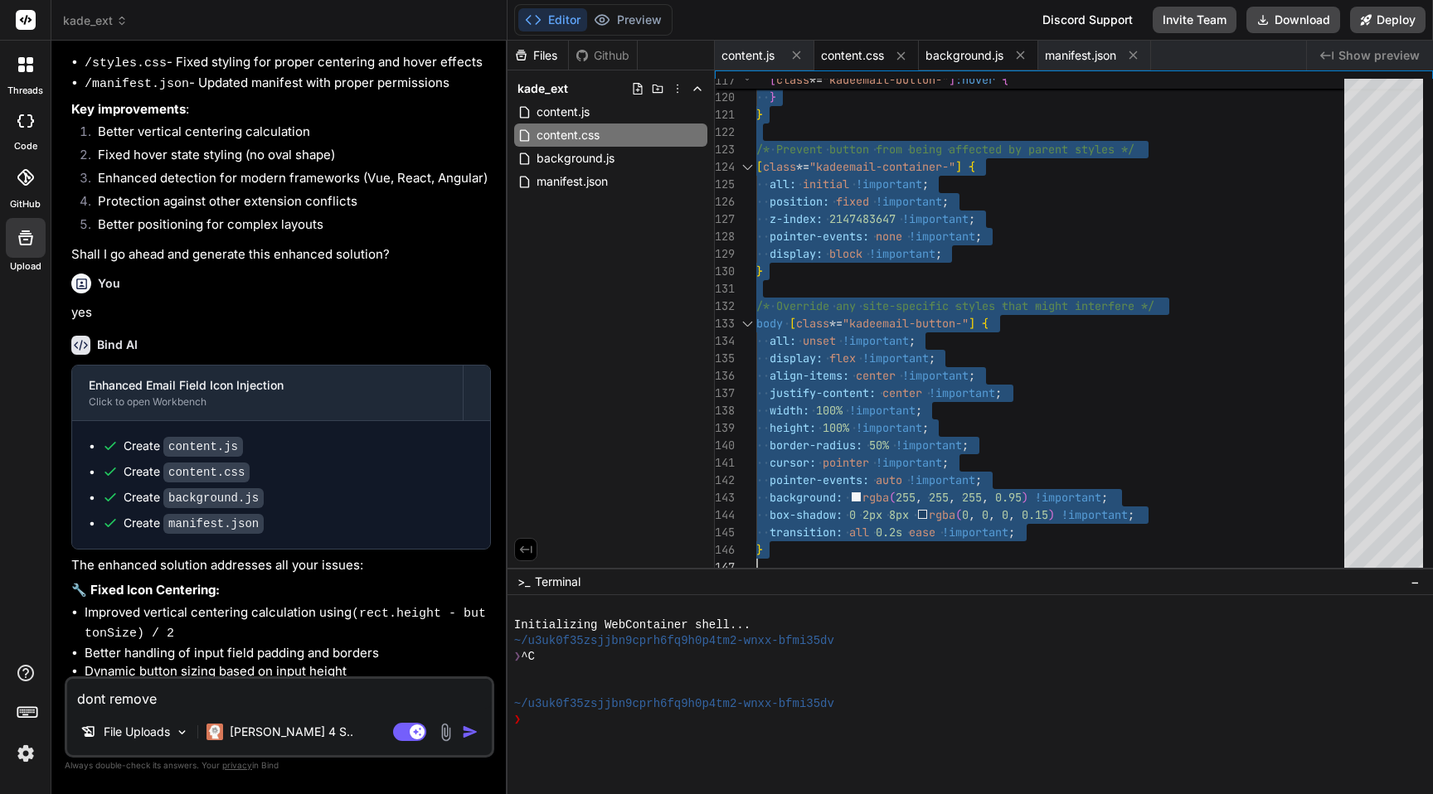
click at [954, 53] on span "background.js" at bounding box center [964, 55] width 78 height 17
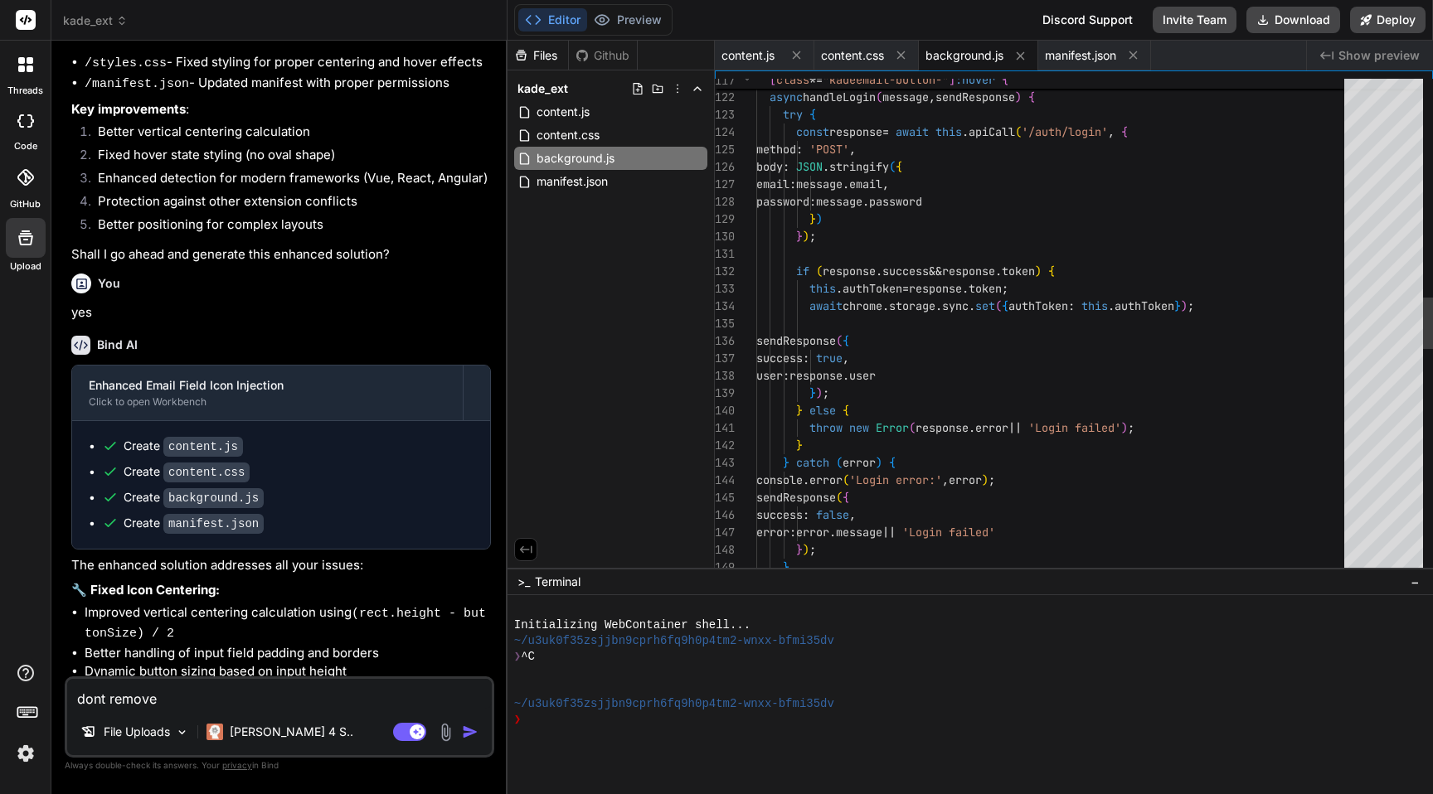
click at [936, 281] on div "async handleLogin ( message , sendResponse ) { try { const response = await thi…" at bounding box center [1055, 367] width 598 height 4771
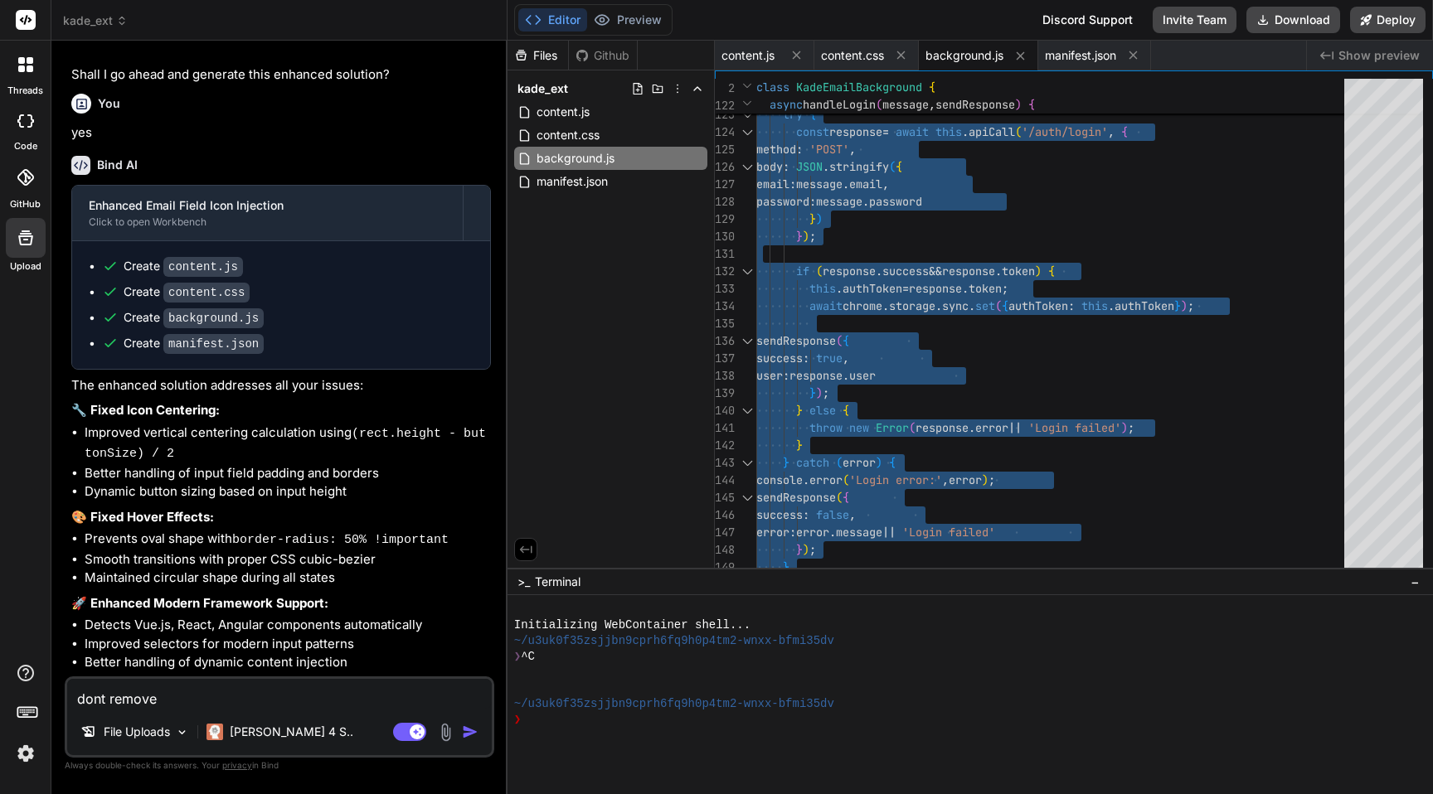
scroll to position [1825, 0]
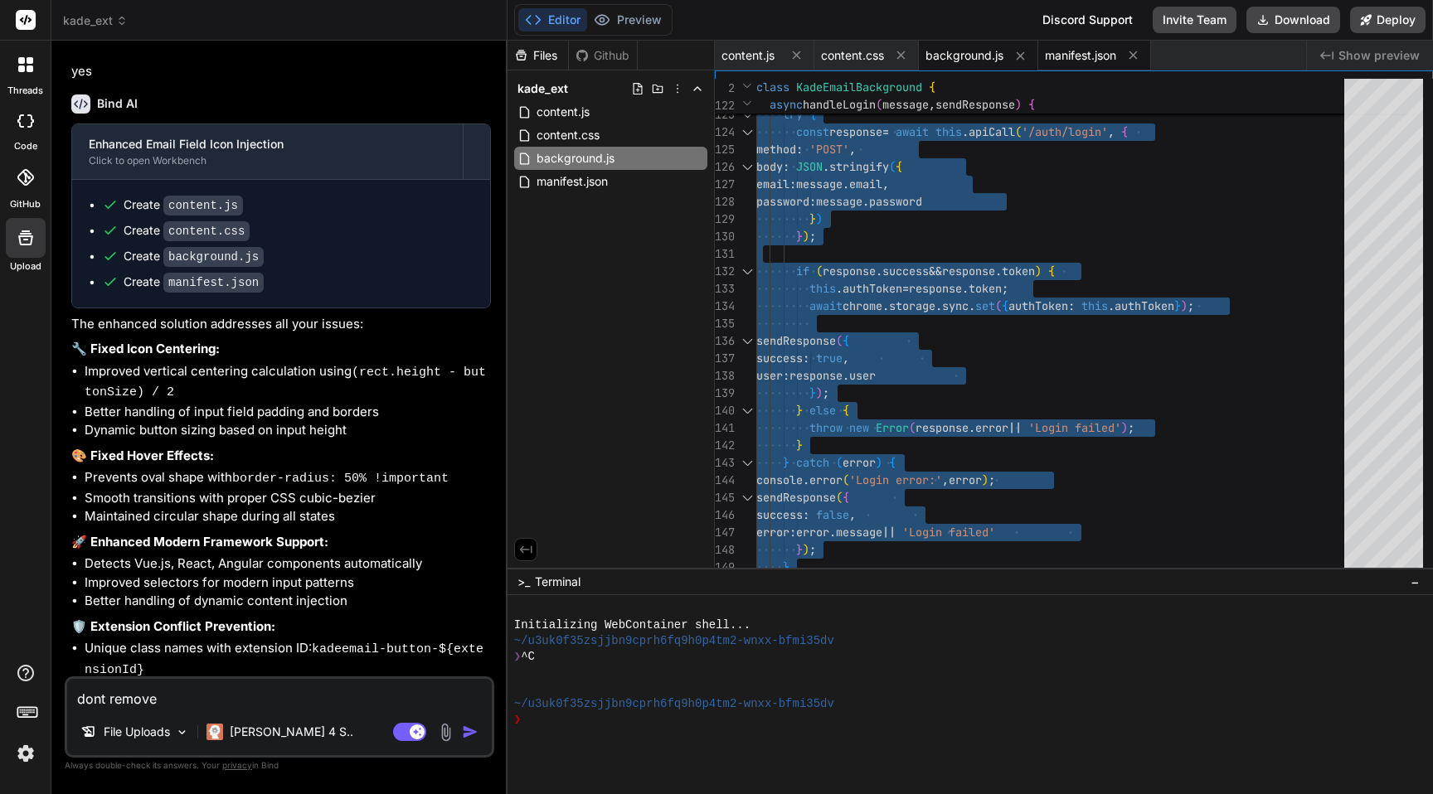
click at [1071, 56] on span "manifest.json" at bounding box center [1080, 55] width 71 height 17
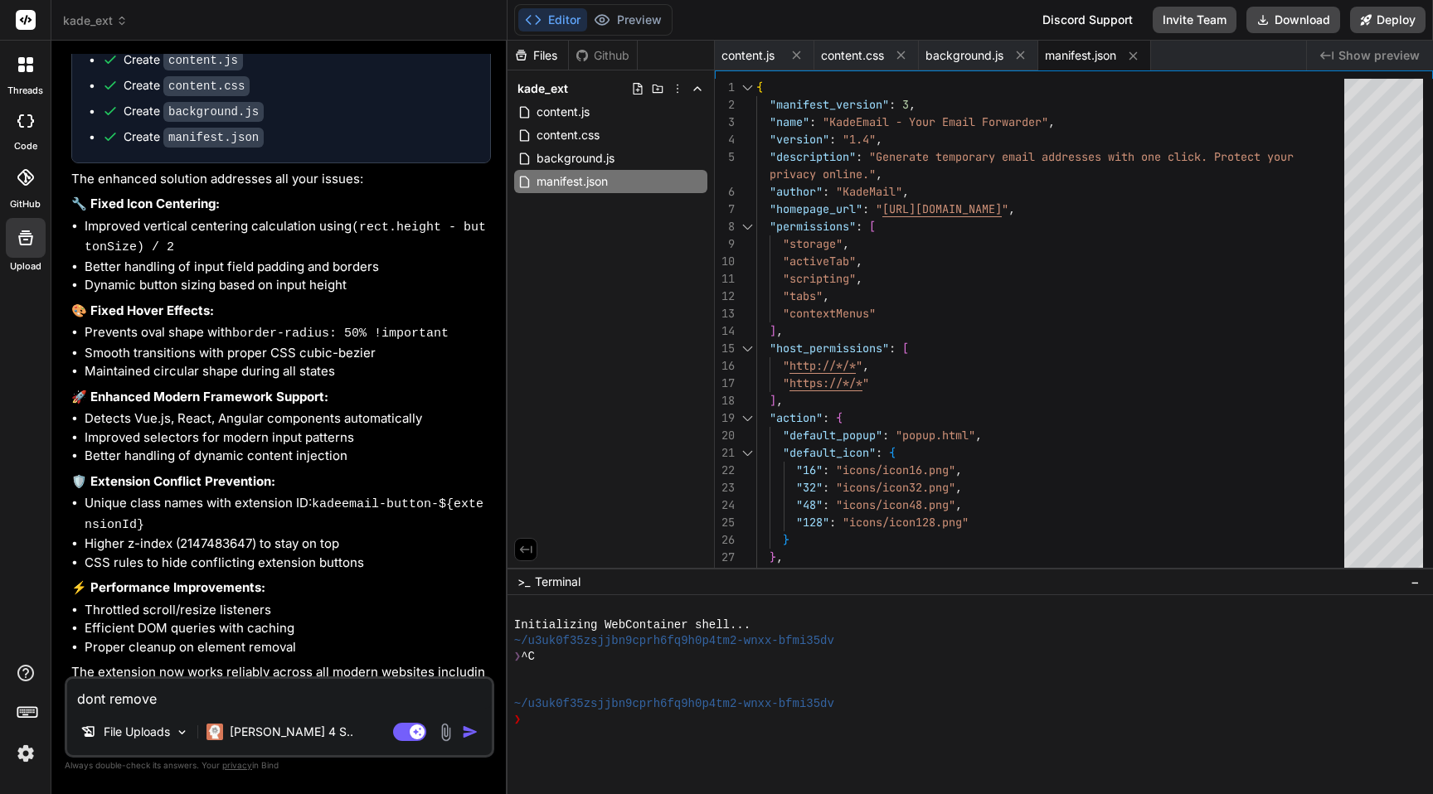
scroll to position [2038, 0]
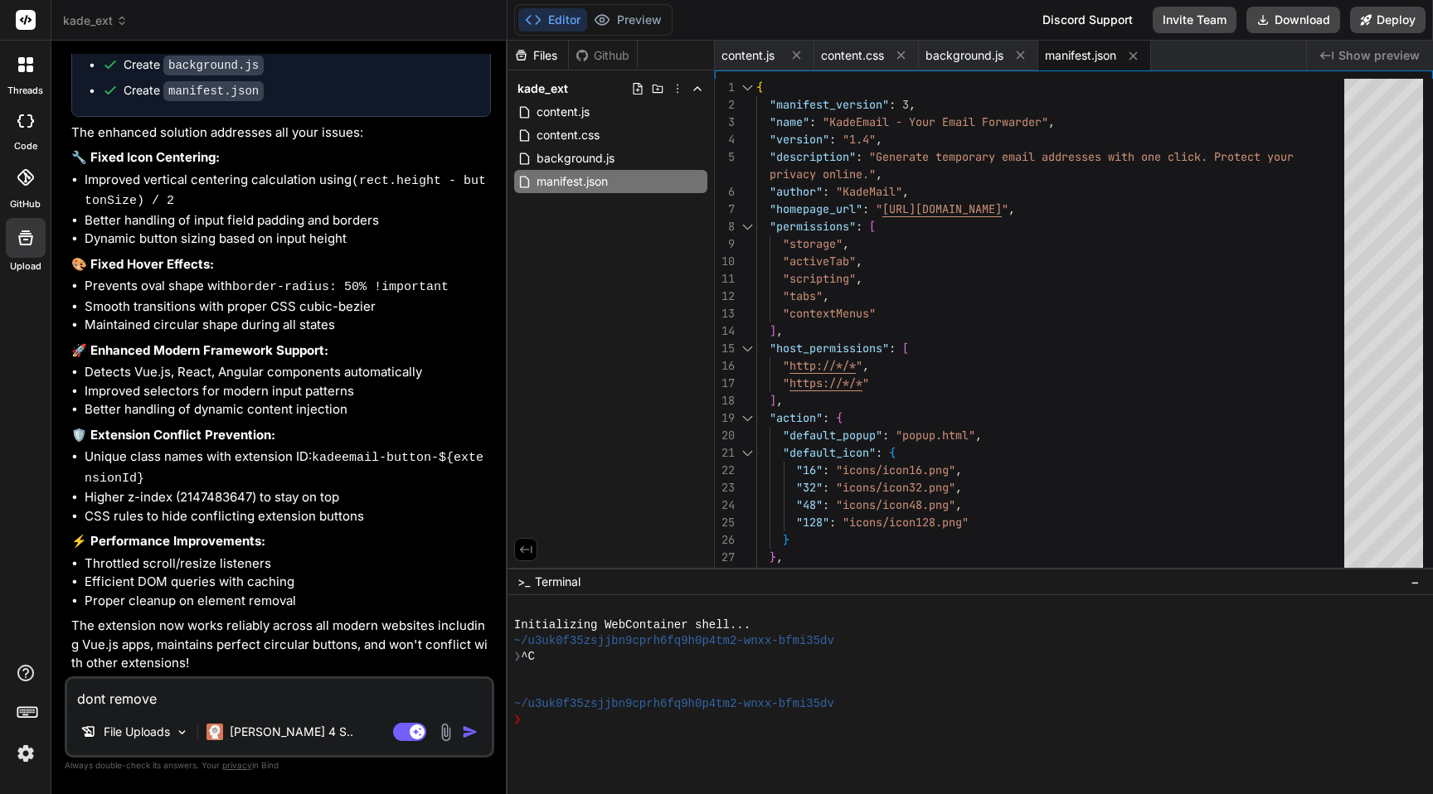
click at [168, 702] on textarea "dont remove" at bounding box center [279, 694] width 425 height 30
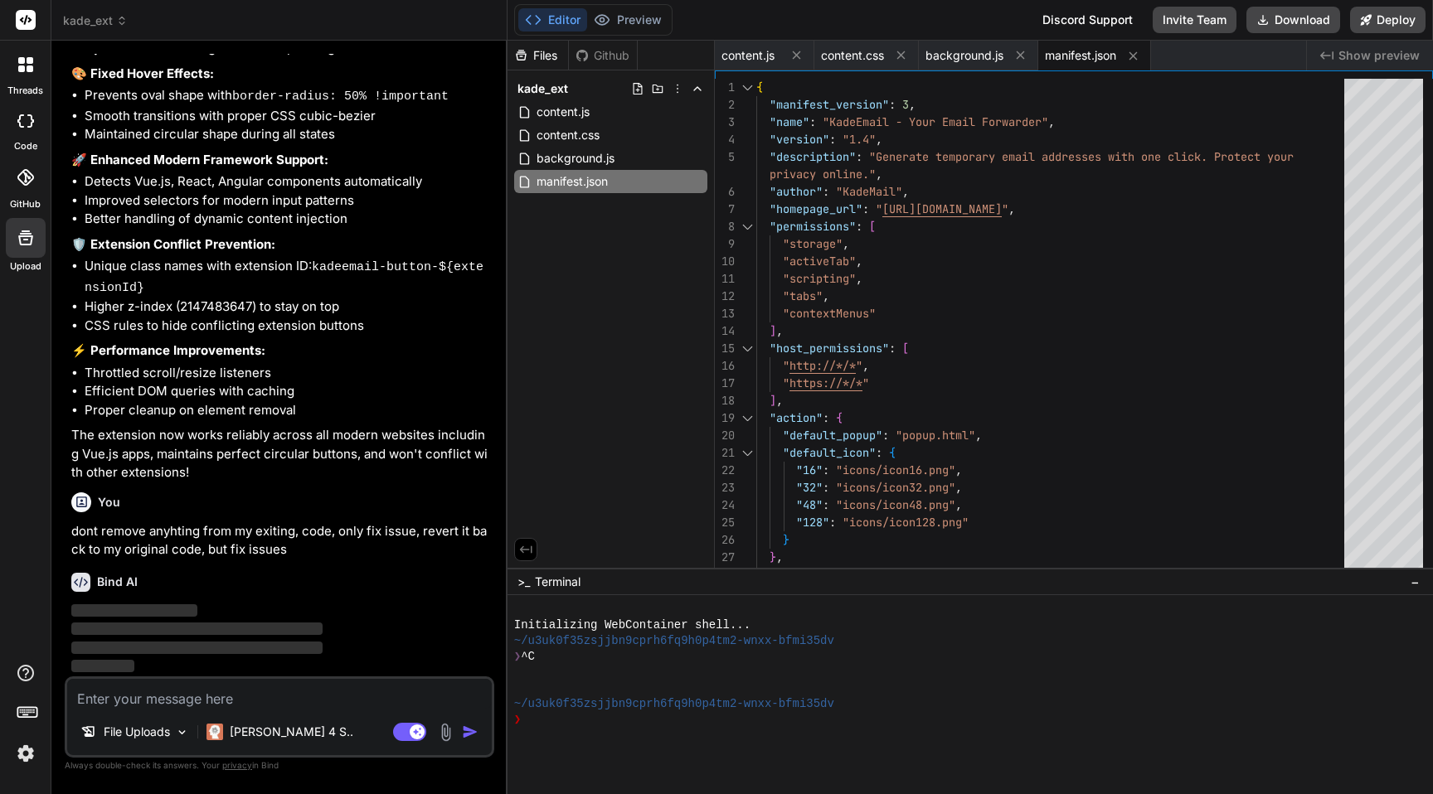
scroll to position [2229, 0]
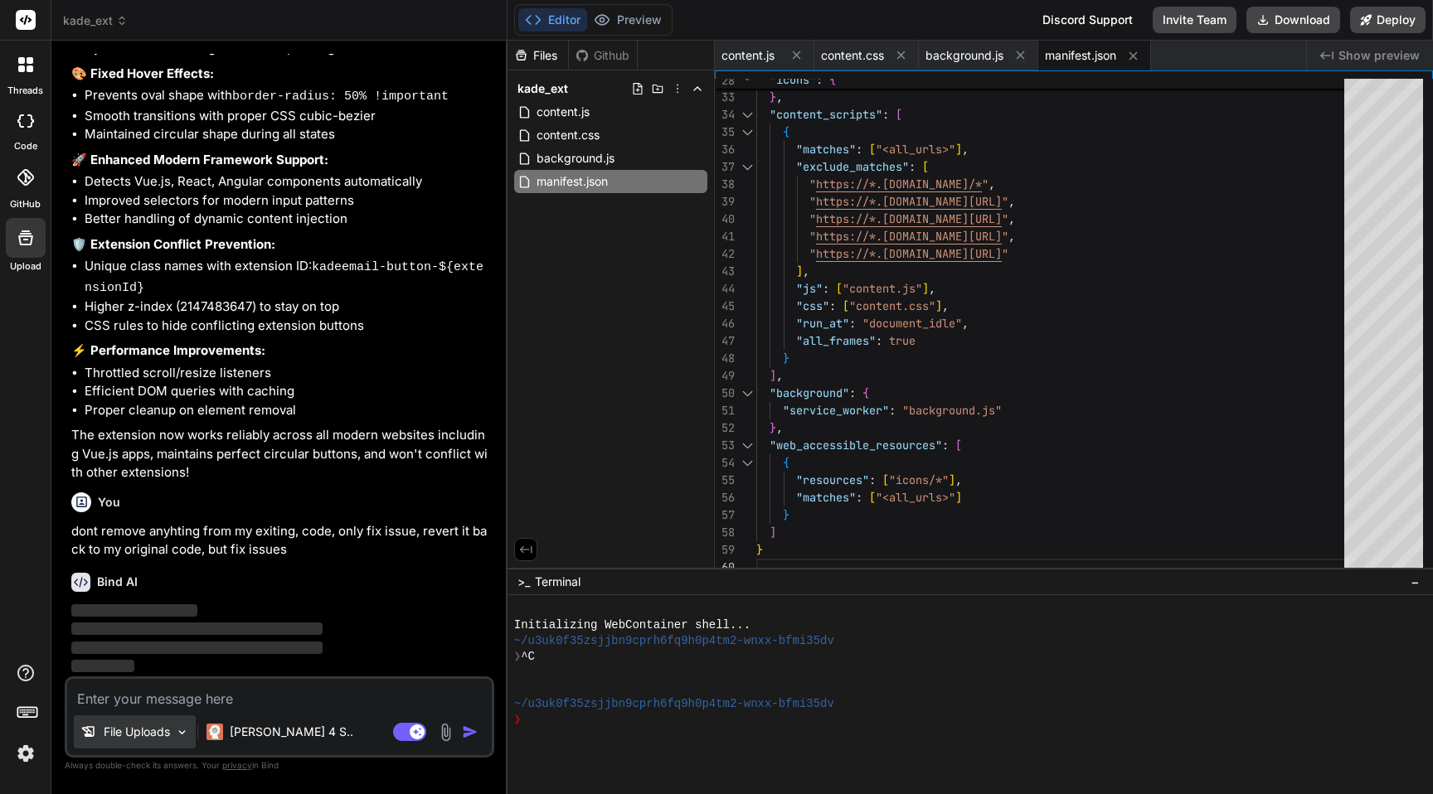
click at [159, 723] on div "File Uploads" at bounding box center [135, 732] width 122 height 33
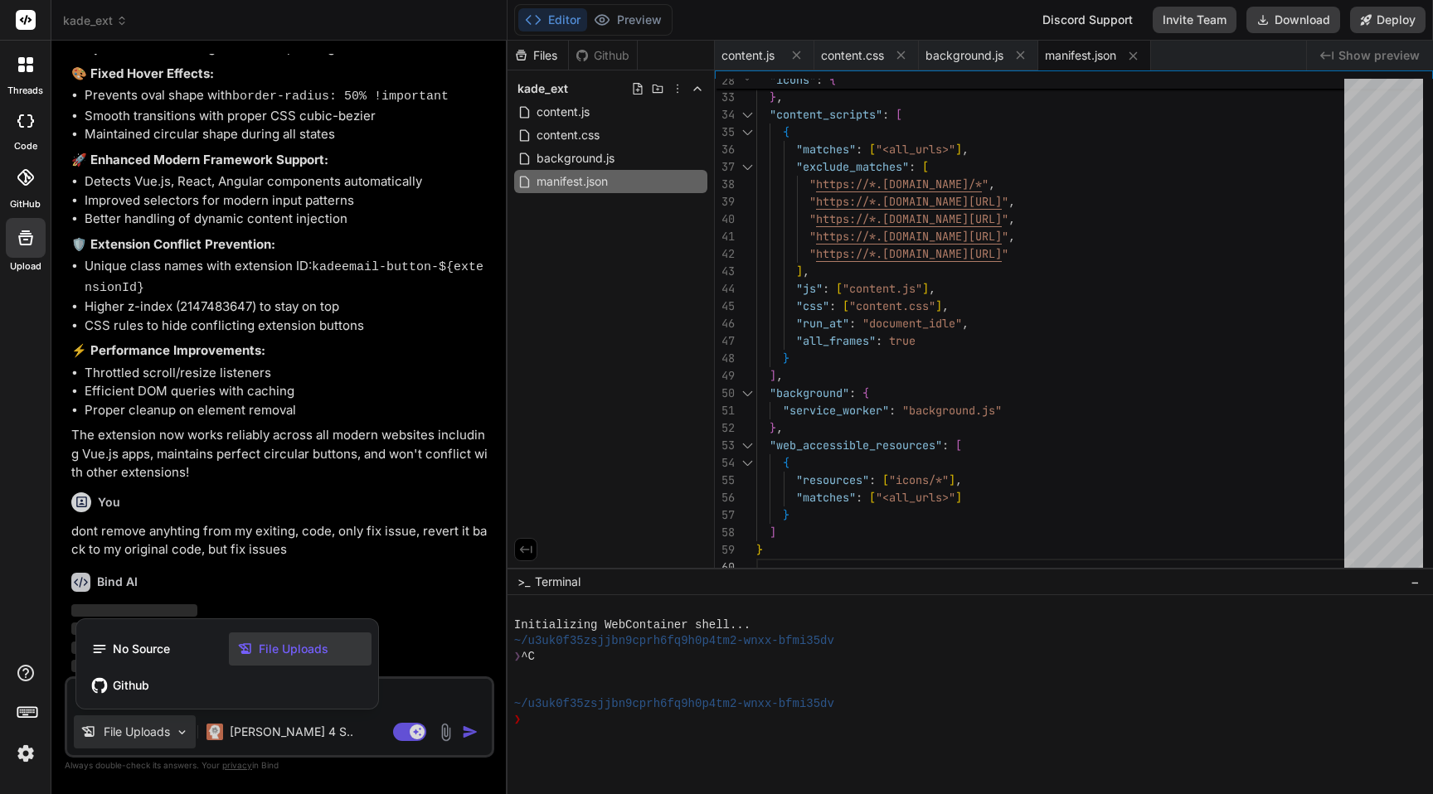
click at [279, 415] on div at bounding box center [716, 397] width 1433 height 794
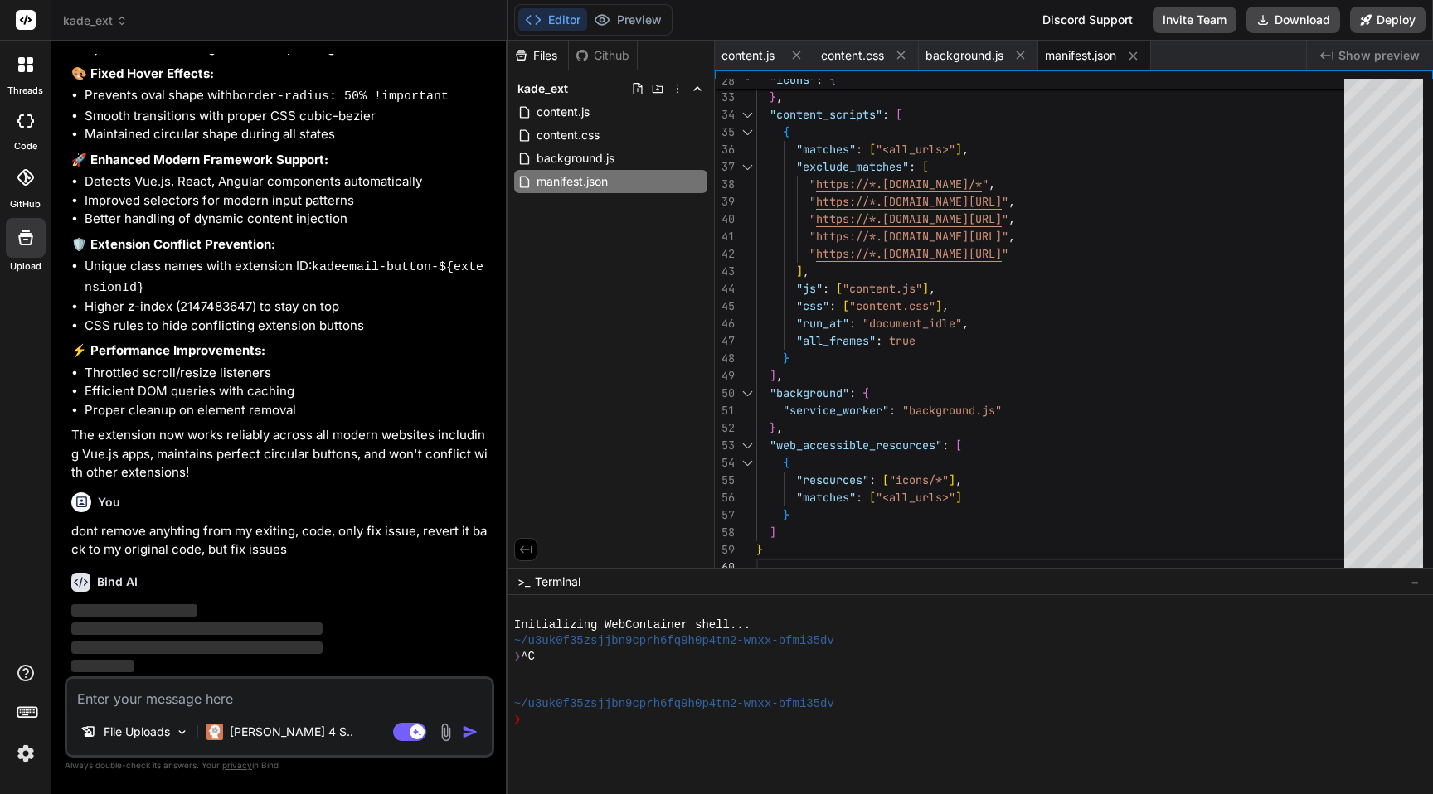
click at [108, 15] on span "kade_ext" at bounding box center [95, 20] width 65 height 17
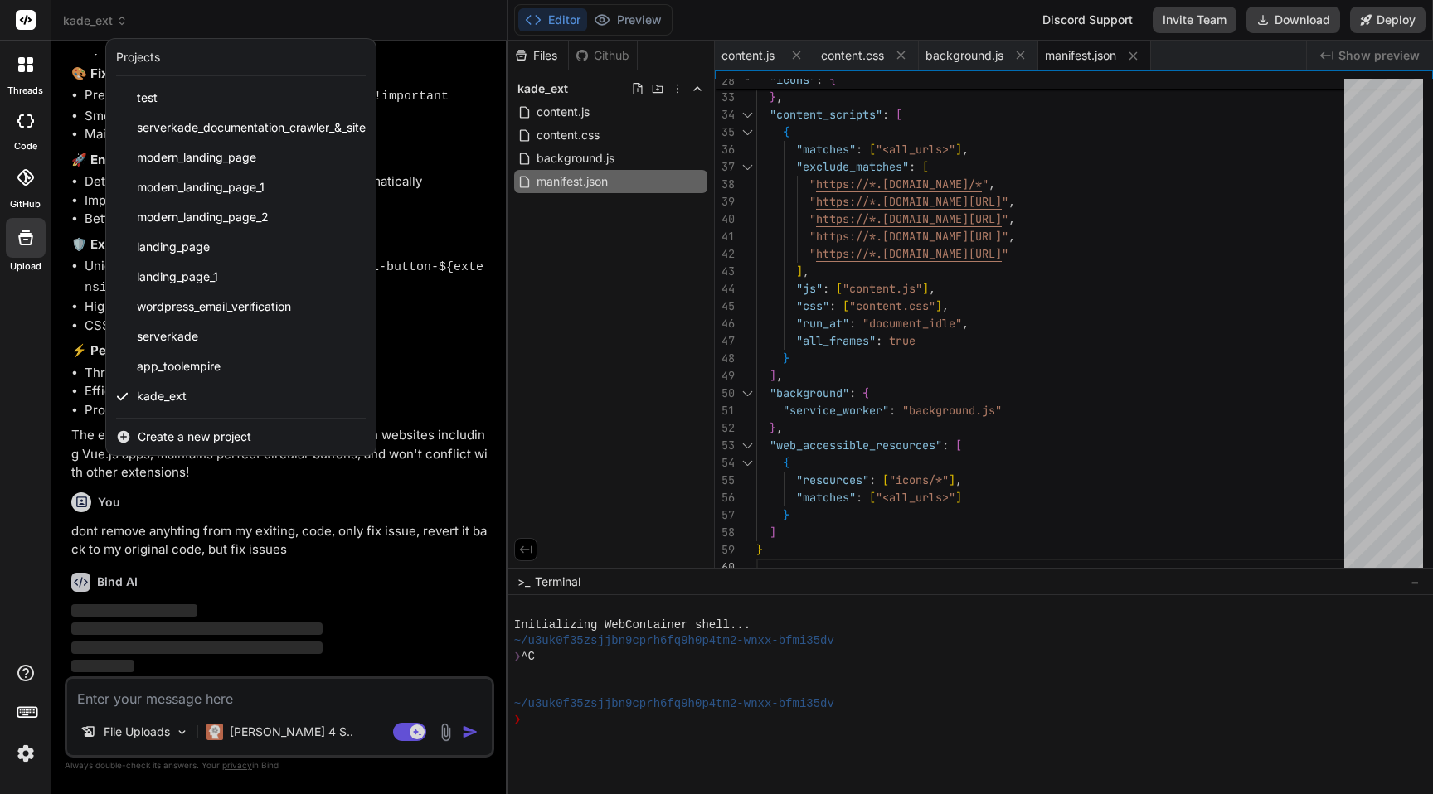
click at [443, 434] on div at bounding box center [716, 397] width 1433 height 794
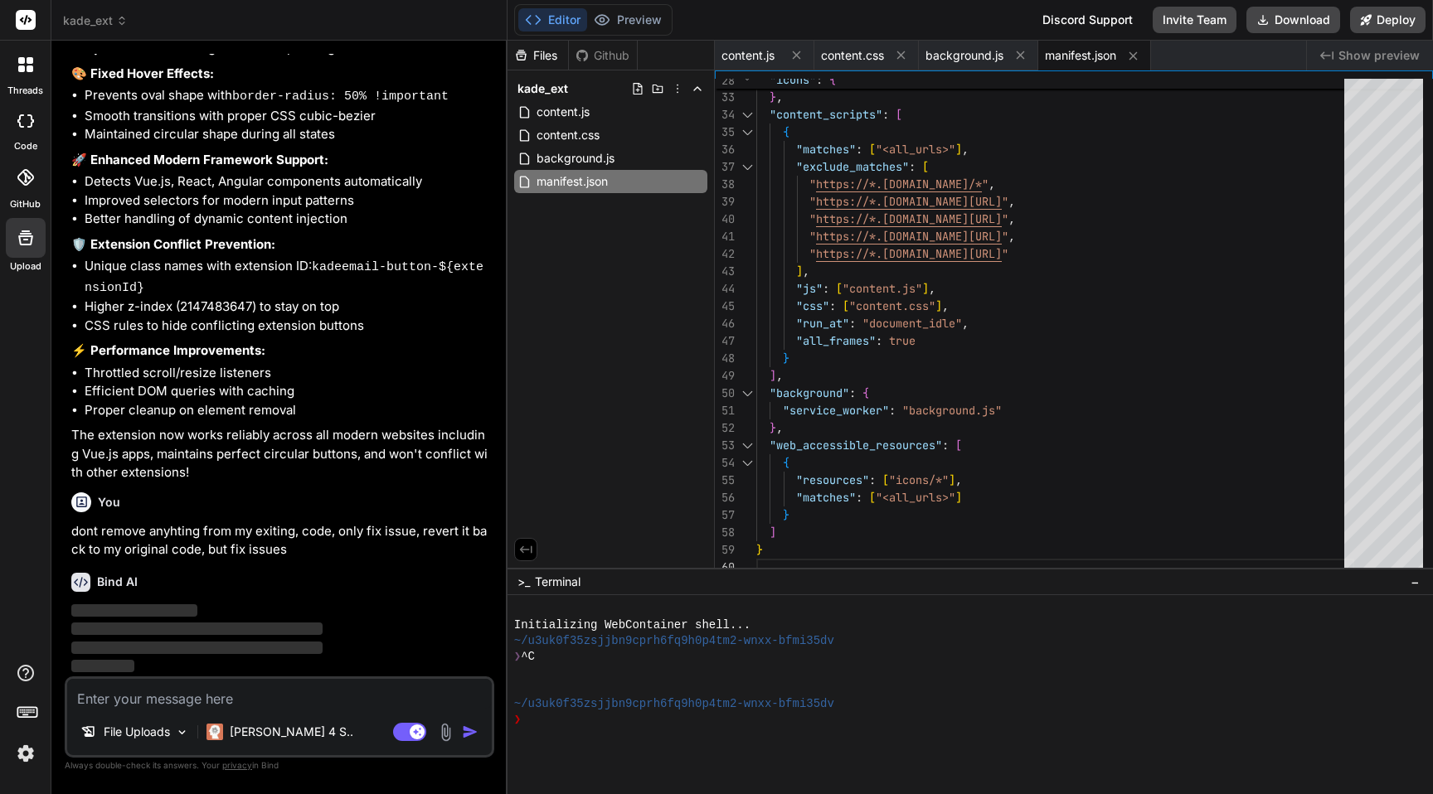
click at [24, 67] on icon at bounding box center [21, 69] width 7 height 7
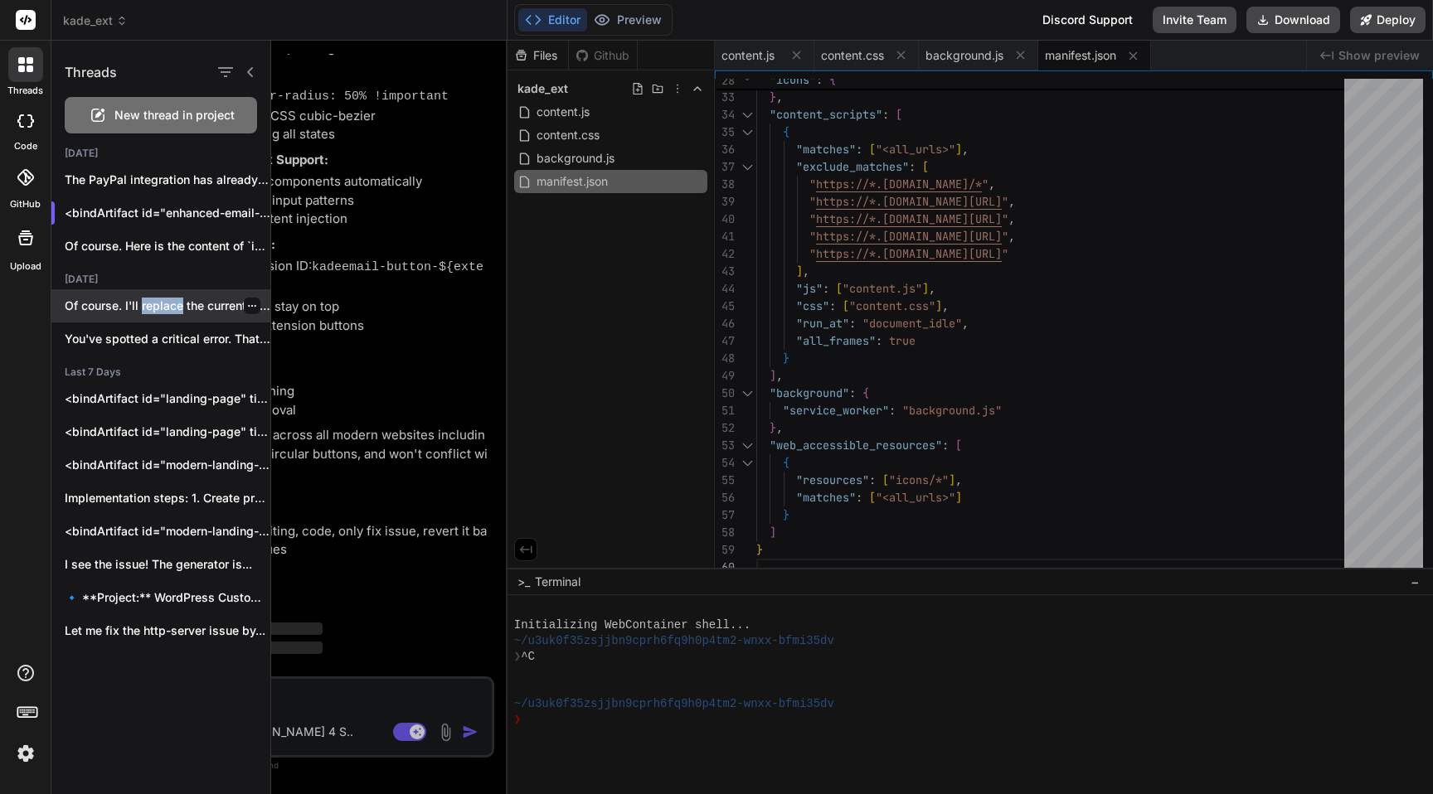
click at [247, 303] on icon "button" at bounding box center [252, 306] width 10 height 10
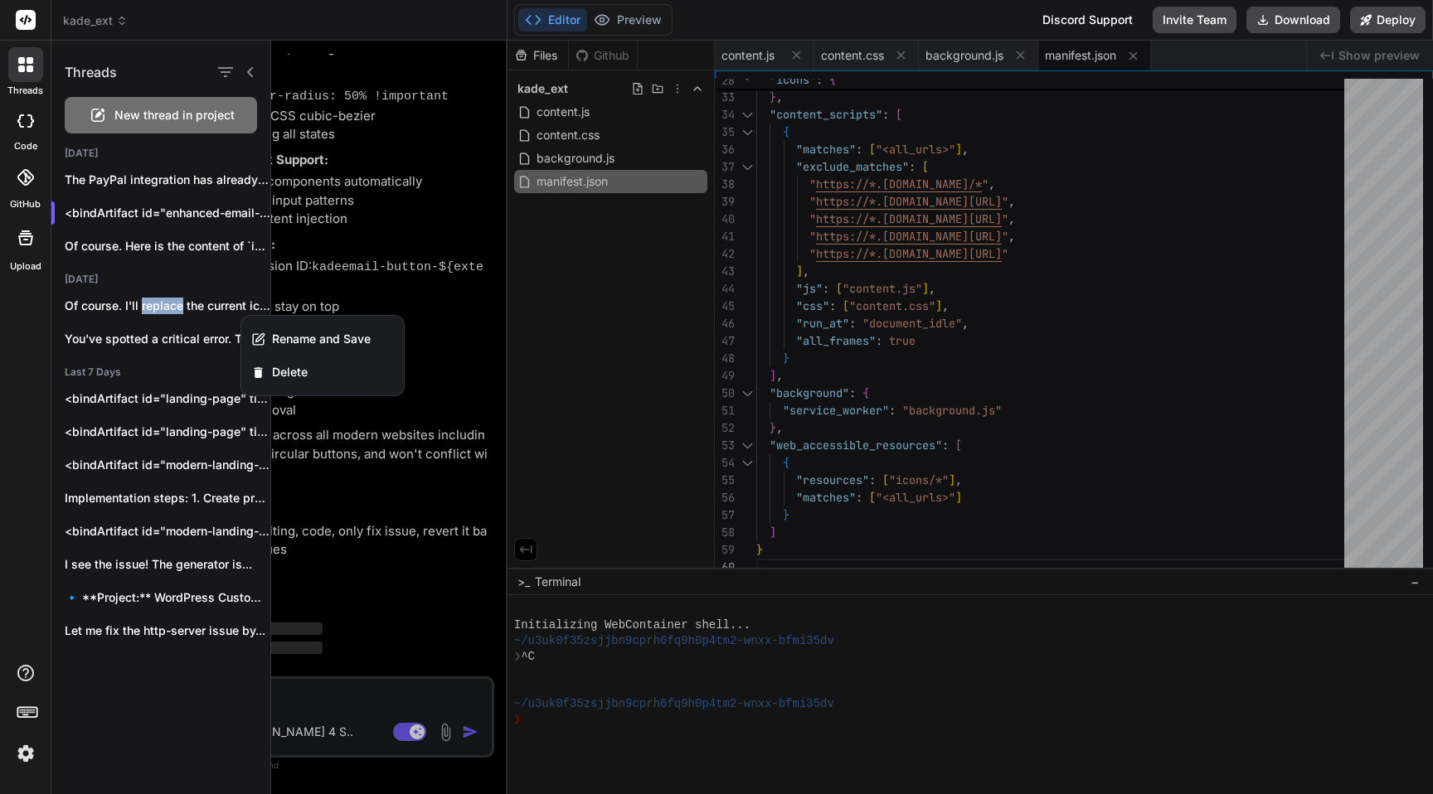
click at [0, 421] on div "threads code GitHub Upload" at bounding box center [25, 397] width 51 height 794
click at [28, 49] on div at bounding box center [25, 64] width 35 height 35
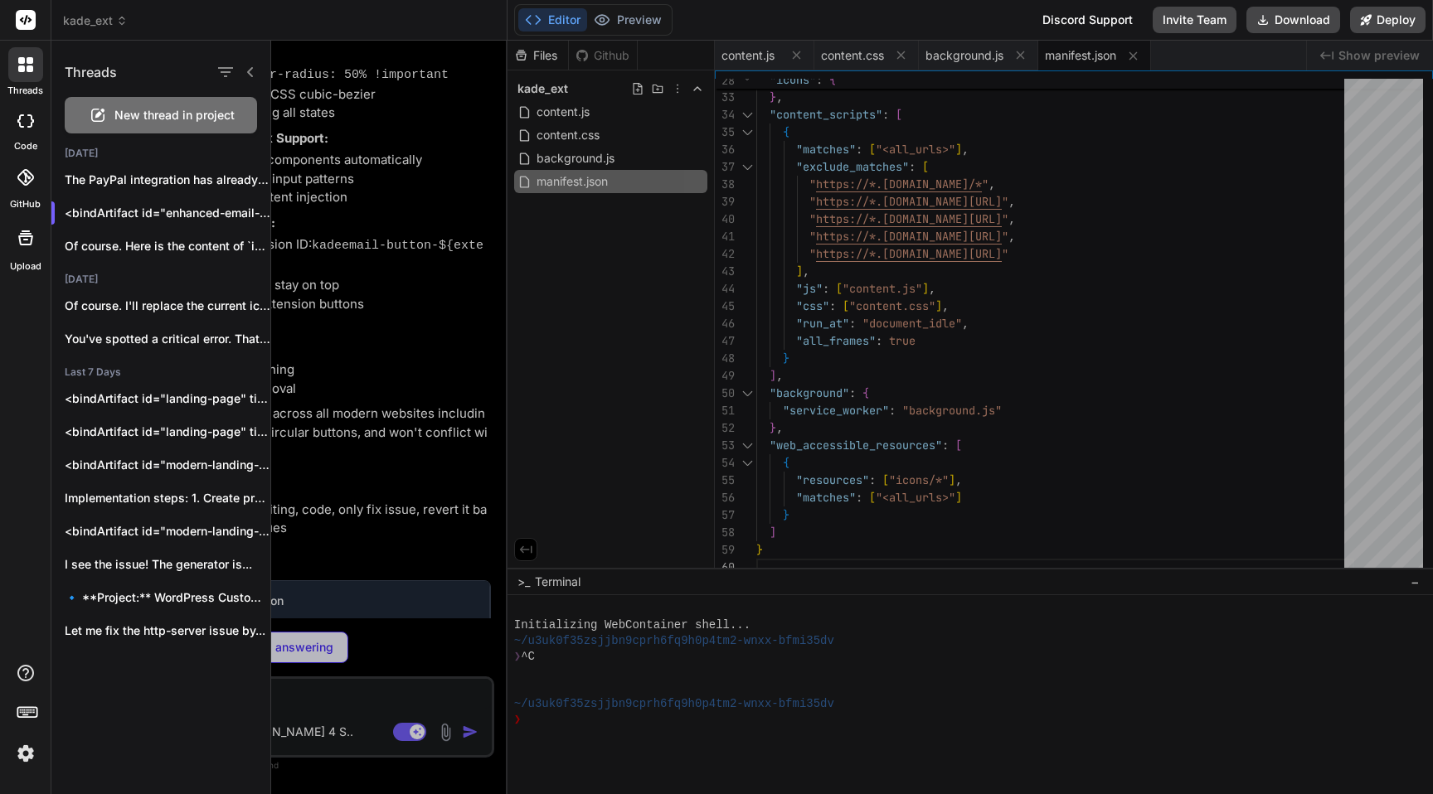
click at [371, 400] on div at bounding box center [852, 418] width 1162 height 754
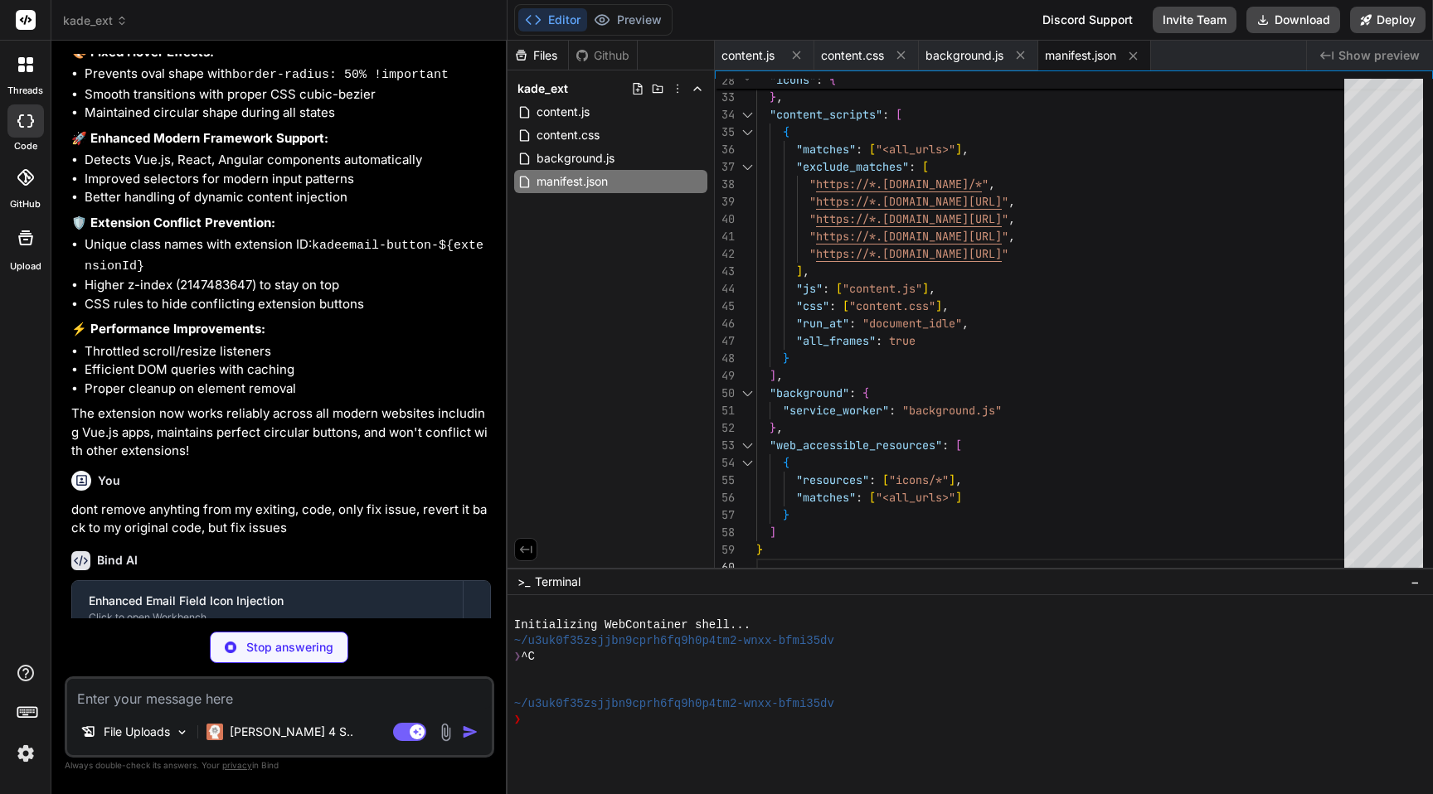
scroll to position [2320, 0]
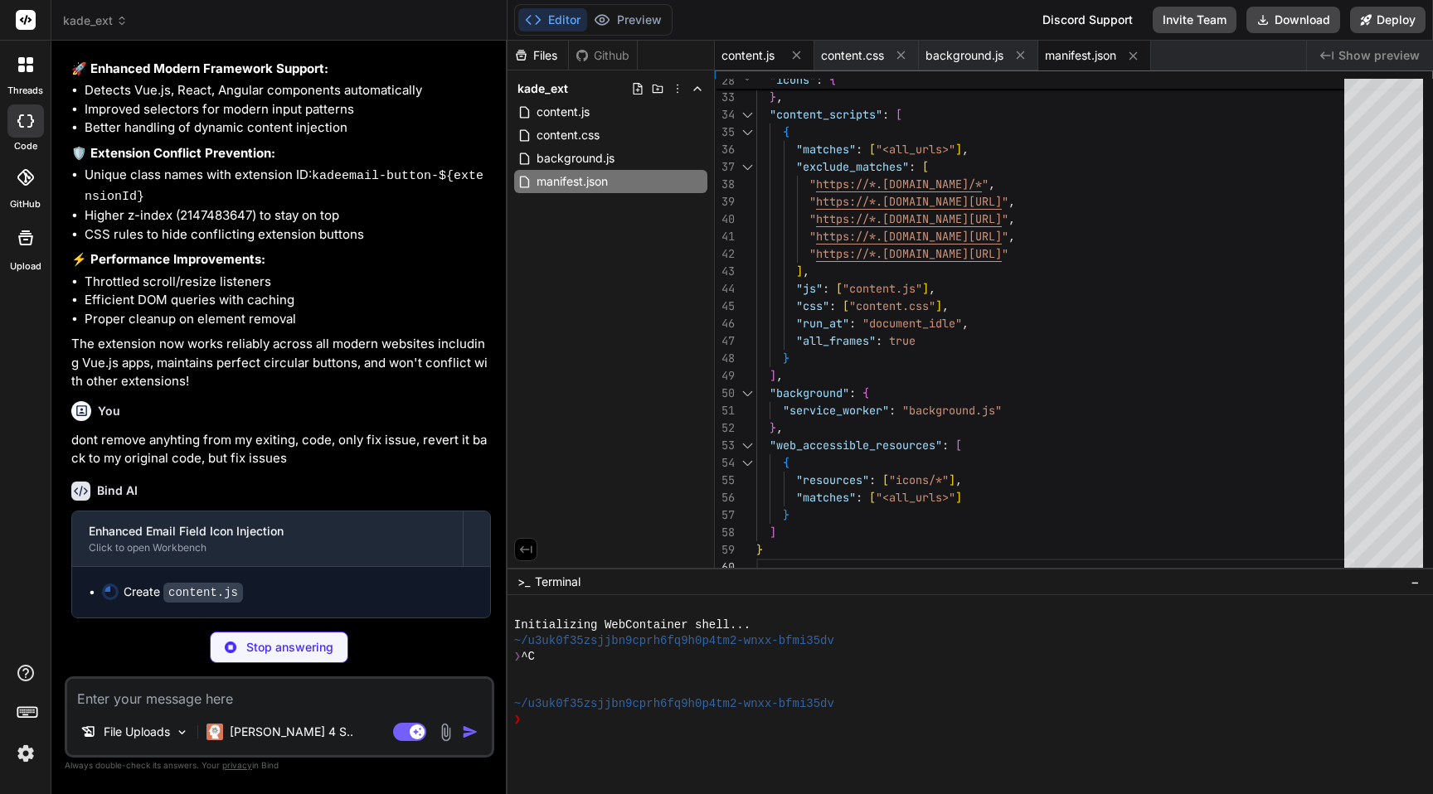
click at [743, 58] on span "content.js" at bounding box center [747, 55] width 53 height 17
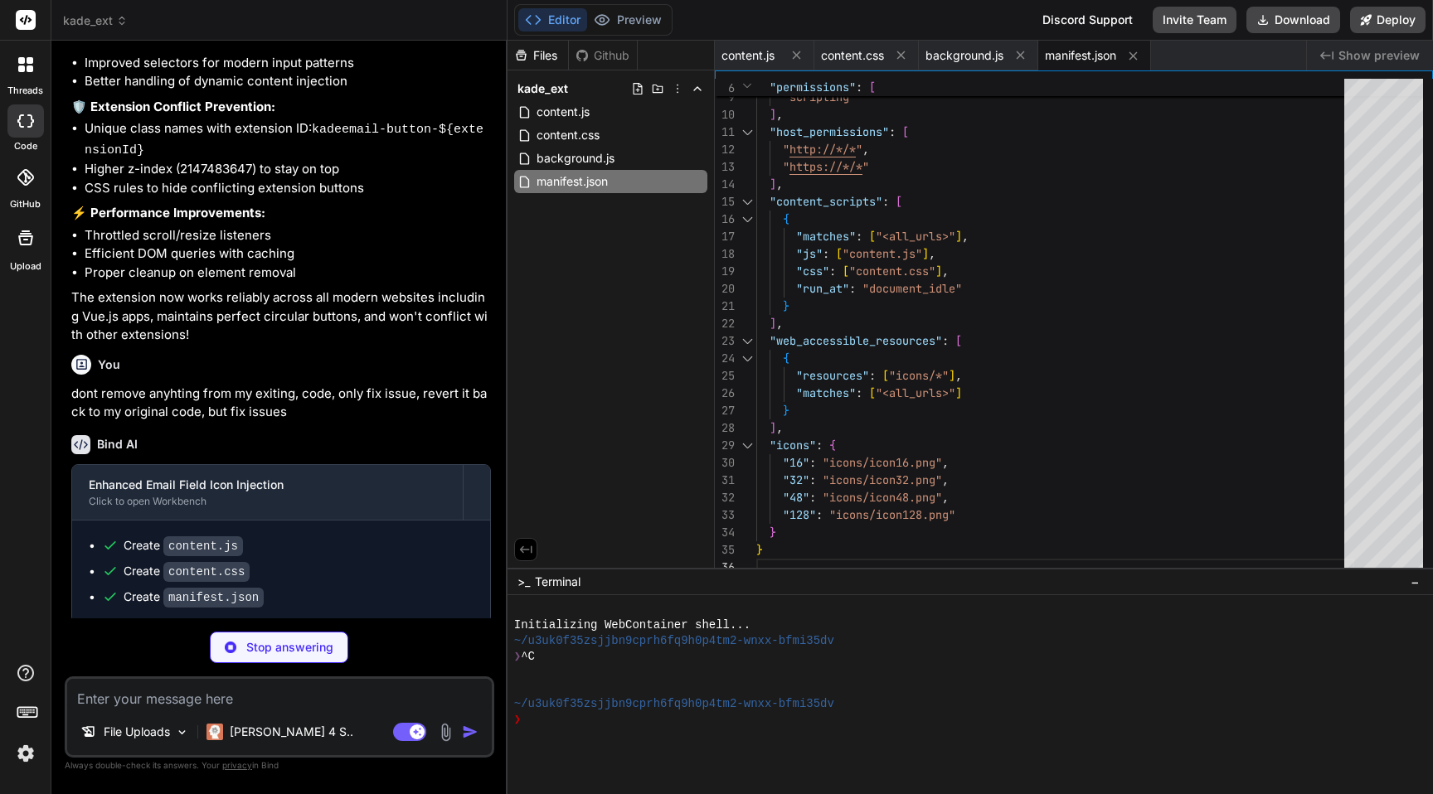
scroll to position [2443, 0]
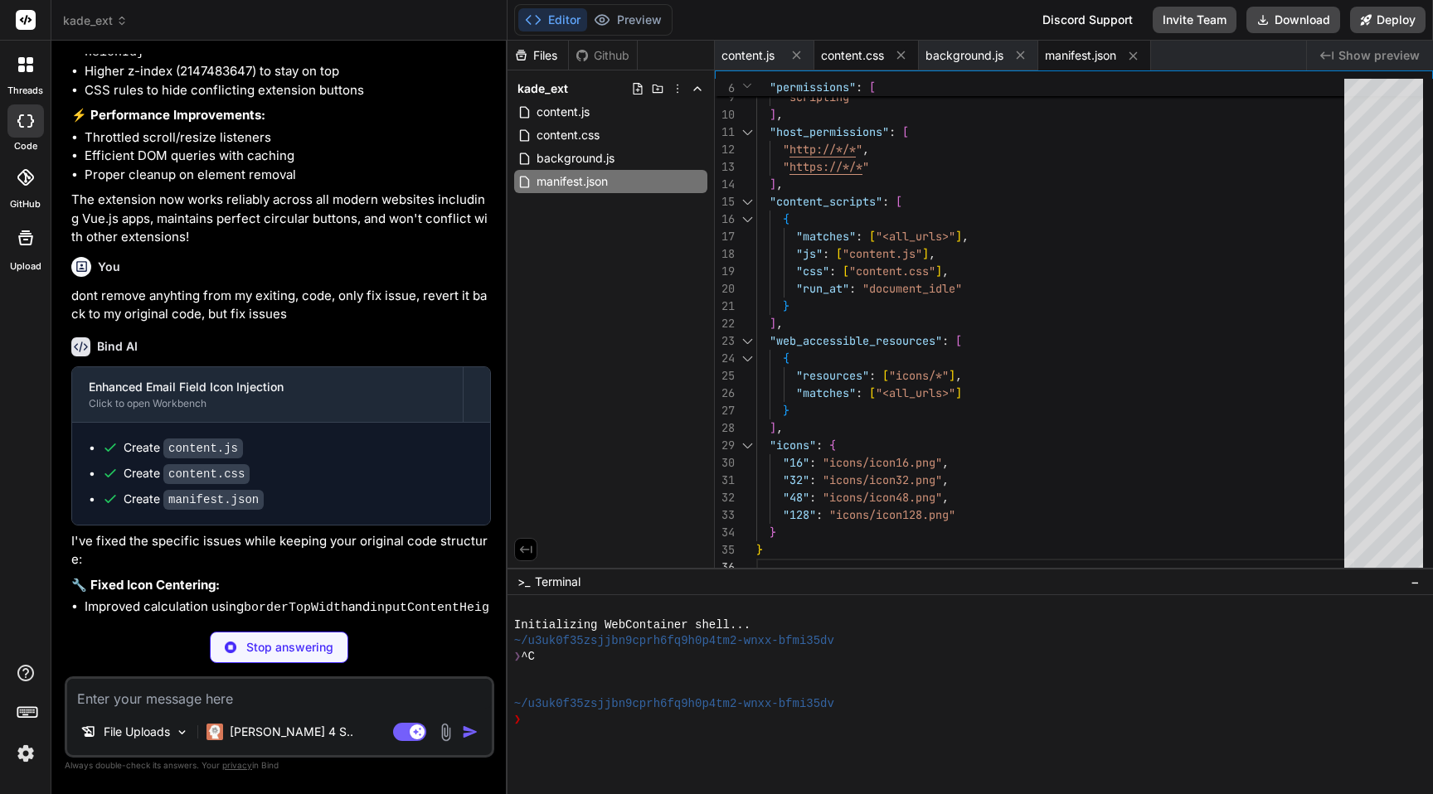
click at [853, 58] on span "content.css" at bounding box center [852, 55] width 63 height 17
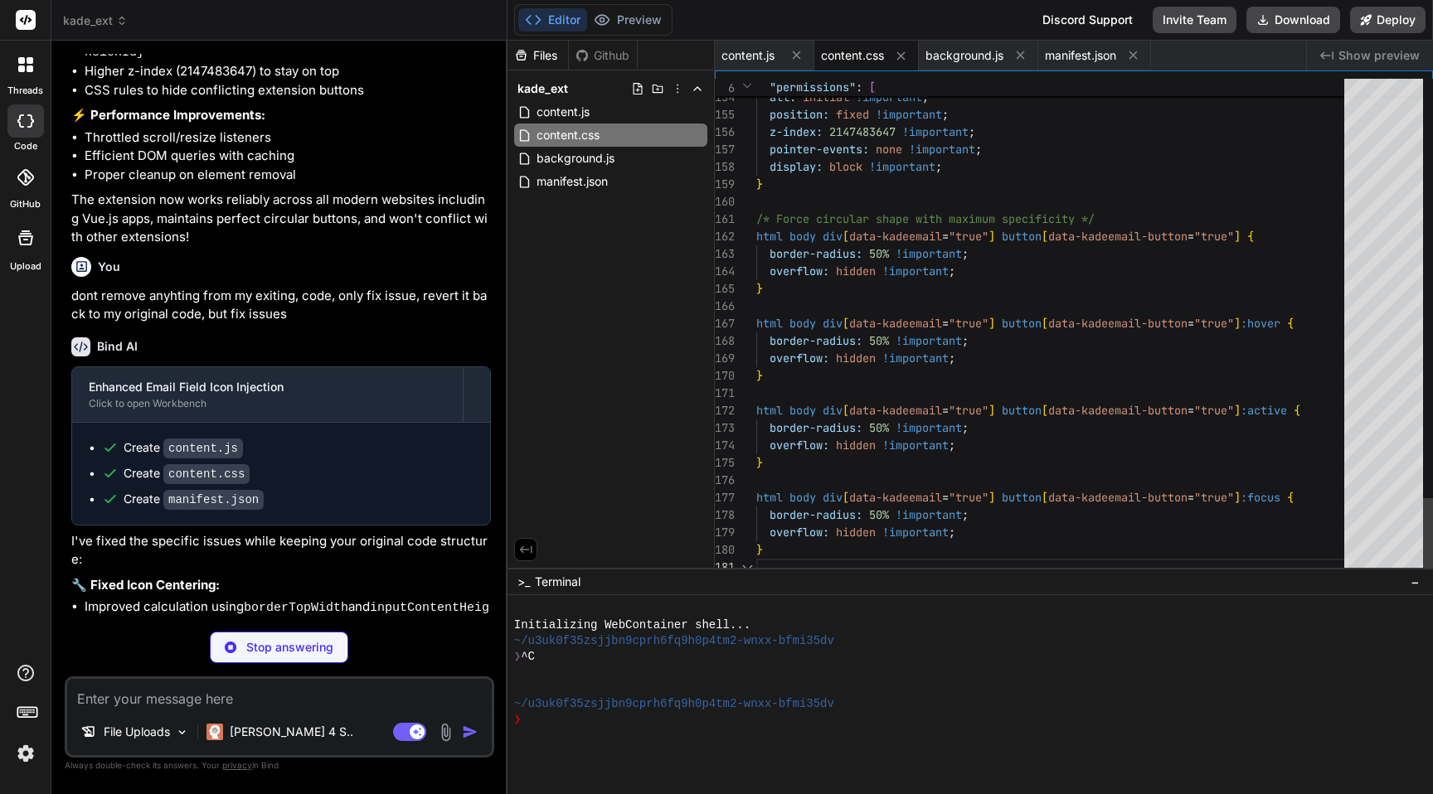
scroll to position [0, 0]
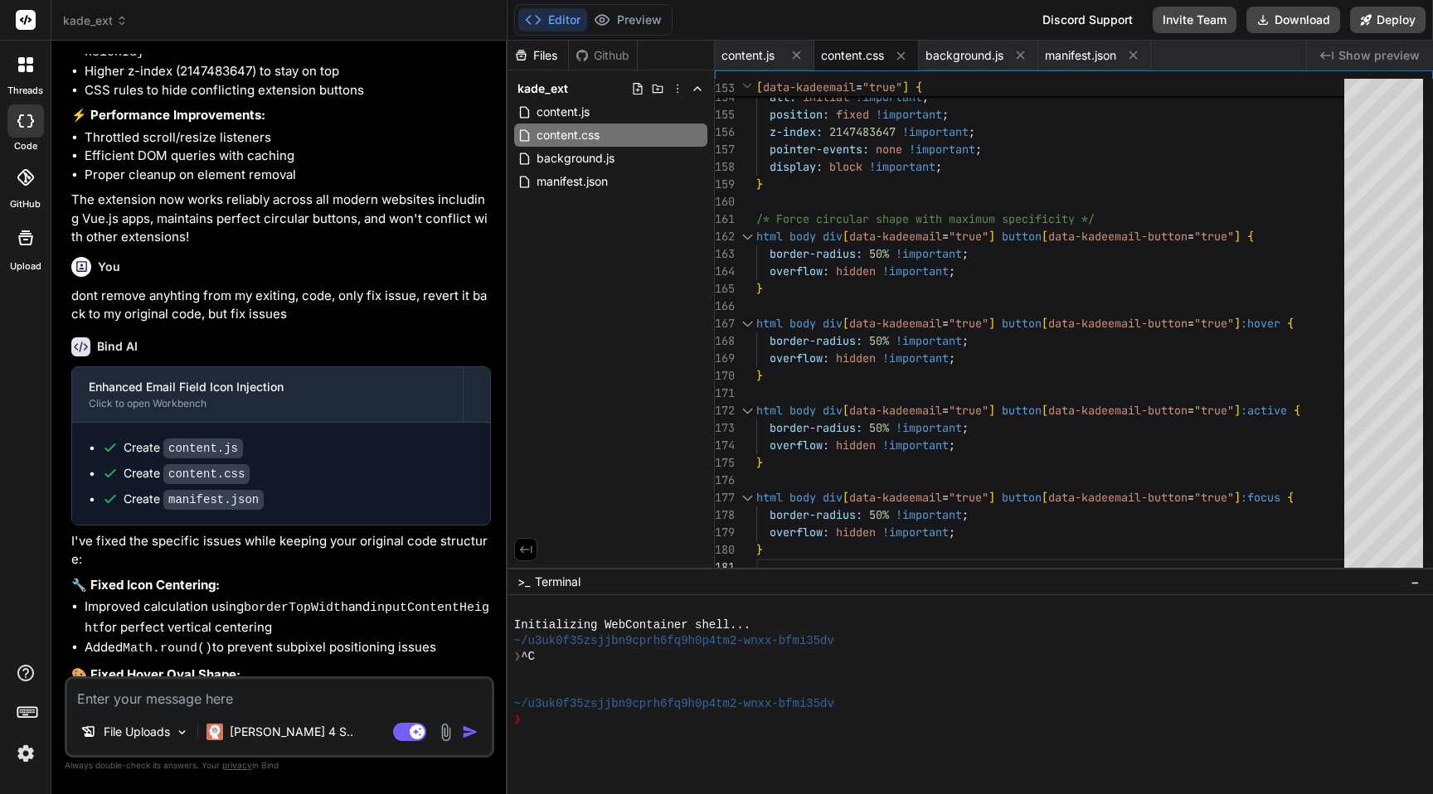
click at [18, 76] on div at bounding box center [25, 64] width 35 height 35
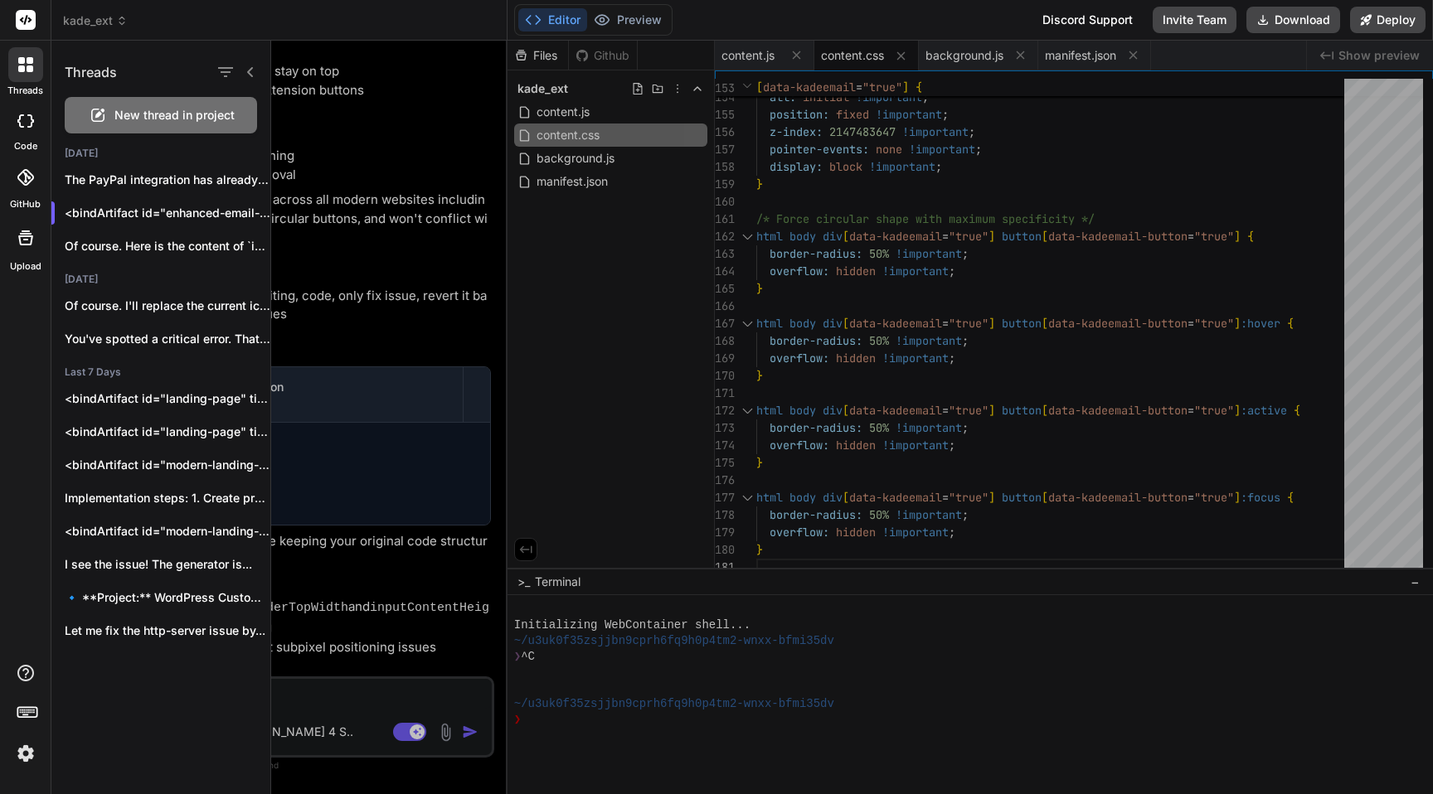
click at [139, 121] on span "New thread in project" at bounding box center [174, 115] width 120 height 17
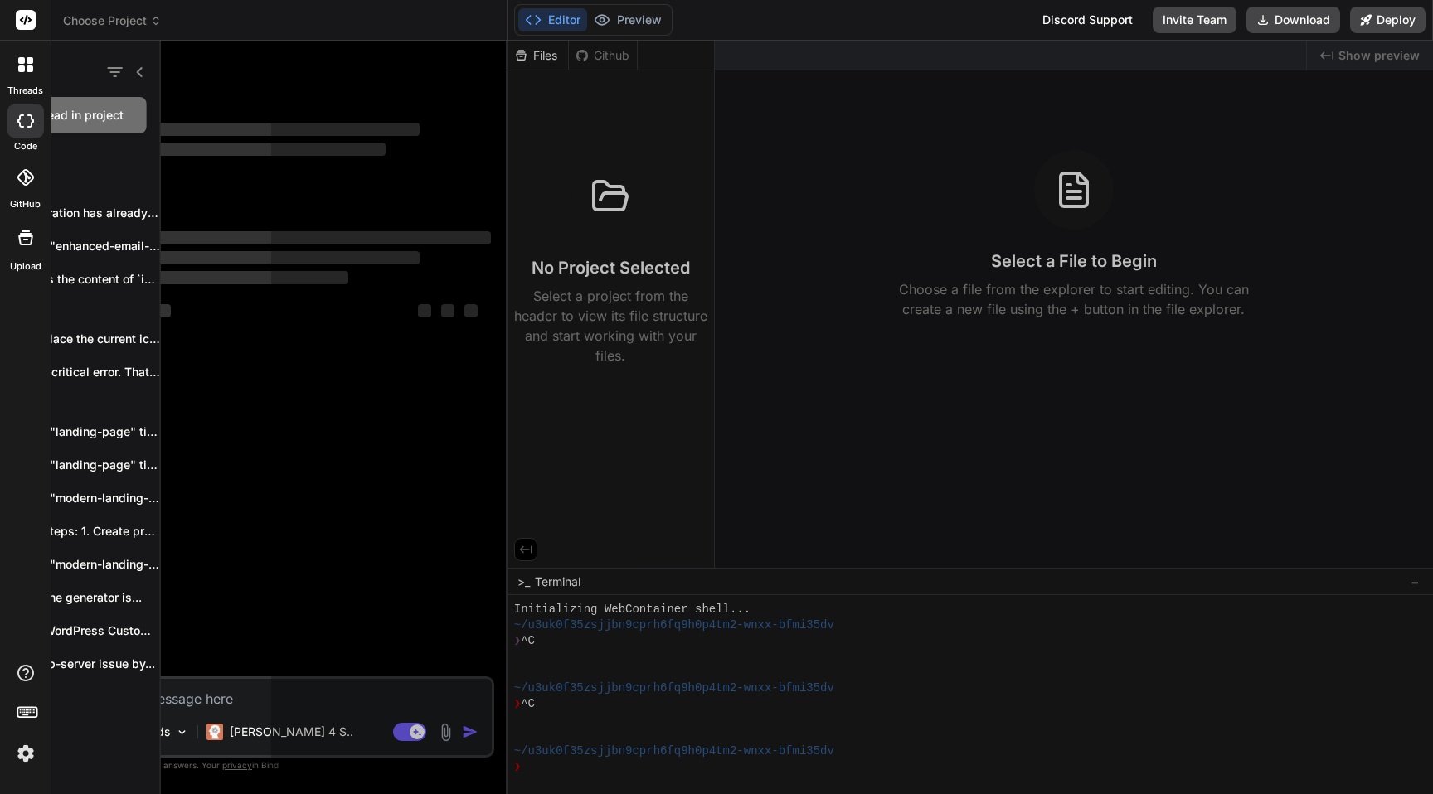
scroll to position [16, 0]
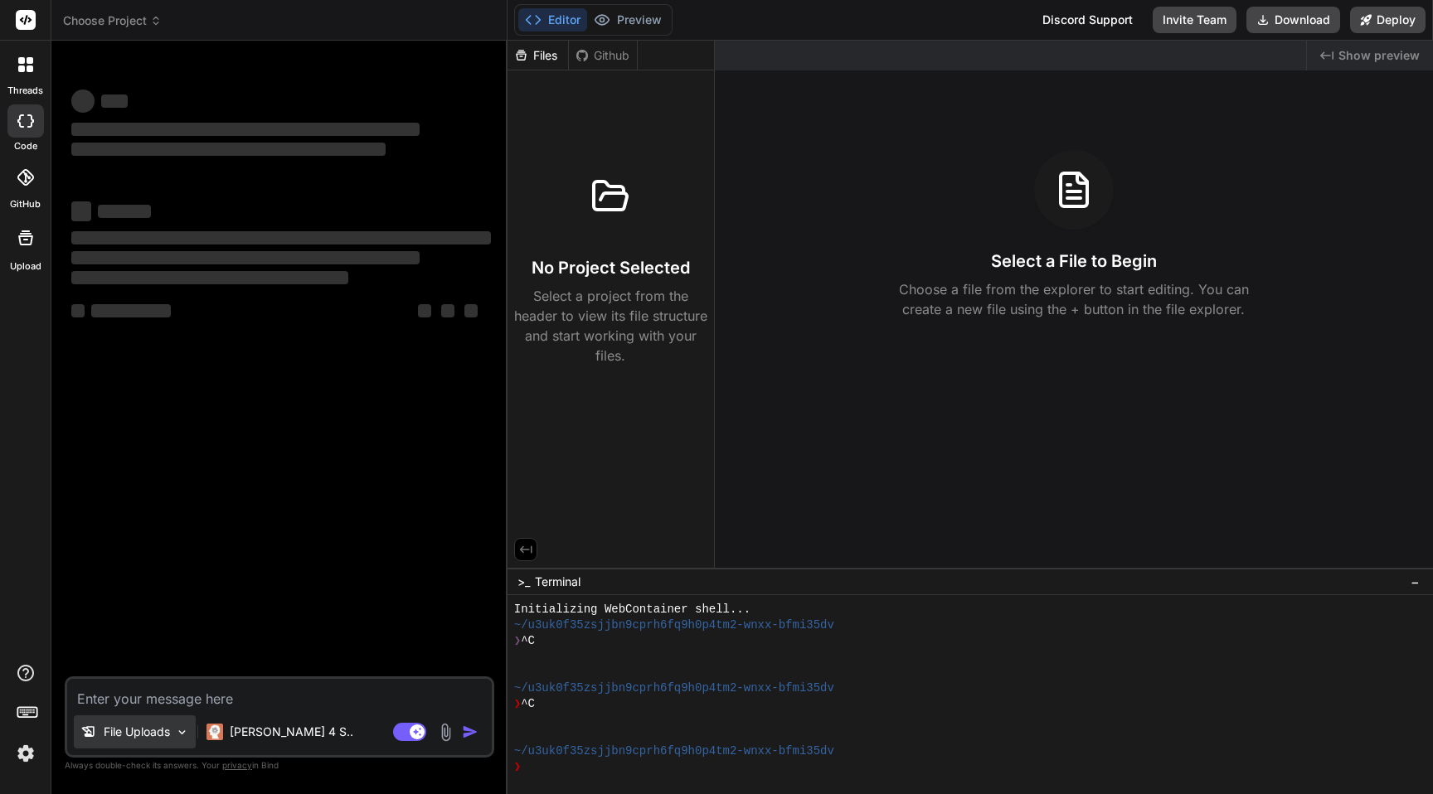
click at [145, 727] on p "File Uploads" at bounding box center [137, 732] width 66 height 17
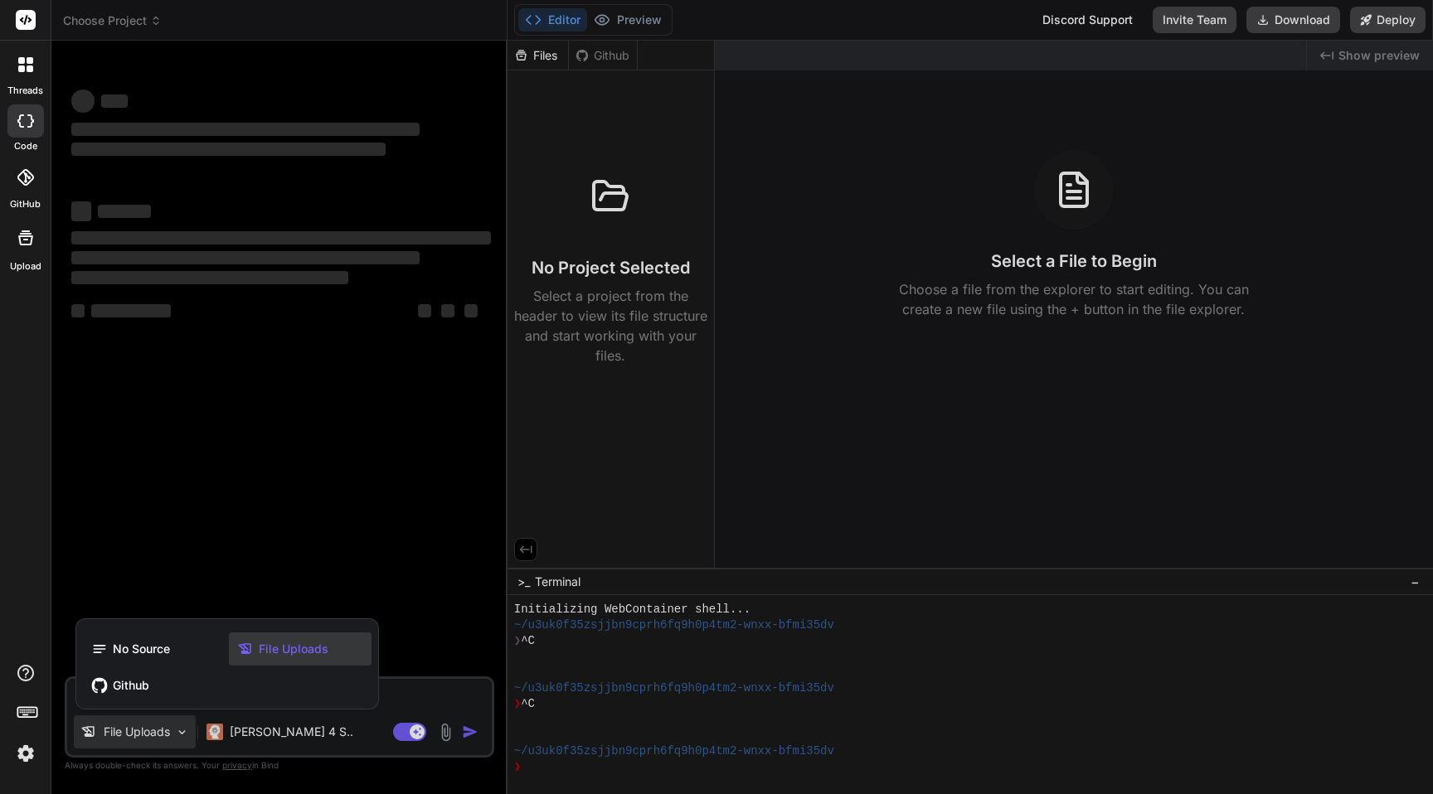
click at [250, 562] on div at bounding box center [716, 397] width 1433 height 794
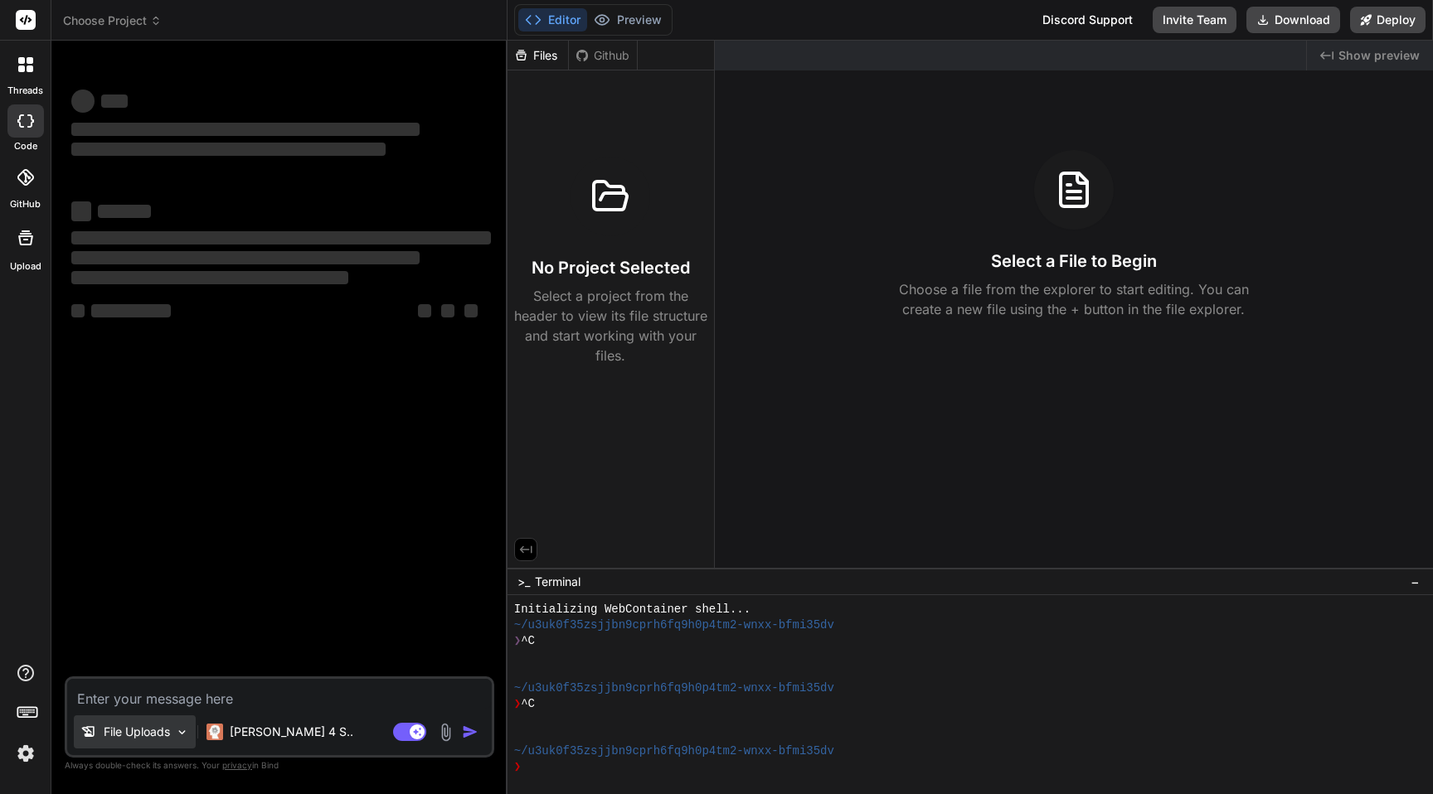
click at [148, 739] on p "File Uploads" at bounding box center [137, 732] width 66 height 17
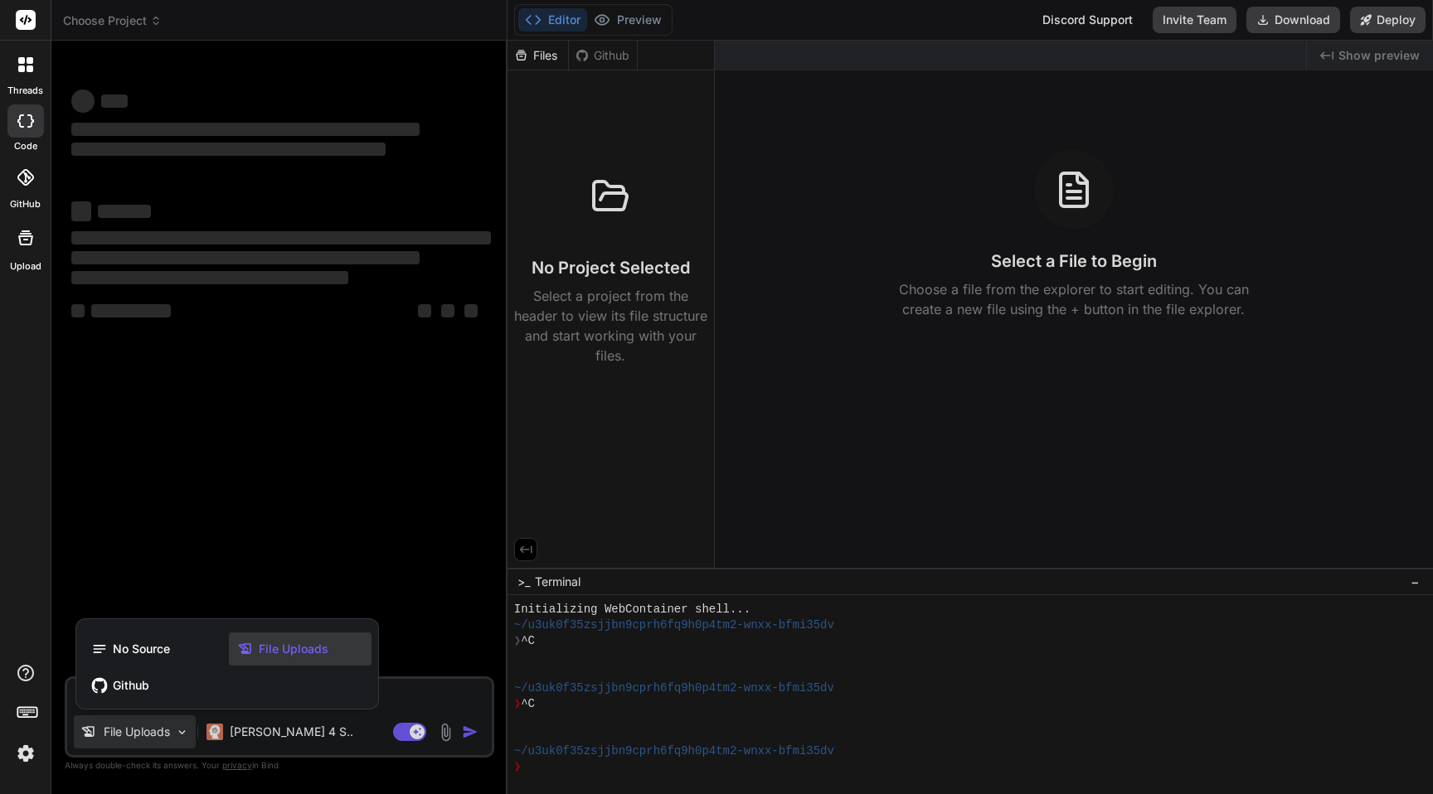
click at [299, 637] on div "File Uploads" at bounding box center [300, 649] width 143 height 33
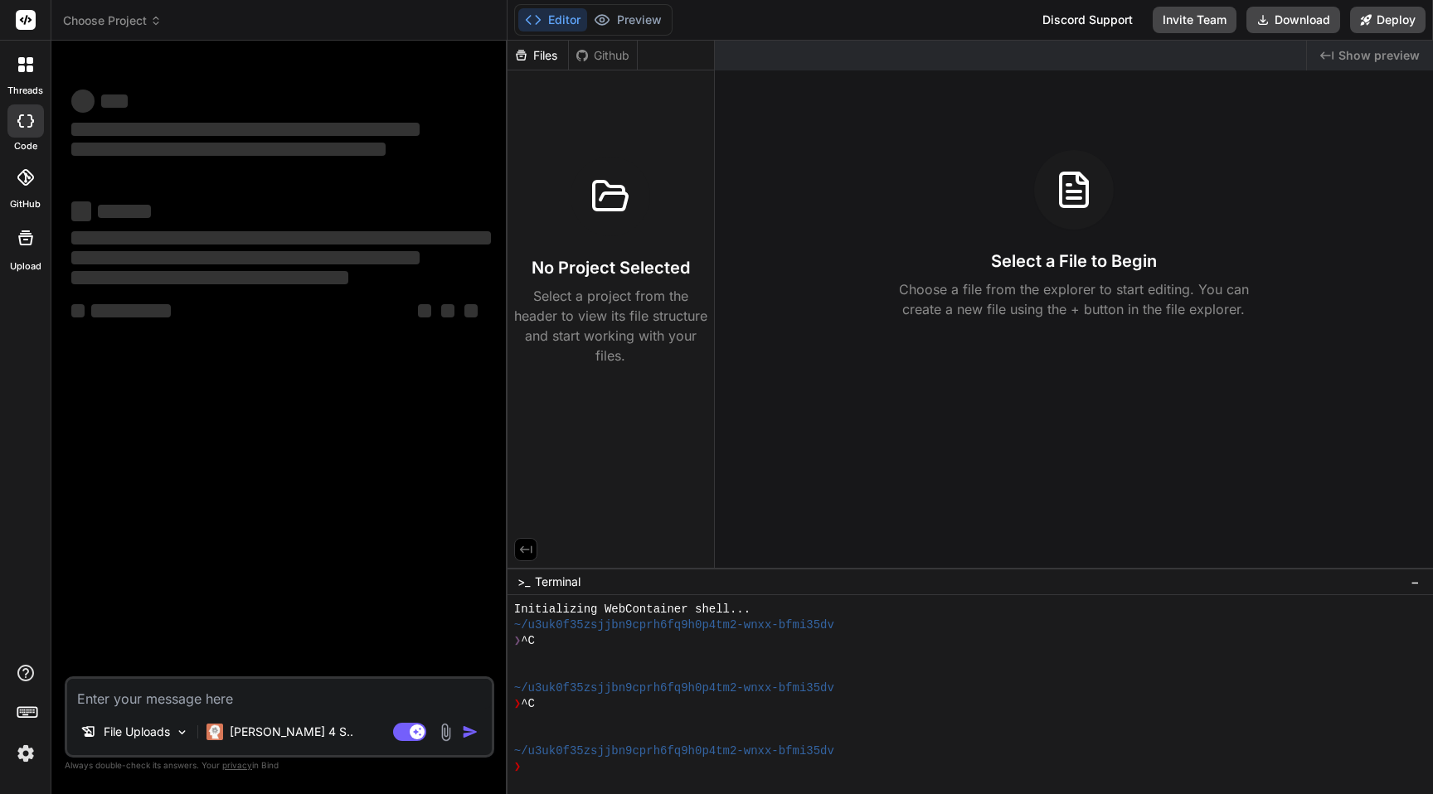
click at [444, 722] on div "Agent Mode. When this toggle is activated, AI automatically makes decisions, re…" at bounding box center [437, 732] width 95 height 20
click at [444, 733] on img at bounding box center [445, 732] width 19 height 19
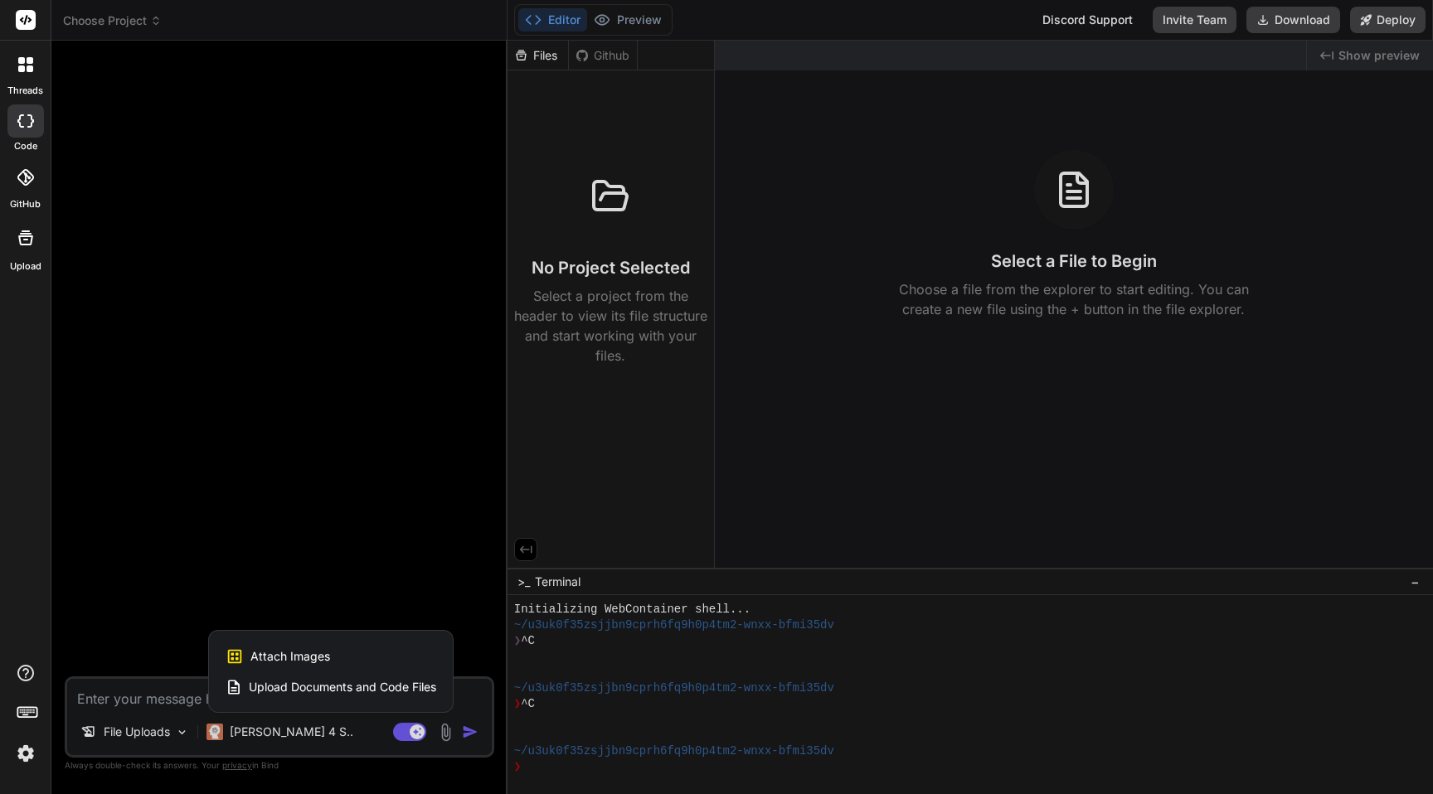
click at [326, 687] on span "Upload Documents and Code Files" at bounding box center [342, 687] width 187 height 17
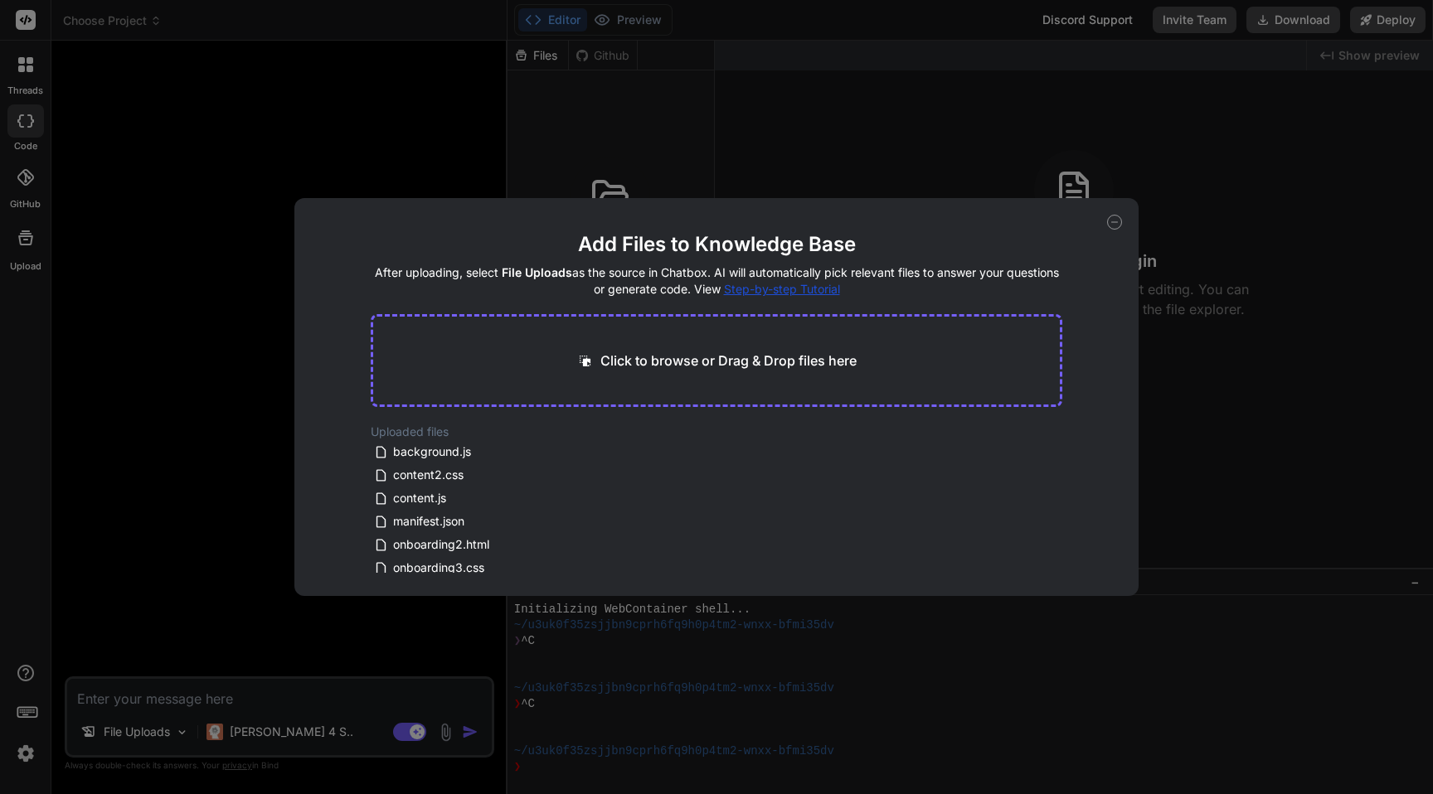
click at [200, 398] on div "Add Files to Knowledge Base After uploading, select File Uploads as the source …" at bounding box center [716, 397] width 1433 height 794
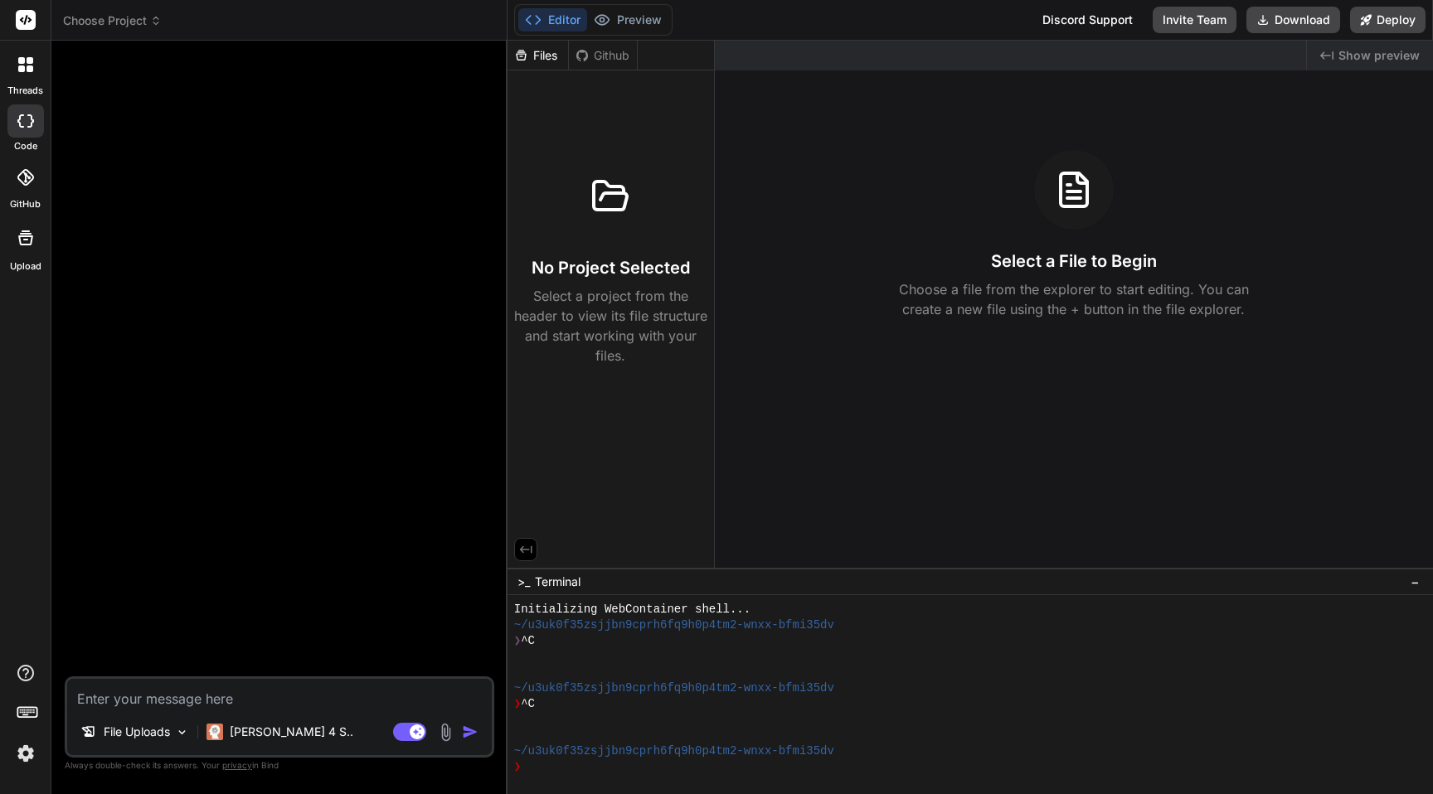
click at [194, 694] on textarea at bounding box center [279, 694] width 425 height 30
paste textarea "Fix icon injection in email fields, sometime it doesnt ineject in center of ema…"
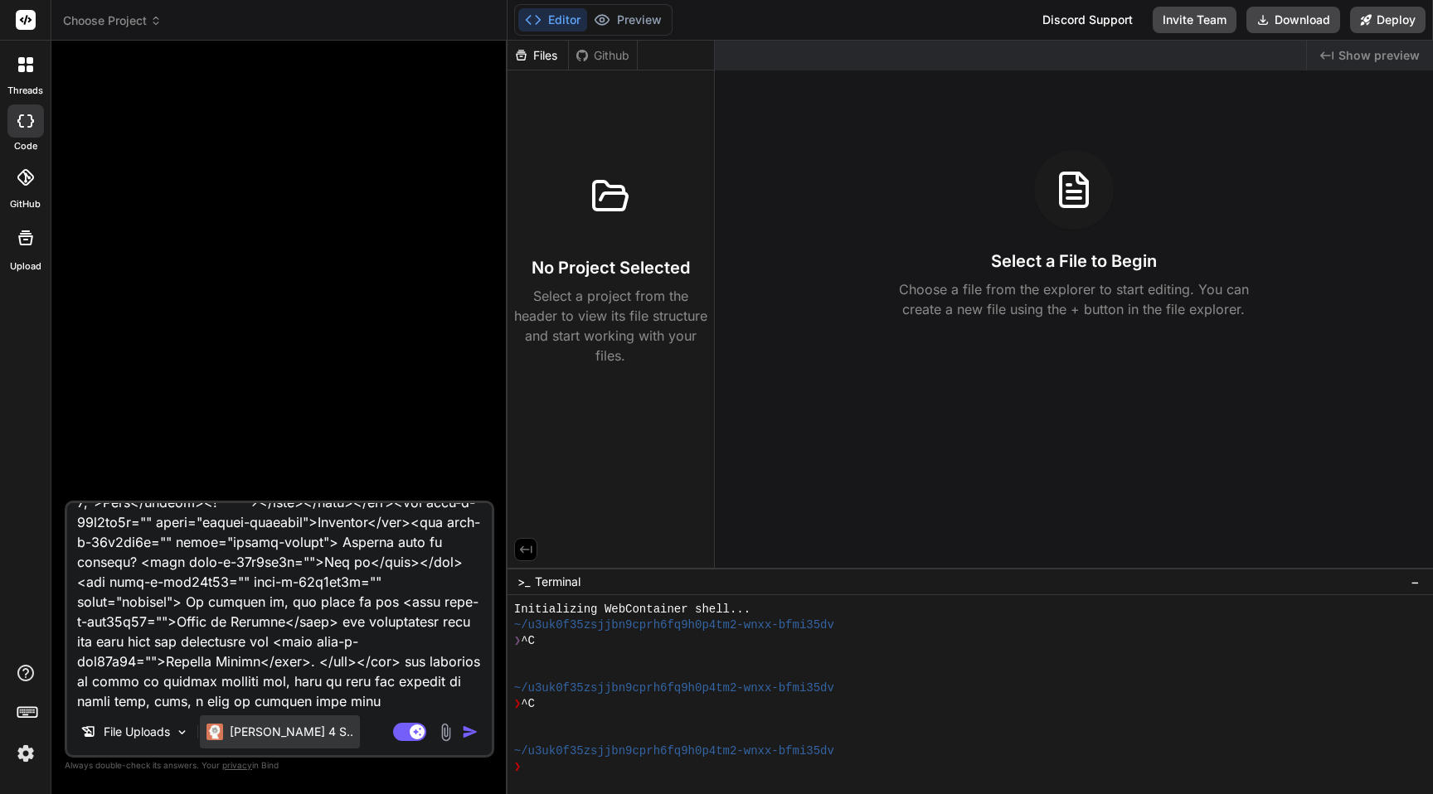
click at [280, 731] on p "[PERSON_NAME] 4 S.." at bounding box center [292, 732] width 124 height 17
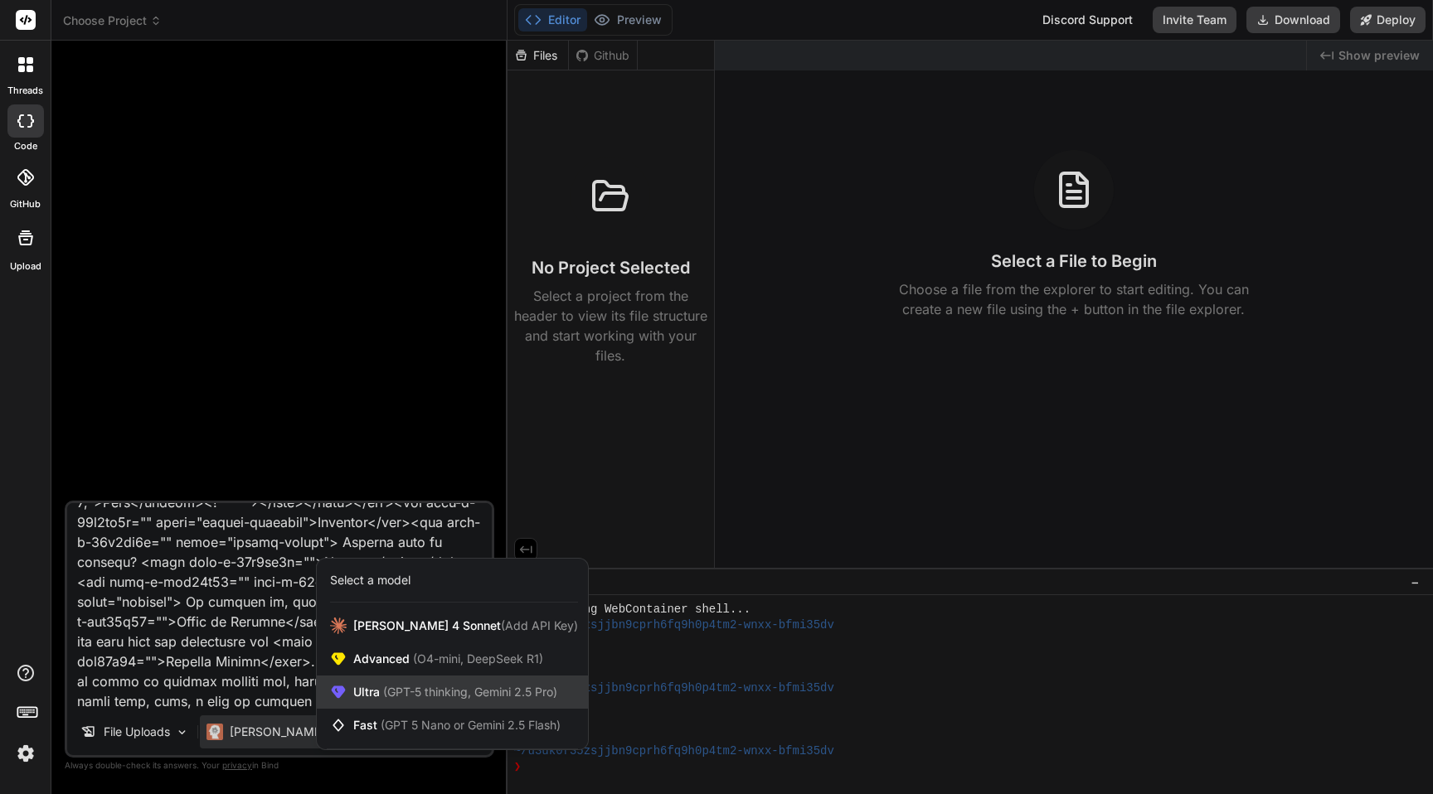
click at [383, 677] on div "Ultra (GPT-5 thinking, Gemini 2.5 Pro)" at bounding box center [452, 692] width 271 height 33
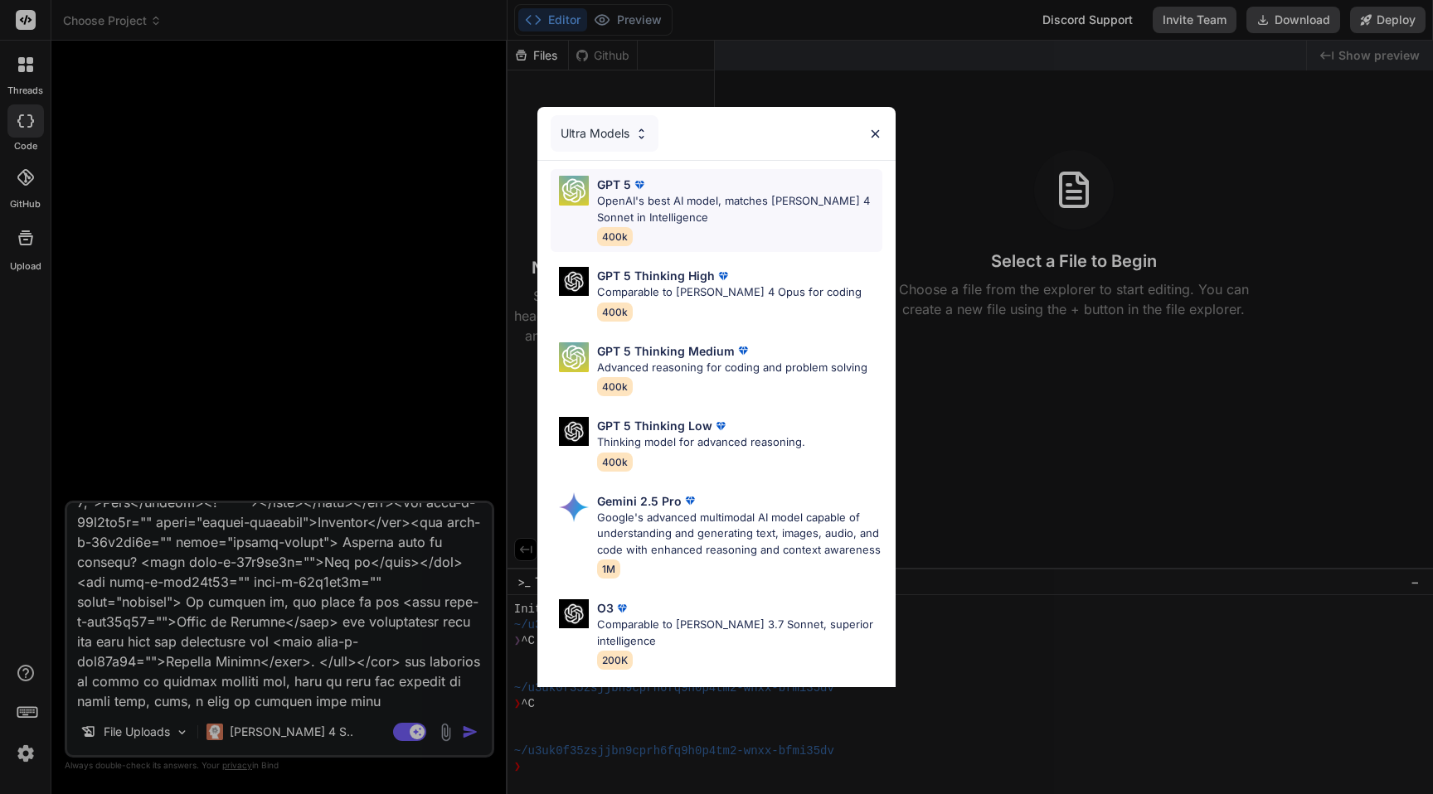
click at [711, 202] on p "OpenAI's best AI model, matches [PERSON_NAME] 4 Sonnet in Intelligence" at bounding box center [739, 209] width 285 height 32
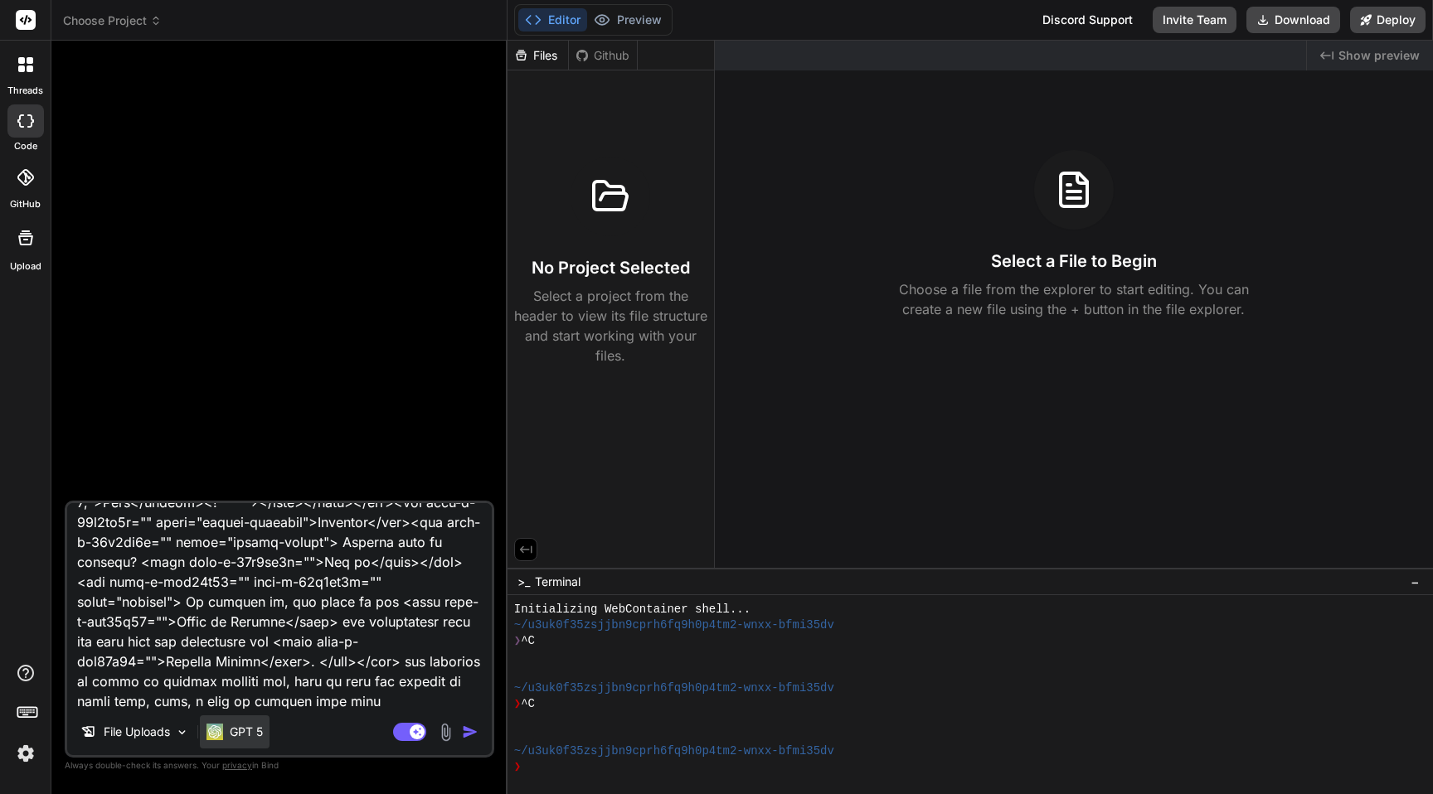
click at [257, 731] on p "GPT 5" at bounding box center [246, 732] width 33 height 17
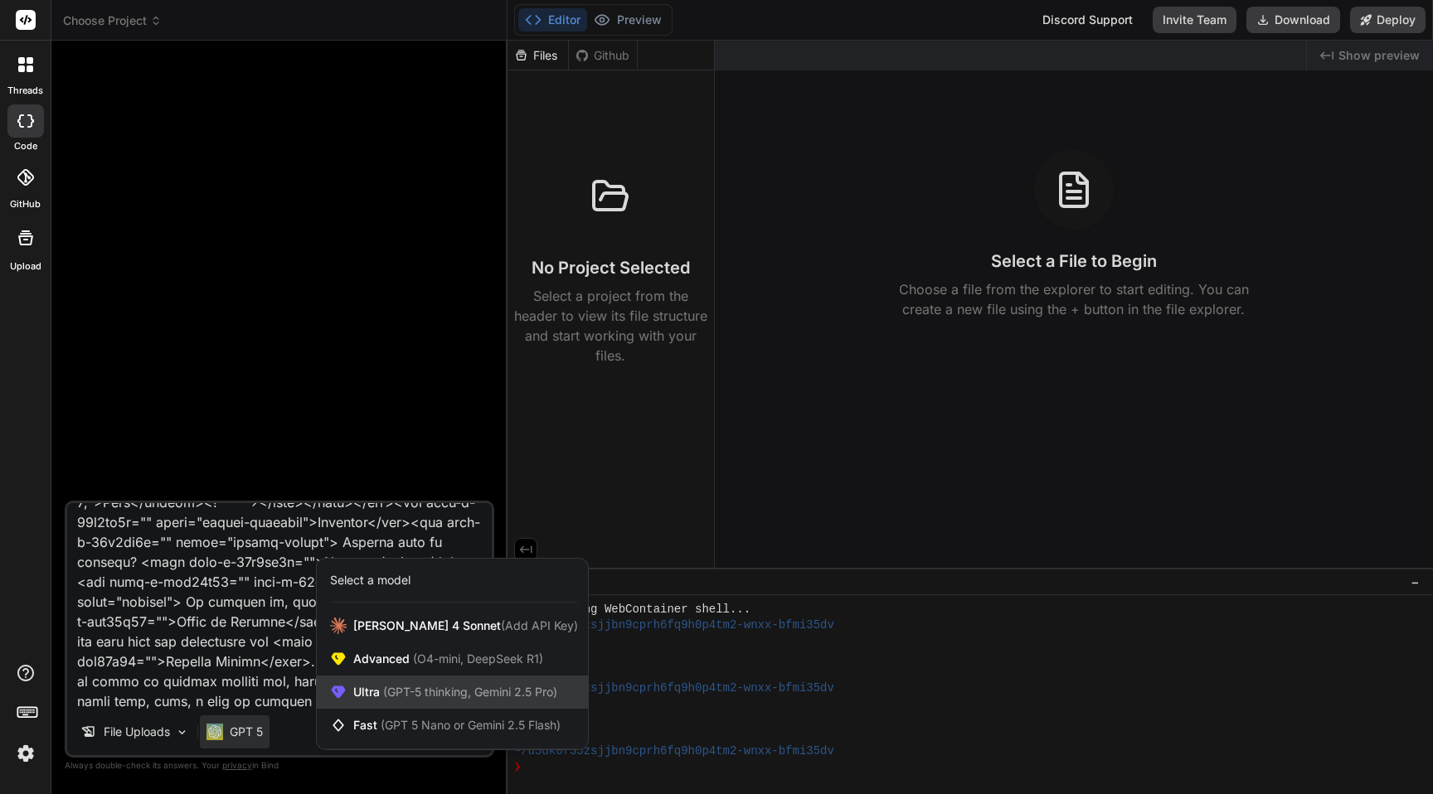
click at [442, 682] on div "Ultra (GPT-5 thinking, Gemini 2.5 Pro)" at bounding box center [452, 692] width 271 height 33
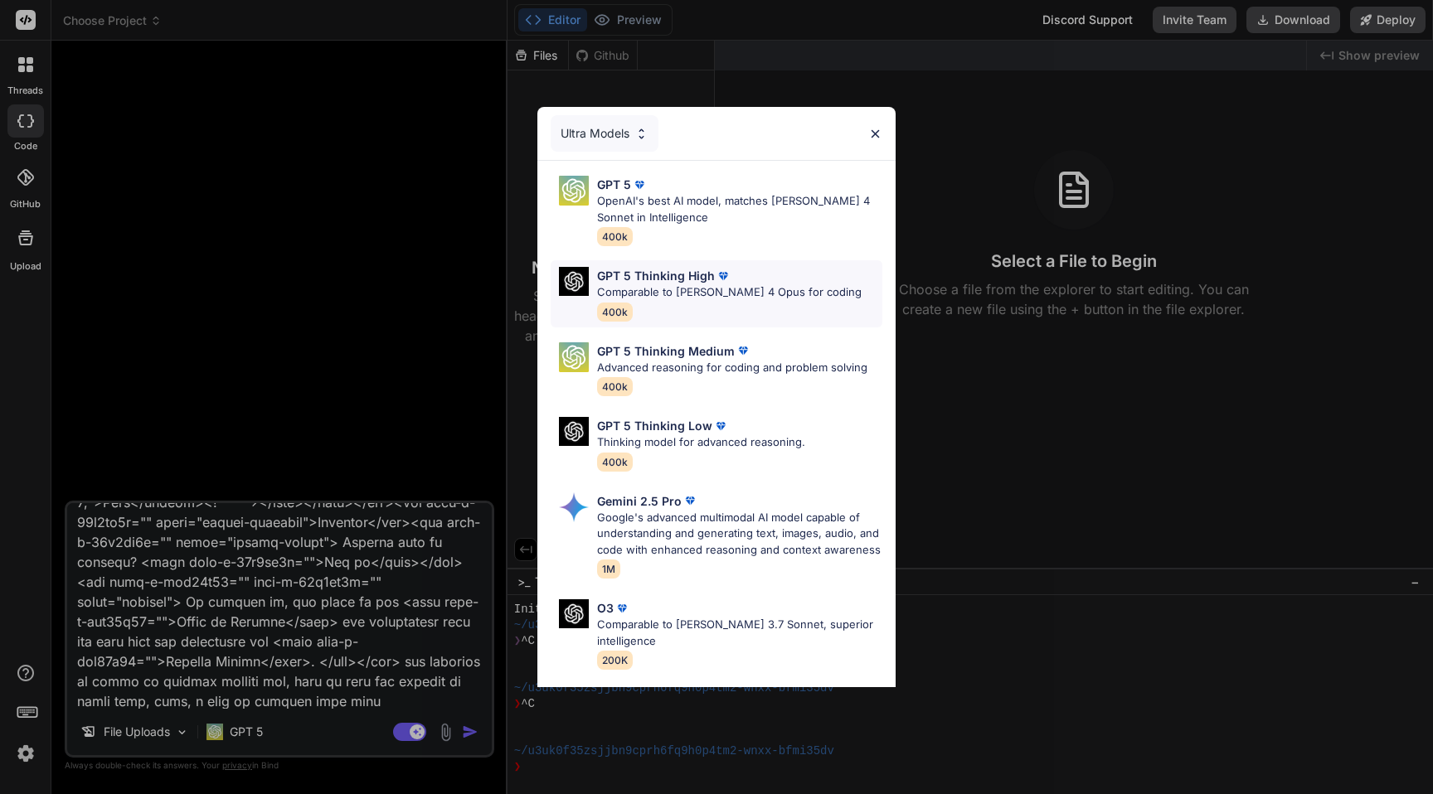
click at [687, 286] on p "Comparable to [PERSON_NAME] 4 Opus for coding" at bounding box center [729, 292] width 265 height 17
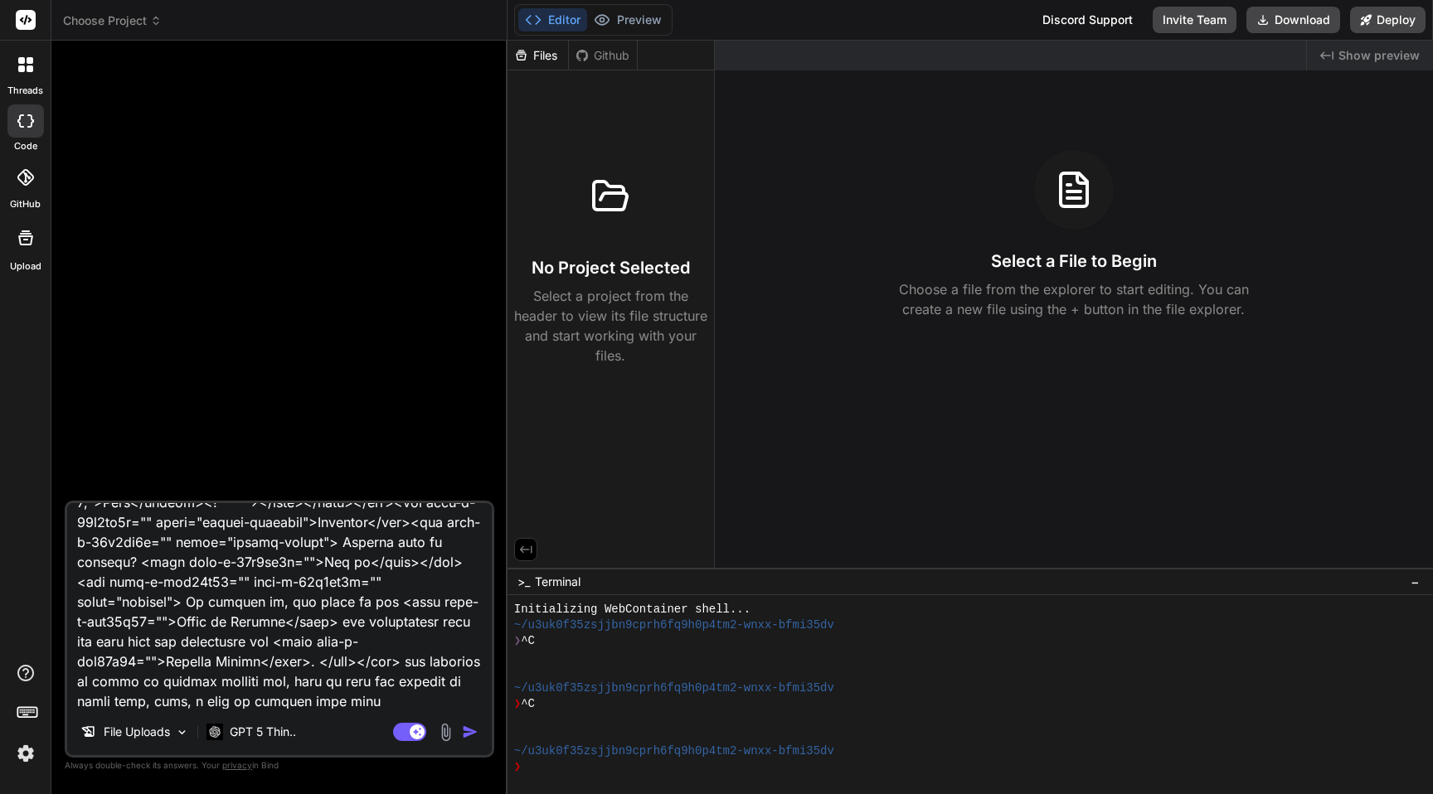
click at [337, 621] on textarea at bounding box center [279, 606] width 425 height 206
click at [431, 701] on textarea at bounding box center [279, 606] width 425 height 206
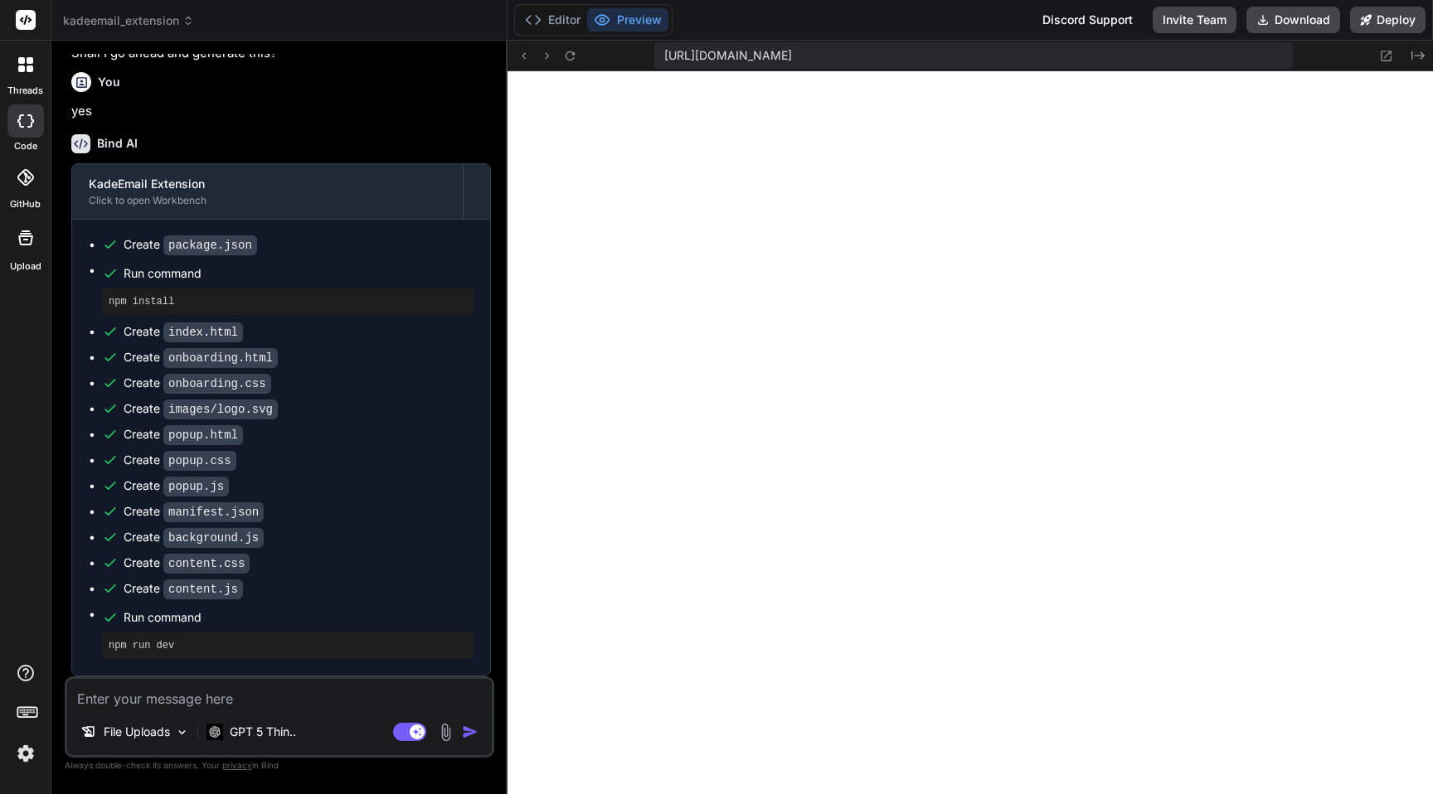
scroll to position [1355, 0]
click at [523, 53] on icon at bounding box center [524, 56] width 14 height 14
click at [562, 56] on button at bounding box center [571, 56] width 20 height 20
click at [558, 25] on button "Editor" at bounding box center [552, 19] width 69 height 23
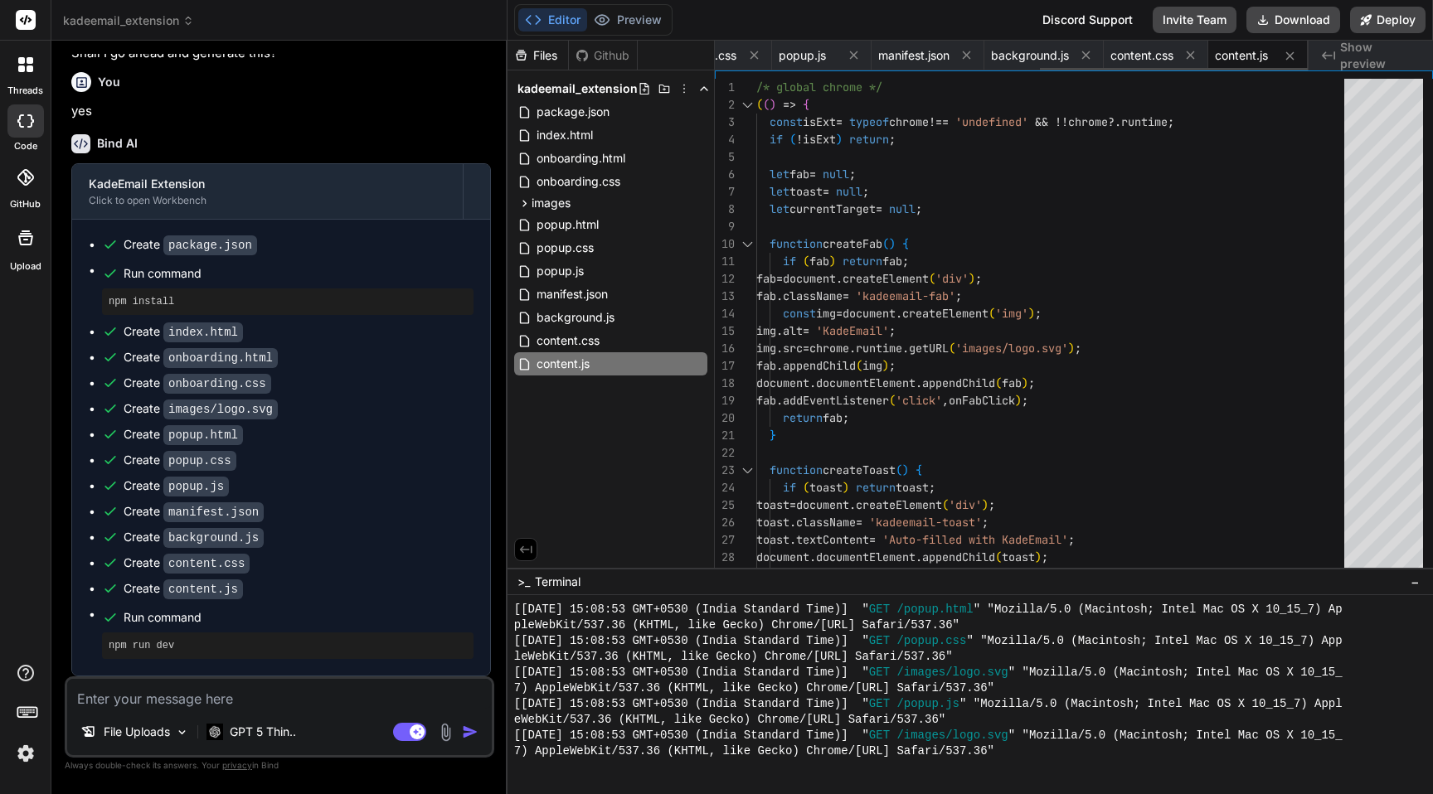
click at [1235, 58] on span "content.js" at bounding box center [1241, 55] width 53 height 17
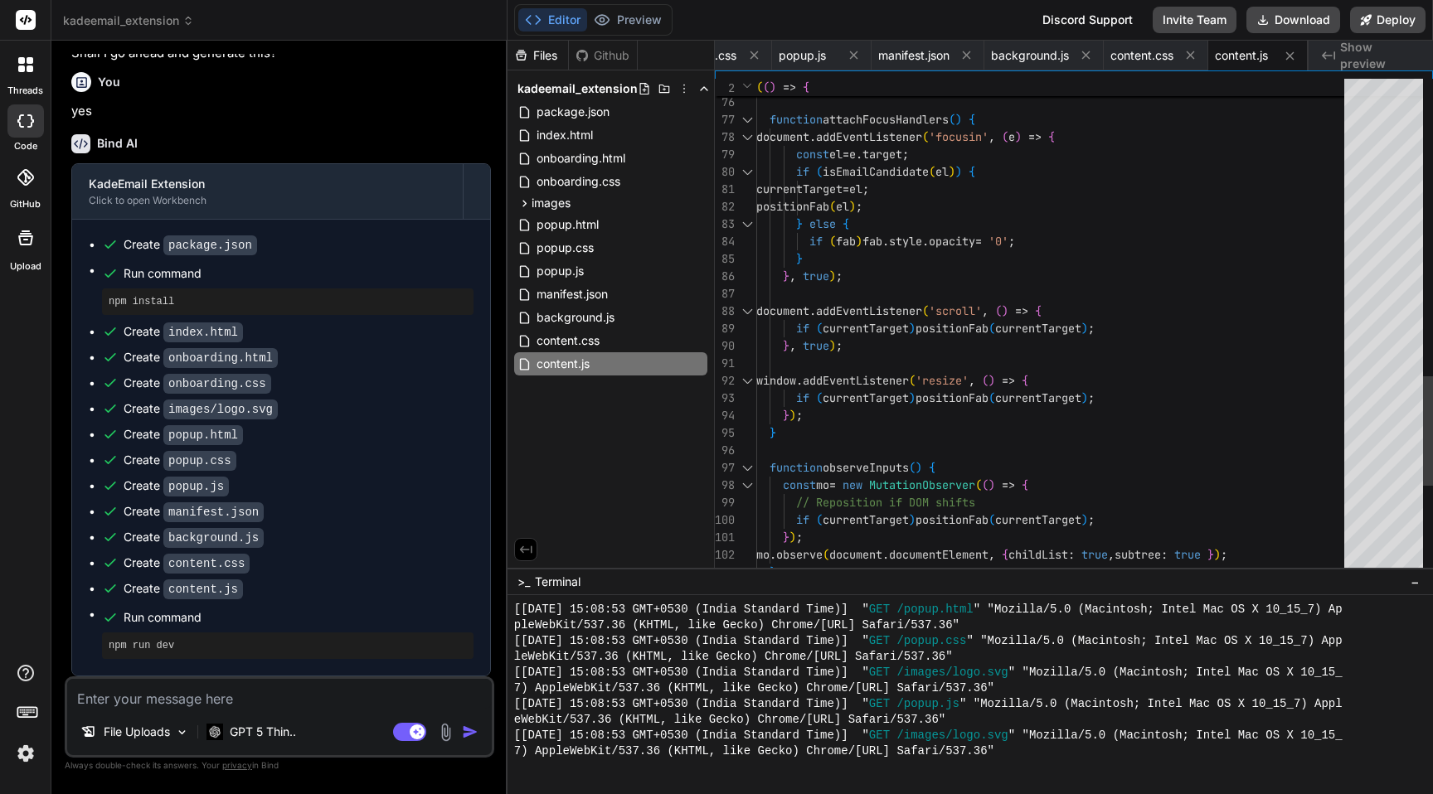
scroll to position [139, 0]
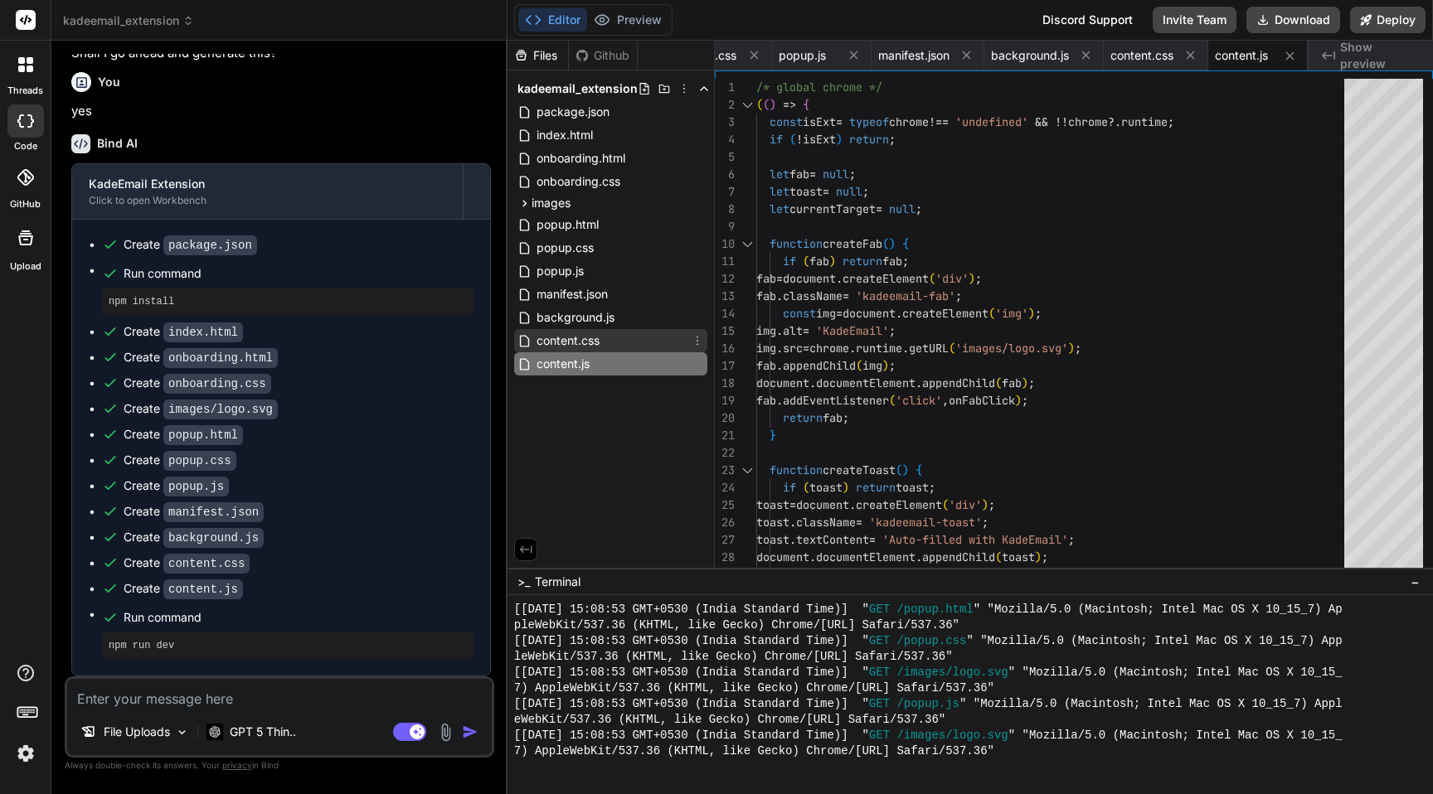
click at [560, 337] on span "content.css" at bounding box center [568, 341] width 66 height 20
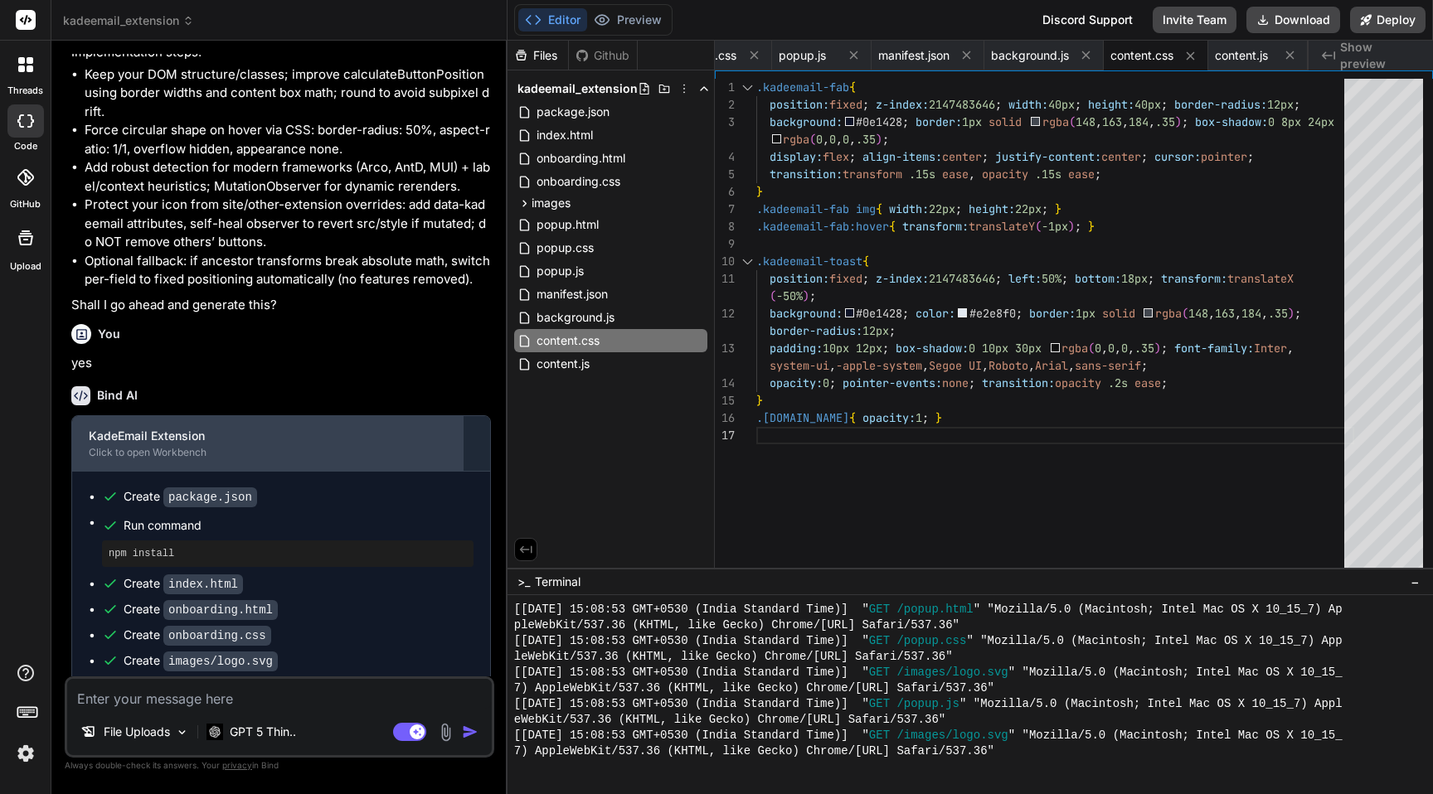
scroll to position [1120, 0]
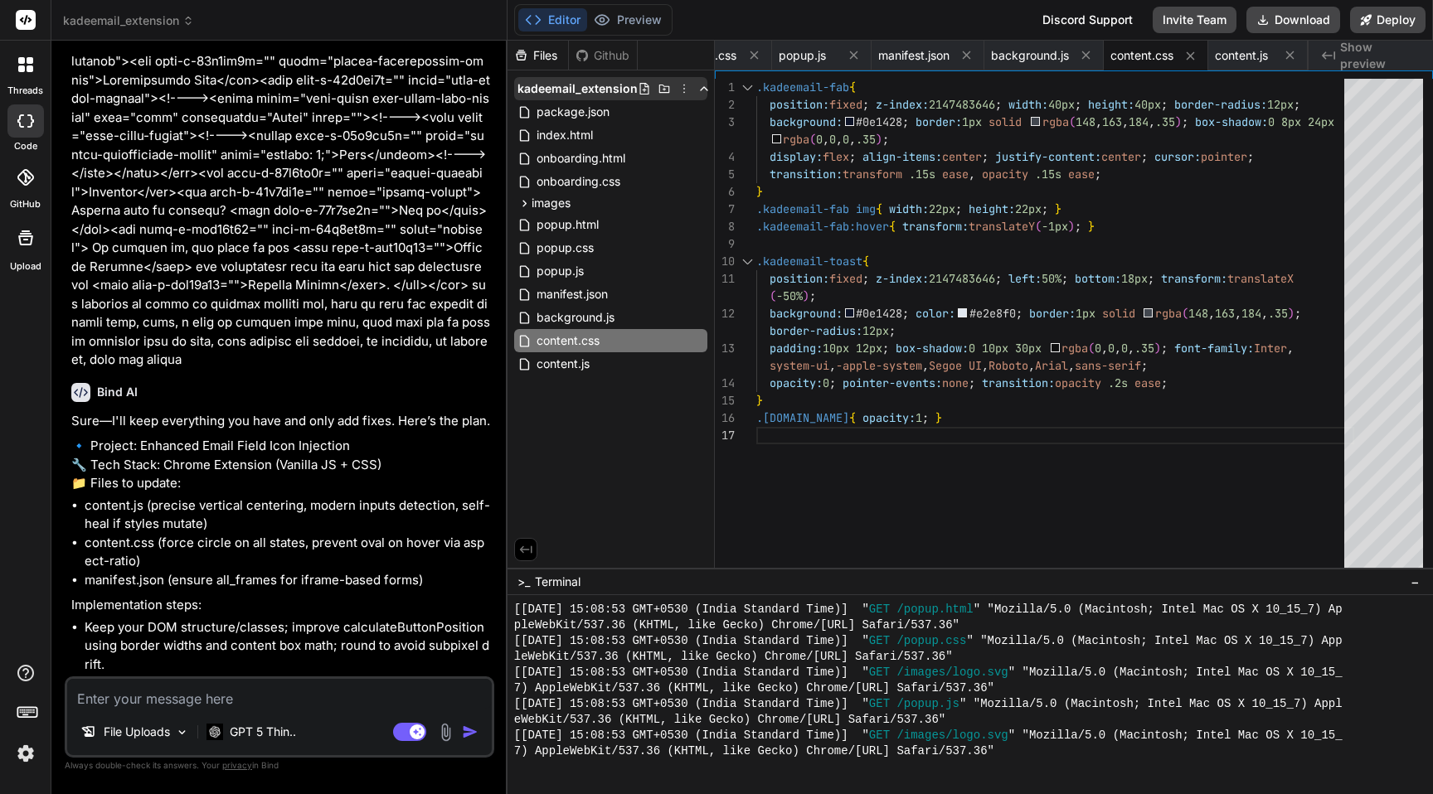
click at [681, 89] on icon at bounding box center [683, 88] width 13 height 13
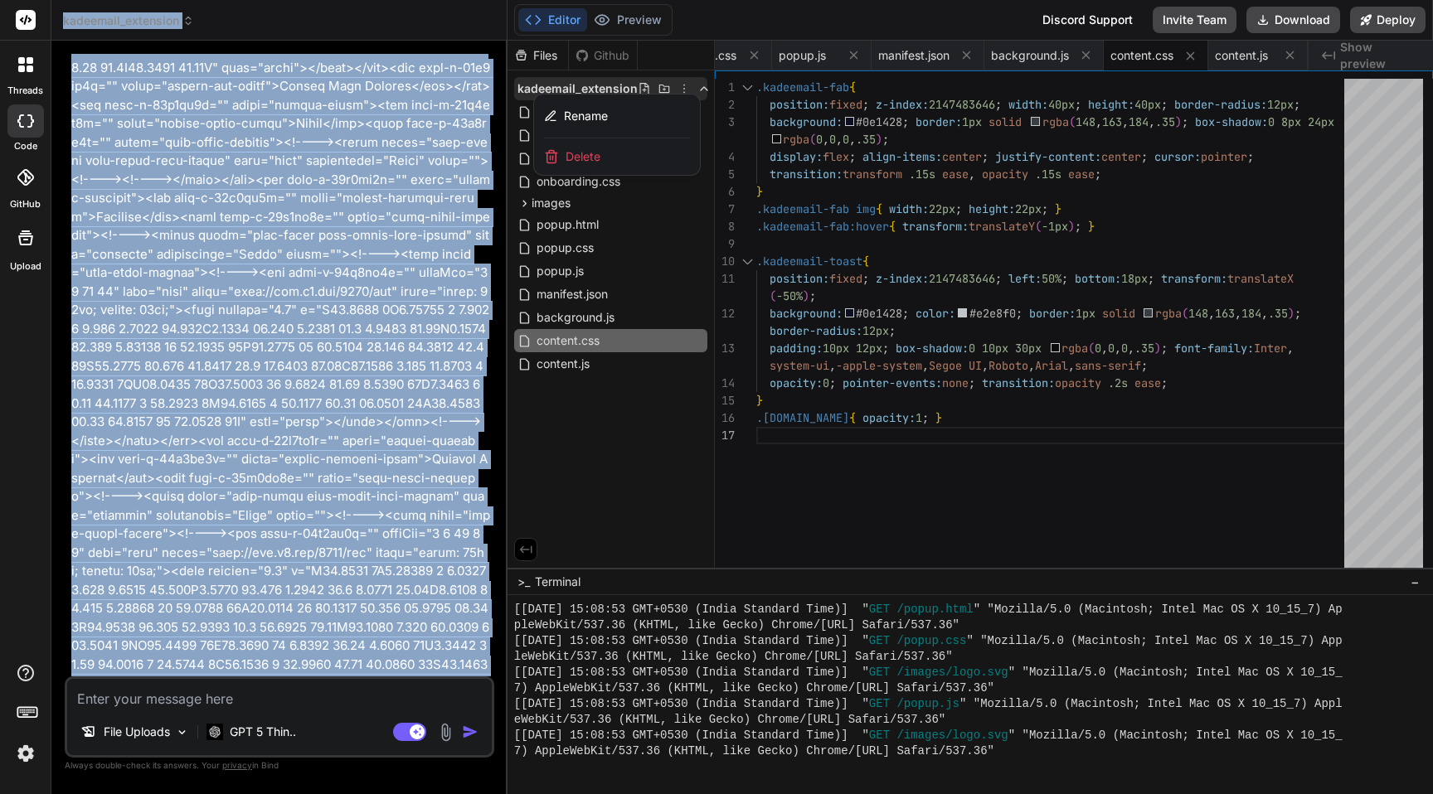
scroll to position [0, 0]
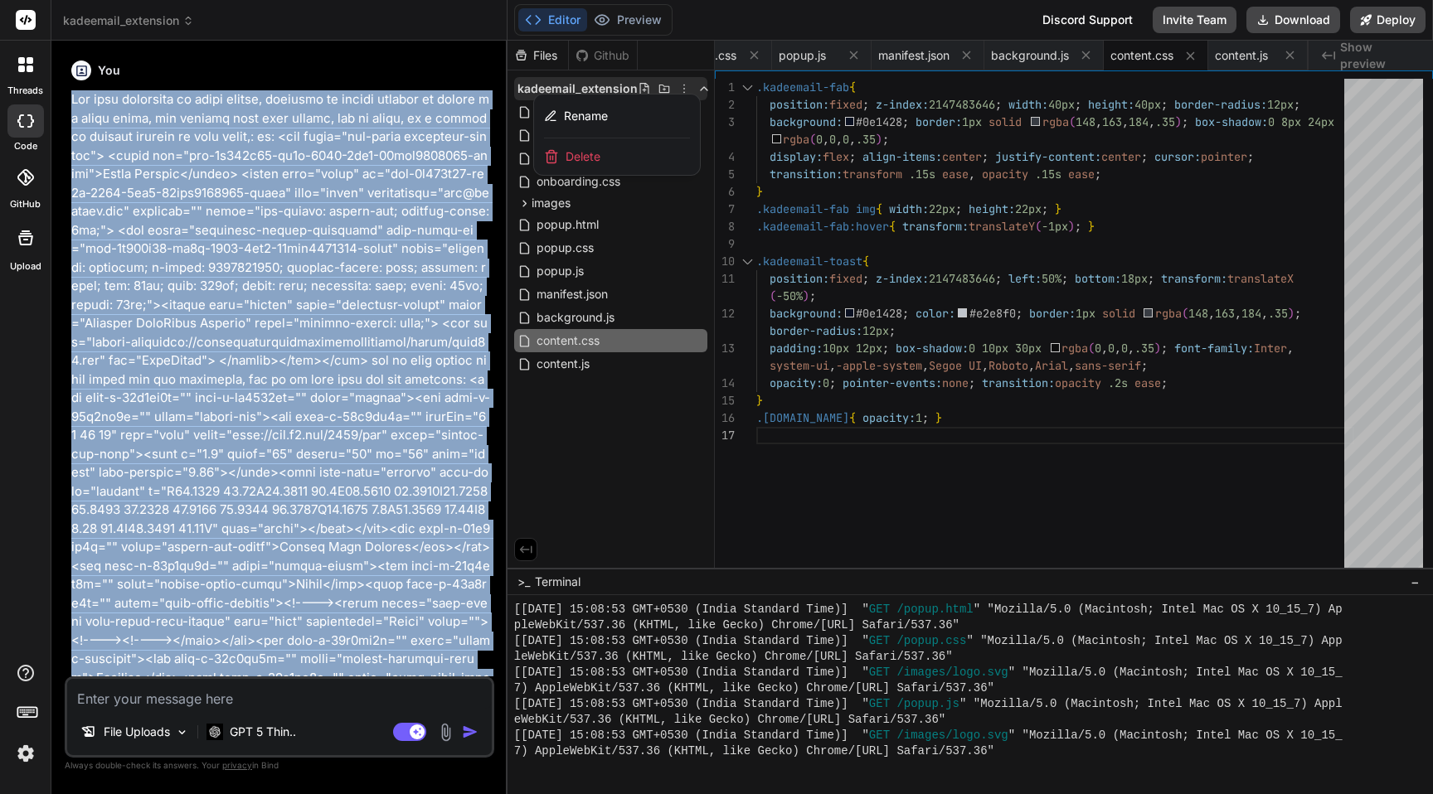
drag, startPoint x: 454, startPoint y: 347, endPoint x: 67, endPoint y: 99, distance: 459.8
click at [67, 99] on div "You Bind AI Sure—I'll keep everything you have and only add fixes. Here’s the p…" at bounding box center [280, 424] width 430 height 740
copy p "Fix icon injection in email fields, sometime it doesnt ineject in center of ema…"
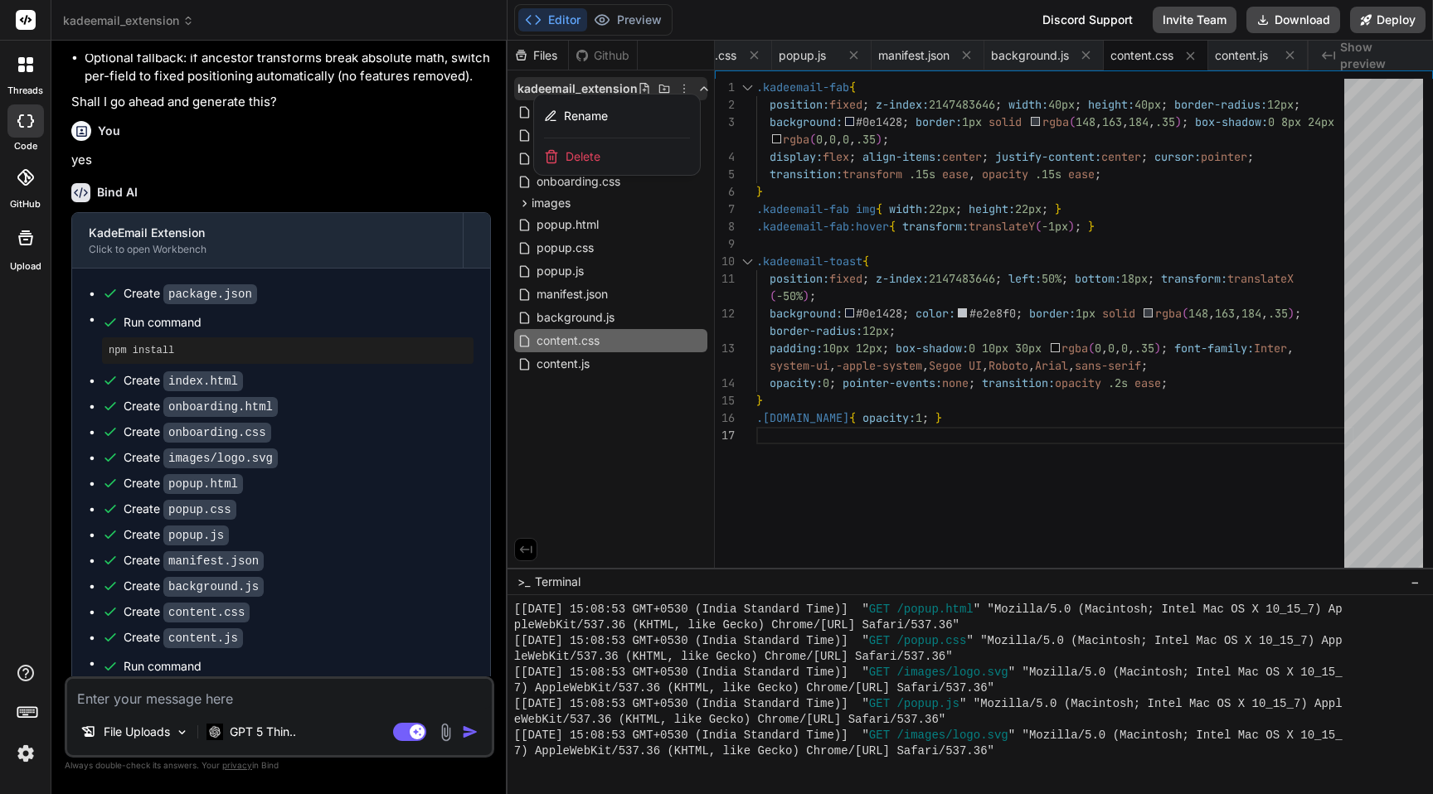
scroll to position [1914, 0]
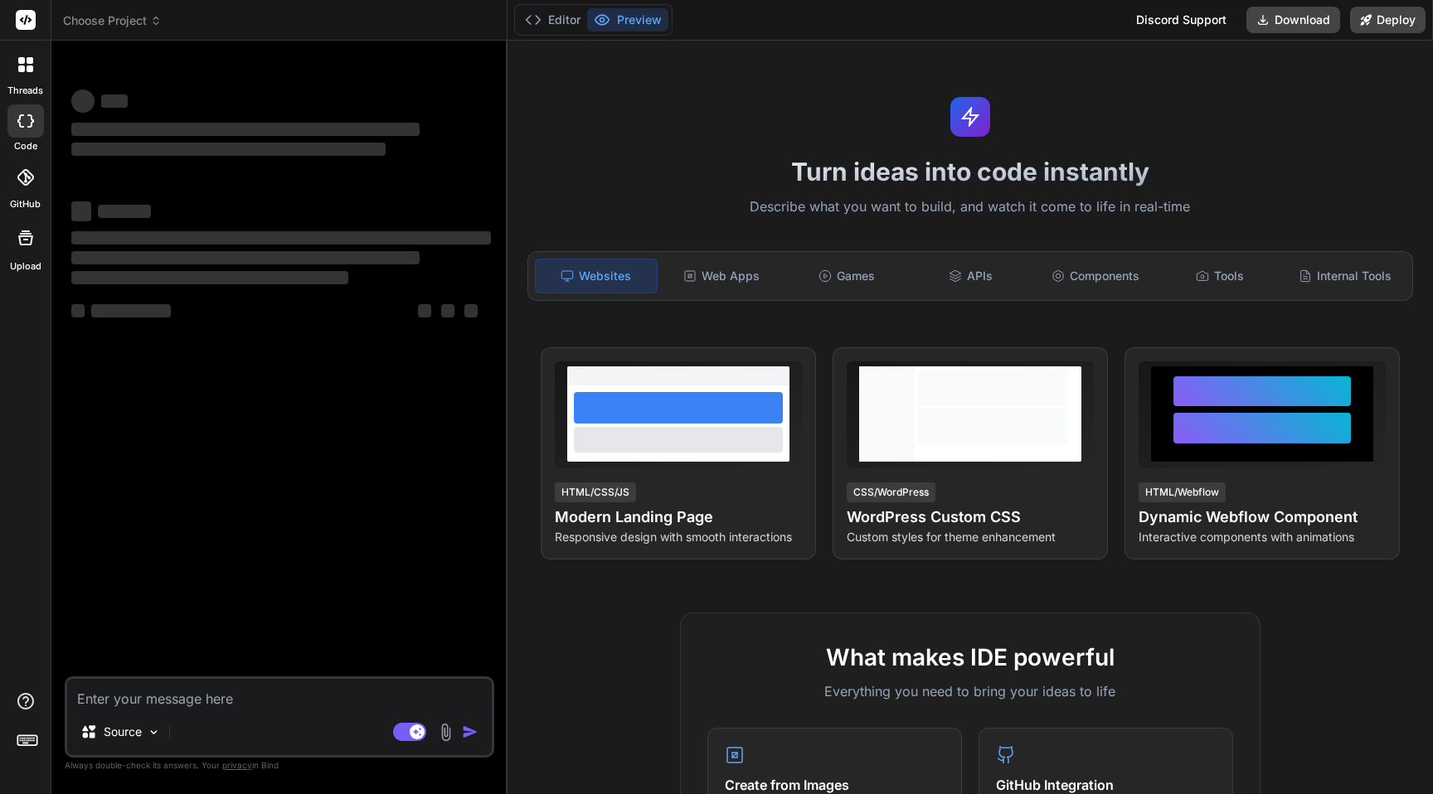
click at [108, 25] on span "Choose Project" at bounding box center [112, 20] width 99 height 17
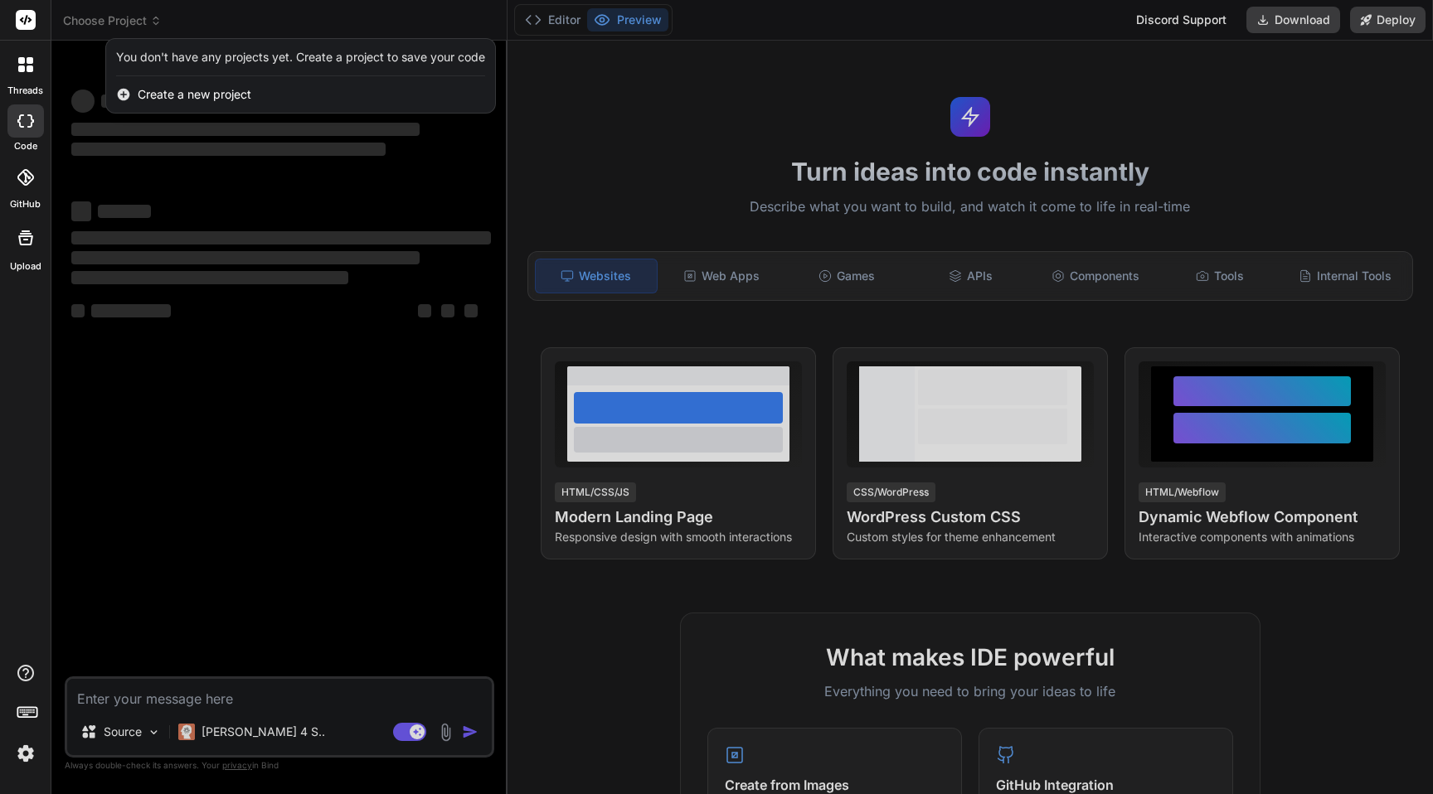
click at [144, 17] on div at bounding box center [716, 397] width 1433 height 794
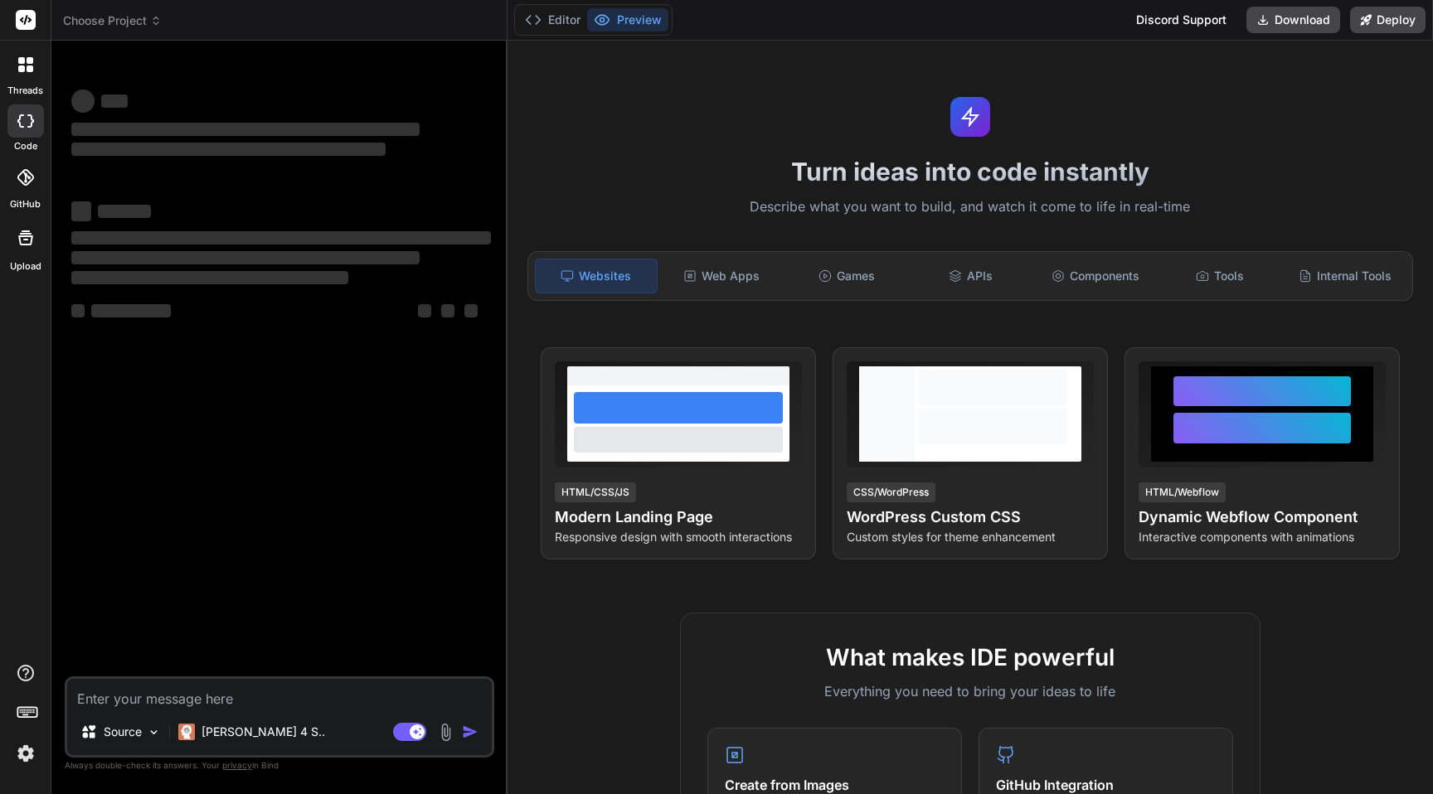
click at [144, 17] on span "Choose Project" at bounding box center [112, 20] width 99 height 17
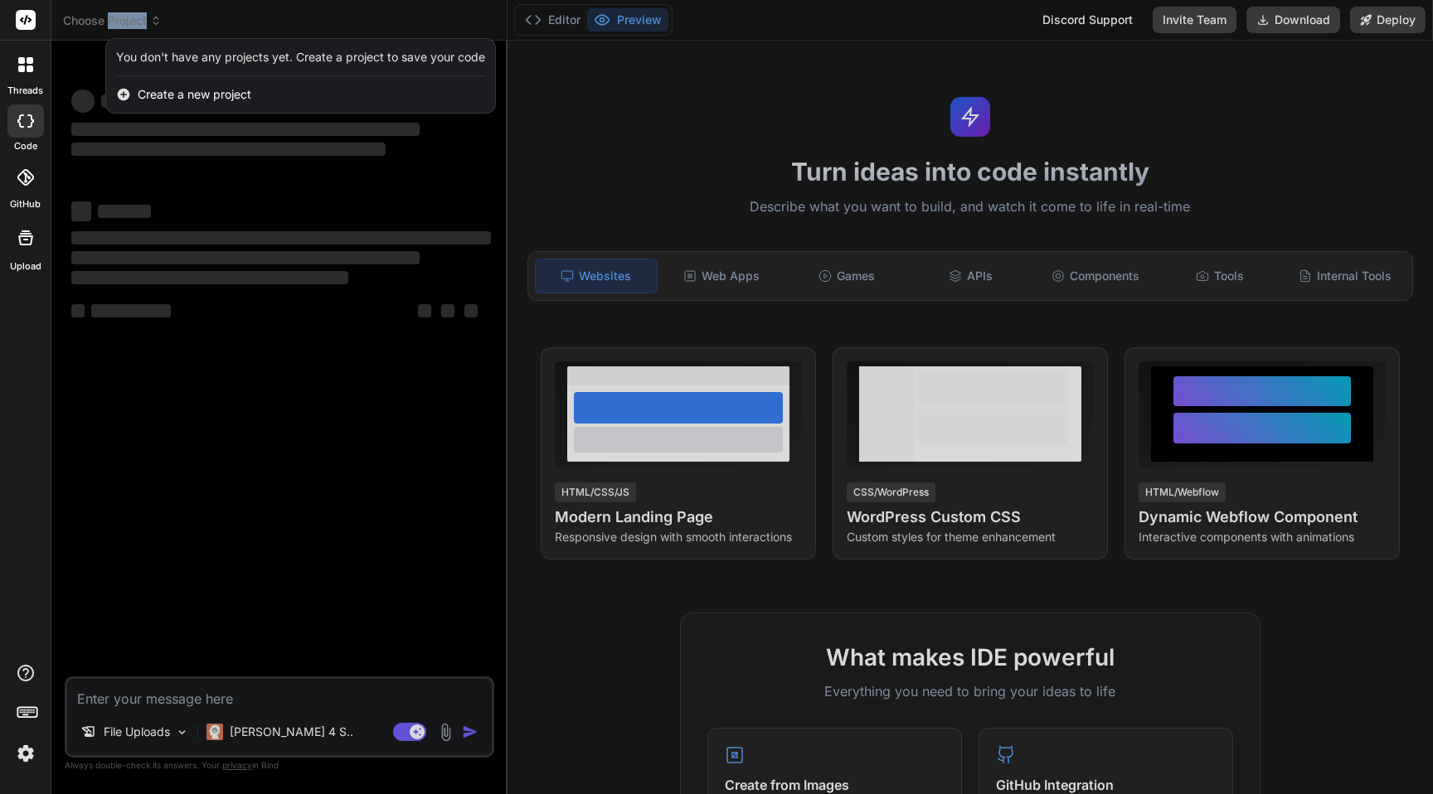
click at [191, 22] on div at bounding box center [716, 397] width 1433 height 794
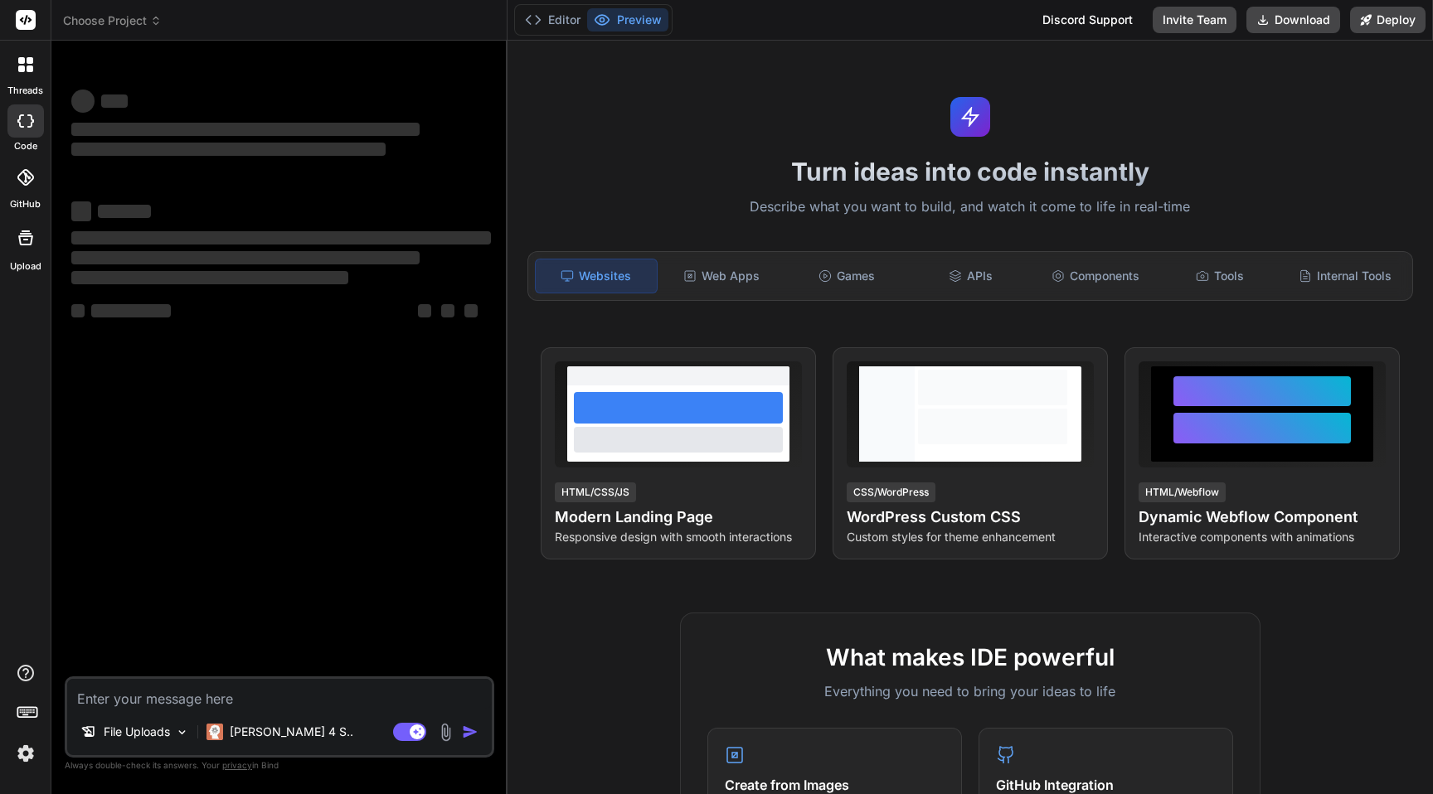
click at [148, 27] on span "Choose Project" at bounding box center [112, 20] width 99 height 17
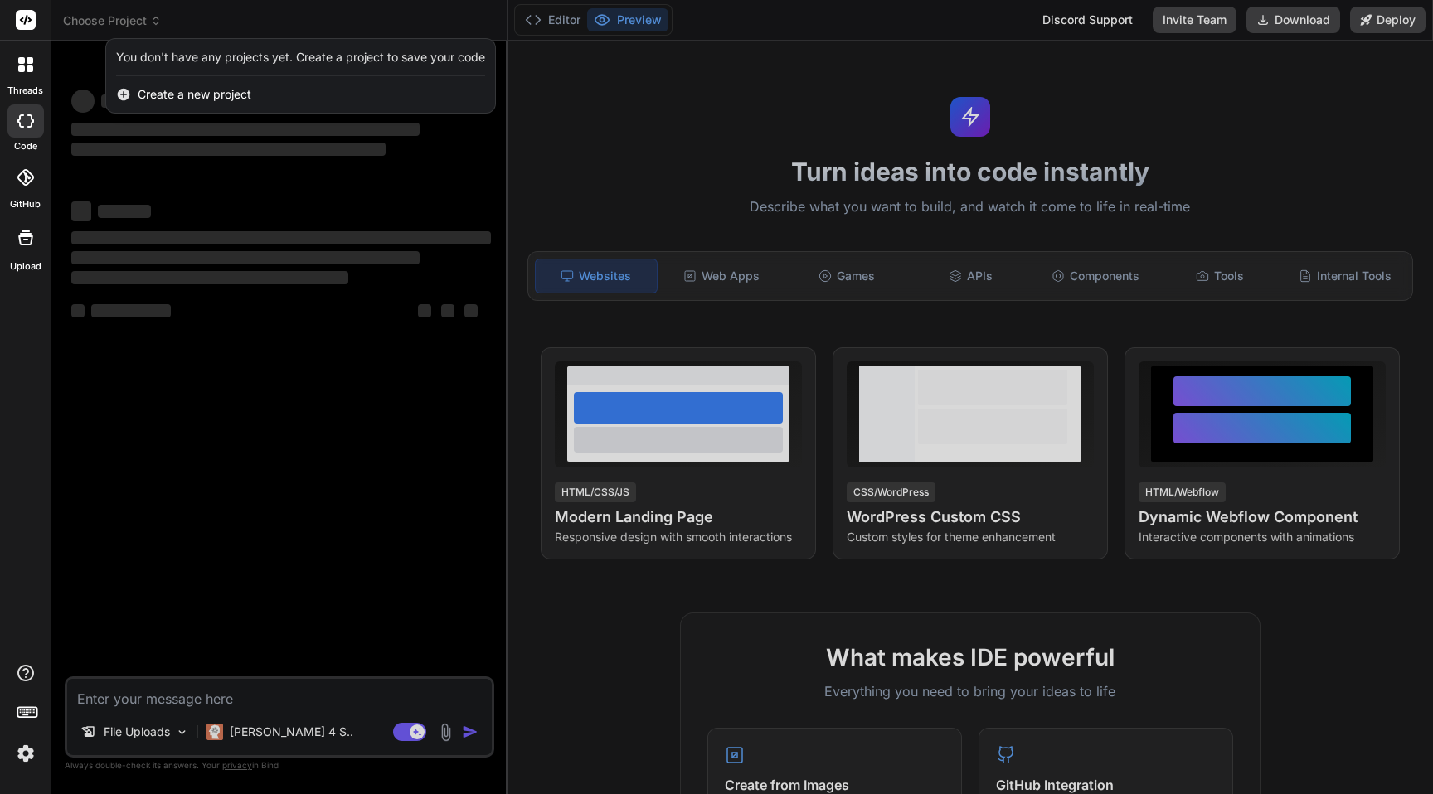
type textarea "x"
click at [116, 24] on div at bounding box center [716, 397] width 1433 height 794
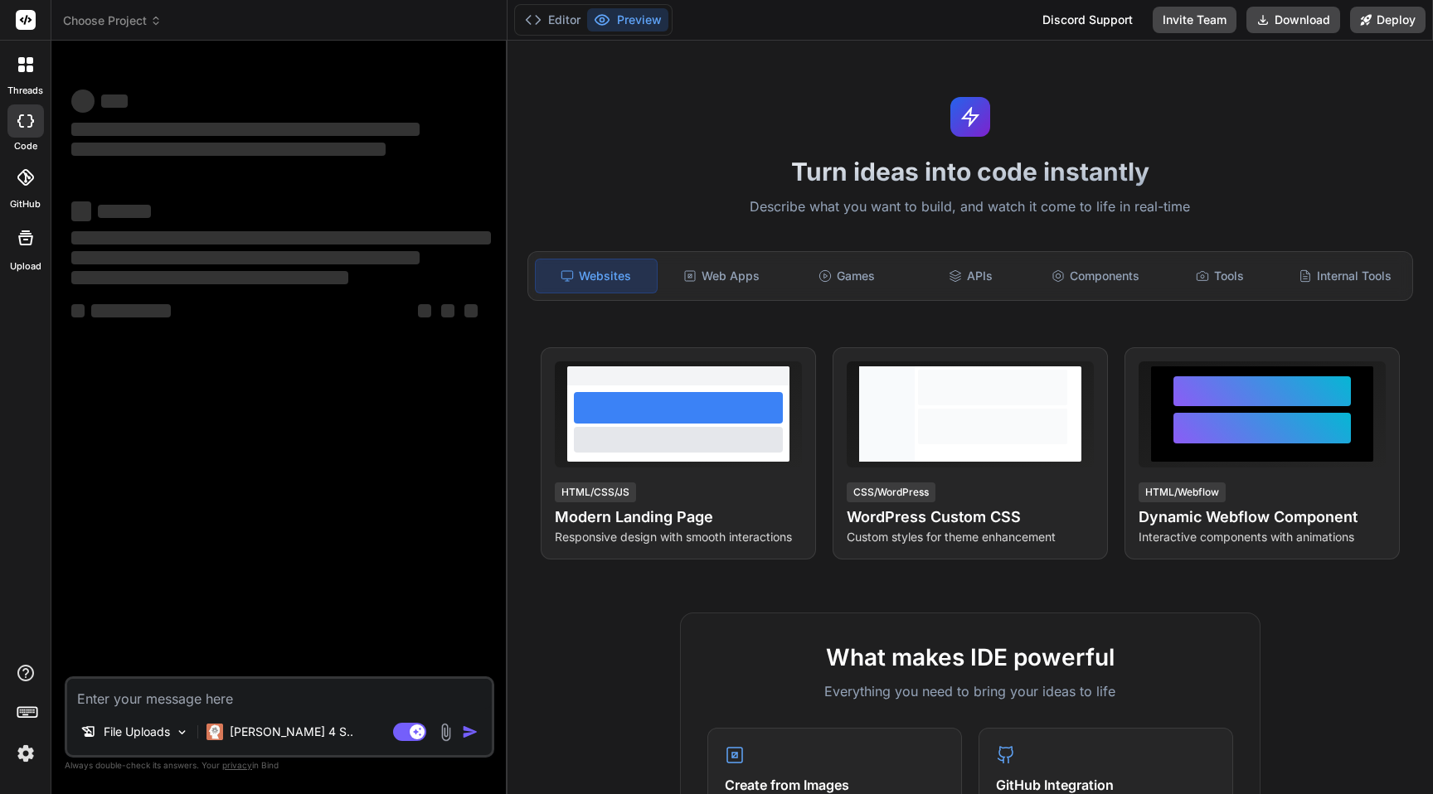
click at [116, 24] on span "Choose Project" at bounding box center [112, 20] width 99 height 17
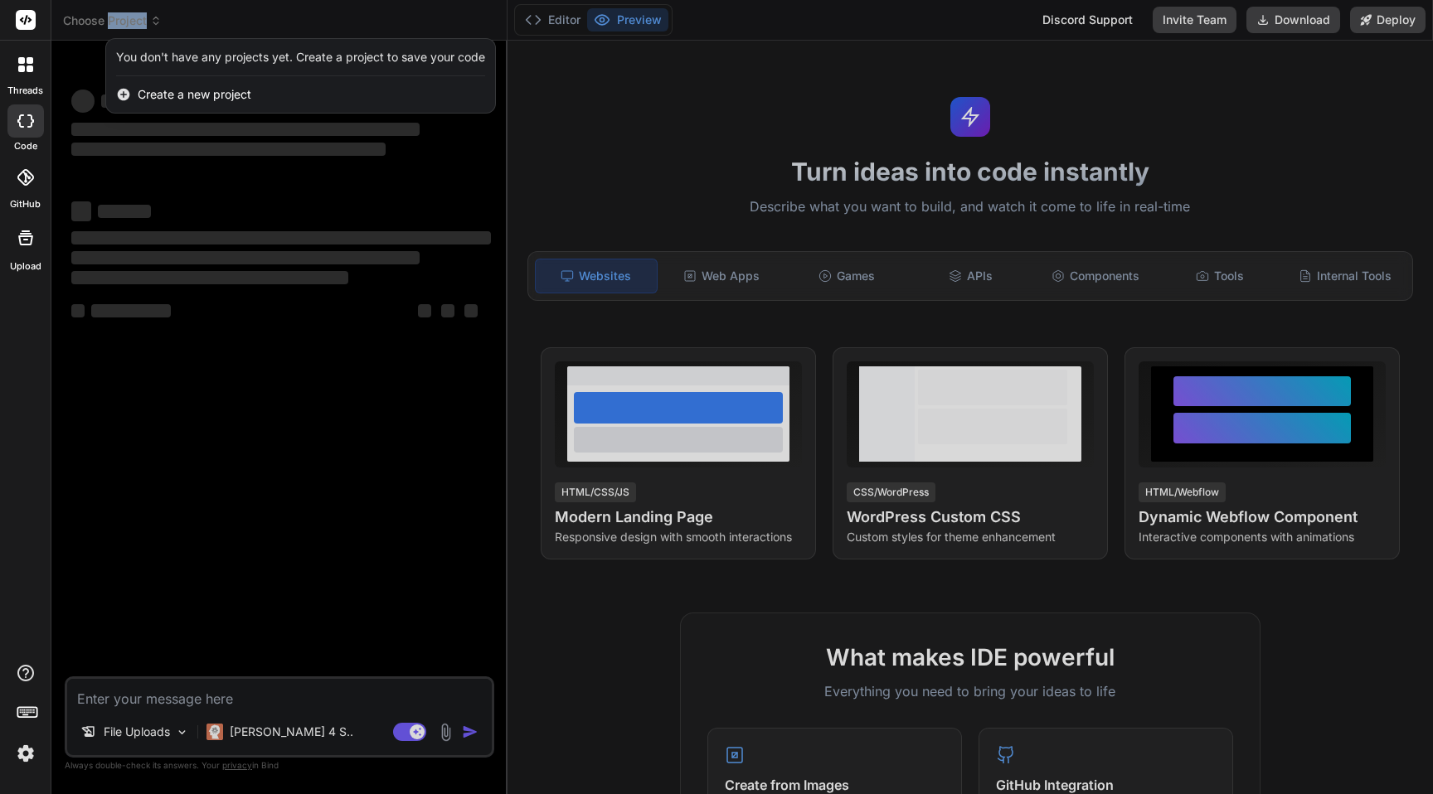
click at [130, 19] on div at bounding box center [716, 397] width 1433 height 794
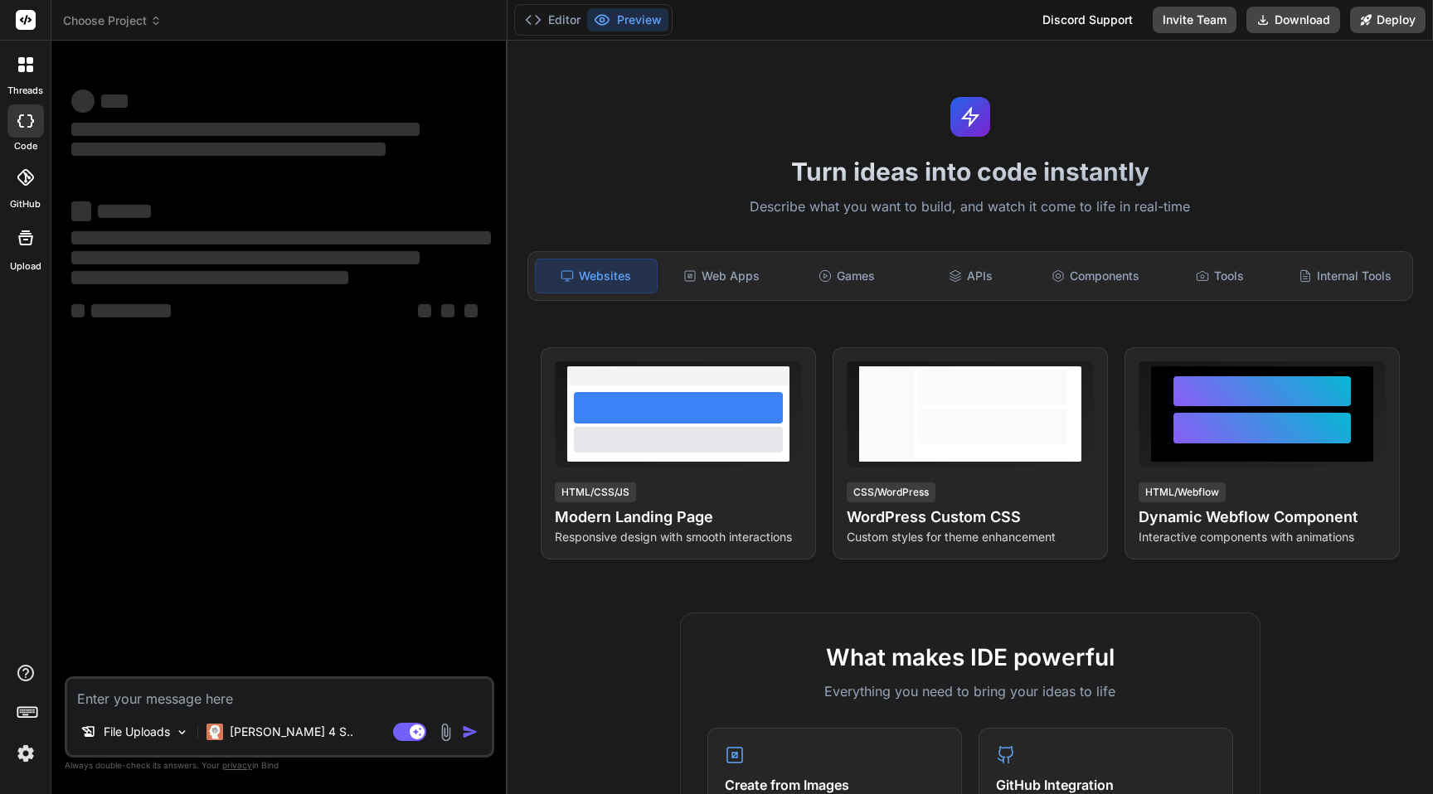
click at [148, 19] on span "Choose Project" at bounding box center [112, 20] width 99 height 17
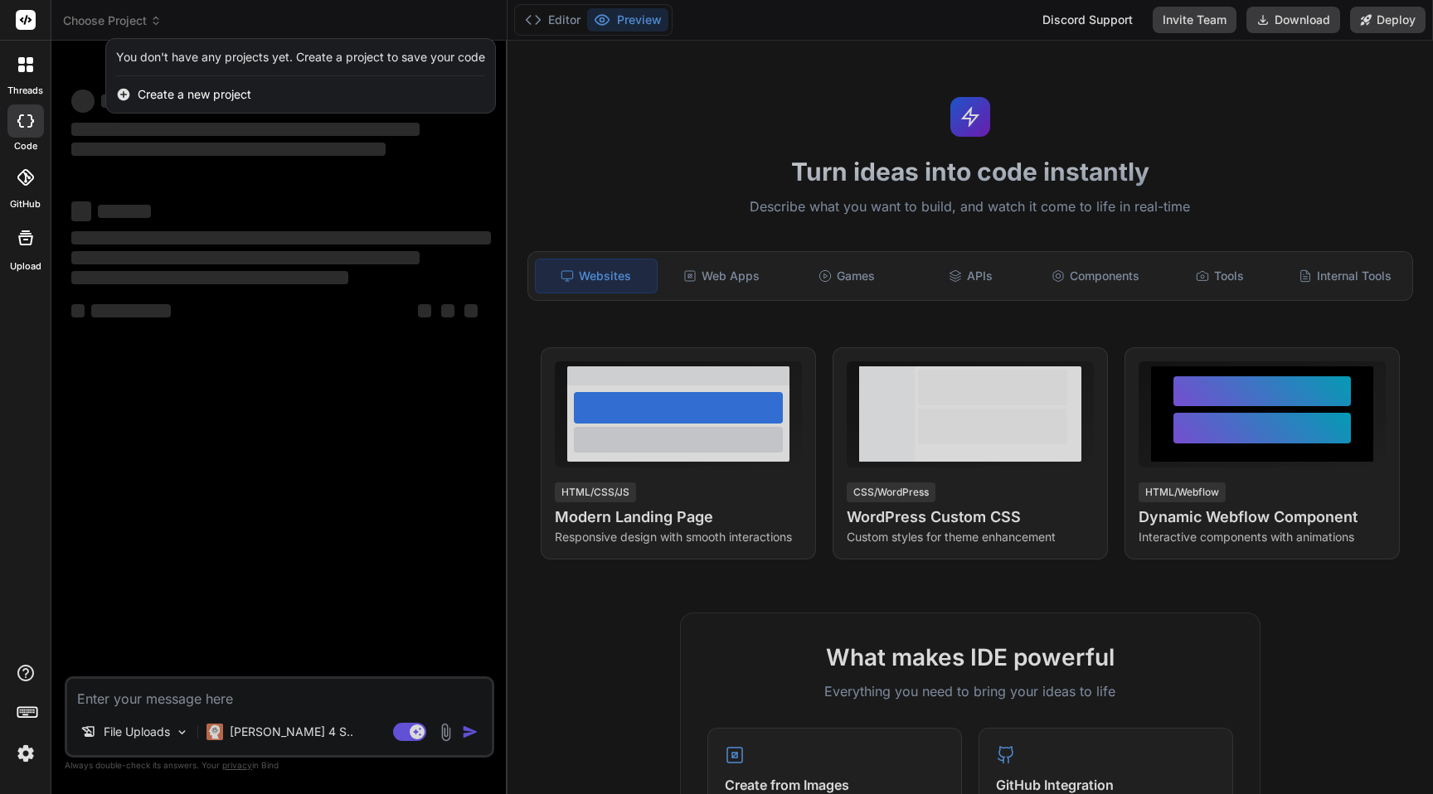
click at [135, 18] on div at bounding box center [716, 397] width 1433 height 794
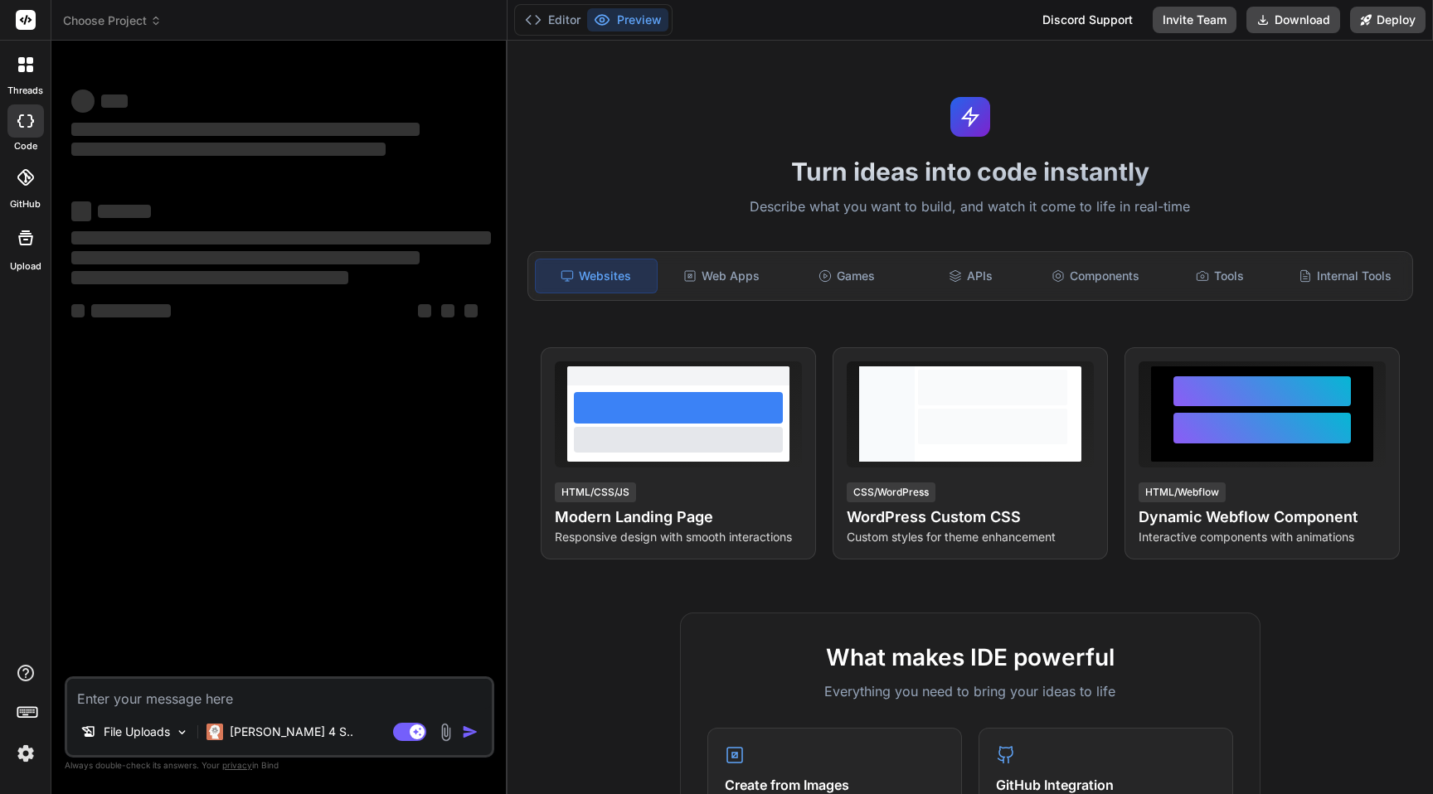
click at [102, 19] on span "Choose Project" at bounding box center [112, 20] width 99 height 17
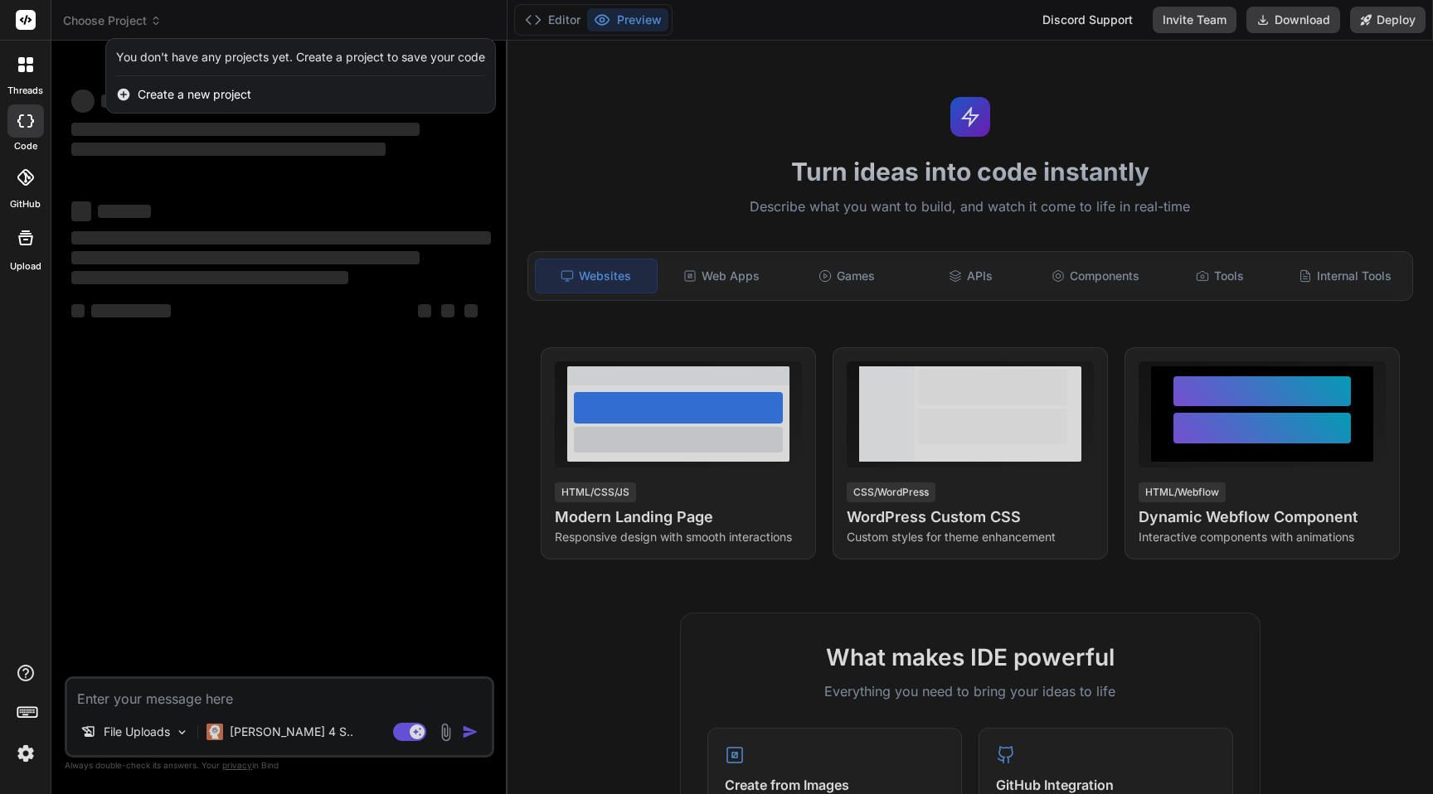
click at [201, 140] on div at bounding box center [716, 397] width 1433 height 794
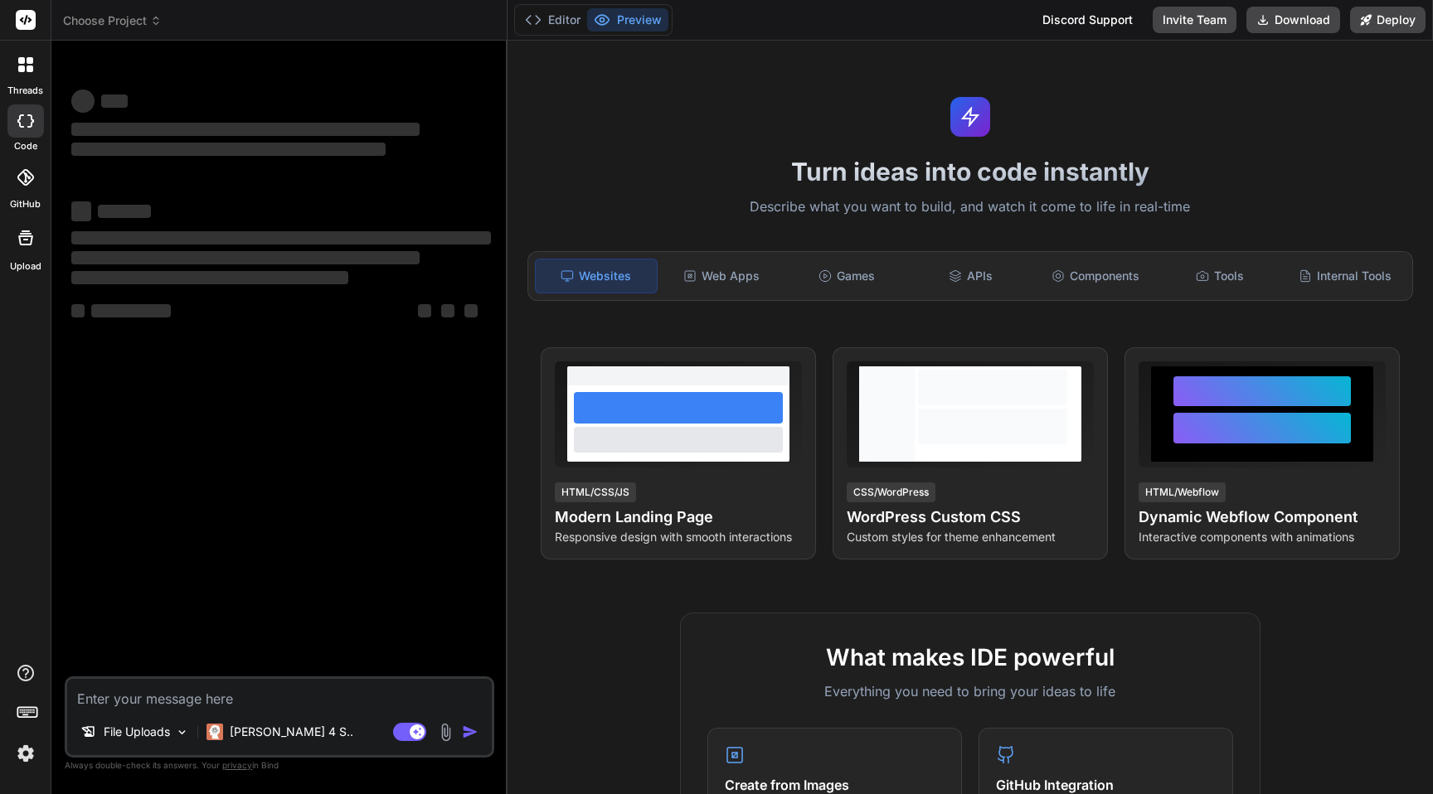
click at [125, 27] on span "Choose Project" at bounding box center [112, 20] width 99 height 17
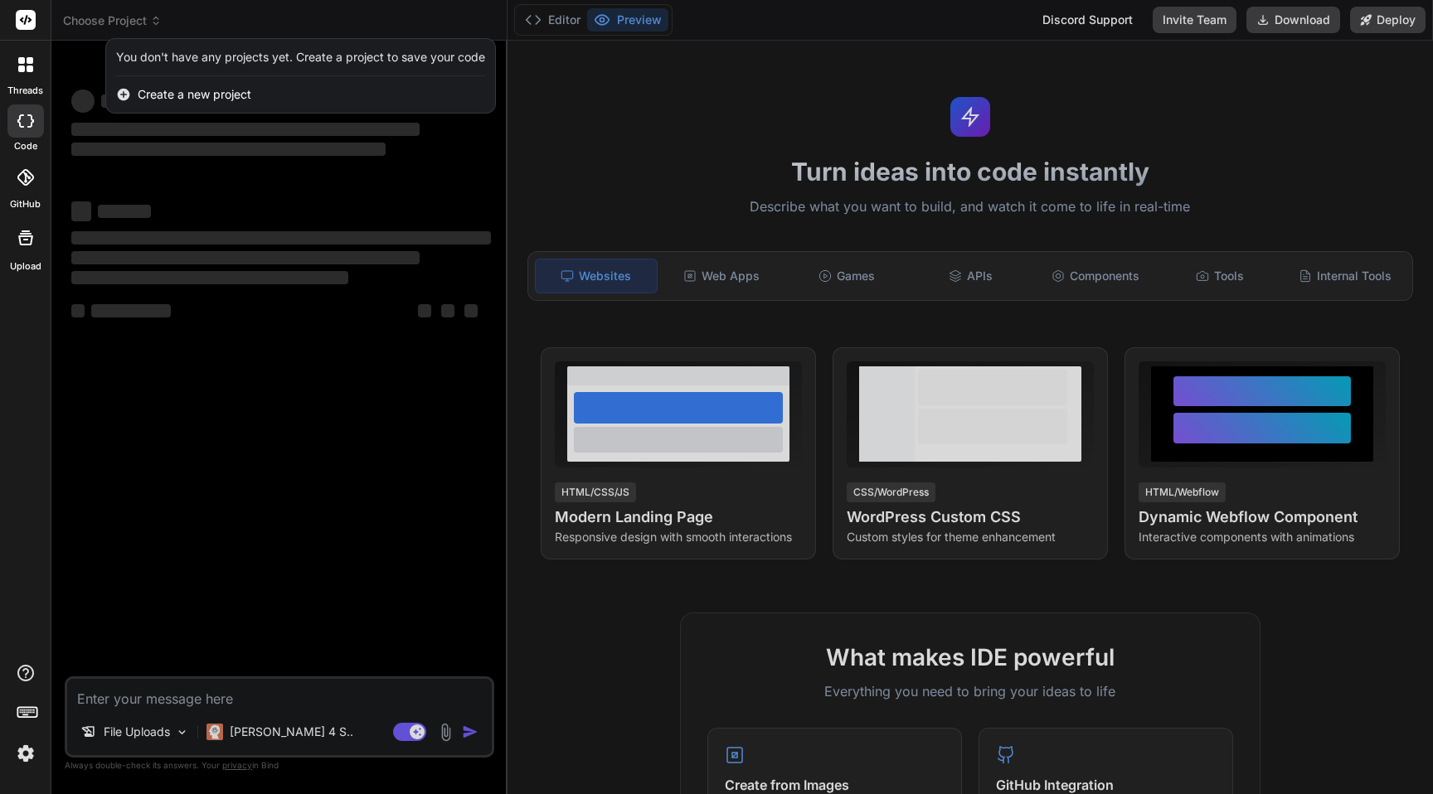
click at [357, 396] on div at bounding box center [716, 397] width 1433 height 794
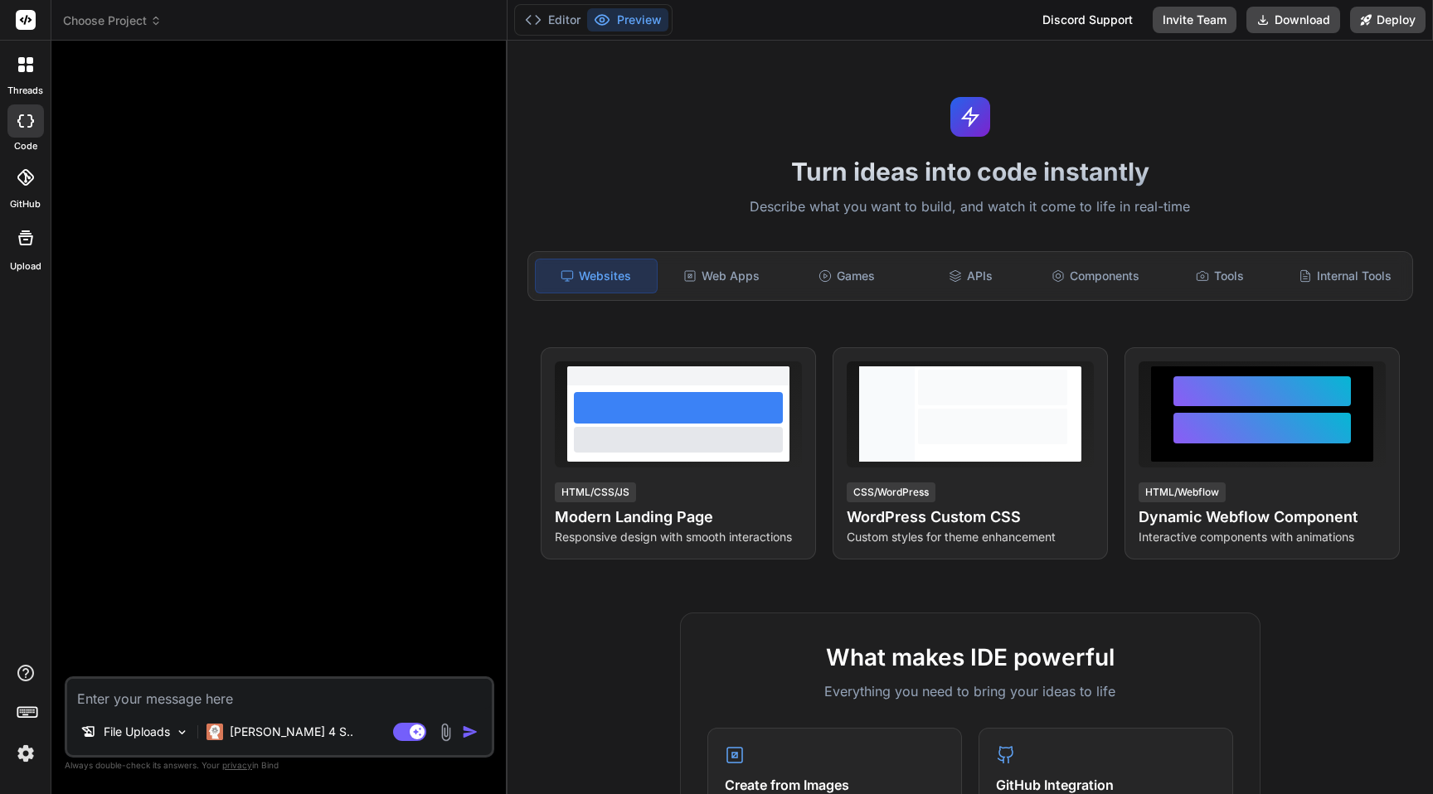
click at [142, 21] on span "Choose Project" at bounding box center [112, 20] width 99 height 17
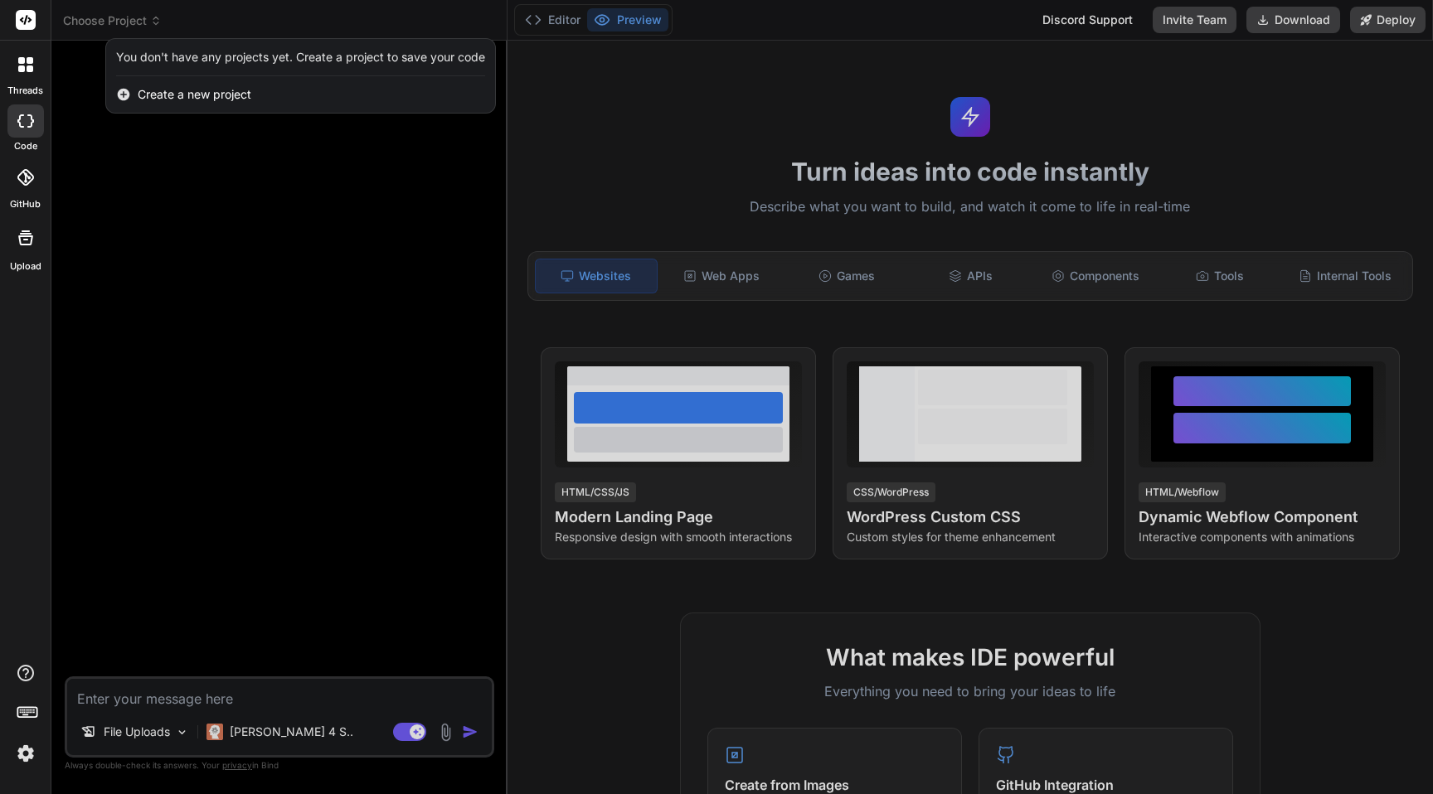
click at [182, 206] on div at bounding box center [716, 397] width 1433 height 794
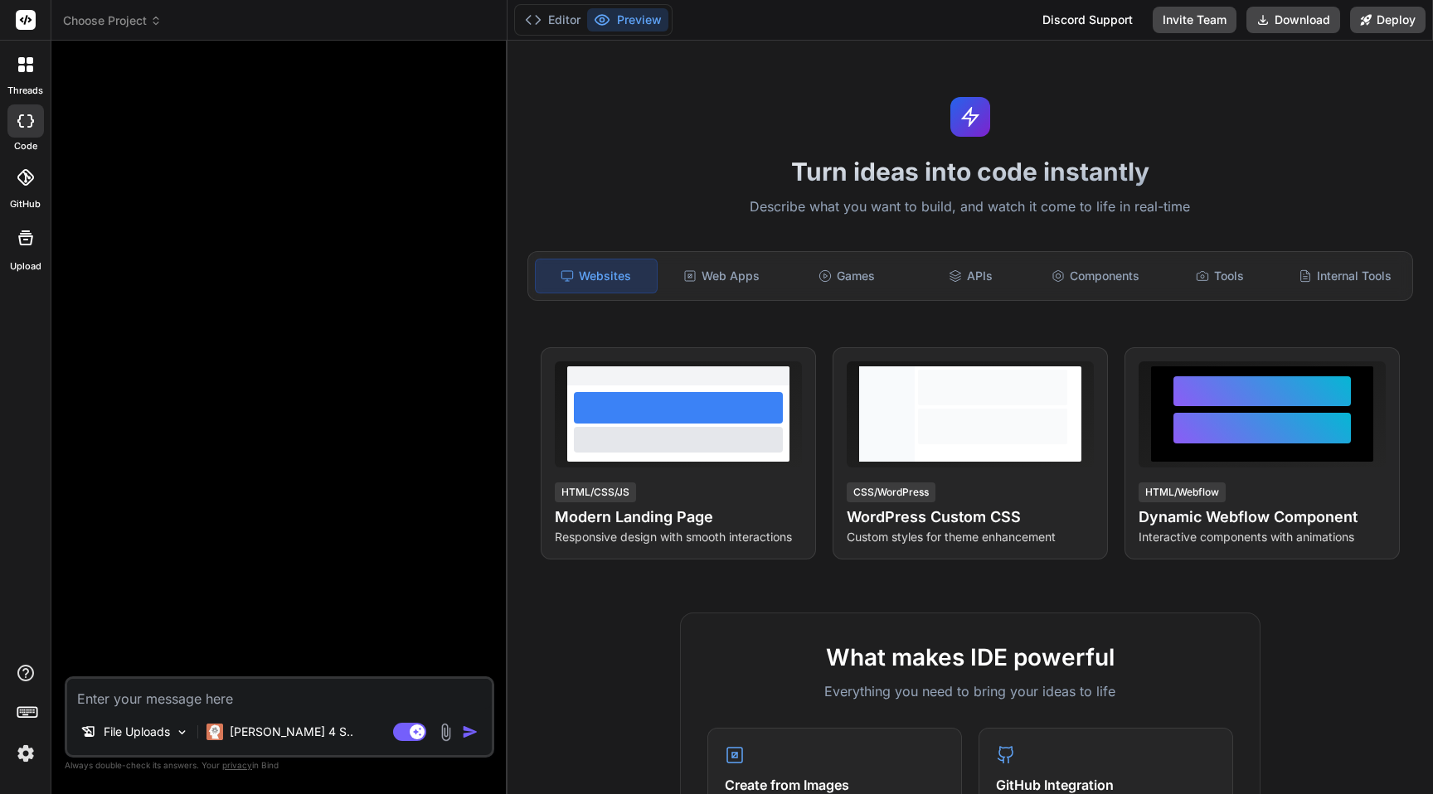
click at [8, 71] on div at bounding box center [25, 64] width 35 height 35
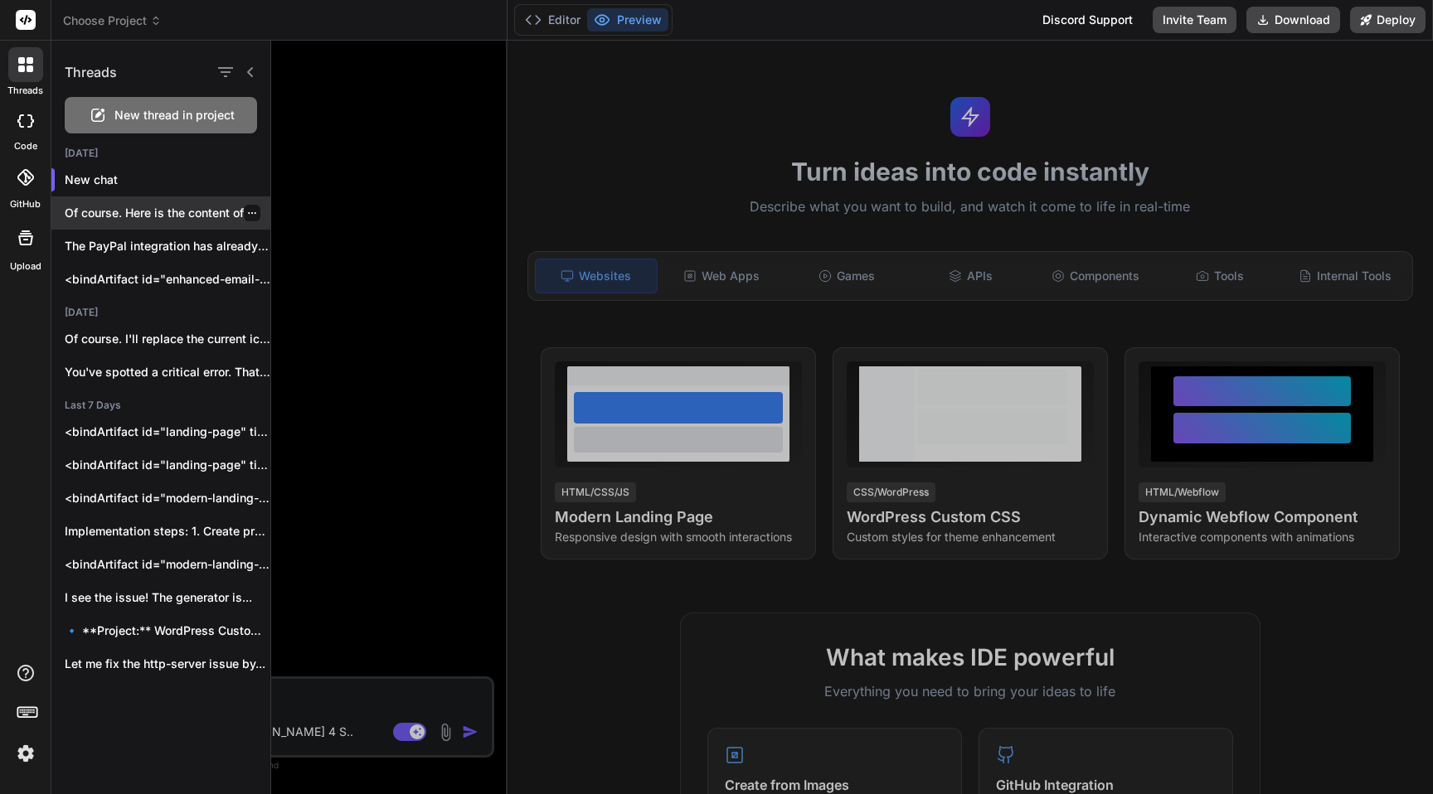
click at [130, 206] on p "Of course. Here is the content of..." at bounding box center [168, 213] width 206 height 17
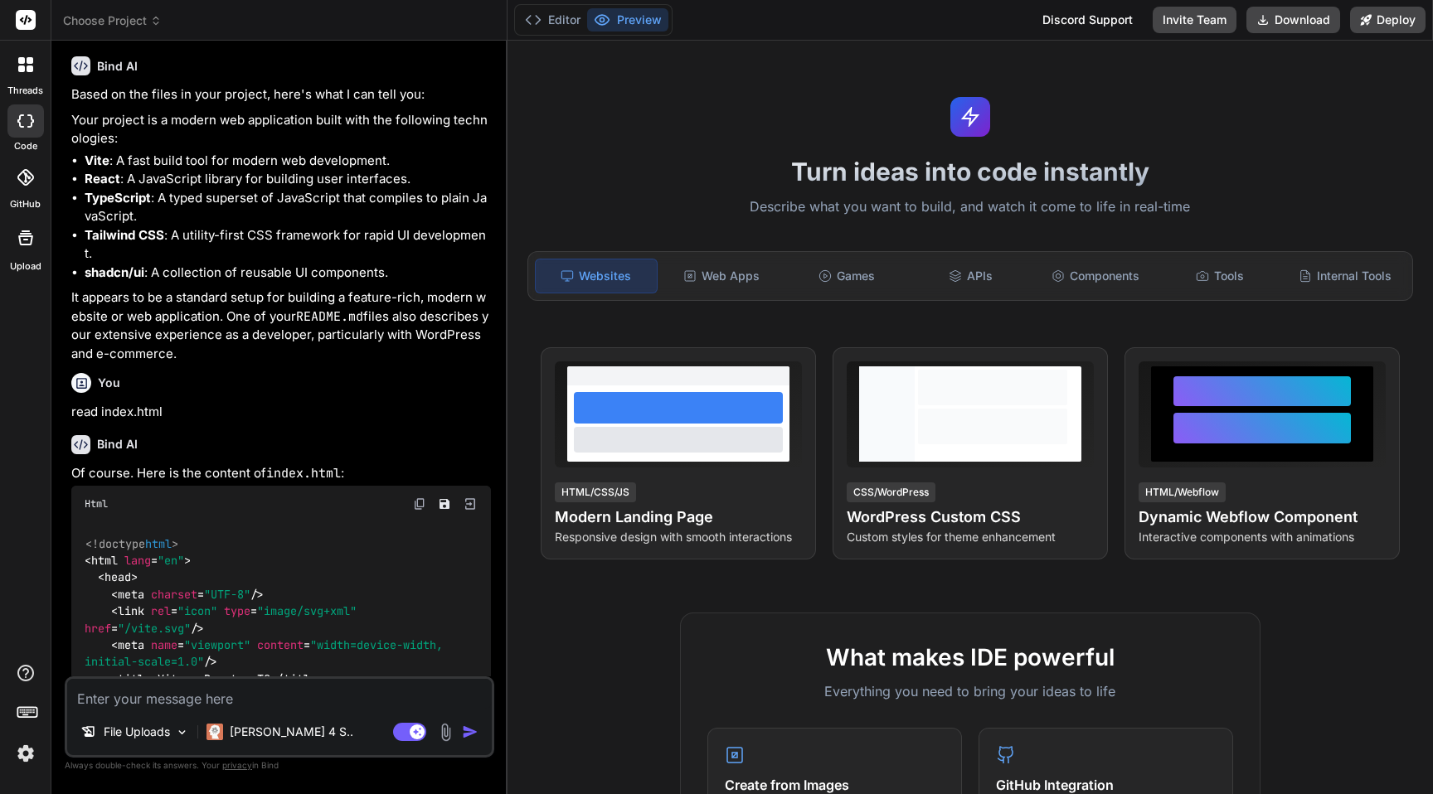
scroll to position [733, 0]
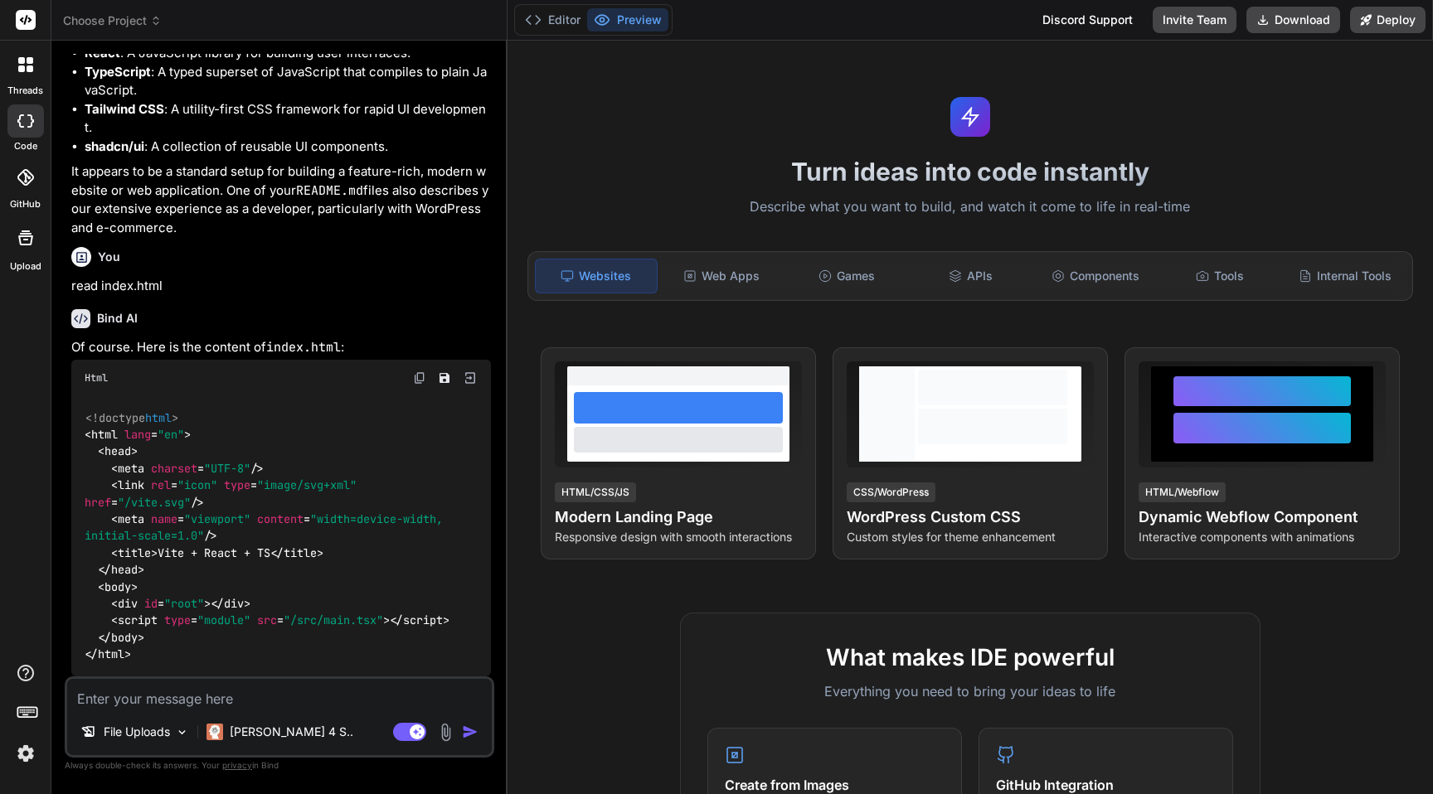
click at [22, 70] on icon at bounding box center [21, 69] width 7 height 7
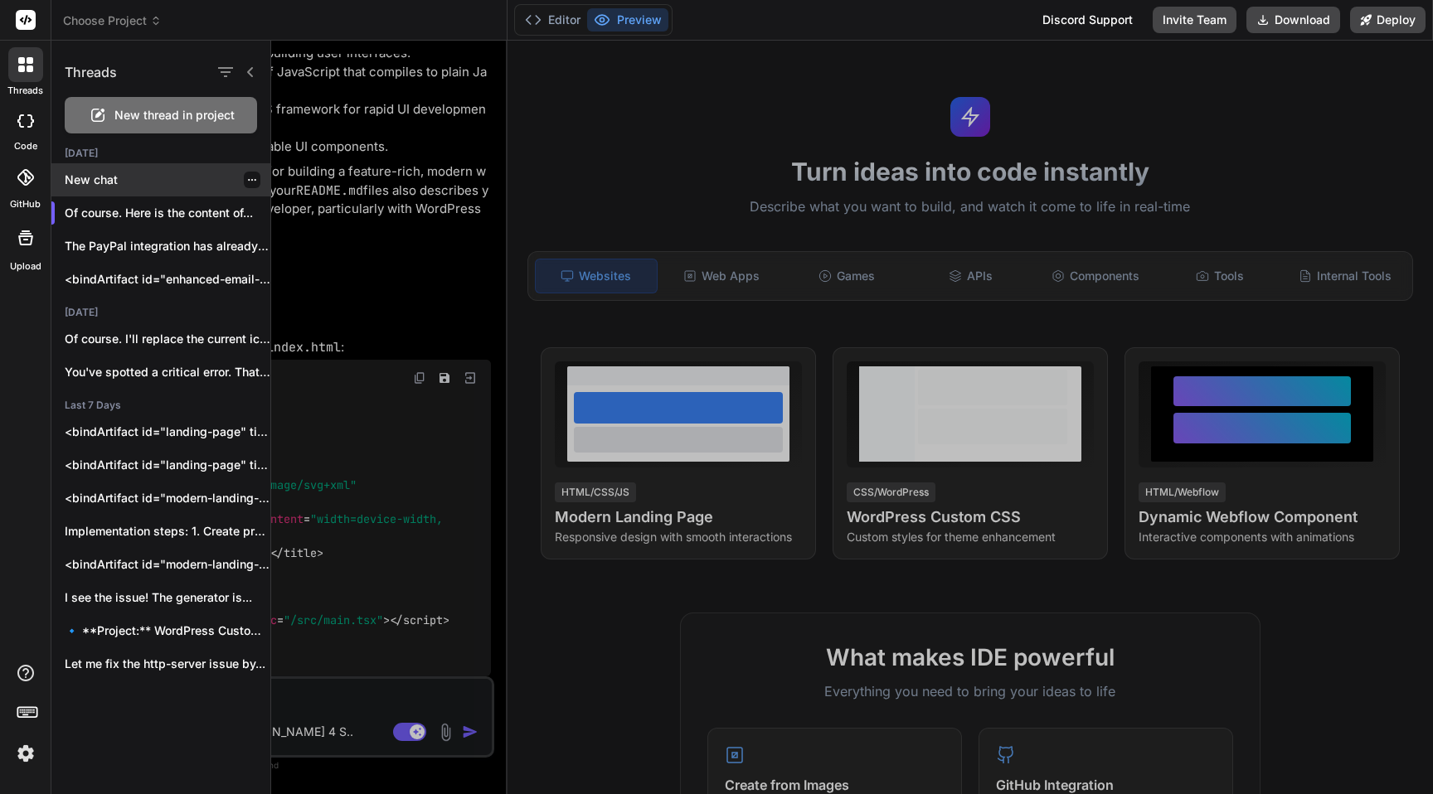
click at [141, 188] on div "New chat" at bounding box center [160, 179] width 219 height 33
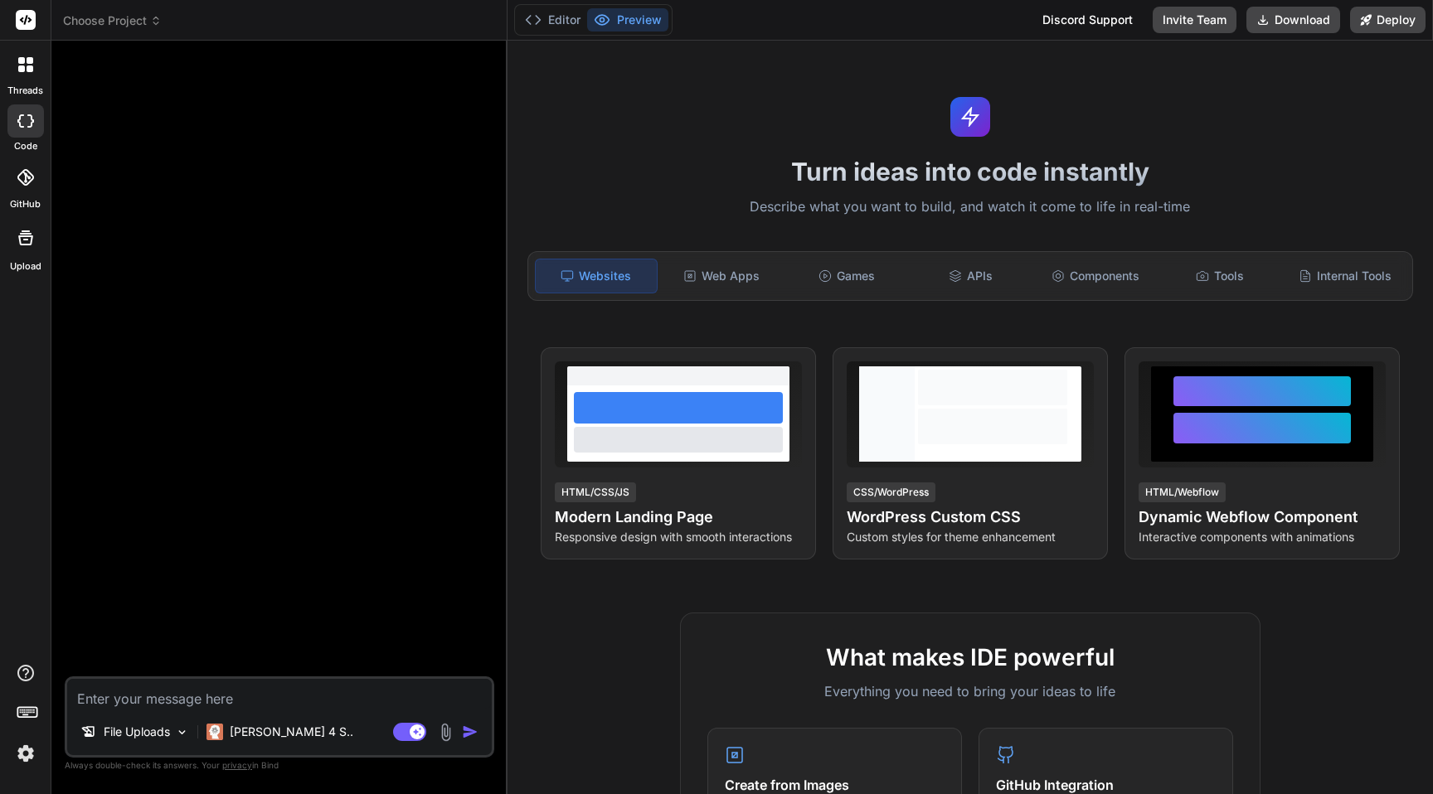
click at [13, 62] on div at bounding box center [25, 64] width 35 height 35
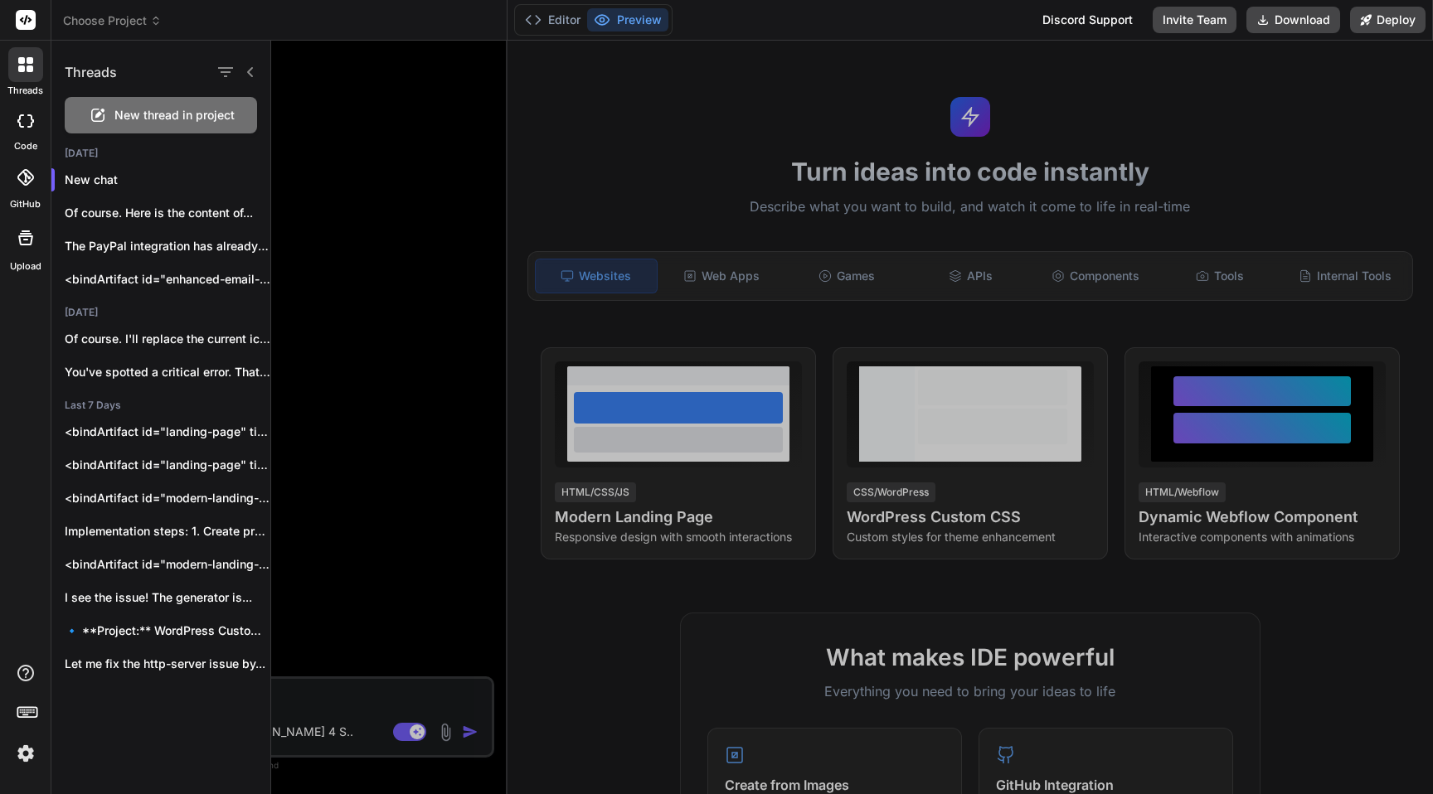
click at [390, 188] on div at bounding box center [852, 418] width 1162 height 754
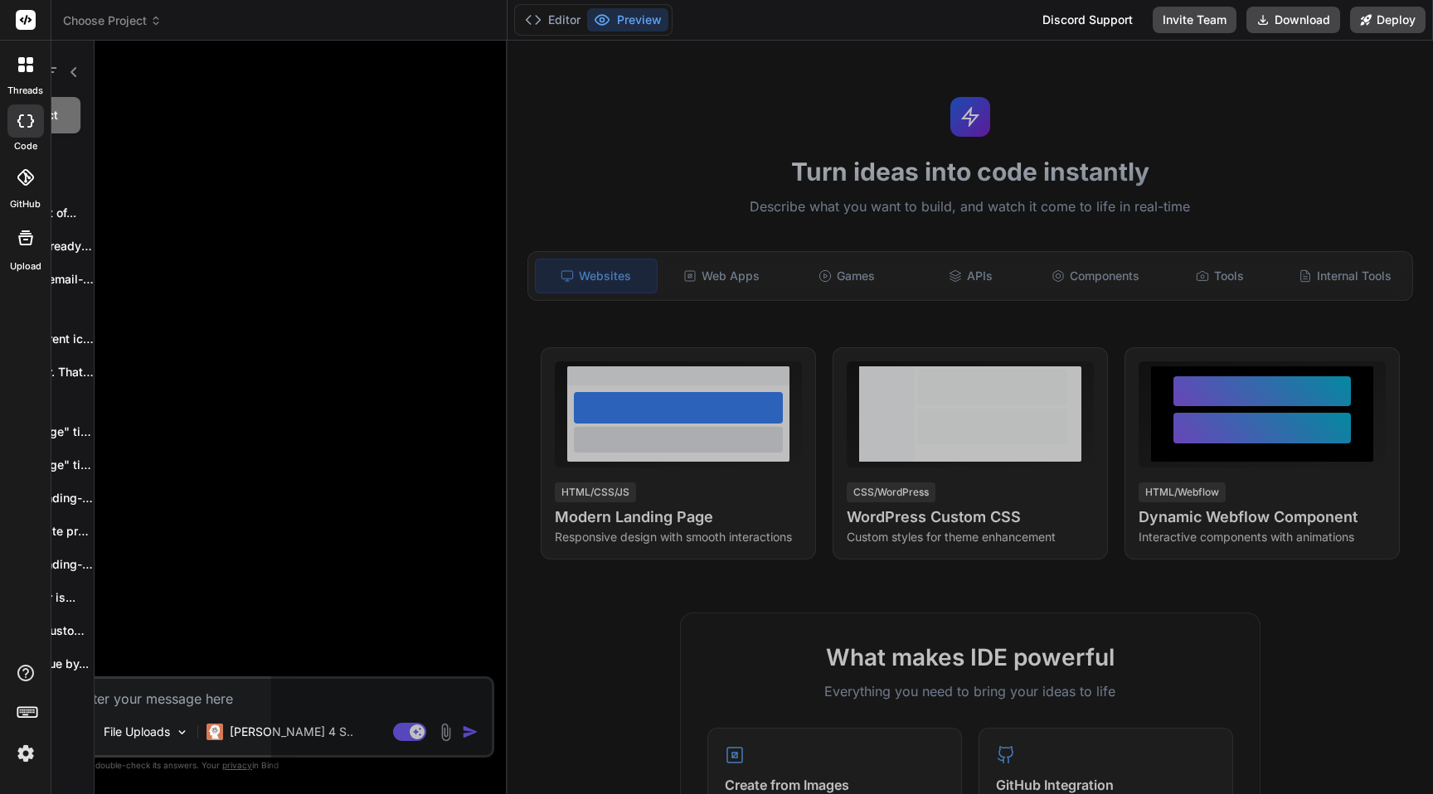
scroll to position [16, 0]
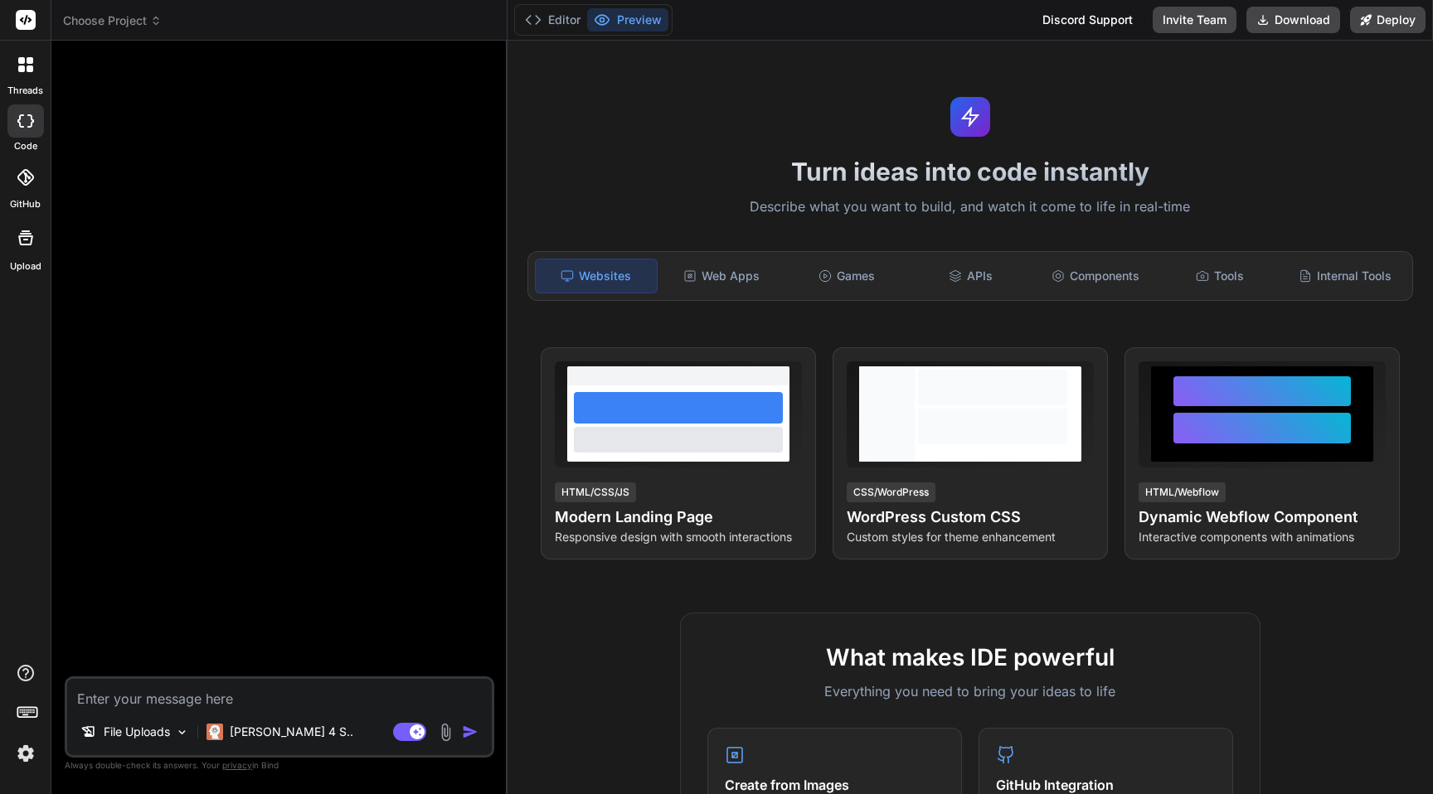
click at [29, 55] on div at bounding box center [25, 64] width 35 height 35
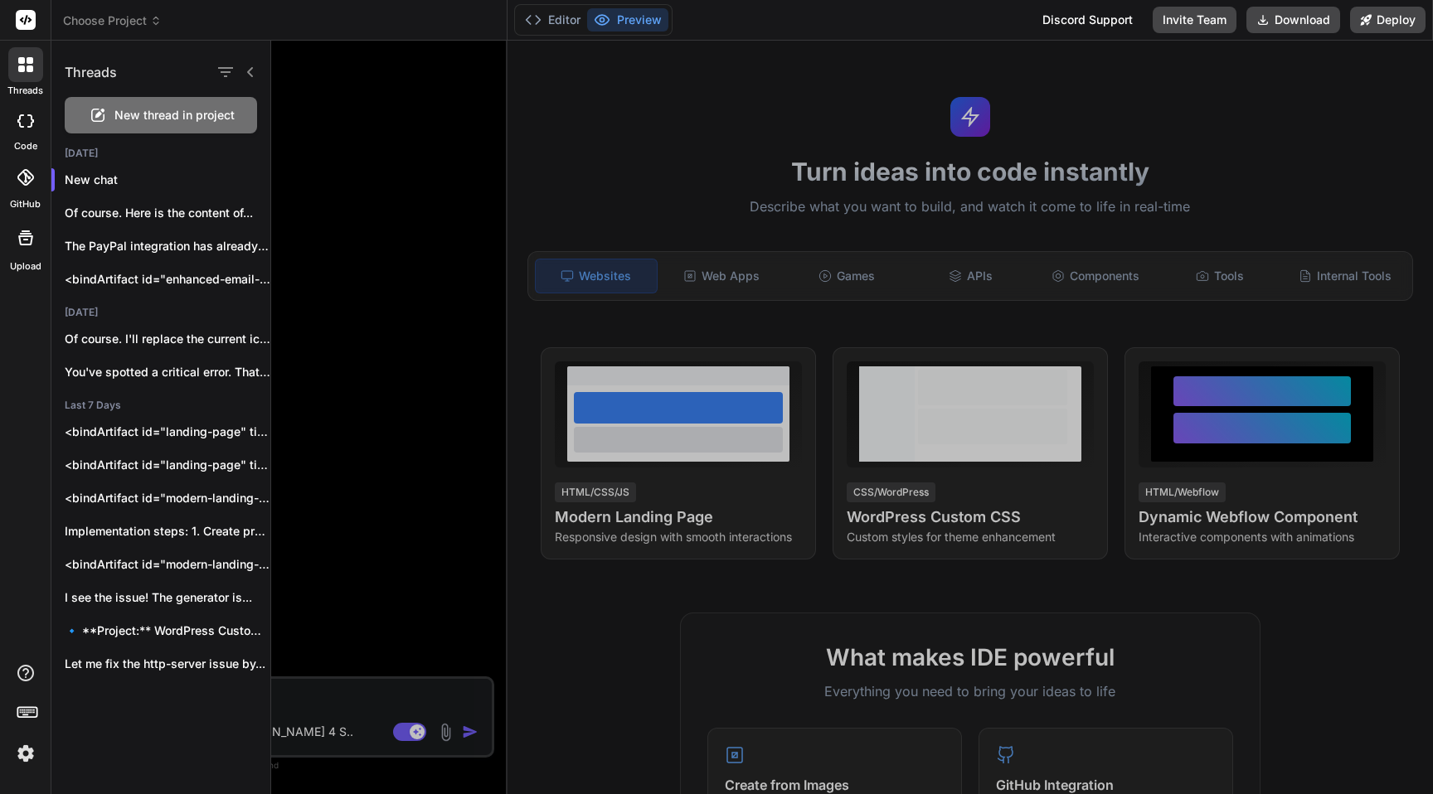
click at [109, 29] on header "Choose Project Created with Pixso." at bounding box center [279, 20] width 456 height 41
click at [125, 17] on span "Choose Project" at bounding box center [112, 20] width 99 height 17
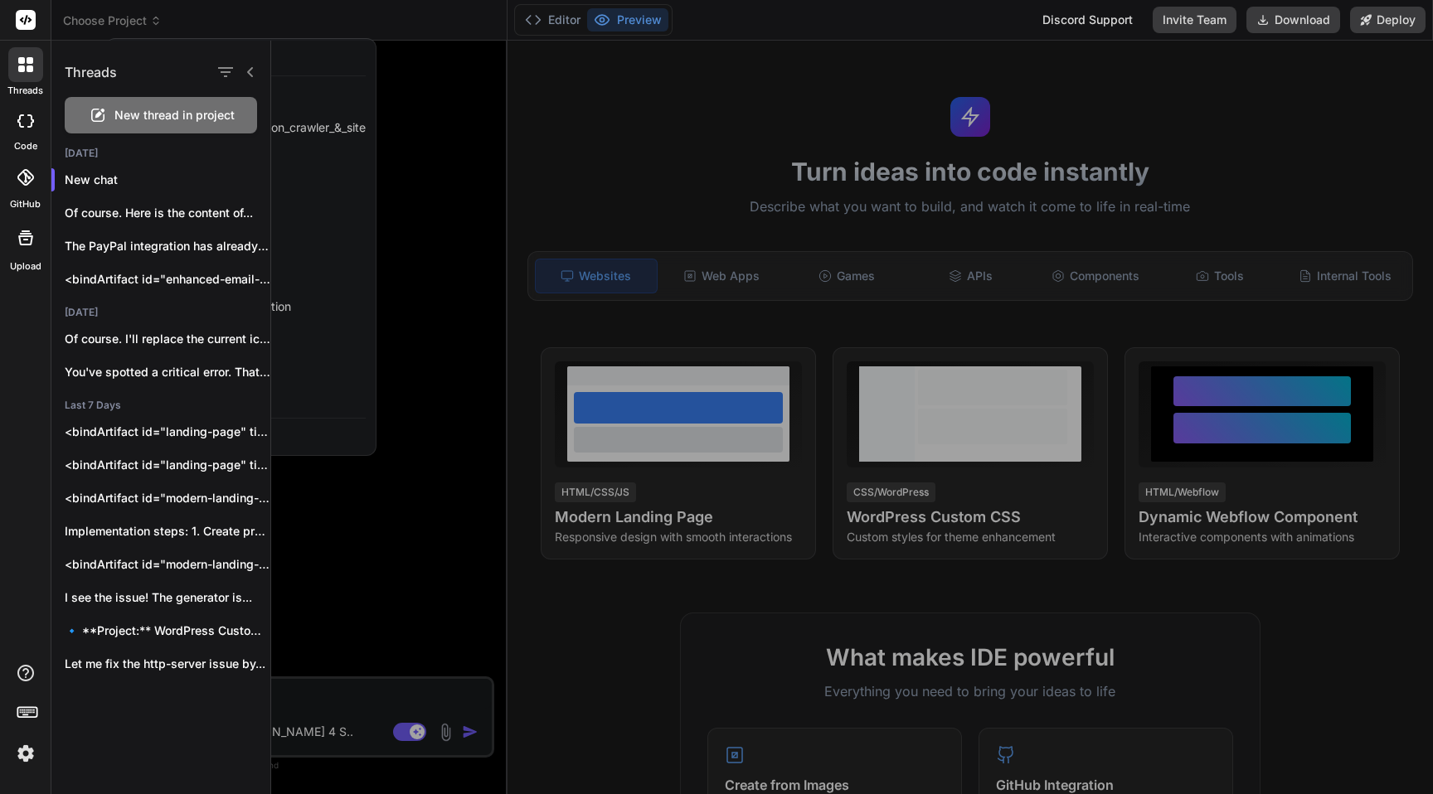
click at [430, 168] on div at bounding box center [852, 418] width 1162 height 754
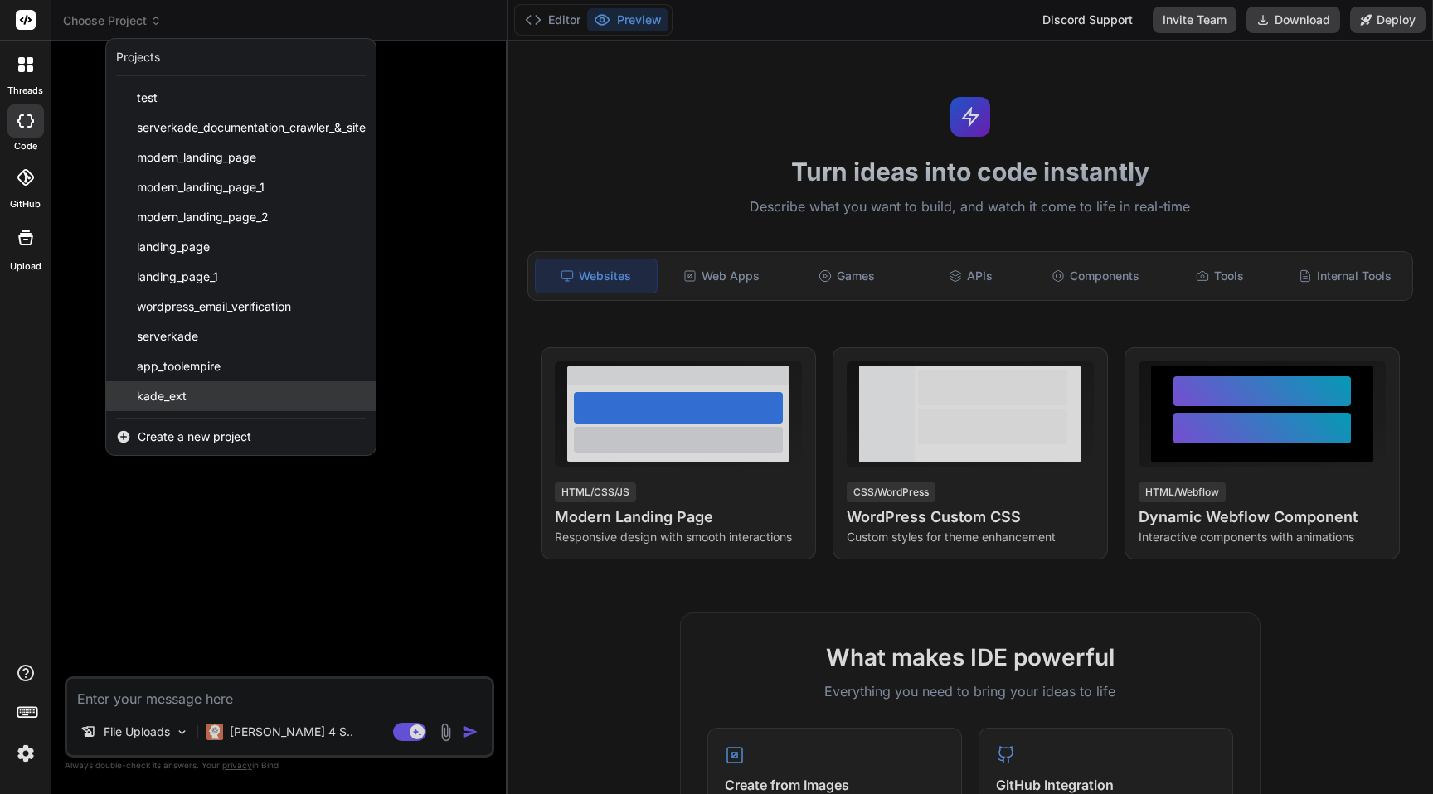
click at [195, 401] on div "kade_ext" at bounding box center [240, 396] width 269 height 30
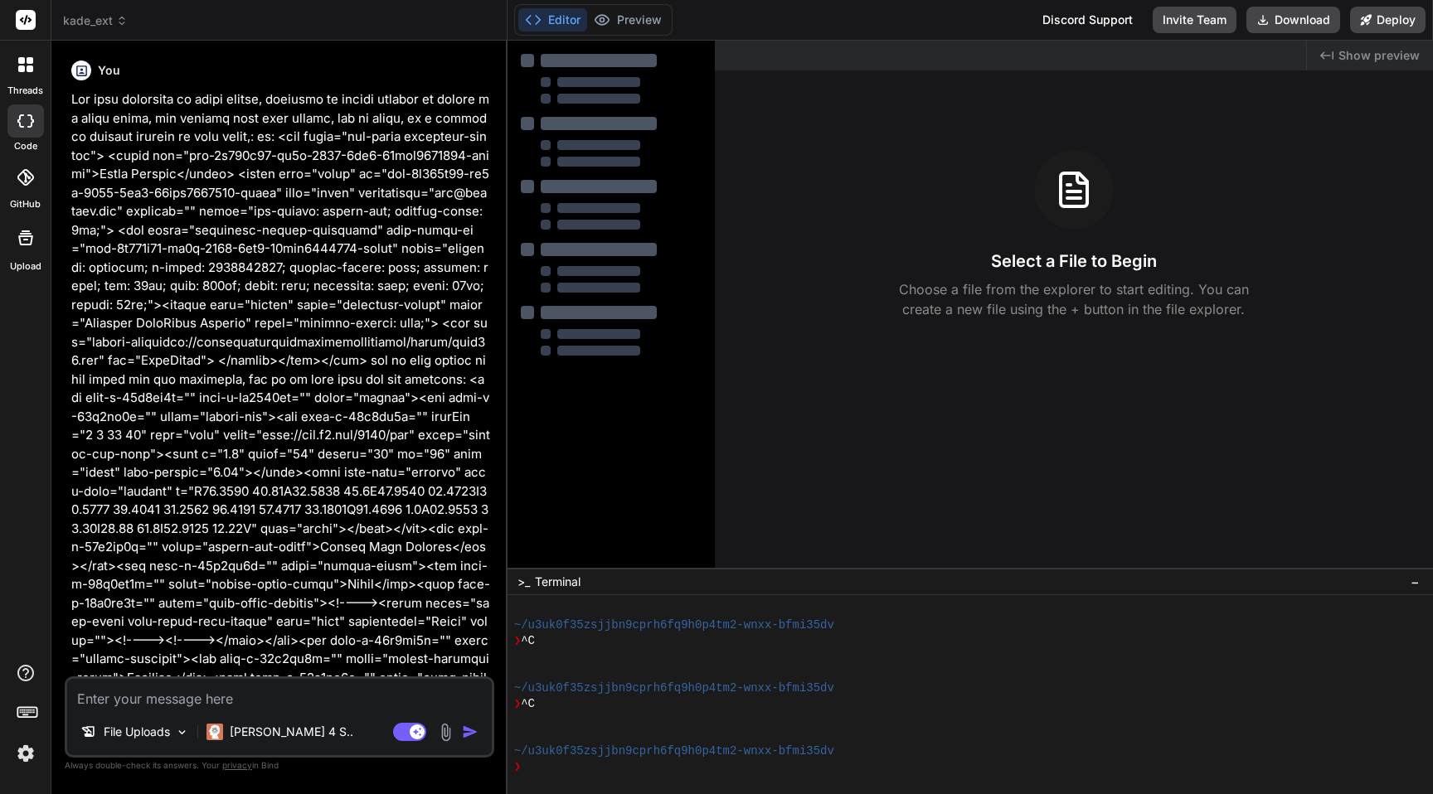
scroll to position [67, 0]
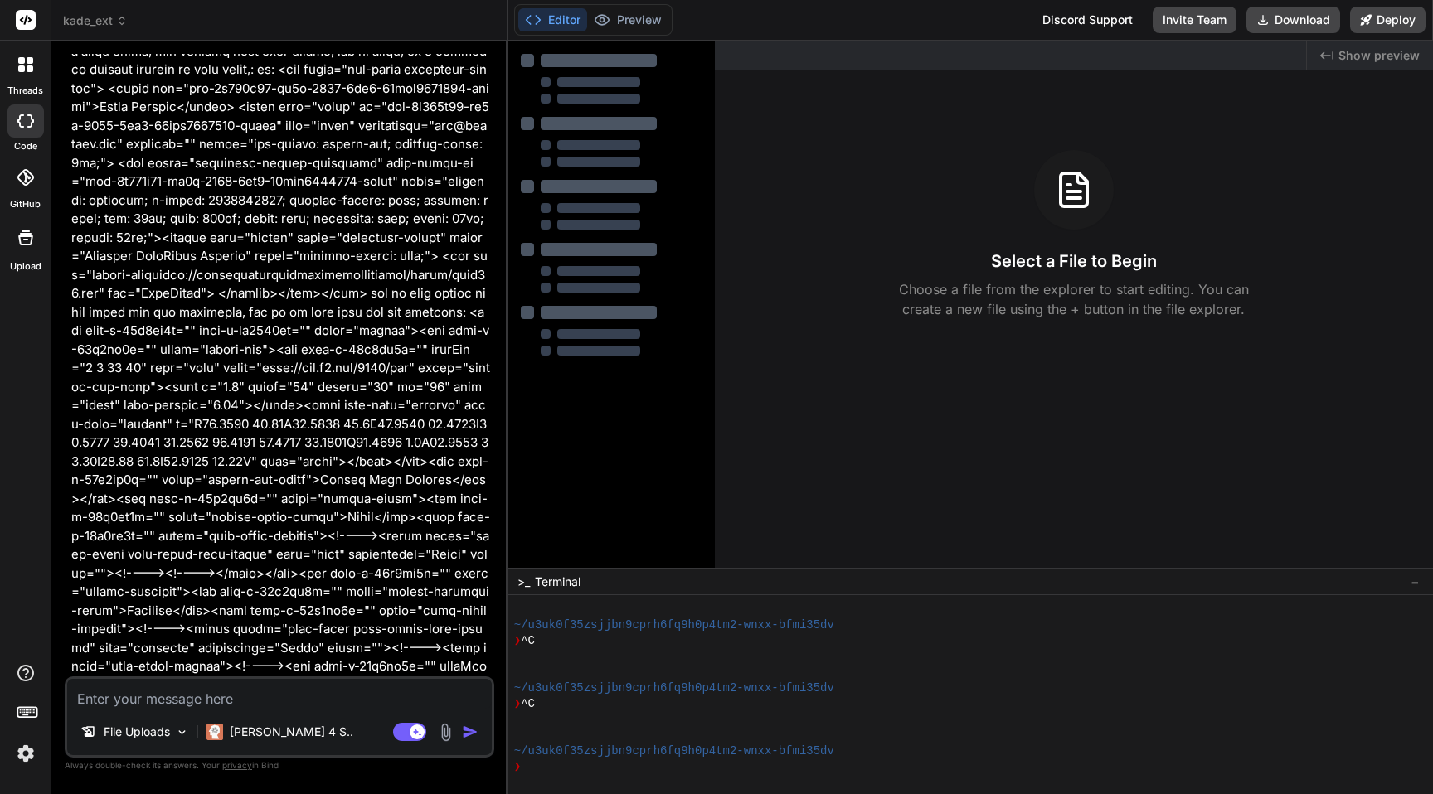
type textarea "x"
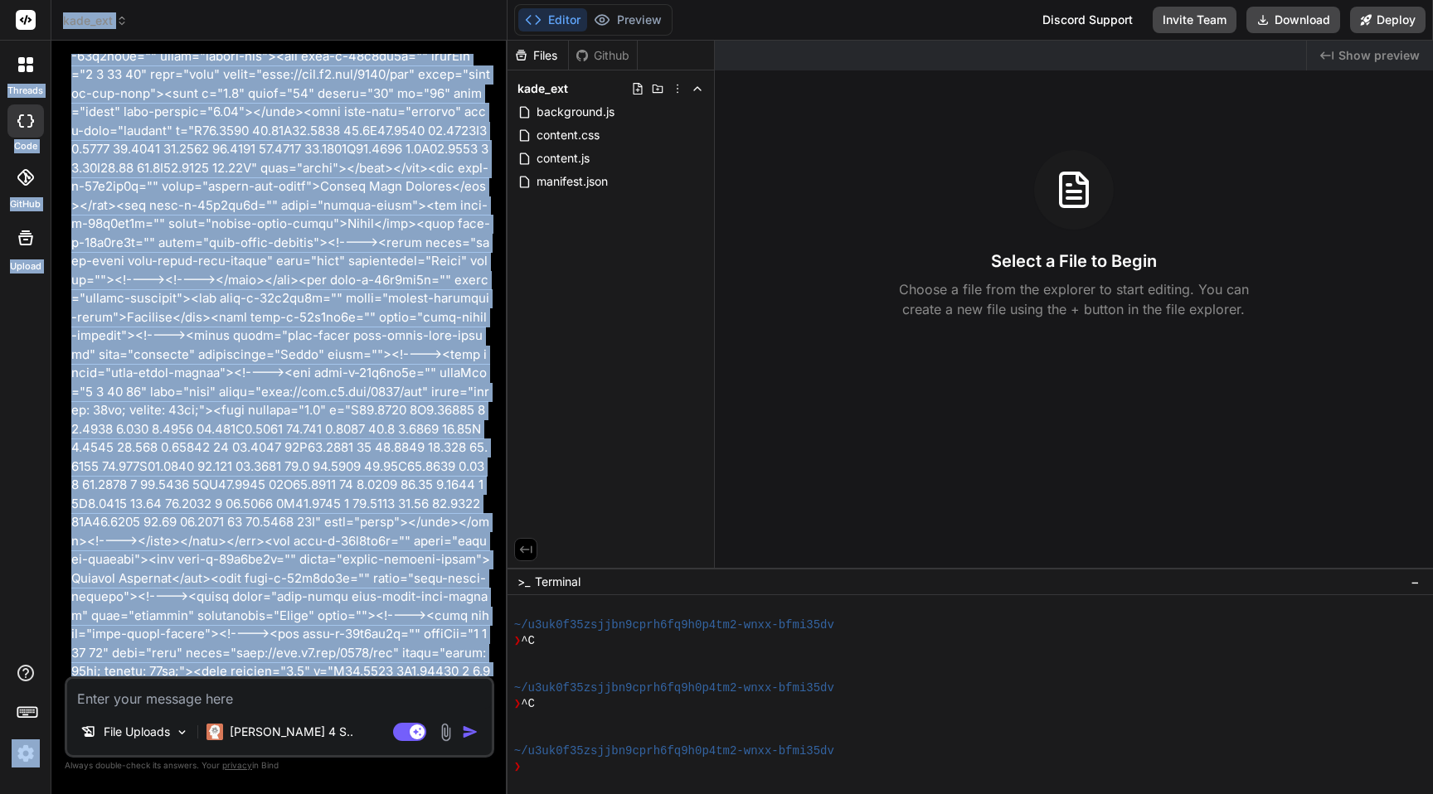
scroll to position [0, 0]
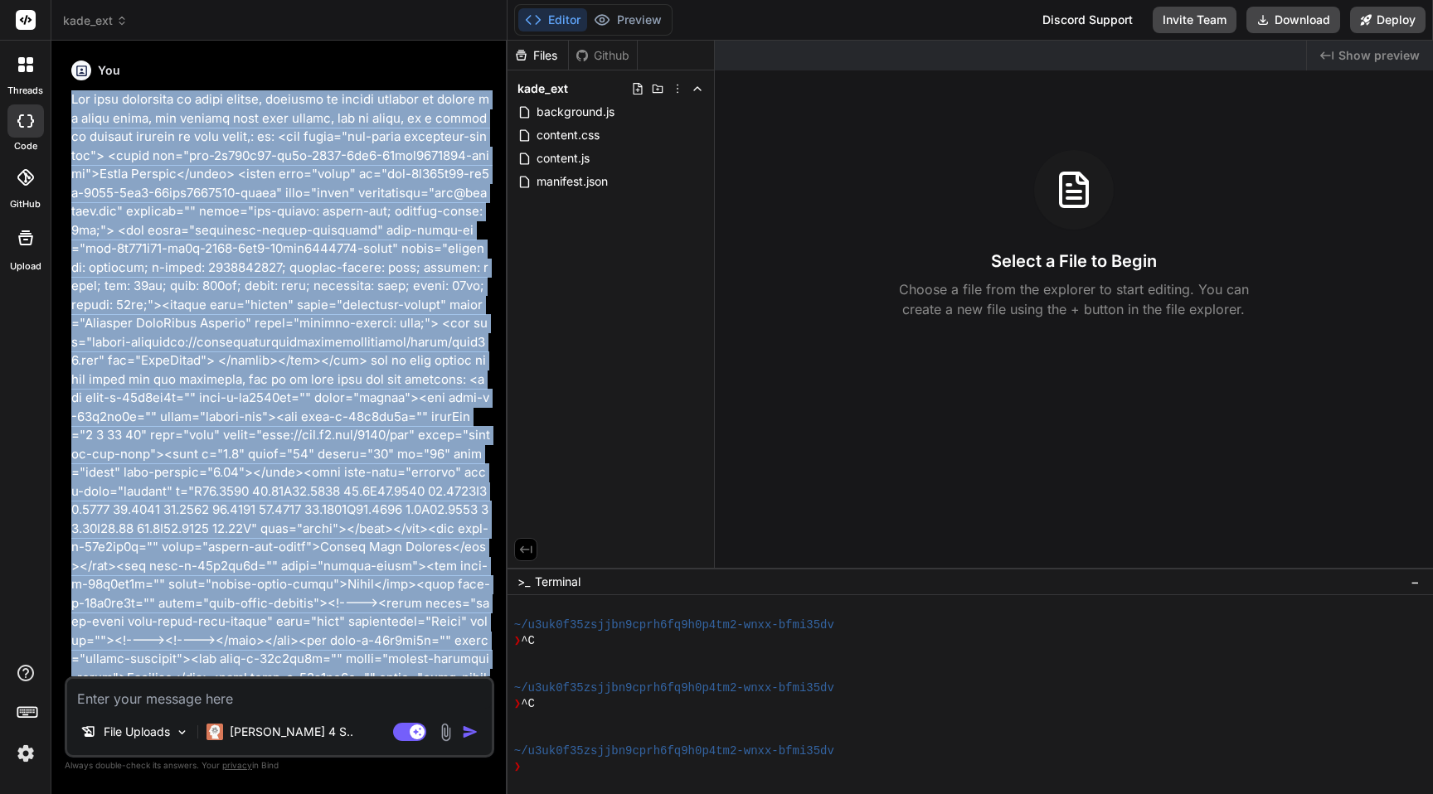
drag, startPoint x: 196, startPoint y: 637, endPoint x: 71, endPoint y: 98, distance: 553.1
click at [71, 98] on p at bounding box center [281, 771] width 420 height 1362
copy p "Fix icon injection in email fields, sometime it doesnt ineject in center of ema…"
click at [116, 17] on icon at bounding box center [122, 21] width 12 height 12
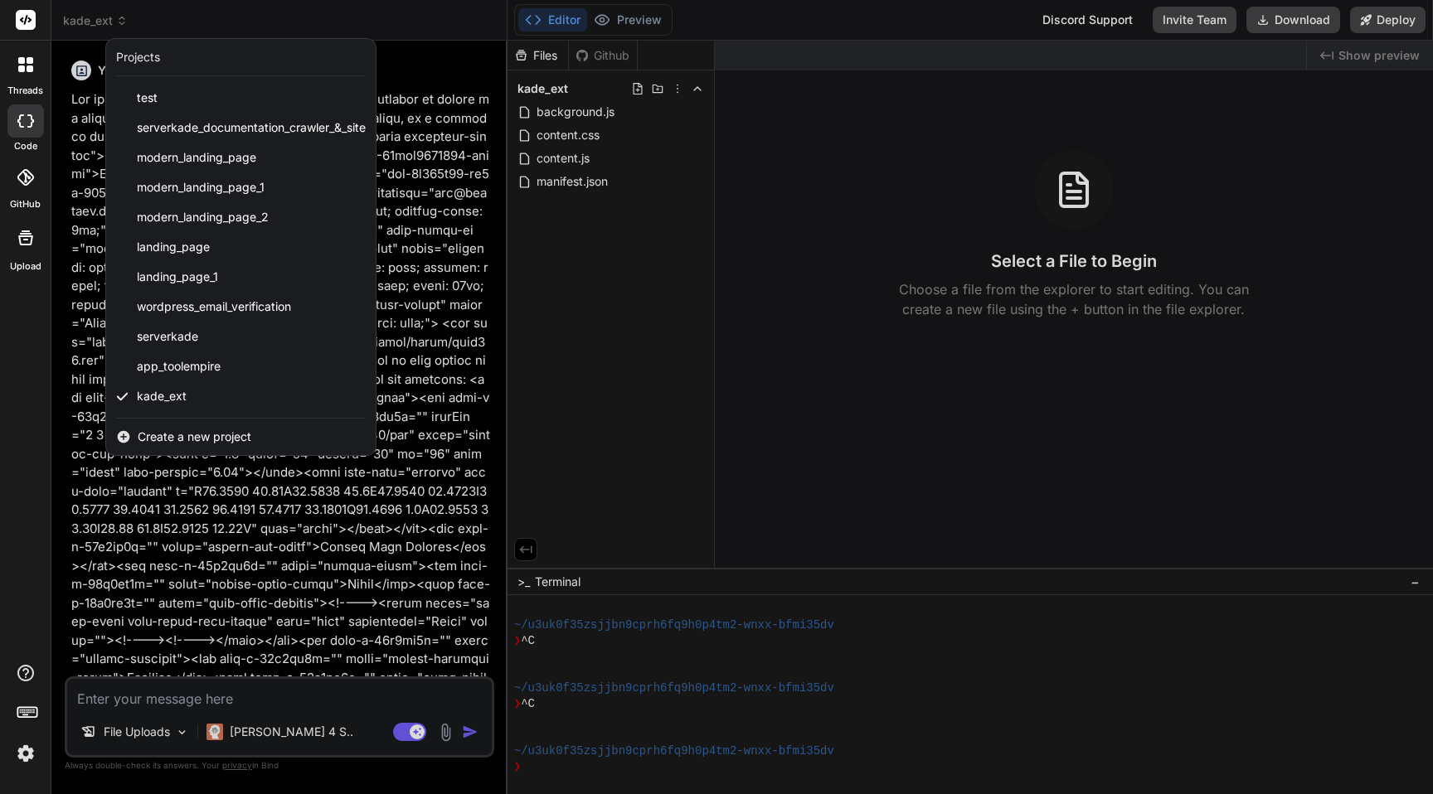
click at [198, 432] on span "Create a new project" at bounding box center [195, 437] width 114 height 17
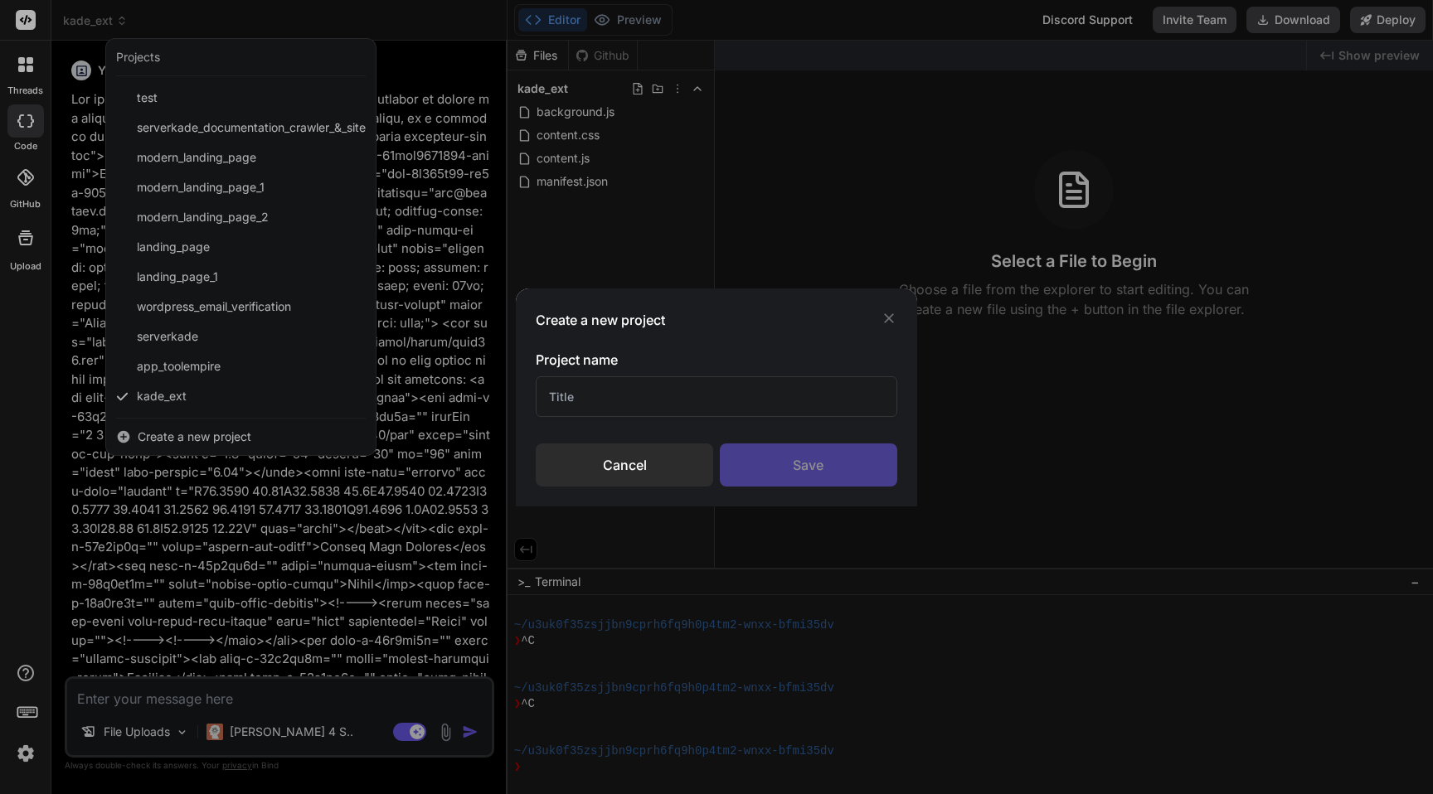
click at [643, 388] on input "text" at bounding box center [717, 396] width 362 height 41
type input "extt"
click at [823, 465] on div "Save" at bounding box center [808, 465] width 177 height 43
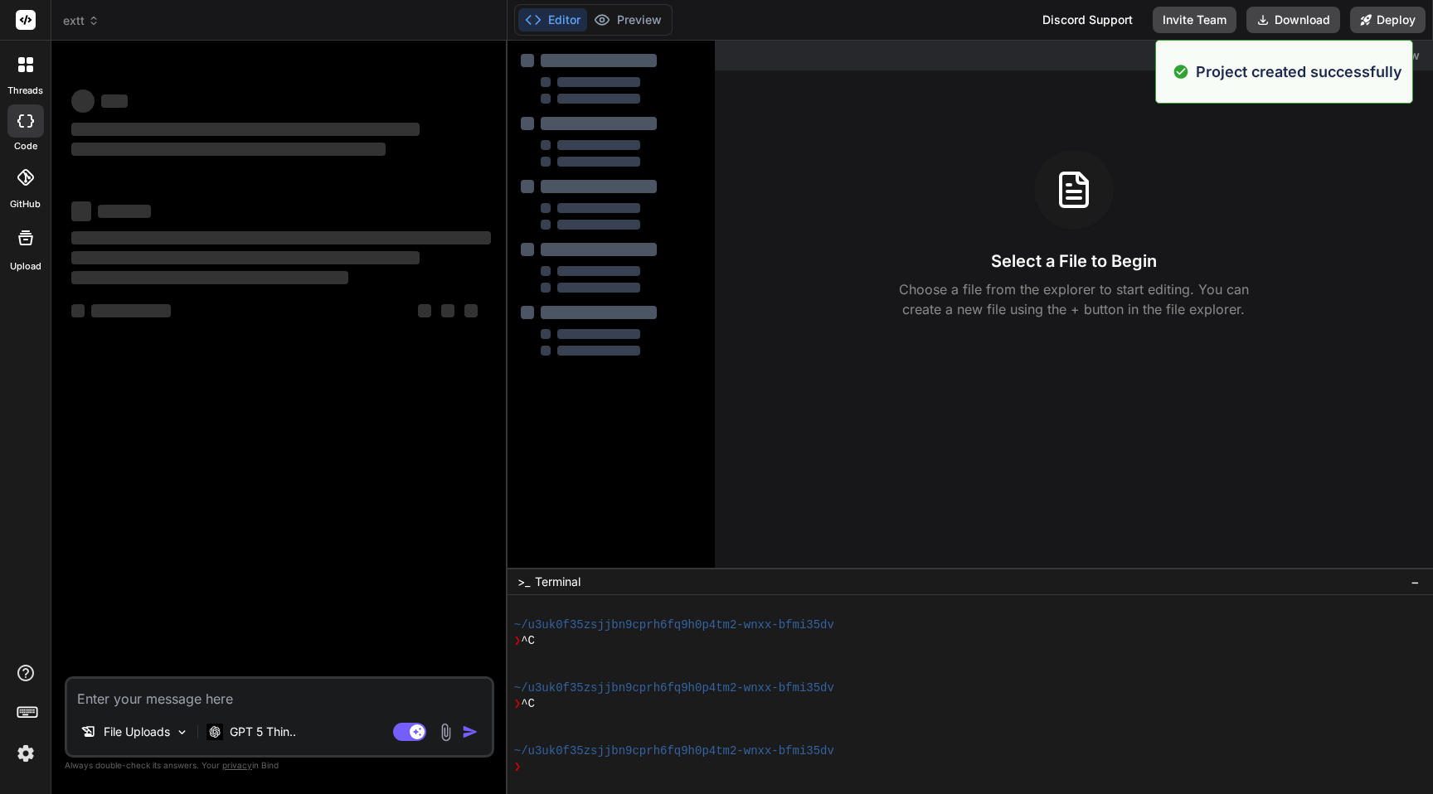
scroll to position [142, 0]
click at [170, 727] on p "File Uploads" at bounding box center [137, 732] width 66 height 17
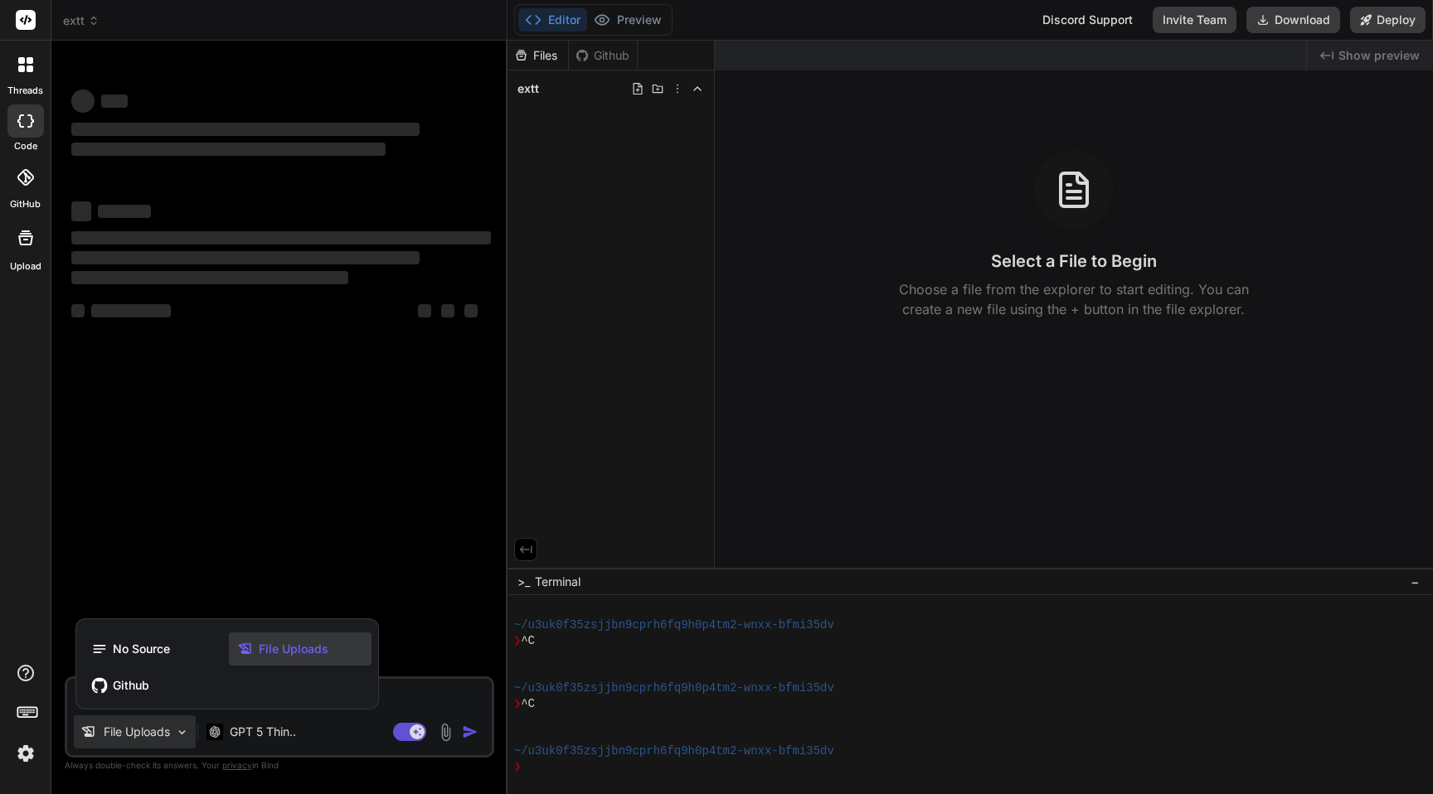
click at [446, 730] on div at bounding box center [716, 397] width 1433 height 794
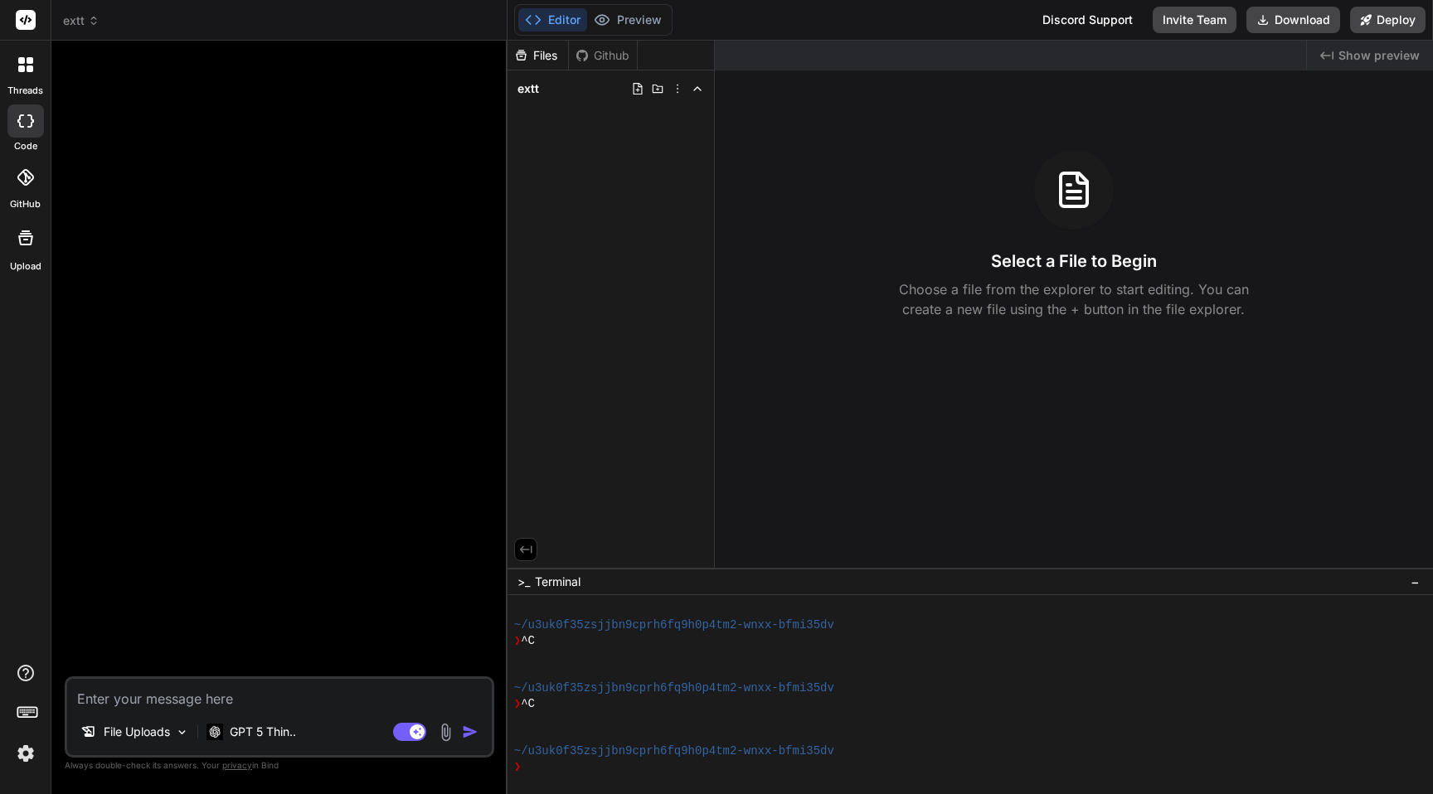
click at [446, 728] on img at bounding box center [445, 732] width 19 height 19
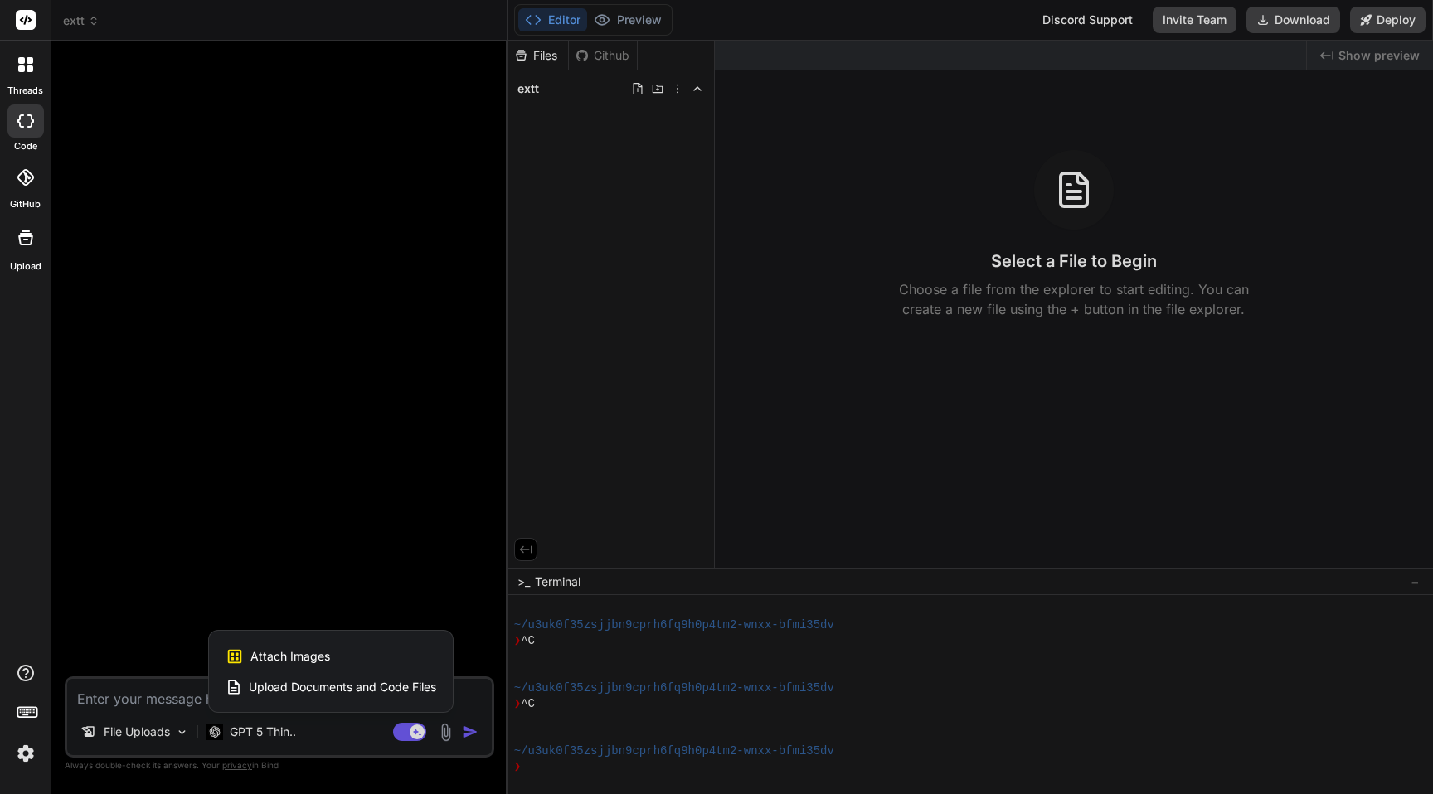
click at [386, 692] on span "Upload Documents and Code Files" at bounding box center [342, 687] width 187 height 17
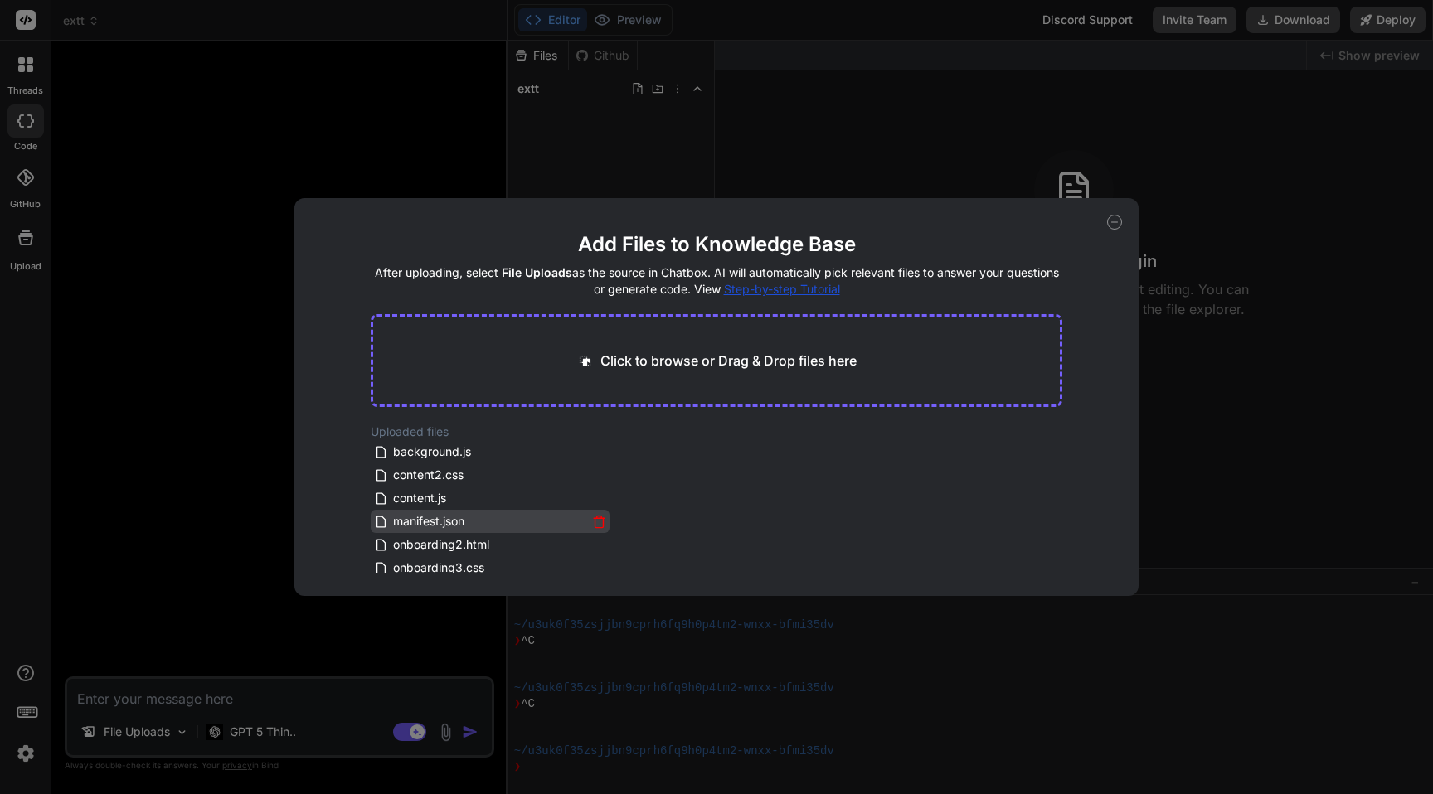
scroll to position [100, 0]
click at [171, 353] on div "Add Files to Knowledge Base After uploading, select File Uploads as the source …" at bounding box center [716, 397] width 1433 height 794
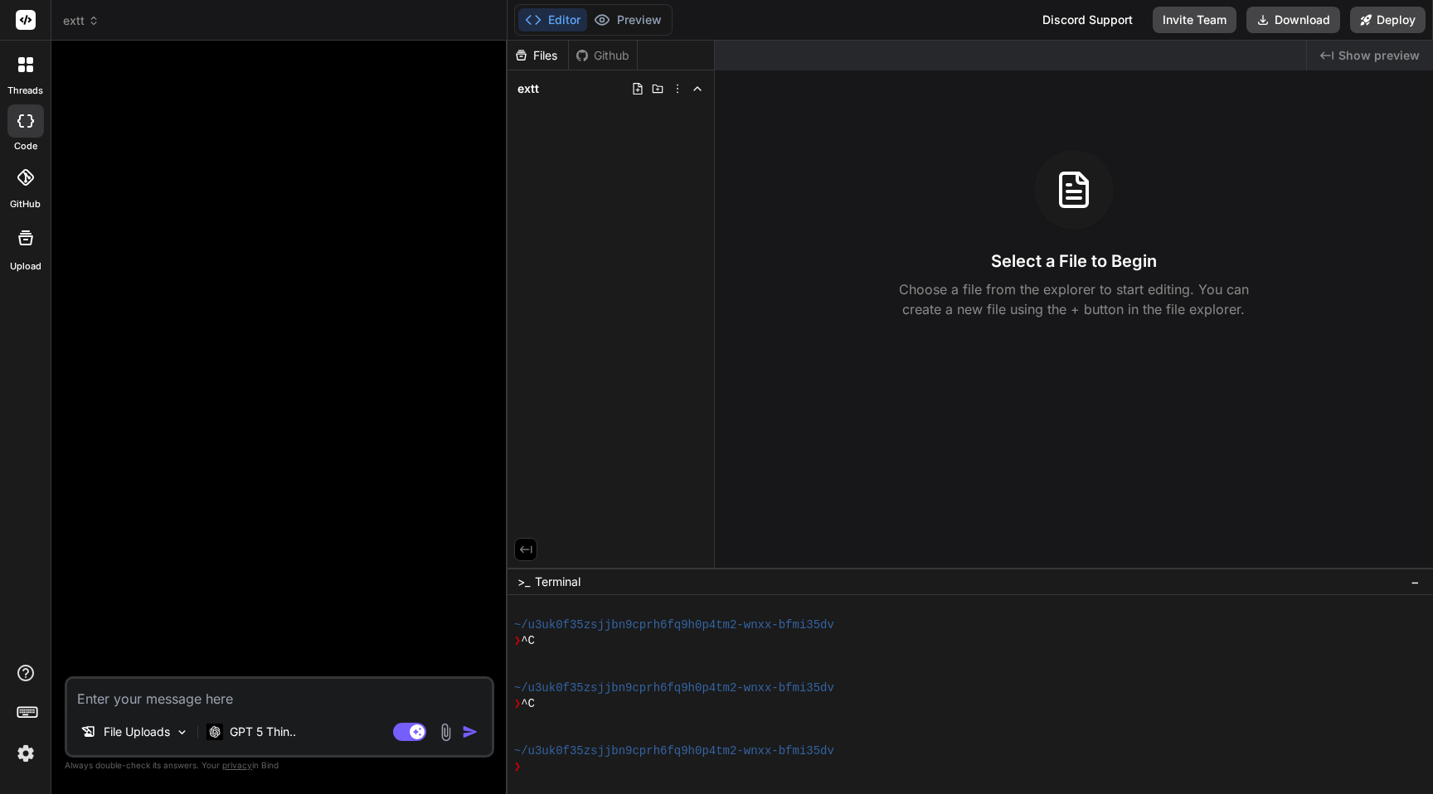
click at [453, 737] on img at bounding box center [445, 732] width 19 height 19
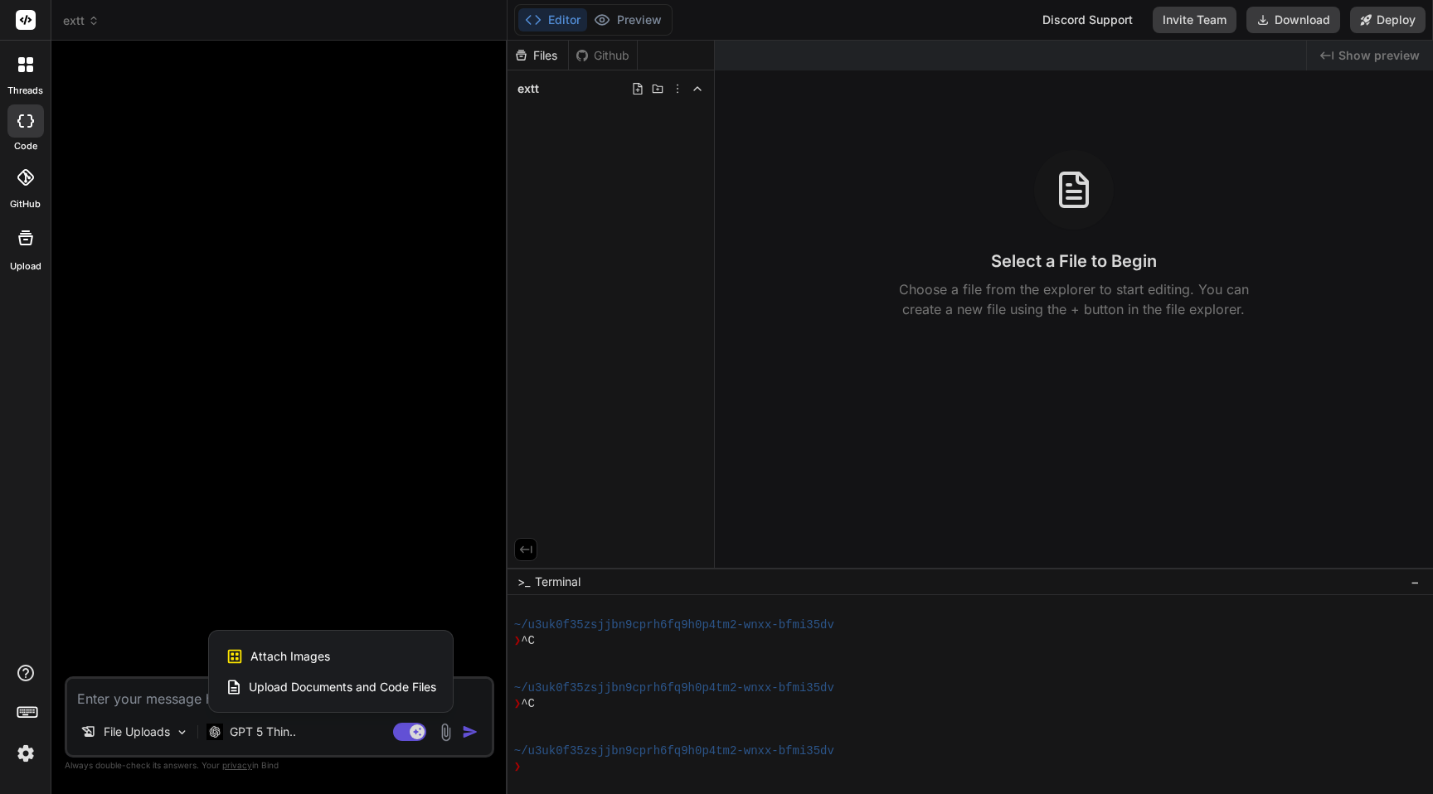
click at [365, 686] on span "Upload Documents and Code Files" at bounding box center [342, 687] width 187 height 17
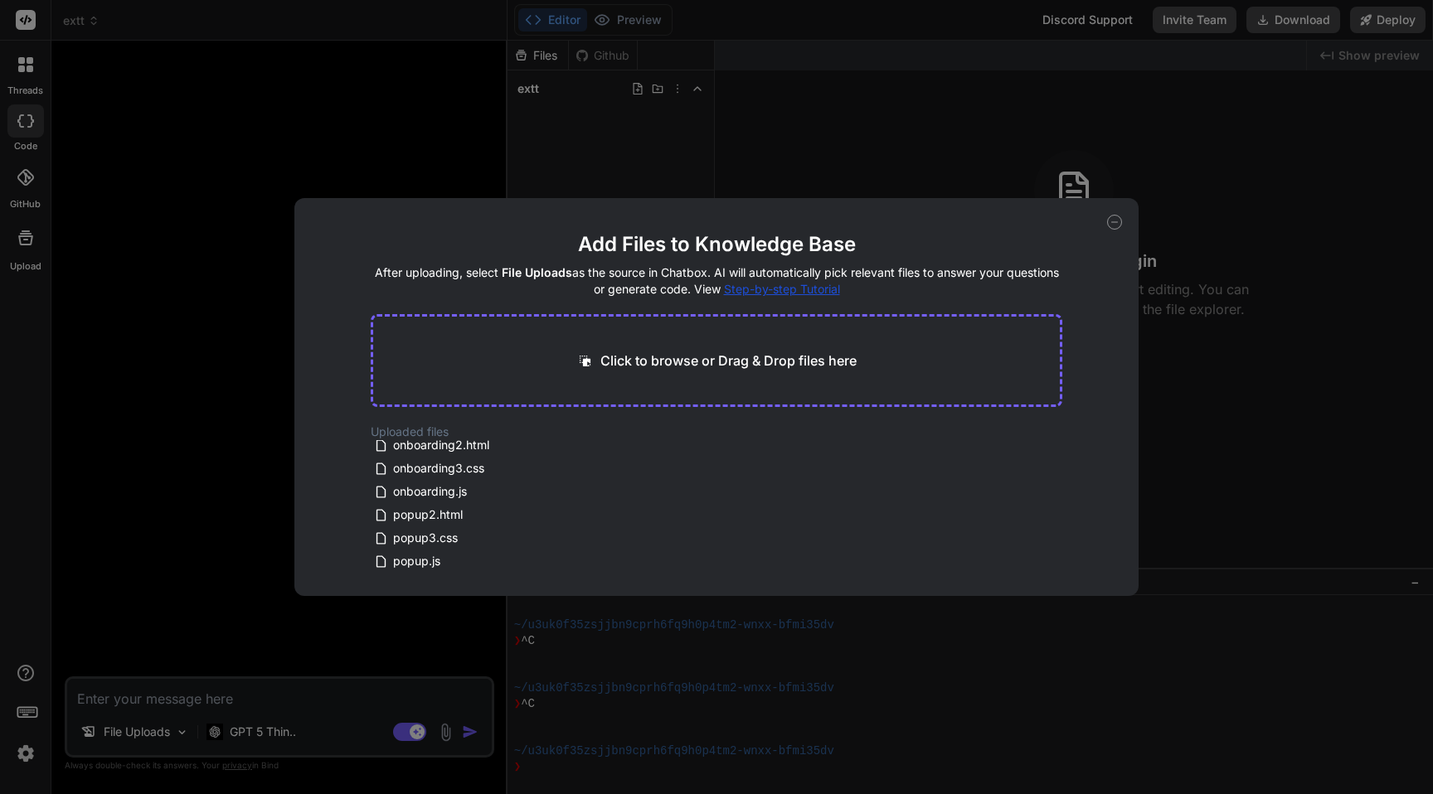
click at [1114, 227] on icon at bounding box center [1114, 222] width 15 height 15
type textarea "x"
